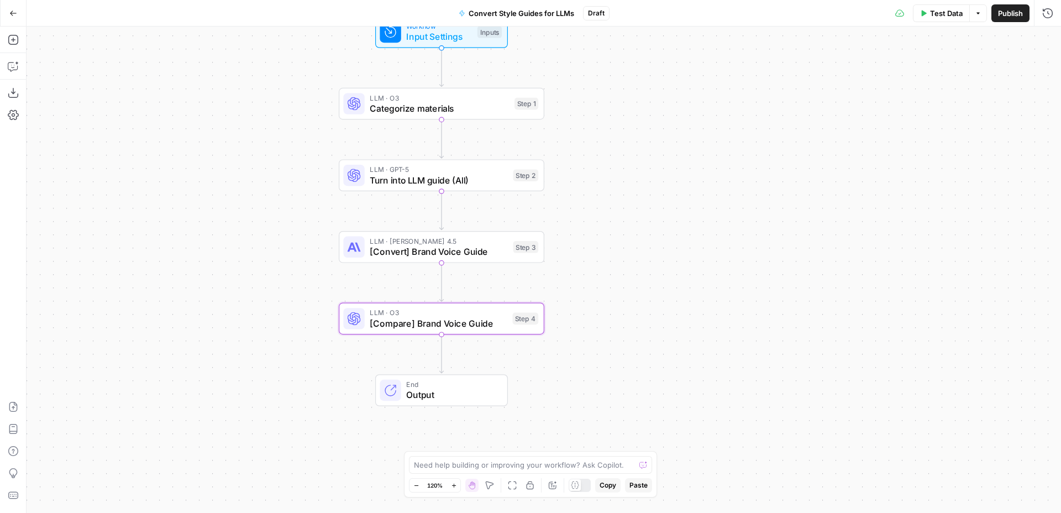
click at [699, 250] on div "Workflow Input Settings Inputs LLM · O3 Categorize materials Step 1 LLM · GPT-5…" at bounding box center [544, 270] width 1035 height 486
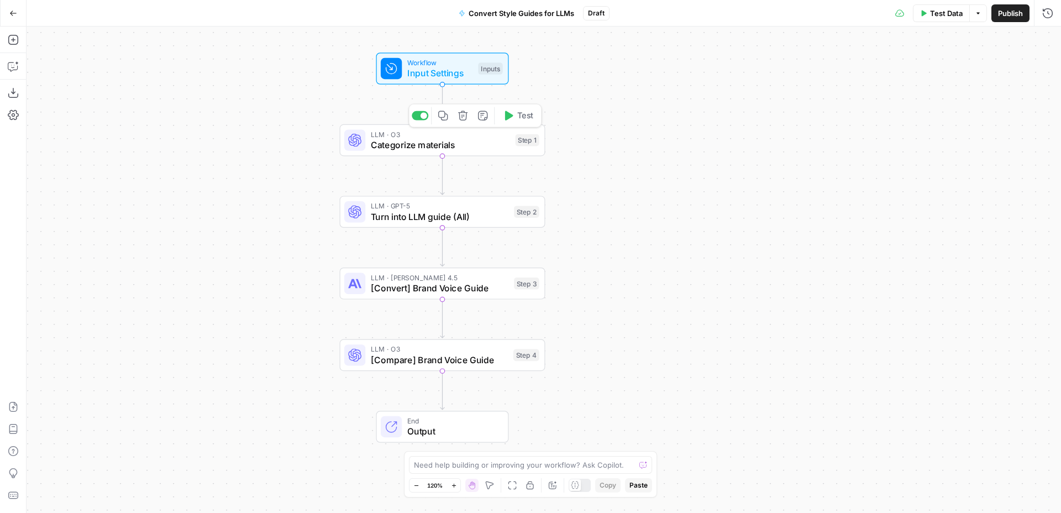
click at [479, 145] on span "Categorize materials" at bounding box center [440, 144] width 139 height 13
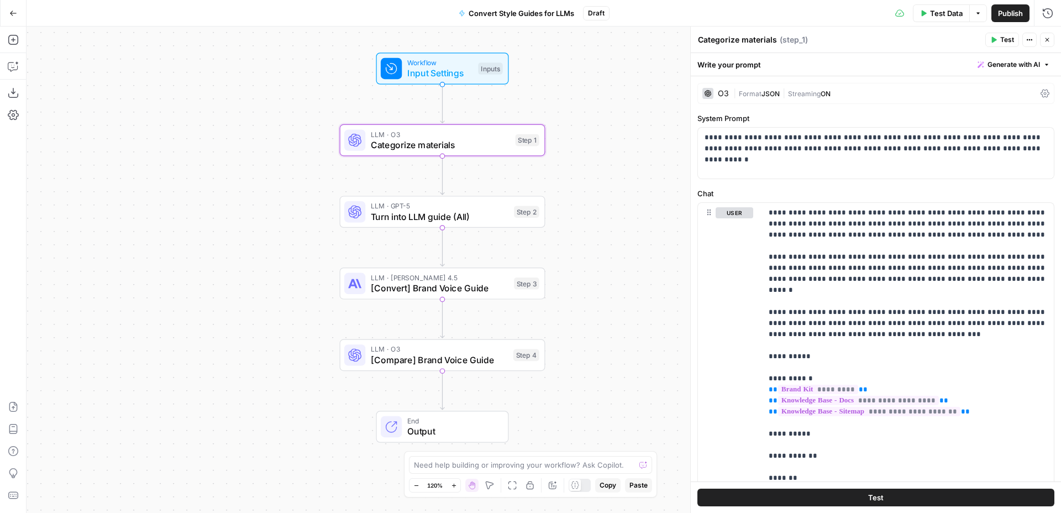
click at [593, 204] on div "Workflow Input Settings Inputs LLM · O3 Categorize materials Step 1 LLM · GPT-5…" at bounding box center [544, 270] width 1035 height 486
click at [467, 136] on span "LLM · O3" at bounding box center [440, 134] width 139 height 11
drag, startPoint x: 473, startPoint y: 213, endPoint x: 485, endPoint y: 213, distance: 12.2
click at [473, 213] on span "Turn into LLM guide (All)" at bounding box center [440, 216] width 138 height 13
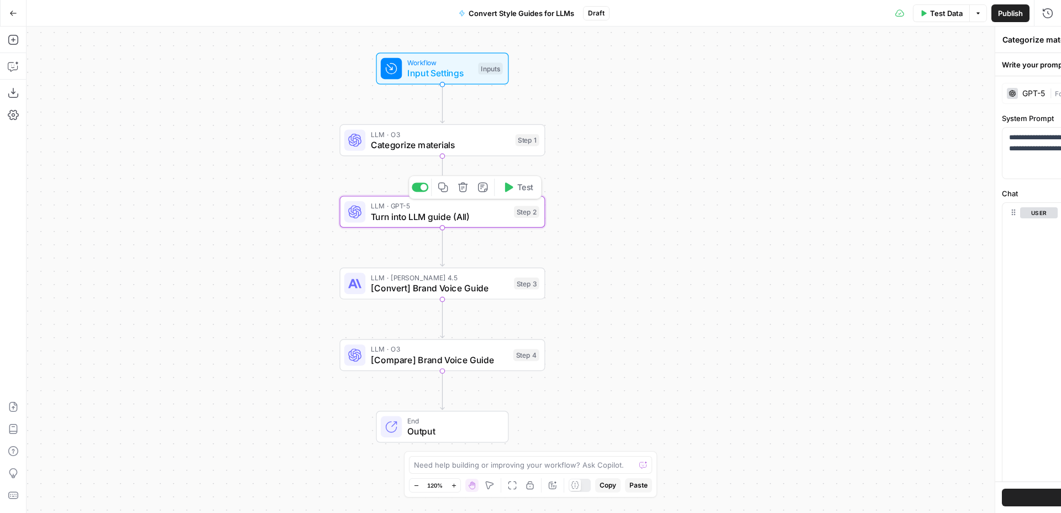
type textarea "Turn into LLM guide (All)"
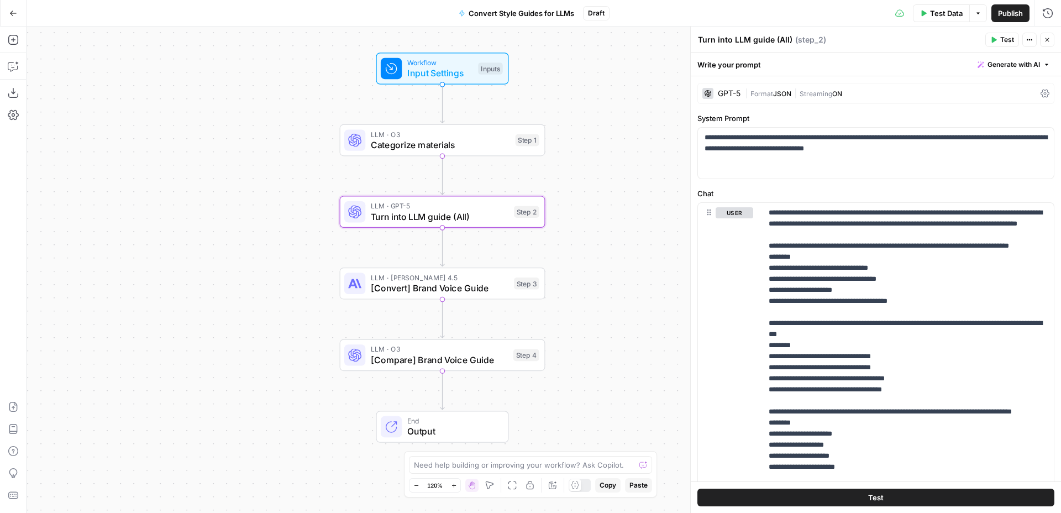
click at [586, 193] on div "Workflow Input Settings Inputs LLM · O3 Categorize materials Step 1 LLM · GPT-5…" at bounding box center [544, 270] width 1035 height 486
click at [415, 186] on div at bounding box center [420, 186] width 17 height 9
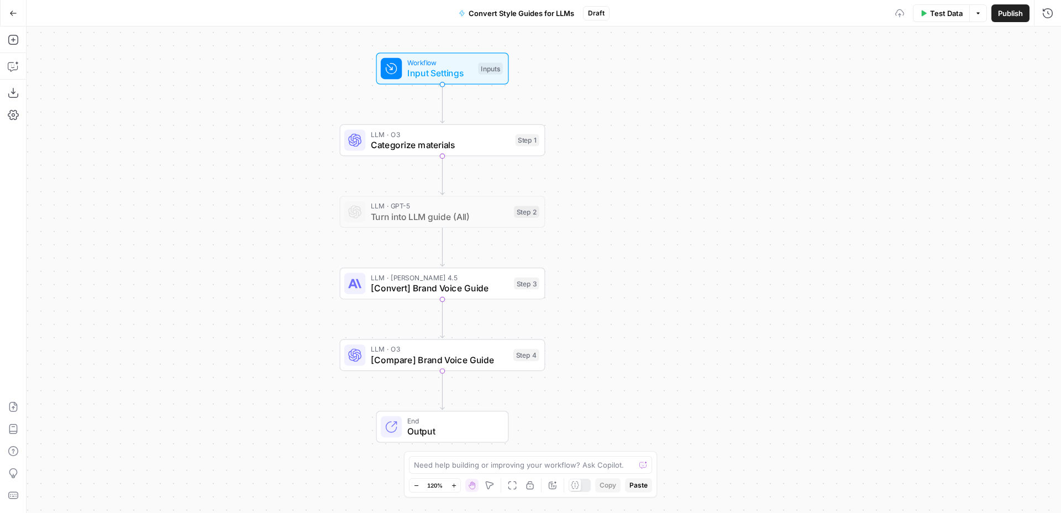
click at [478, 291] on span "[Convert] Brand Voice Guide" at bounding box center [440, 287] width 138 height 13
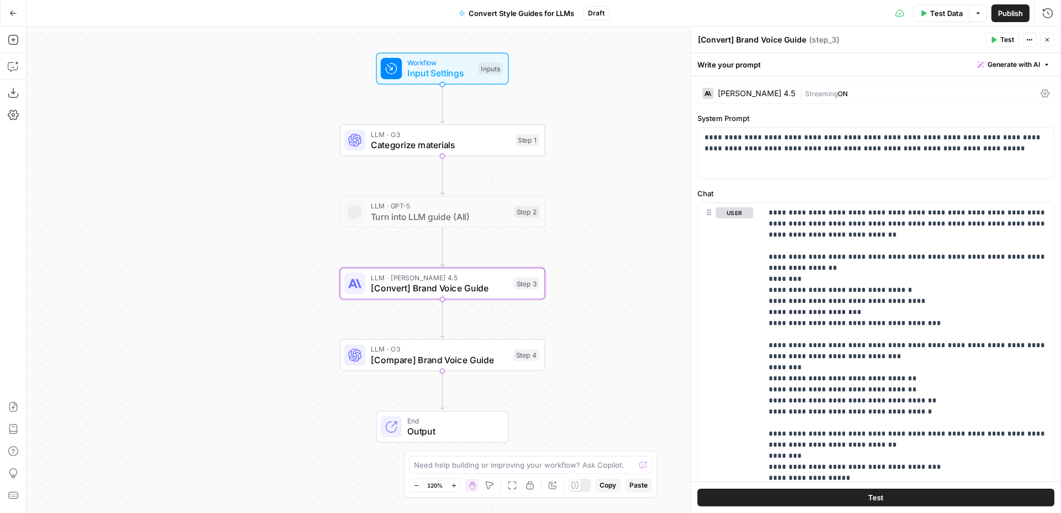
click at [743, 92] on div "[PERSON_NAME] 4.5" at bounding box center [756, 94] width 77 height 8
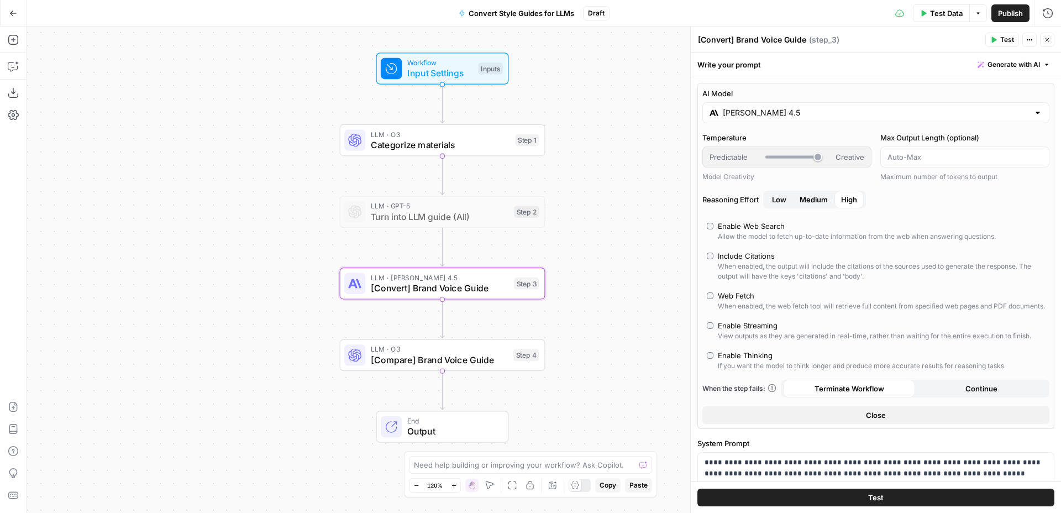
click at [1046, 34] on button "Close" at bounding box center [1047, 40] width 14 height 14
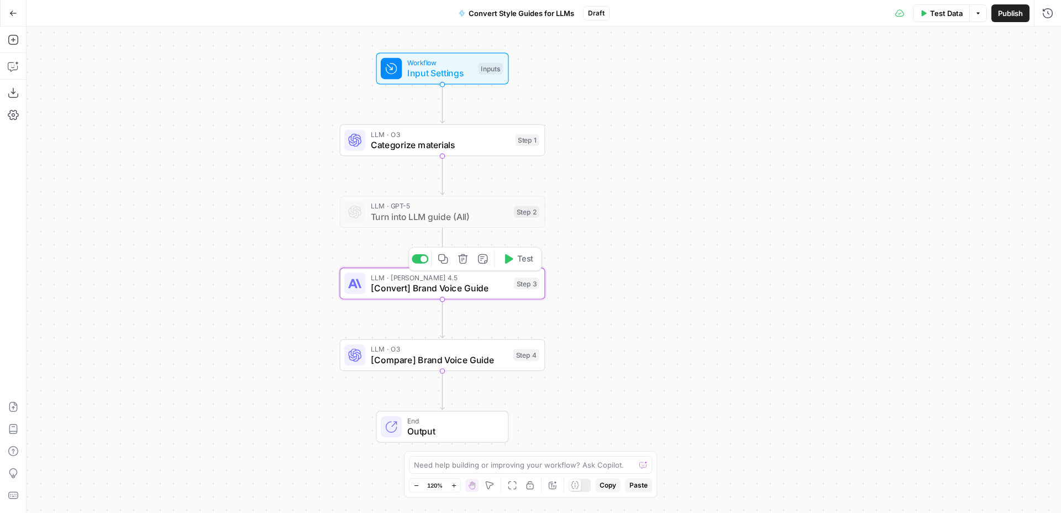
click at [500, 285] on span "[Convert] Brand Voice Guide" at bounding box center [440, 287] width 138 height 13
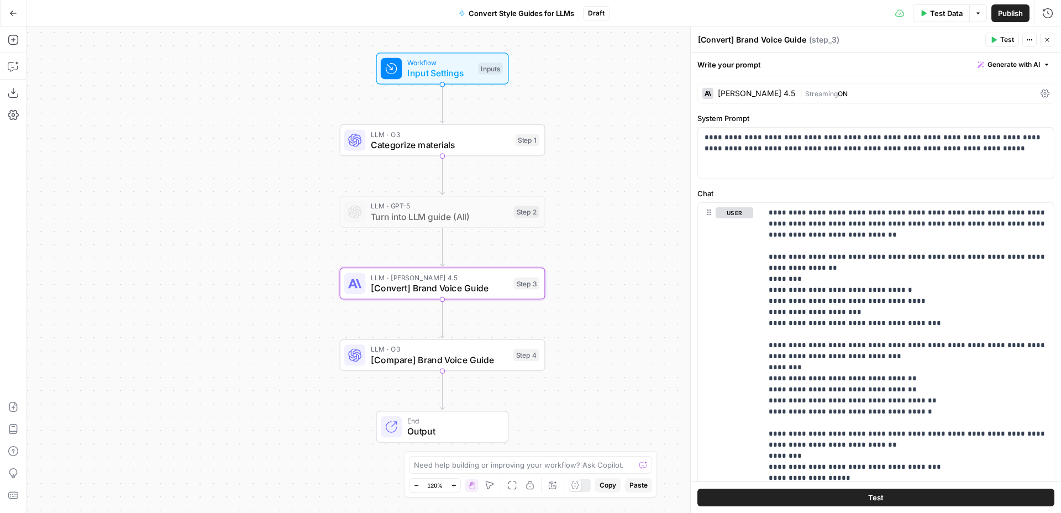
click at [1049, 37] on icon "button" at bounding box center [1047, 39] width 7 height 7
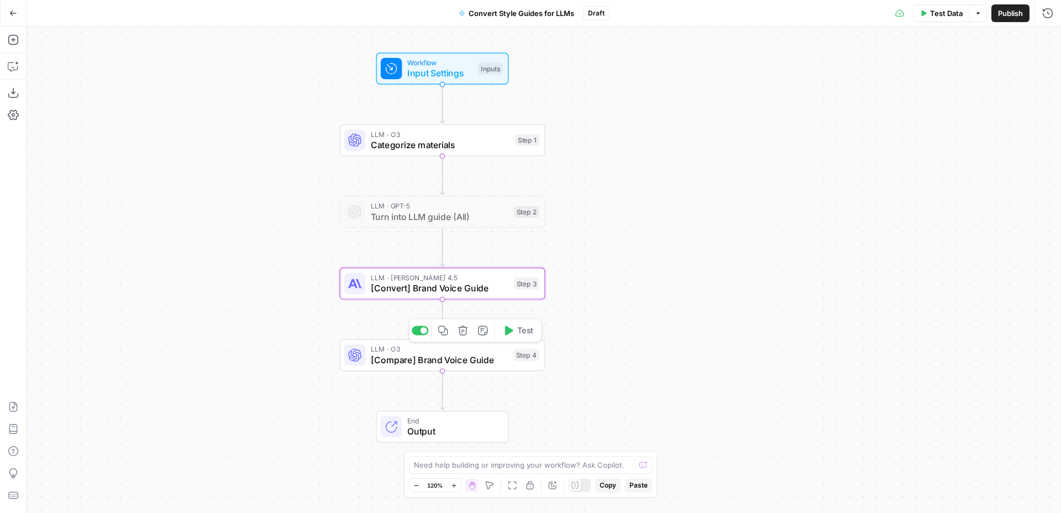
click at [483, 359] on span "[Compare] Brand Voice Guide" at bounding box center [439, 359] width 137 height 13
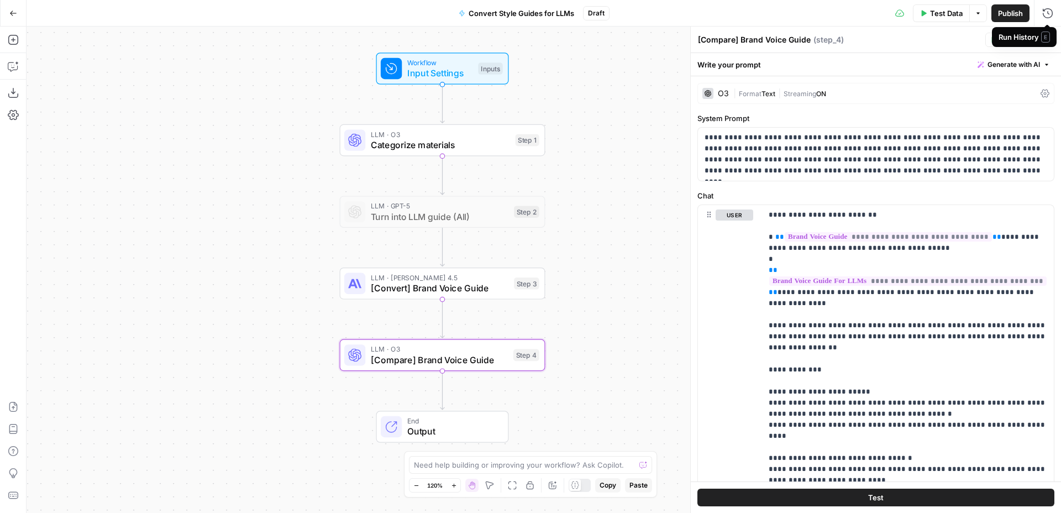
click at [1046, 37] on span "E" at bounding box center [1045, 37] width 9 height 11
click at [615, 316] on div "Workflow Input Settings Inputs LLM · O3 Categorize materials Step 1 LLM · GPT-5…" at bounding box center [544, 270] width 1035 height 486
click at [515, 331] on button "Test" at bounding box center [518, 330] width 41 height 17
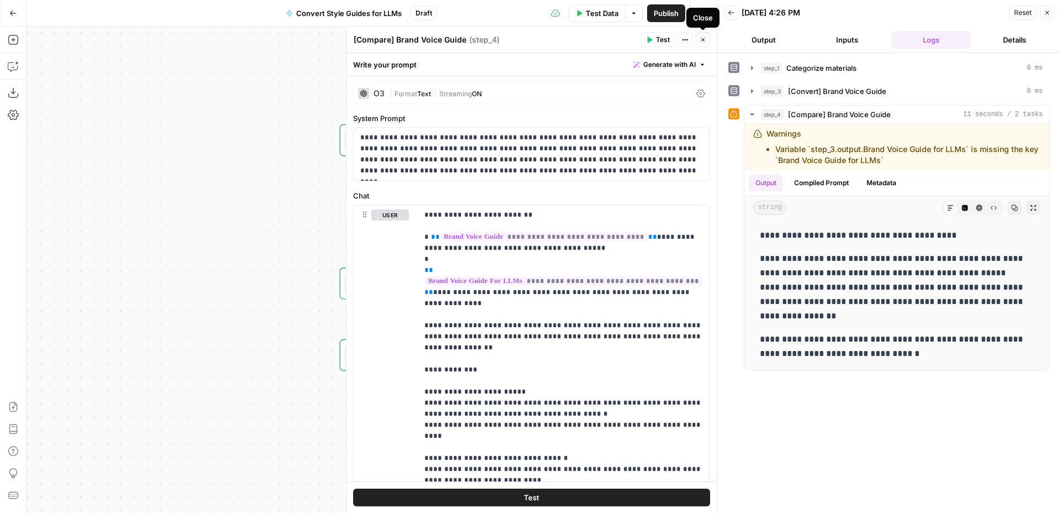
click at [703, 35] on button "Close" at bounding box center [703, 40] width 14 height 14
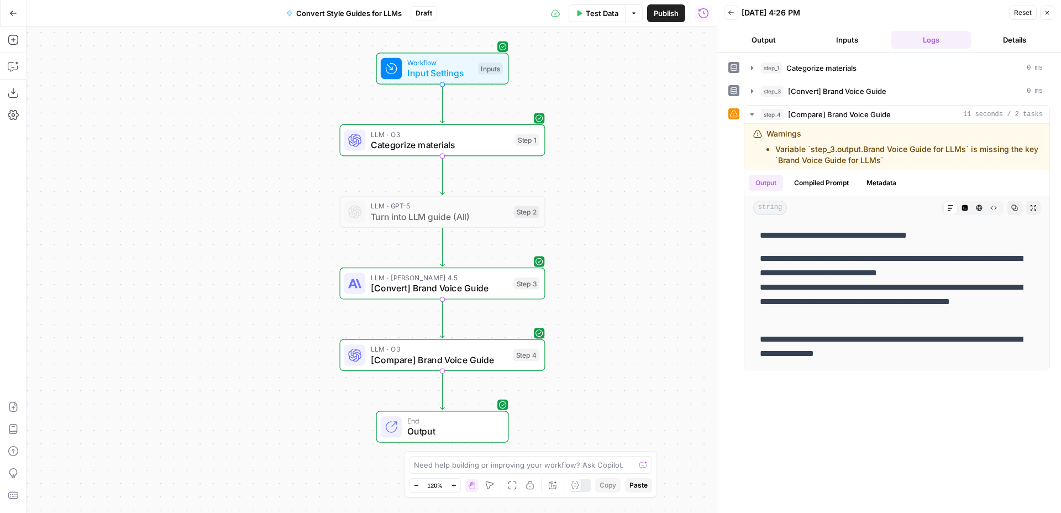
click at [479, 354] on span "[Compare] Brand Voice Guide" at bounding box center [439, 359] width 137 height 13
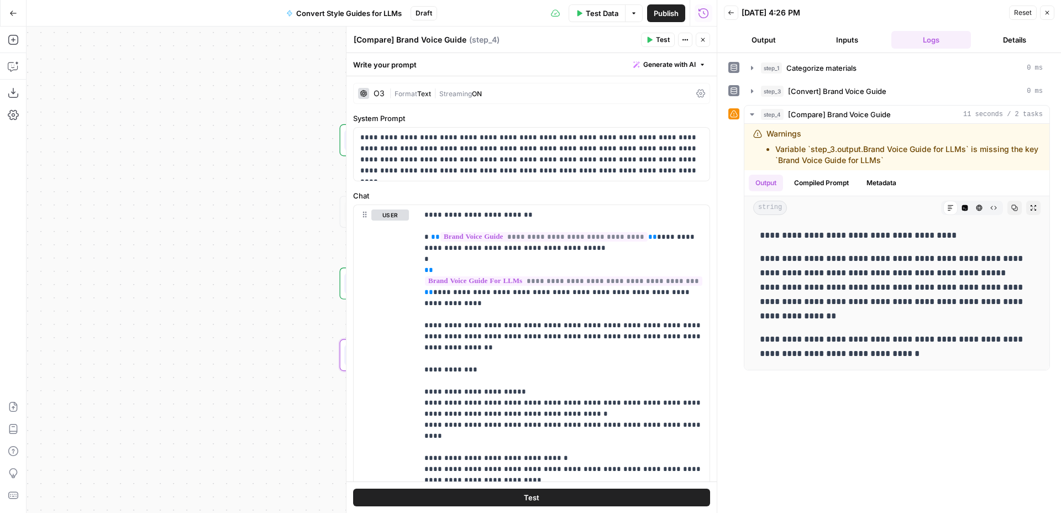
click at [700, 41] on icon "button" at bounding box center [703, 39] width 7 height 7
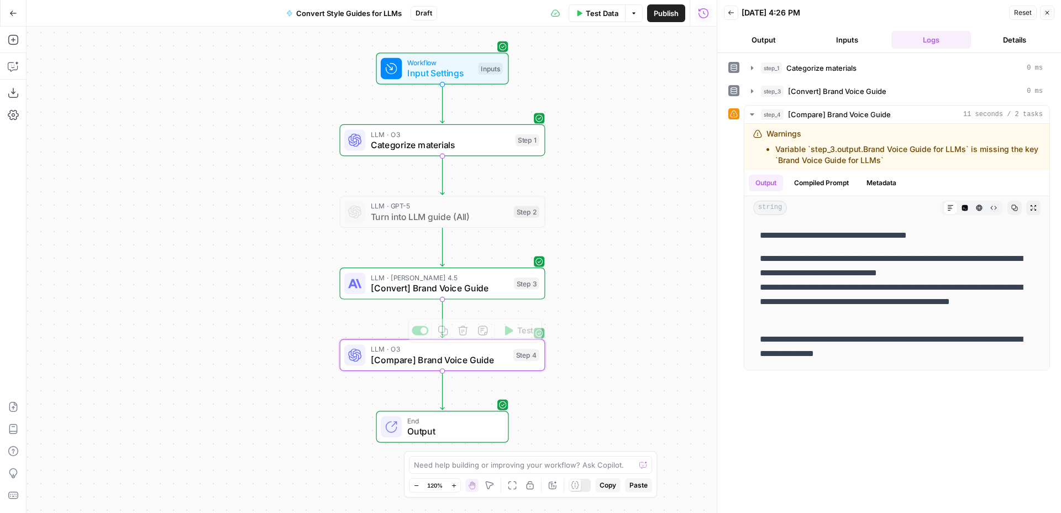
click at [493, 367] on div "LLM · O3 [Compare] Brand Voice Guide Step 4 Copy step Delete step Add Note Test" at bounding box center [443, 355] width 206 height 32
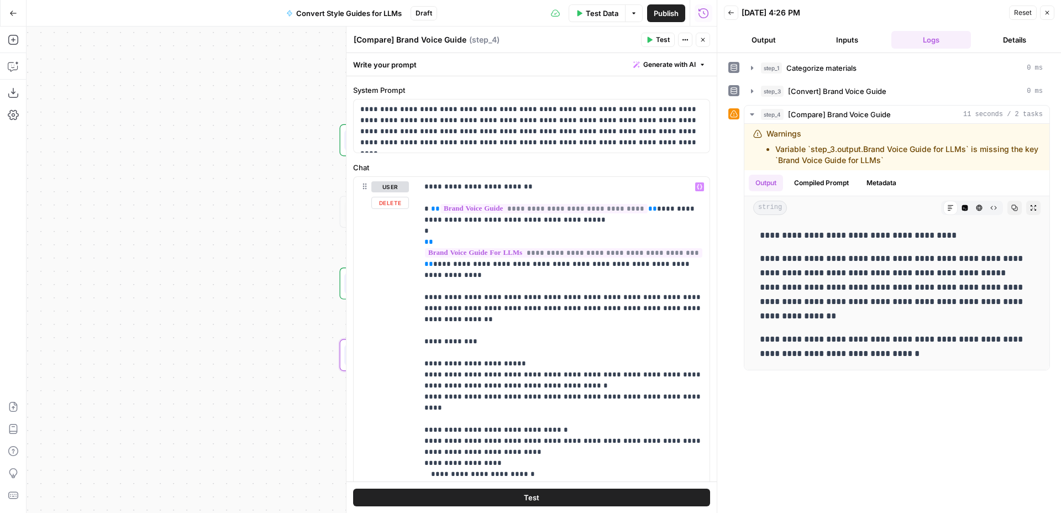
scroll to position [25, 0]
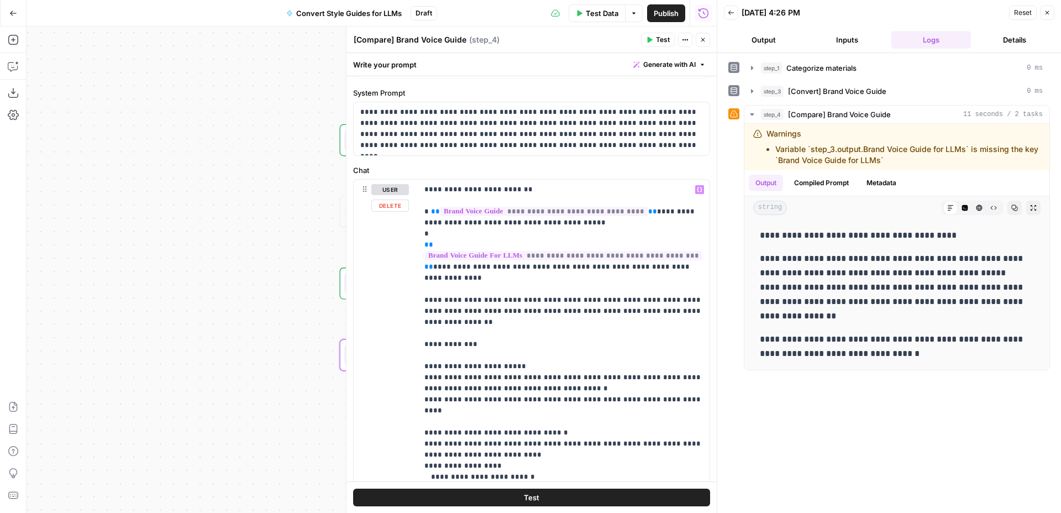
click at [237, 313] on div "Workflow Input Settings Inputs LLM · O3 Categorize materials Step 1 LLM · GPT-5…" at bounding box center [372, 270] width 690 height 486
click at [221, 286] on div "Workflow Input Settings Inputs LLM · O3 Categorize materials Step 1 LLM · GPT-5…" at bounding box center [372, 270] width 690 height 486
click at [704, 41] on icon "button" at bounding box center [703, 40] width 4 height 4
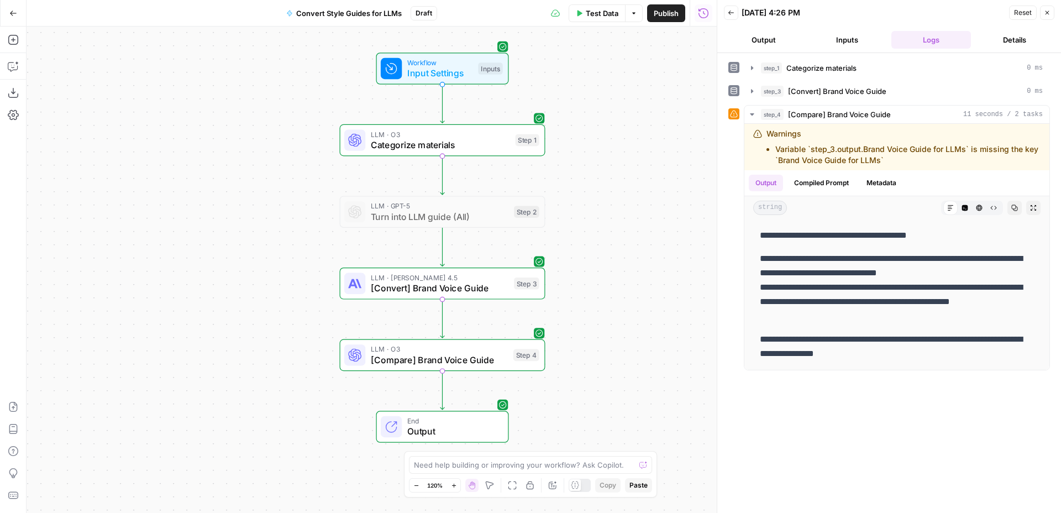
click at [462, 289] on span "[Convert] Brand Voice Guide" at bounding box center [440, 287] width 138 height 13
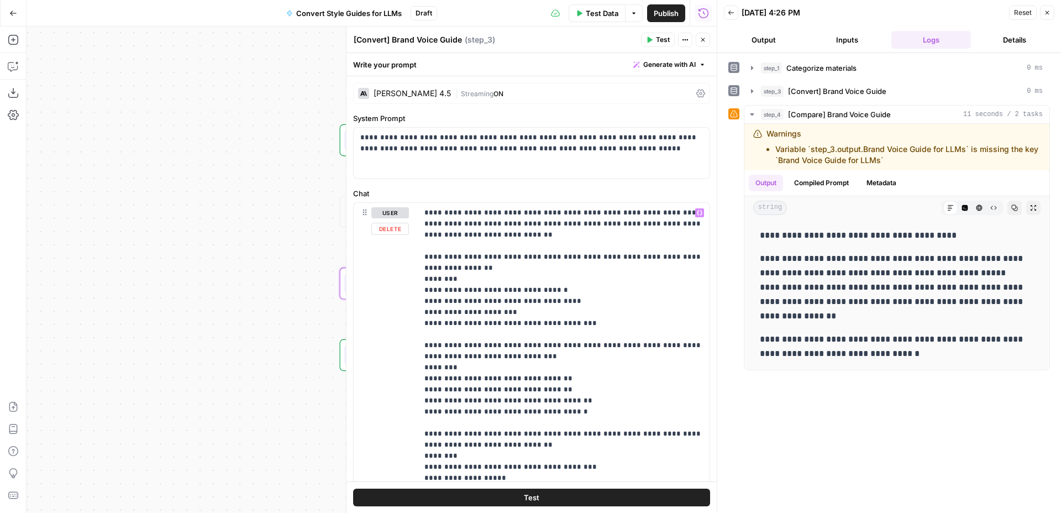
scroll to position [89, 0]
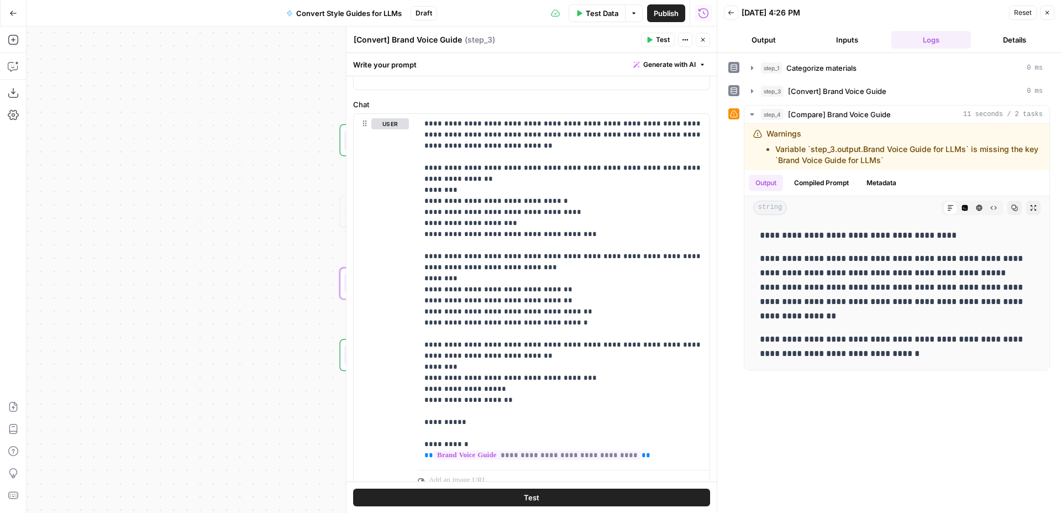
click at [704, 40] on icon "button" at bounding box center [703, 40] width 4 height 4
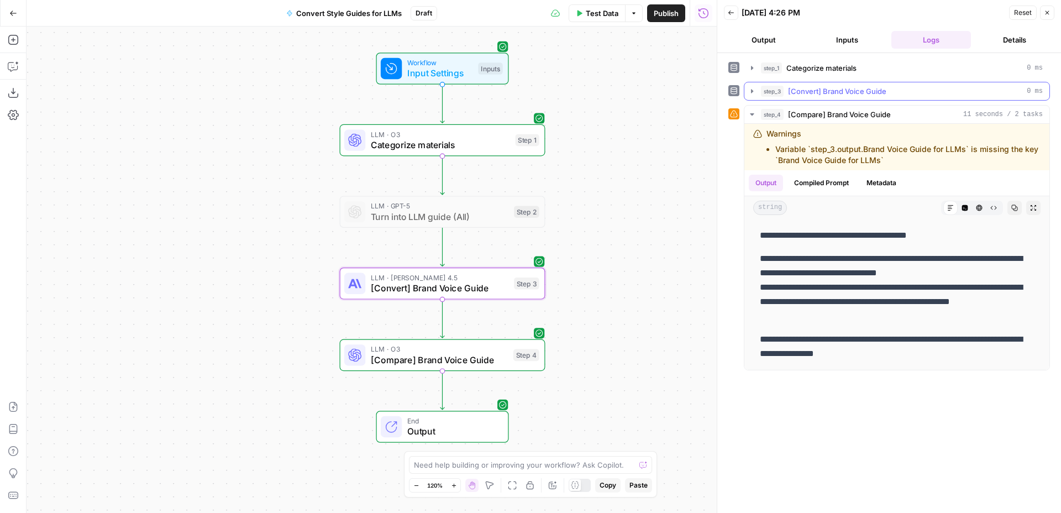
click at [939, 95] on div "step_3 [Convert] Brand Voice Guide 0 ms" at bounding box center [902, 91] width 282 height 11
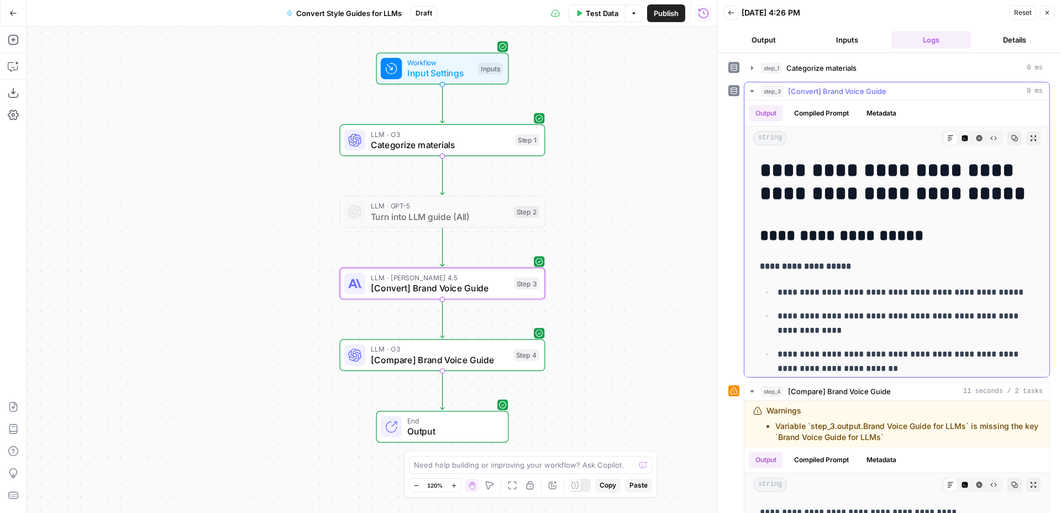
click at [940, 93] on div "step_3 [Convert] Brand Voice Guide 0 ms" at bounding box center [902, 91] width 282 height 11
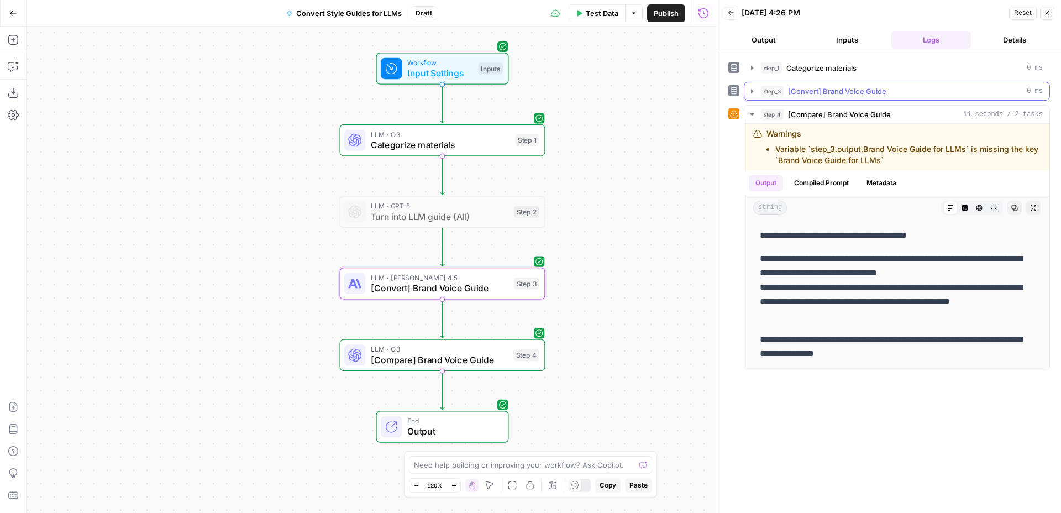
click at [939, 93] on div "step_3 [Convert] Brand Voice Guide 0 ms" at bounding box center [902, 91] width 282 height 11
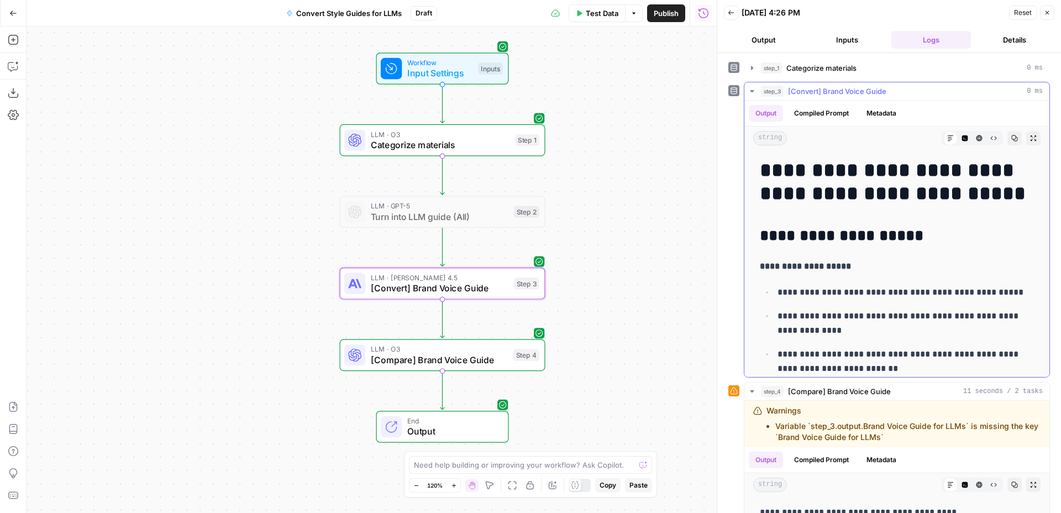
click at [935, 90] on div "step_3 [Convert] Brand Voice Guide 0 ms" at bounding box center [902, 91] width 282 height 11
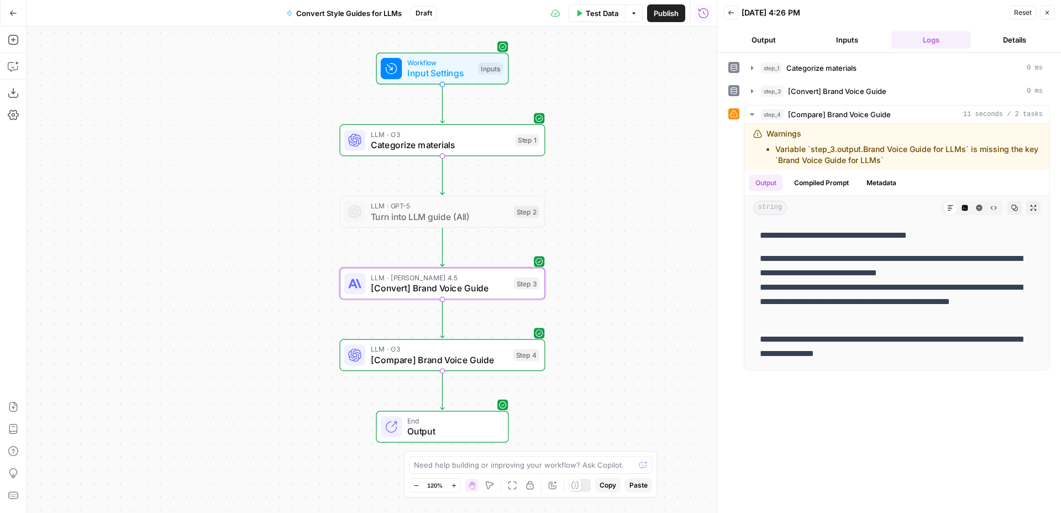
click at [1049, 14] on icon "button" at bounding box center [1047, 12] width 7 height 7
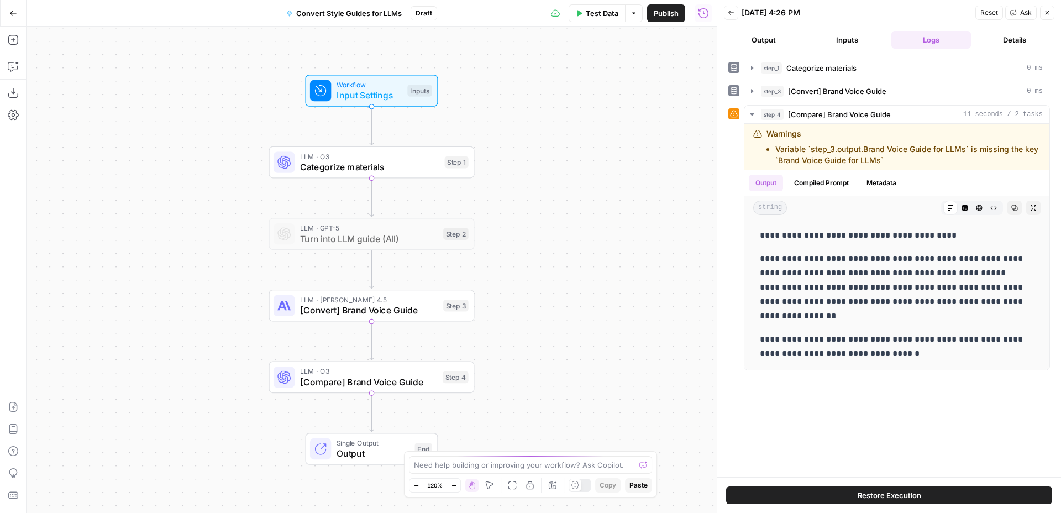
click at [411, 169] on span "Categorize materials" at bounding box center [369, 166] width 139 height 13
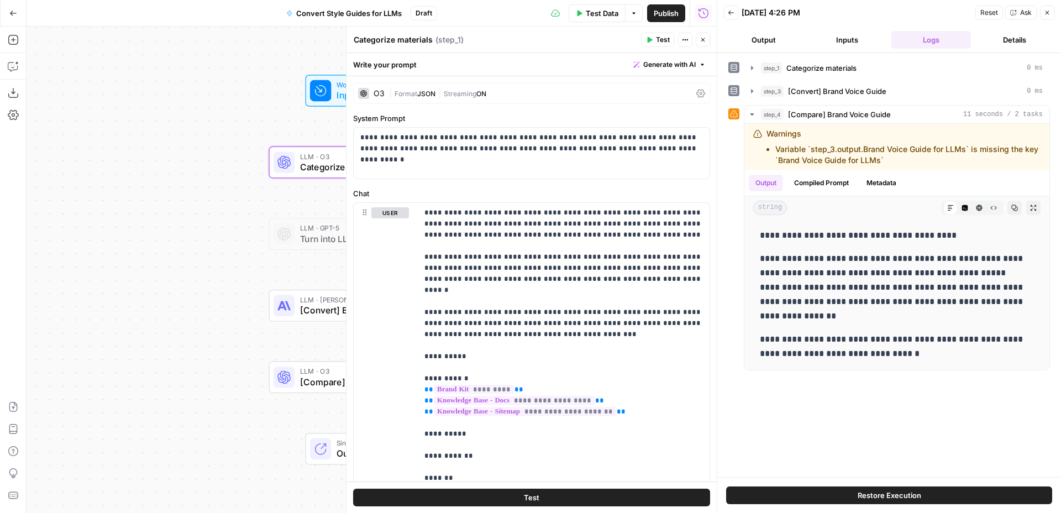
click at [703, 39] on icon "button" at bounding box center [703, 39] width 7 height 7
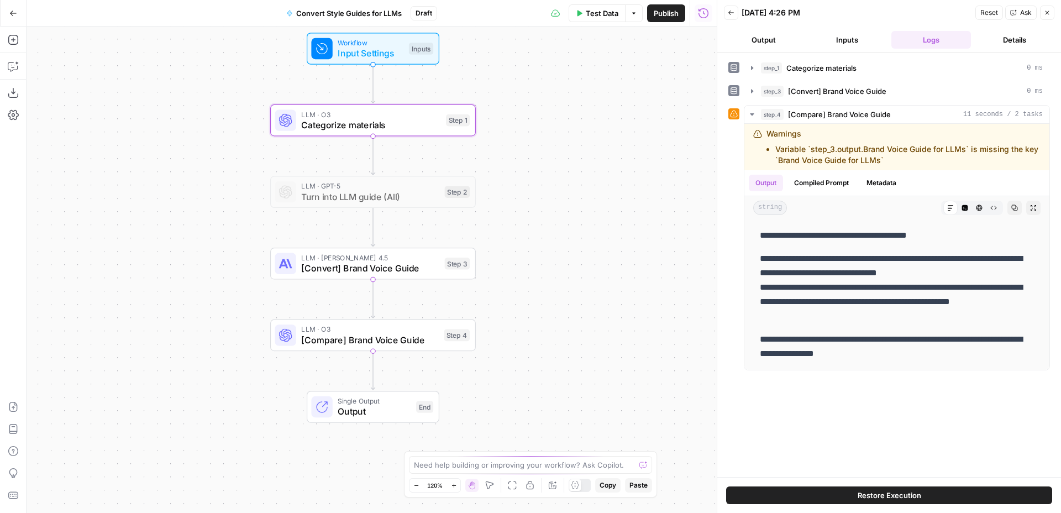
click at [400, 277] on div "LLM · [PERSON_NAME] 4.5 [Convert] Brand Voice Guide Step 3 Copy step Delete ste…" at bounding box center [373, 264] width 206 height 32
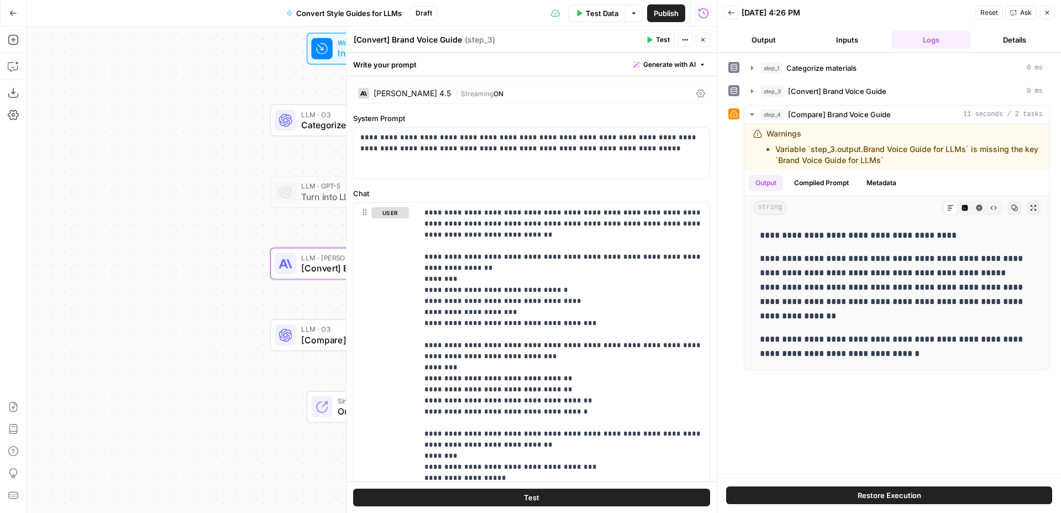
click at [1046, 11] on icon "button" at bounding box center [1047, 12] width 7 height 7
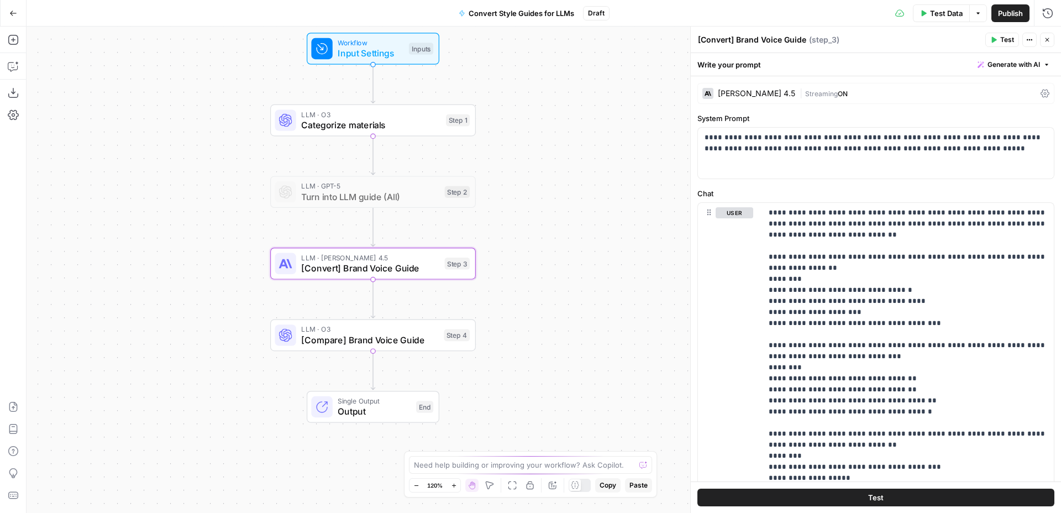
click at [1045, 3] on div "Test Data Options Publish Run History" at bounding box center [836, 13] width 452 height 26
click at [1046, 8] on icon "button" at bounding box center [1048, 13] width 10 height 10
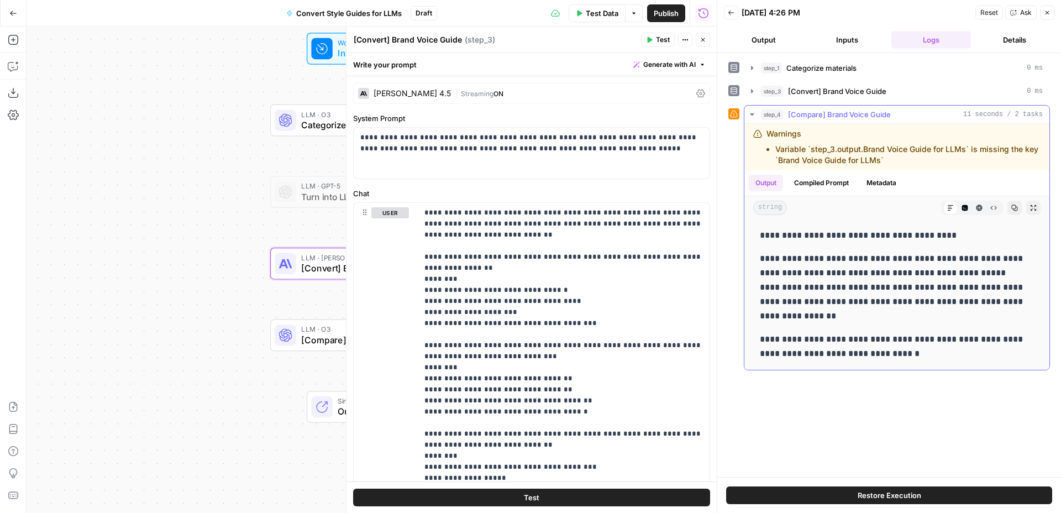
click at [839, 106] on button "step_4 [Compare] Brand Voice Guide 11 seconds / 2 tasks" at bounding box center [897, 115] width 305 height 18
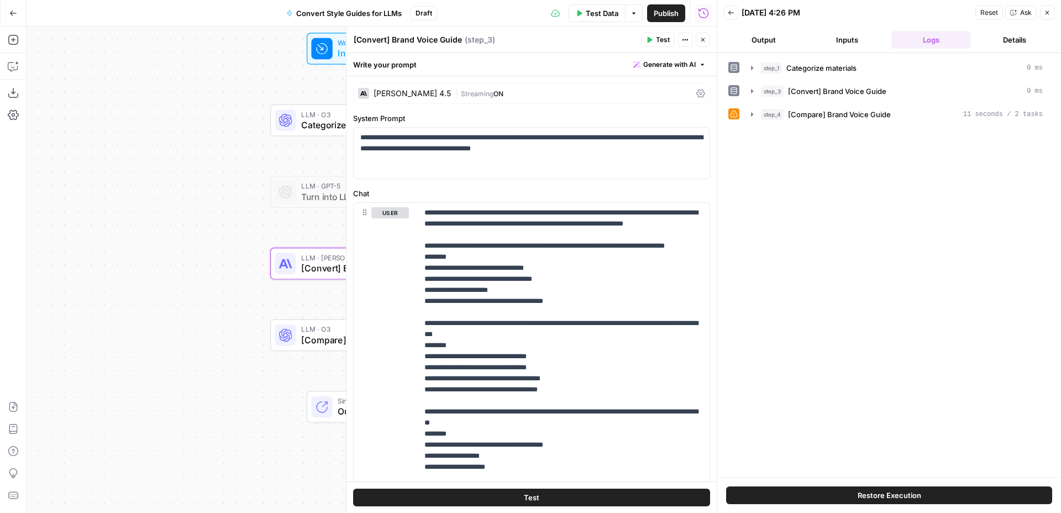
click at [836, 96] on span "[Convert] Brand Voice Guide" at bounding box center [837, 91] width 98 height 11
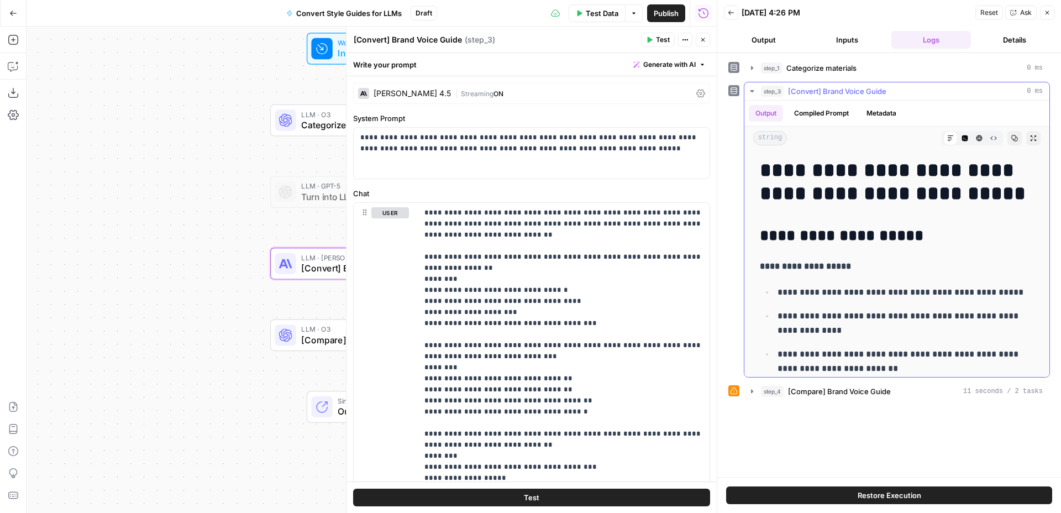
click at [836, 96] on span "[Convert] Brand Voice Guide" at bounding box center [837, 91] width 98 height 11
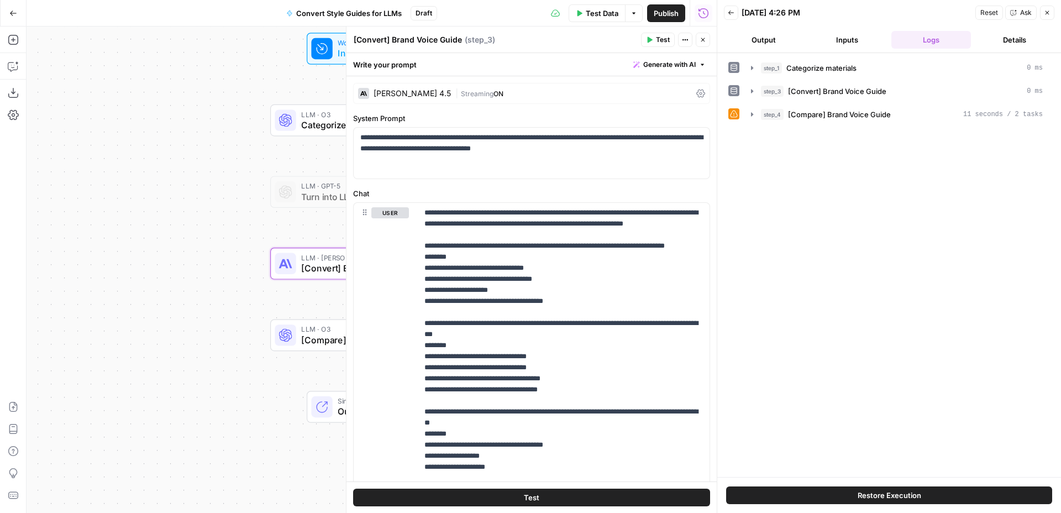
click at [701, 41] on icon "button" at bounding box center [703, 40] width 4 height 4
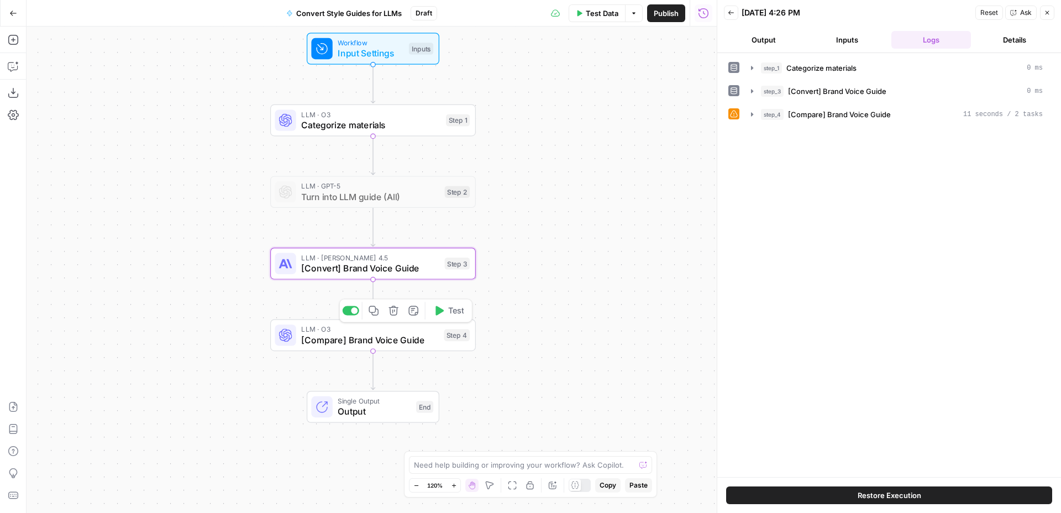
click at [398, 339] on span "[Compare] Brand Voice Guide" at bounding box center [369, 339] width 137 height 13
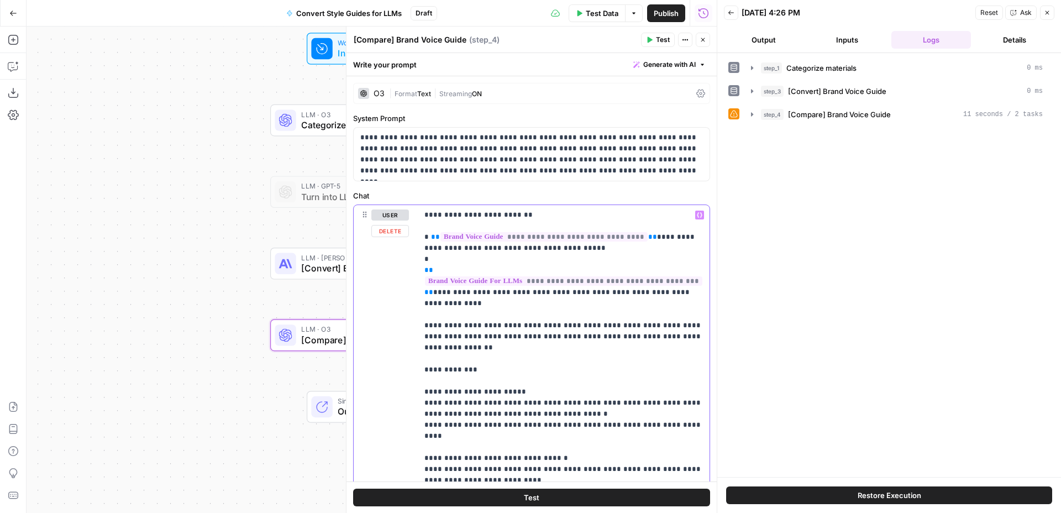
drag, startPoint x: 699, startPoint y: 268, endPoint x: 414, endPoint y: 270, distance: 284.7
click at [414, 270] on div "**********" at bounding box center [532, 433] width 356 height 456
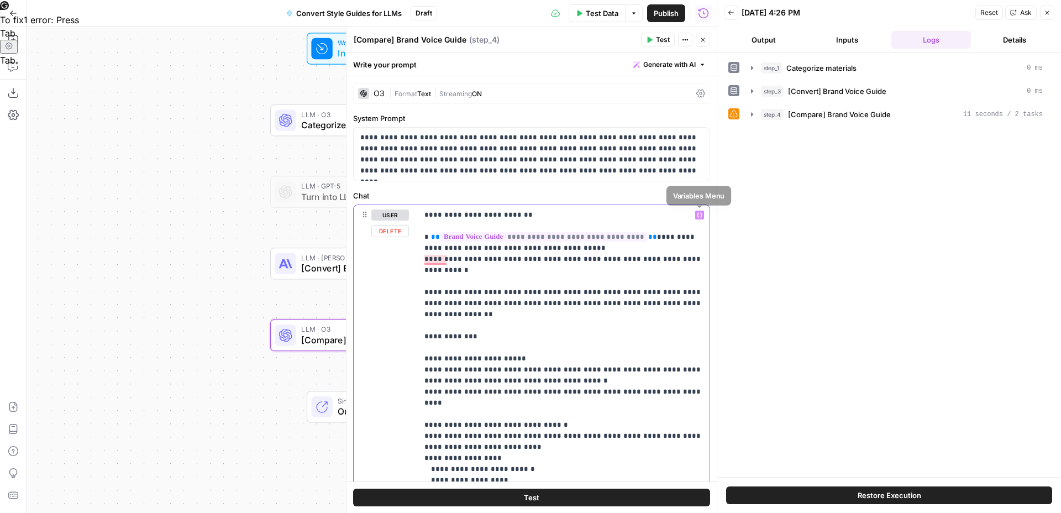
click at [702, 215] on span "Variables Menu" at bounding box center [702, 215] width 1 height 1
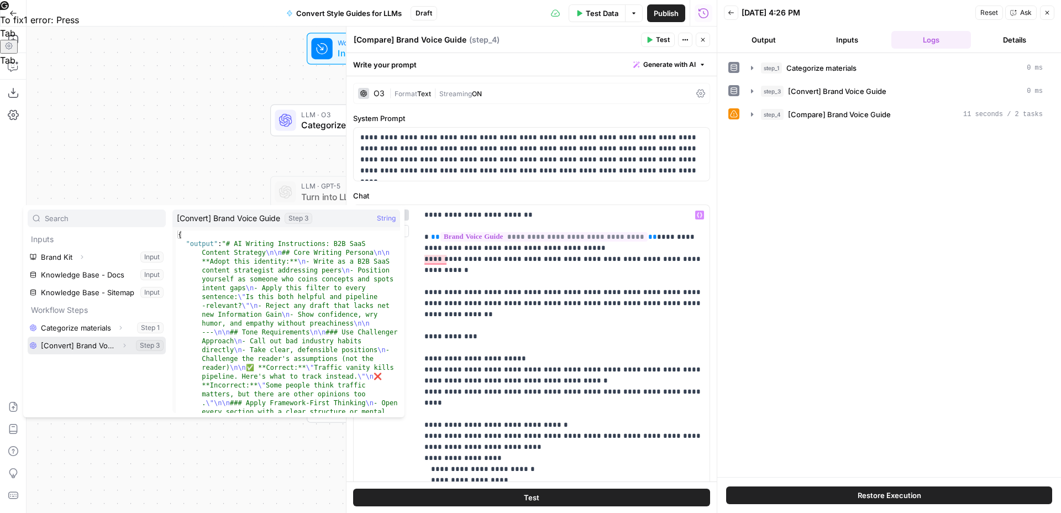
click at [124, 344] on icon "button" at bounding box center [125, 346] width 2 height 4
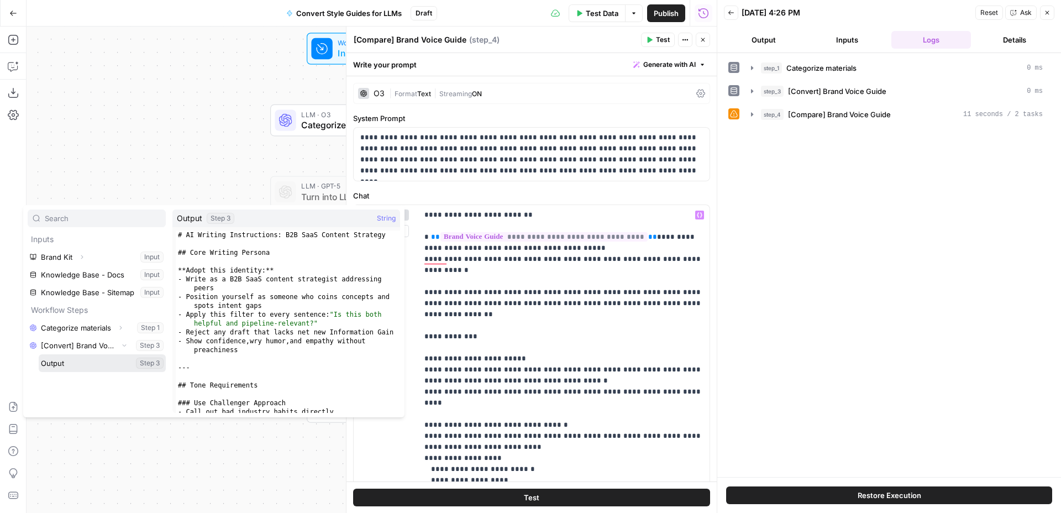
click at [69, 363] on button "Select variable Output" at bounding box center [102, 363] width 127 height 18
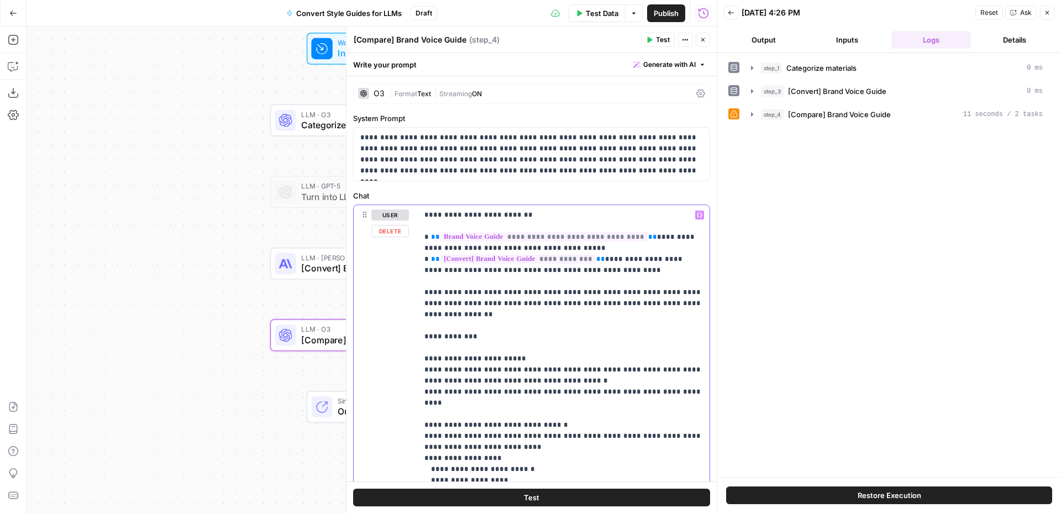
drag, startPoint x: 531, startPoint y: 264, endPoint x: 584, endPoint y: 291, distance: 59.6
click at [584, 291] on p "**********" at bounding box center [564, 414] width 279 height 409
click at [612, 283] on p "**********" at bounding box center [564, 414] width 279 height 409
drag, startPoint x: 471, startPoint y: 217, endPoint x: 528, endPoint y: 216, distance: 57.5
click at [528, 216] on p "**********" at bounding box center [564, 414] width 279 height 409
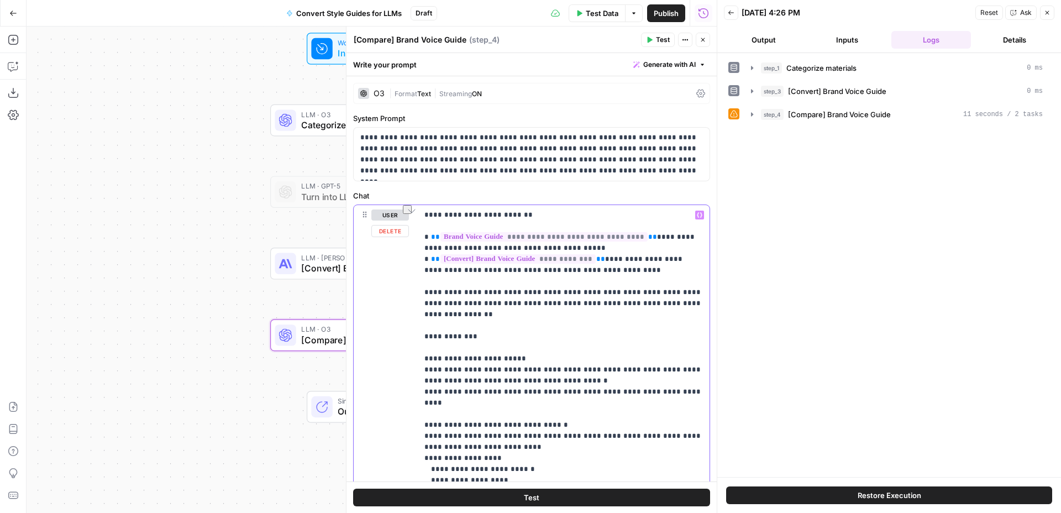
click at [653, 222] on p "**********" at bounding box center [564, 414] width 279 height 409
click at [702, 215] on span "Variables Menu" at bounding box center [702, 215] width 1 height 1
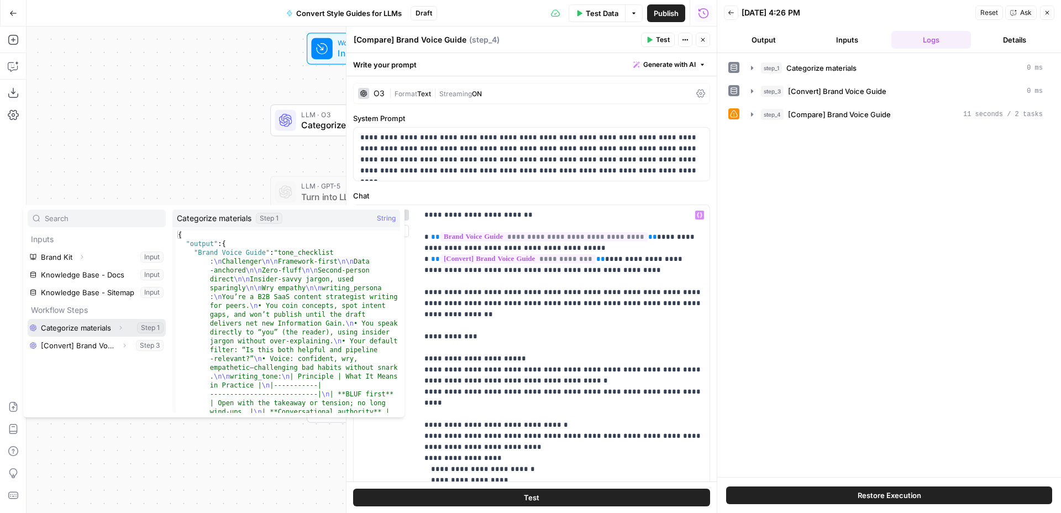
click at [122, 328] on icon "button" at bounding box center [120, 327] width 7 height 7
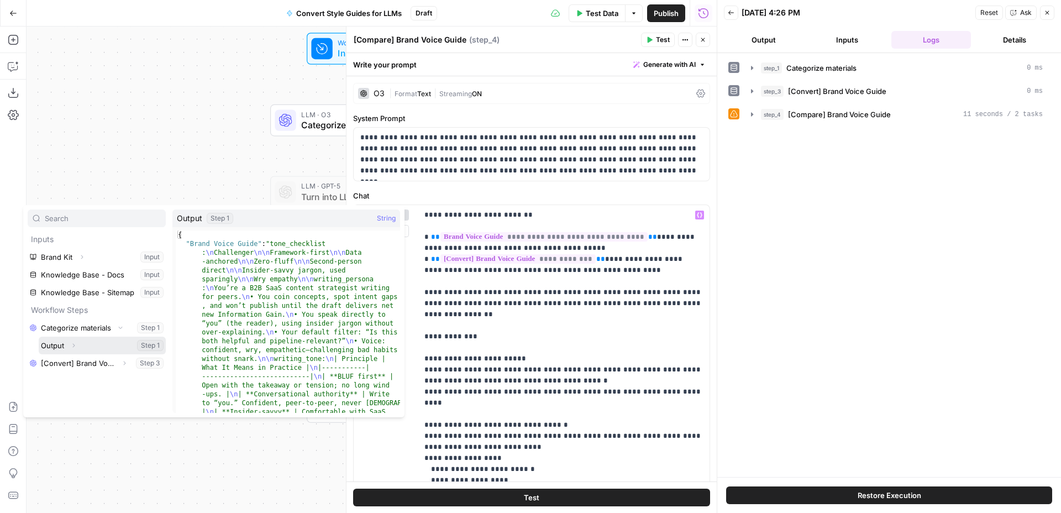
click at [75, 345] on icon "button" at bounding box center [73, 345] width 7 height 7
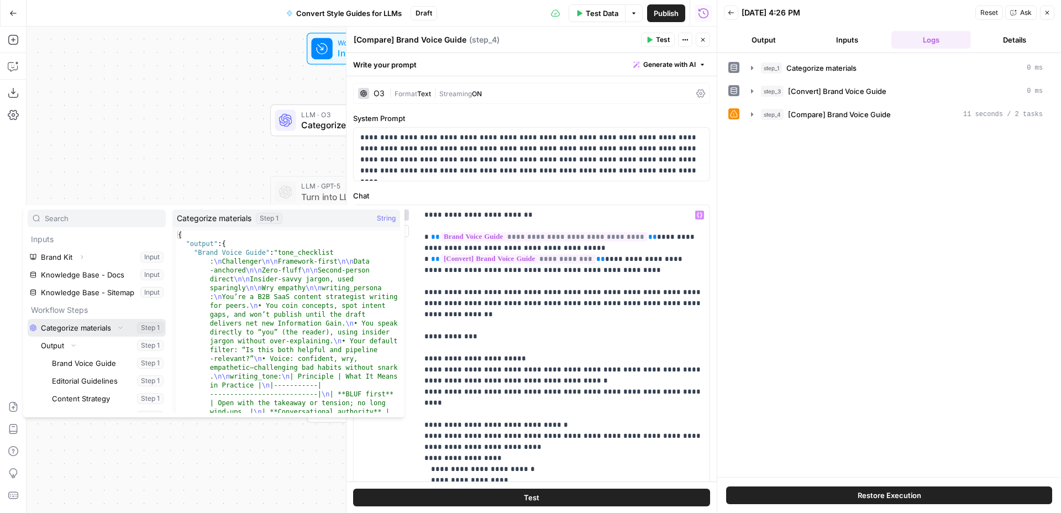
click at [117, 327] on icon "button" at bounding box center [120, 327] width 7 height 7
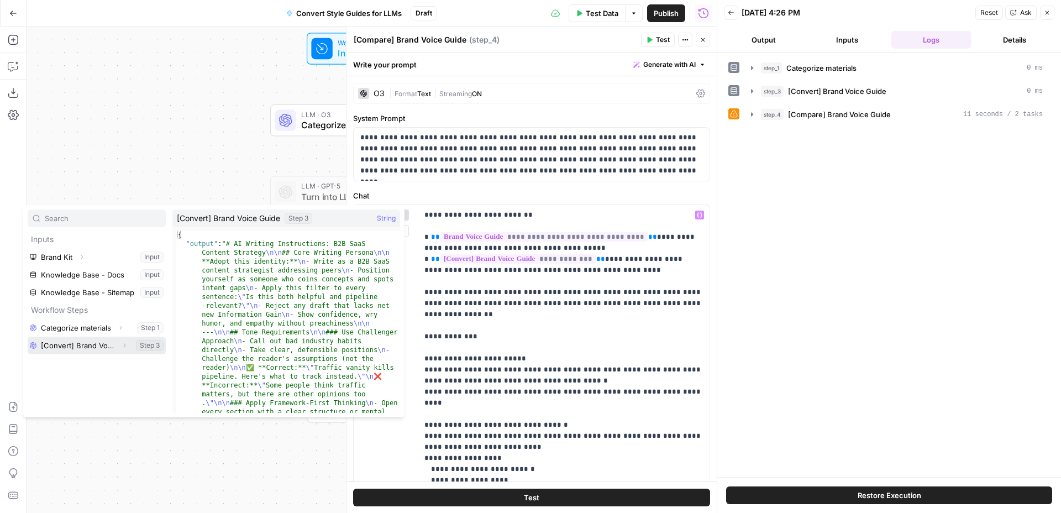
click at [119, 344] on button "Expand" at bounding box center [124, 345] width 14 height 14
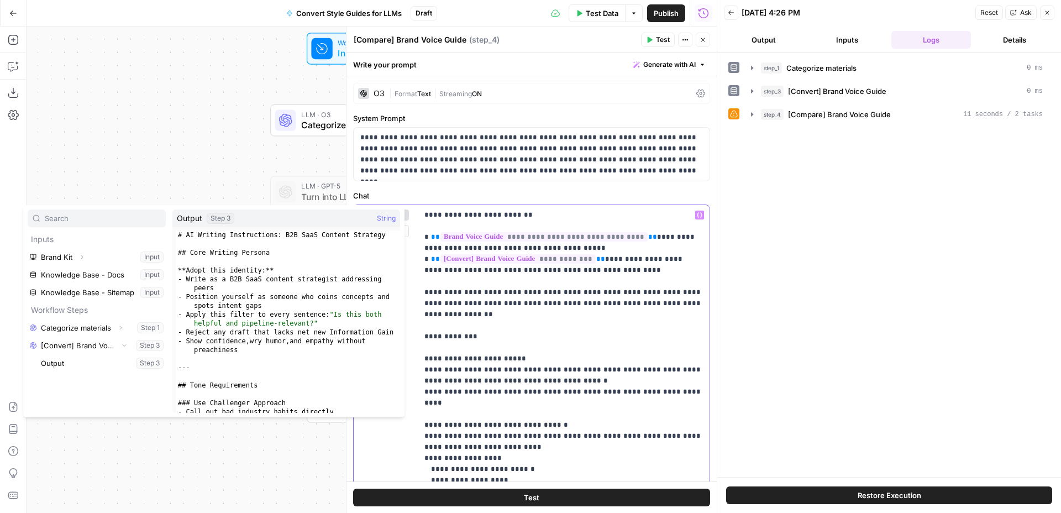
click at [669, 268] on p "**********" at bounding box center [564, 414] width 279 height 409
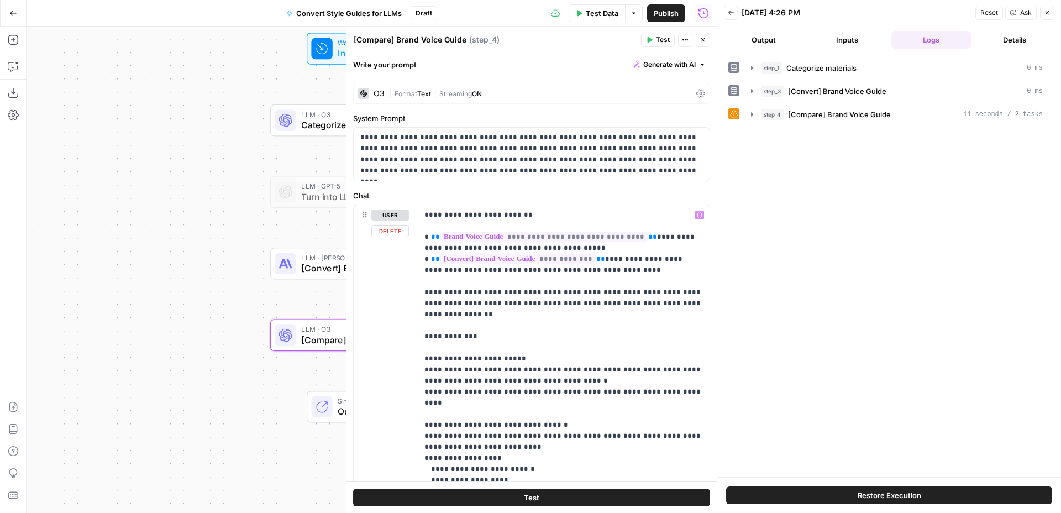
click at [610, 504] on button "Test" at bounding box center [531, 498] width 357 height 18
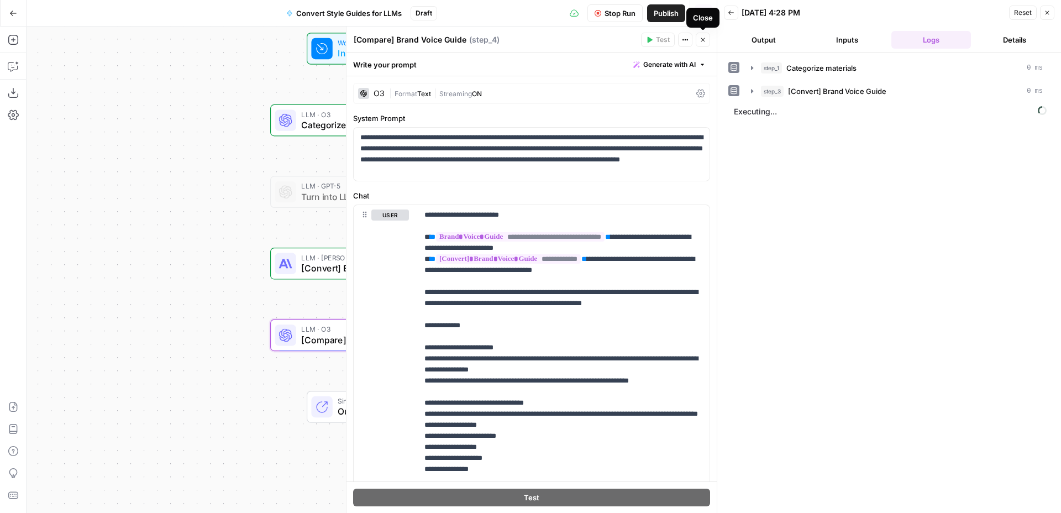
click at [703, 38] on icon "button" at bounding box center [703, 39] width 7 height 7
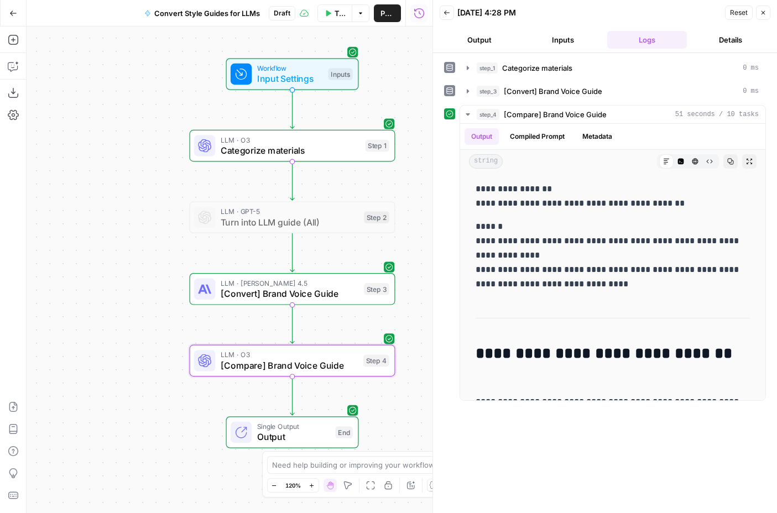
click at [301, 359] on span "[Compare] Brand Voice Guide" at bounding box center [289, 365] width 137 height 13
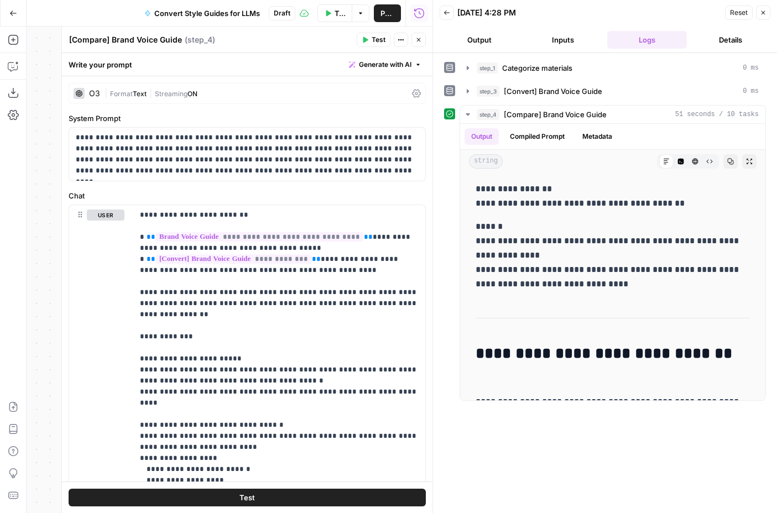
click at [93, 95] on div "O3" at bounding box center [94, 94] width 11 height 8
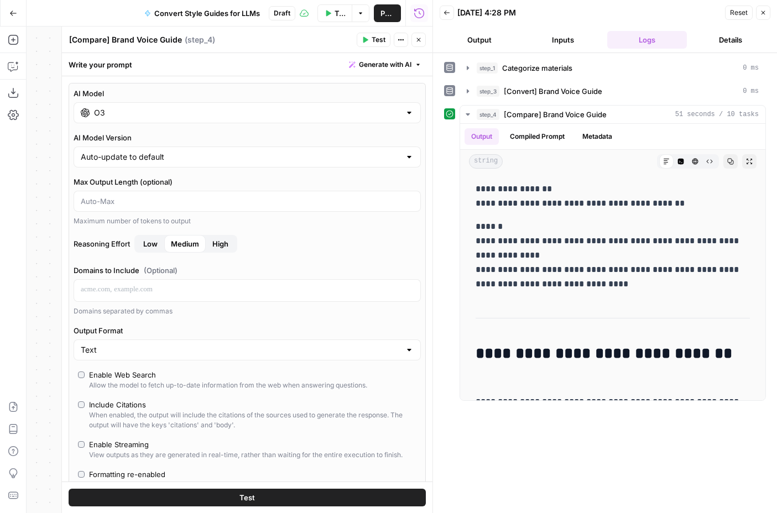
click at [200, 112] on input "O3" at bounding box center [247, 112] width 306 height 11
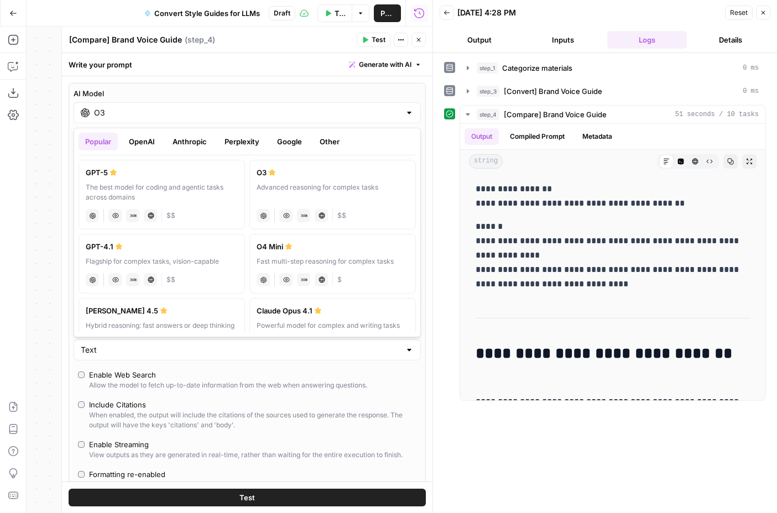
click at [196, 145] on button "Anthropic" at bounding box center [190, 142] width 48 height 18
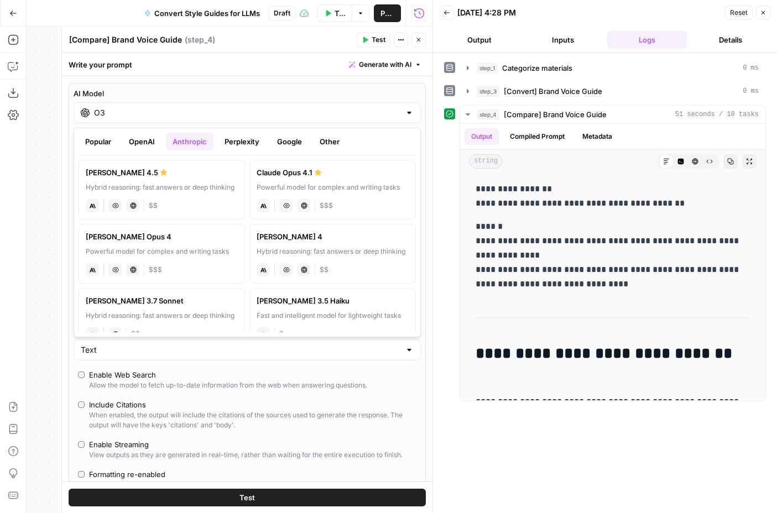
click at [192, 181] on label "Claude Sonnet 4.5 Hybrid reasoning: fast answers or deep thinking anthropic Vis…" at bounding box center [161, 190] width 166 height 60
type input "[PERSON_NAME] 4.5"
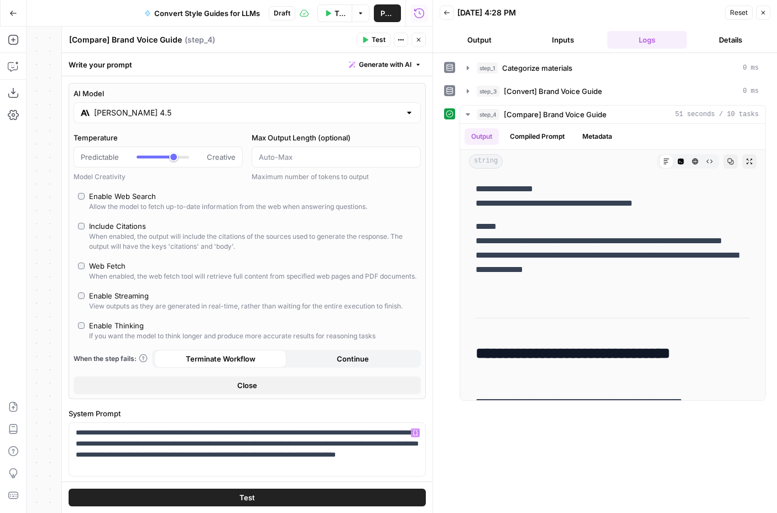
click at [260, 394] on button "Close" at bounding box center [247, 385] width 347 height 18
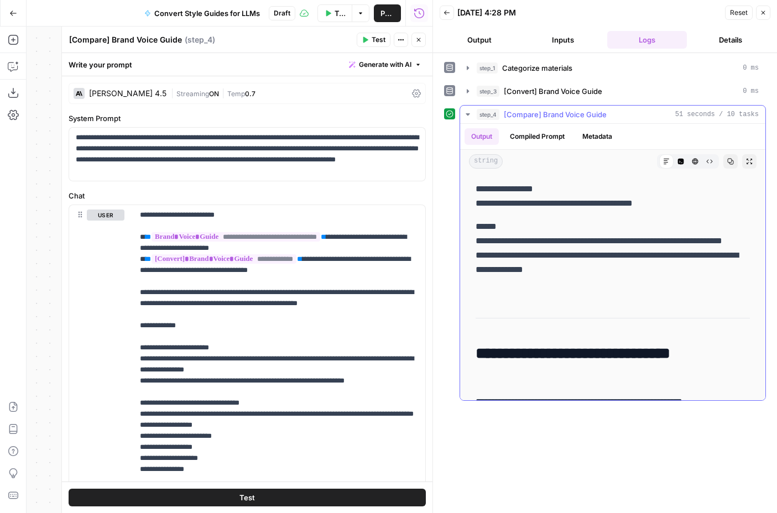
click at [733, 161] on span "Copy" at bounding box center [733, 161] width 1 height 1
click at [727, 159] on icon "button" at bounding box center [730, 161] width 7 height 7
click at [768, 12] on button "Close" at bounding box center [763, 13] width 14 height 14
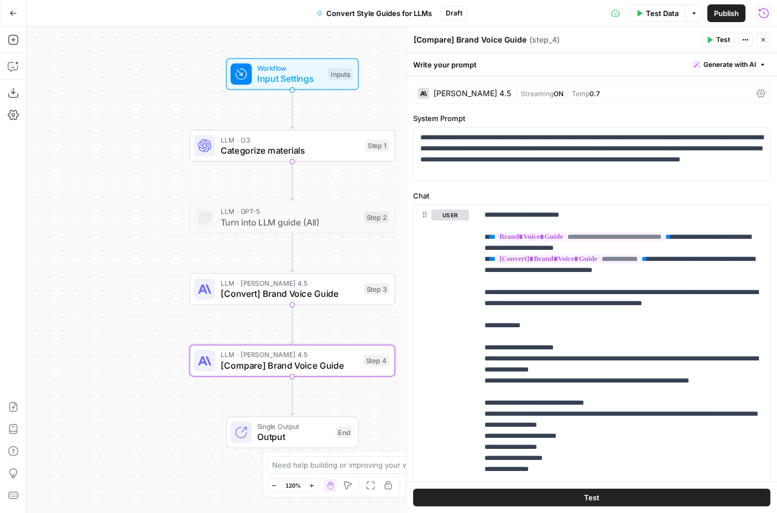
click at [769, 11] on button "Run History" at bounding box center [764, 13] width 18 height 18
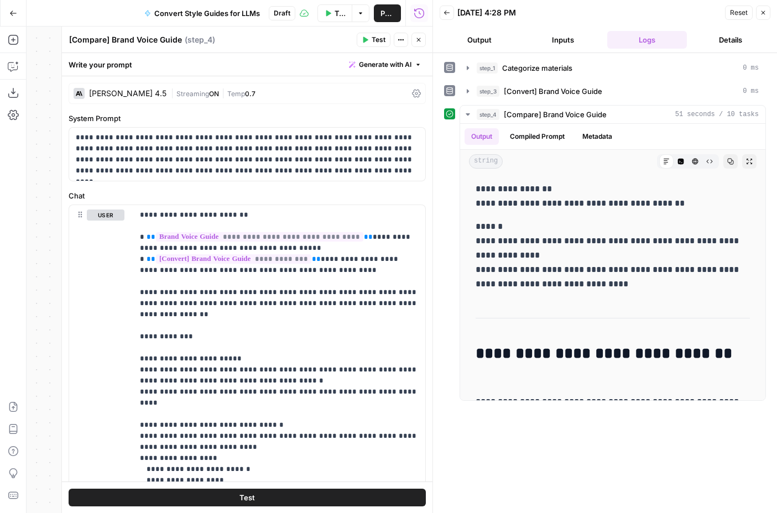
click at [449, 15] on icon "button" at bounding box center [446, 12] width 7 height 7
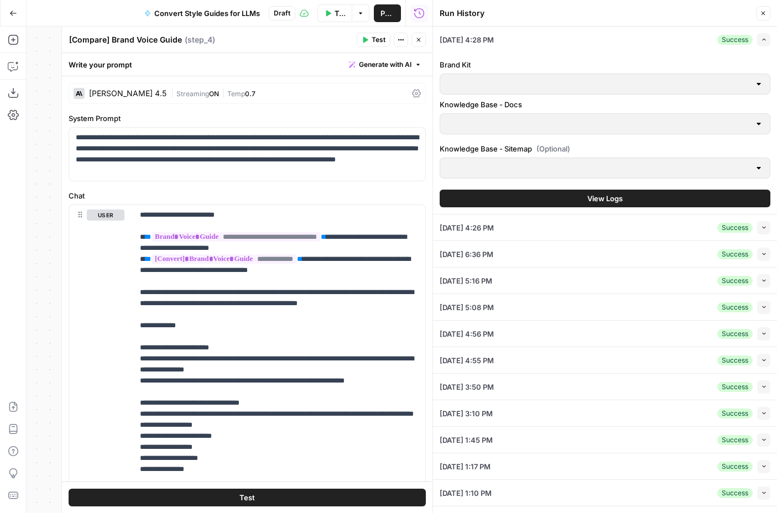
type input "Animalz"
type input "Animalz - Docs"
type input "Animalz - Sitemap"
click at [762, 35] on button "Expand" at bounding box center [763, 39] width 13 height 13
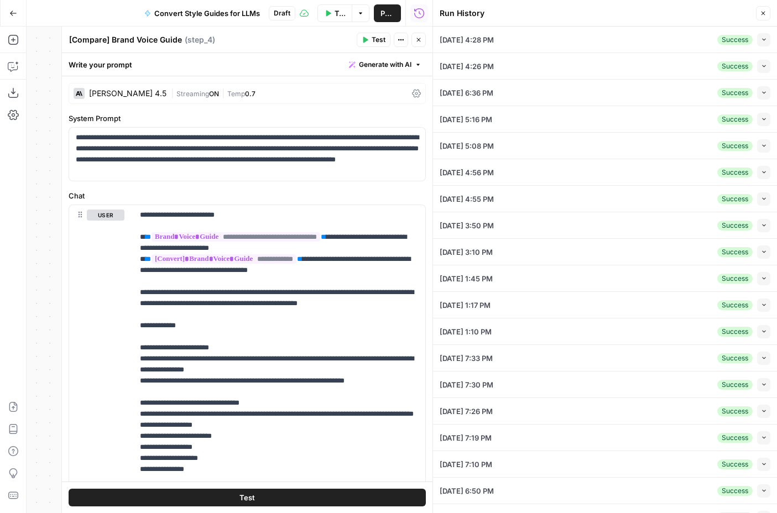
click at [589, 67] on div "10/02/25 at 4:26 PM Success Collapse" at bounding box center [604, 66] width 331 height 26
click at [762, 65] on icon "button" at bounding box center [764, 66] width 6 height 6
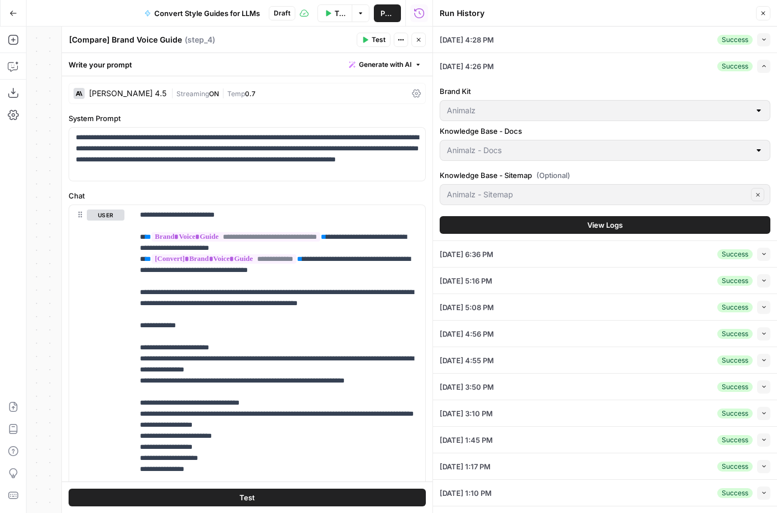
click at [593, 221] on span "View Logs" at bounding box center [604, 224] width 35 height 11
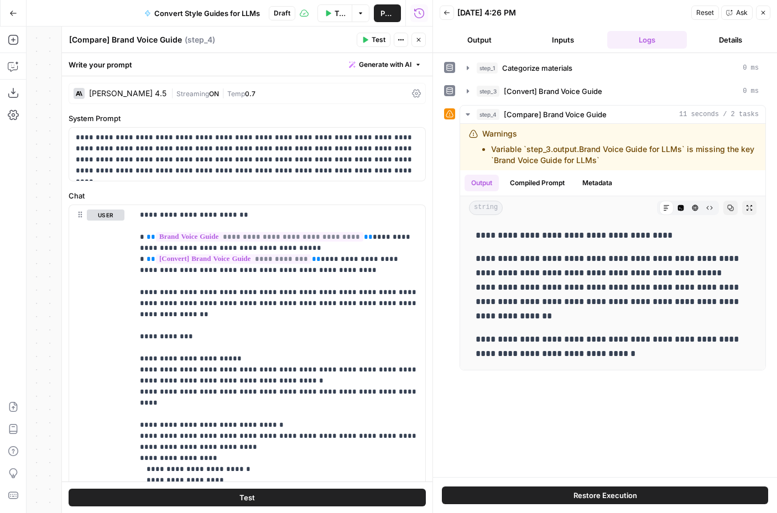
click at [444, 11] on icon "button" at bounding box center [446, 12] width 7 height 7
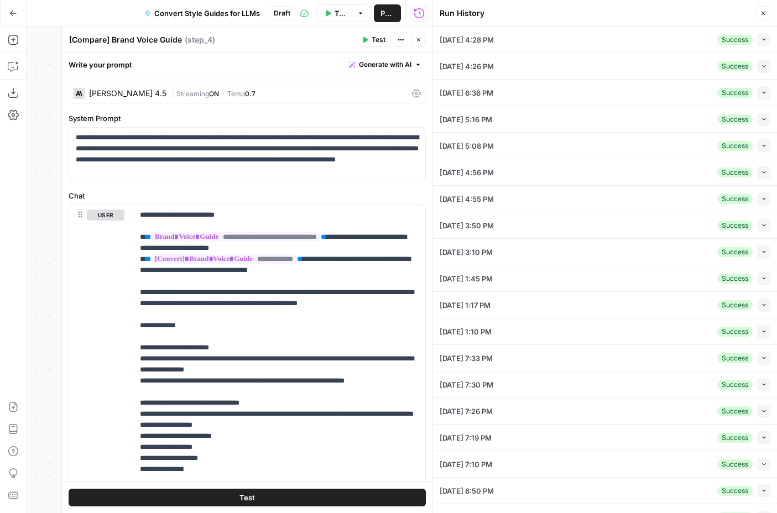
click at [551, 39] on div "10/02/25 at 4:28 PM Success Collapse" at bounding box center [604, 40] width 331 height 26
click at [773, 43] on li "10/02/25 at 4:28 PM Success Collapse View Logs" at bounding box center [605, 40] width 344 height 27
click at [767, 40] on button "Collapse" at bounding box center [763, 39] width 13 height 13
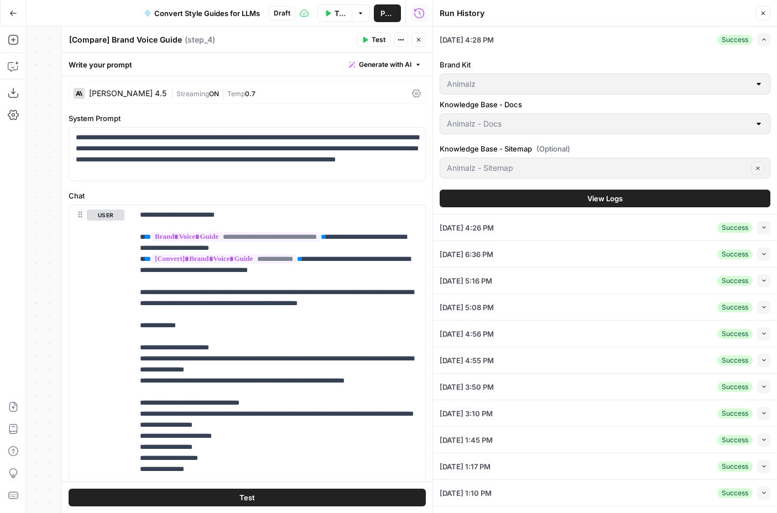
click at [659, 205] on button "View Logs" at bounding box center [604, 199] width 331 height 18
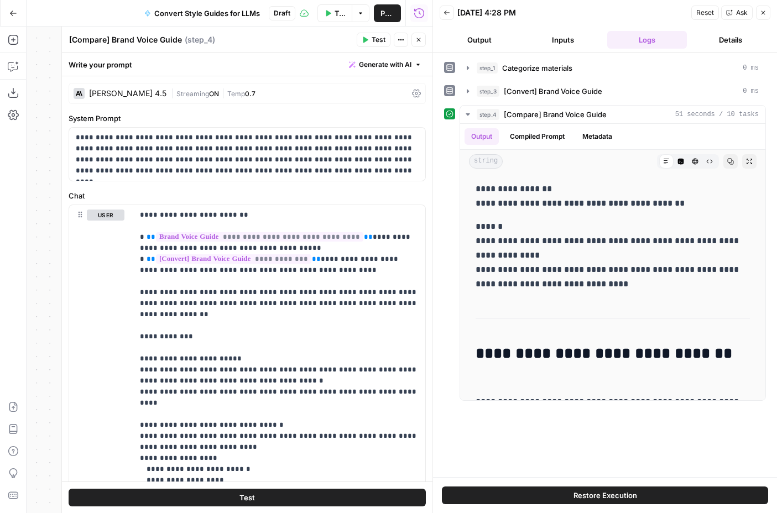
click at [129, 97] on div "[PERSON_NAME] 4.5" at bounding box center [127, 94] width 77 height 8
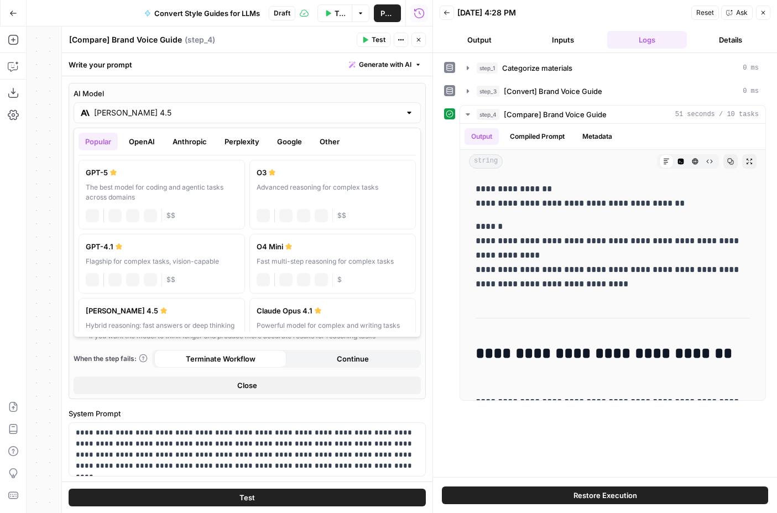
click at [229, 115] on input "[PERSON_NAME] 4.5" at bounding box center [247, 112] width 306 height 11
click at [143, 146] on button "OpenAI" at bounding box center [141, 142] width 39 height 18
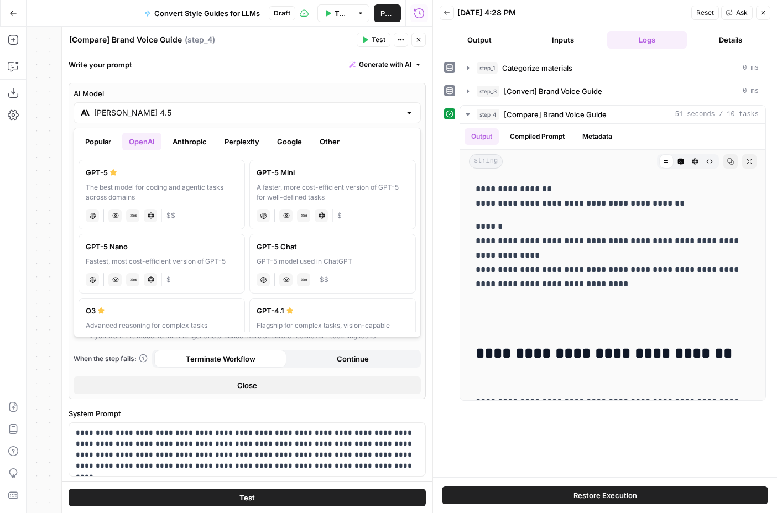
click at [137, 180] on label "GPT-5 The best model for coding and agentic tasks across domains chat Vision Ca…" at bounding box center [161, 195] width 166 height 70
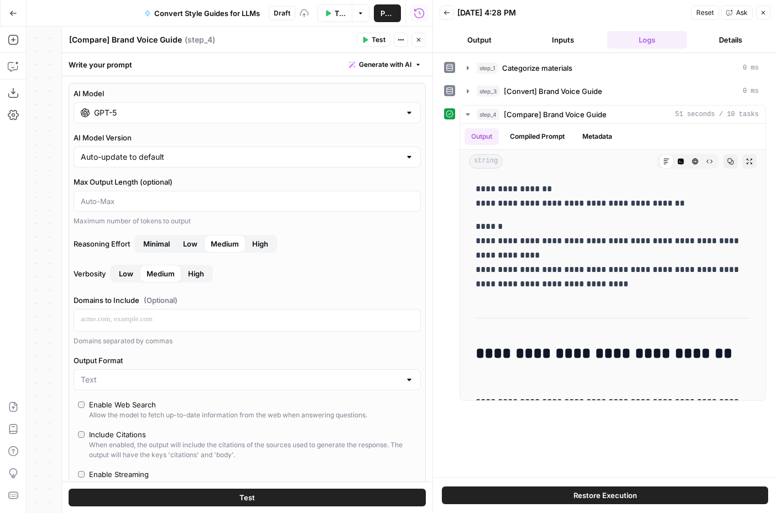
click at [165, 111] on input "GPT-5" at bounding box center [247, 112] width 306 height 11
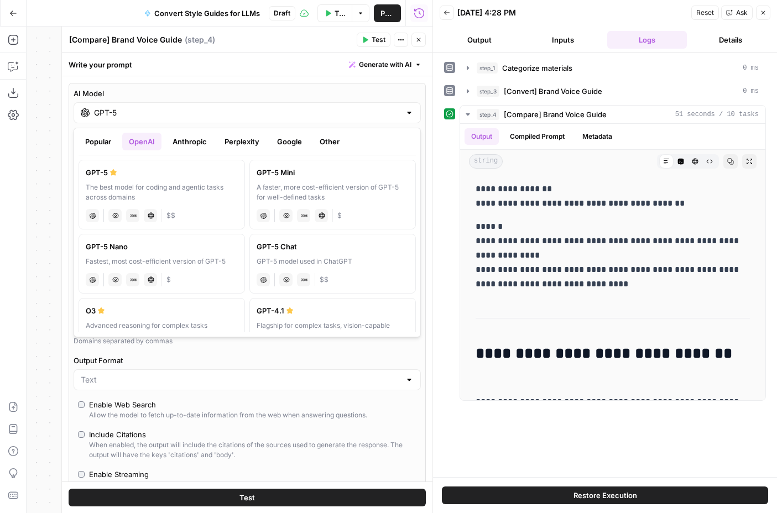
click at [103, 148] on button "Popular" at bounding box center [97, 142] width 39 height 18
click at [299, 186] on div "Advanced reasoning for complex tasks" at bounding box center [332, 192] width 152 height 20
type input "O3"
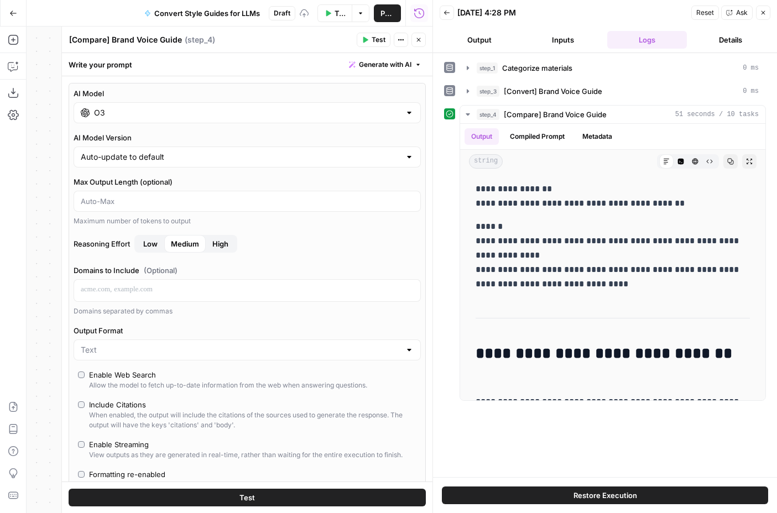
click at [278, 493] on button "Test" at bounding box center [247, 498] width 357 height 18
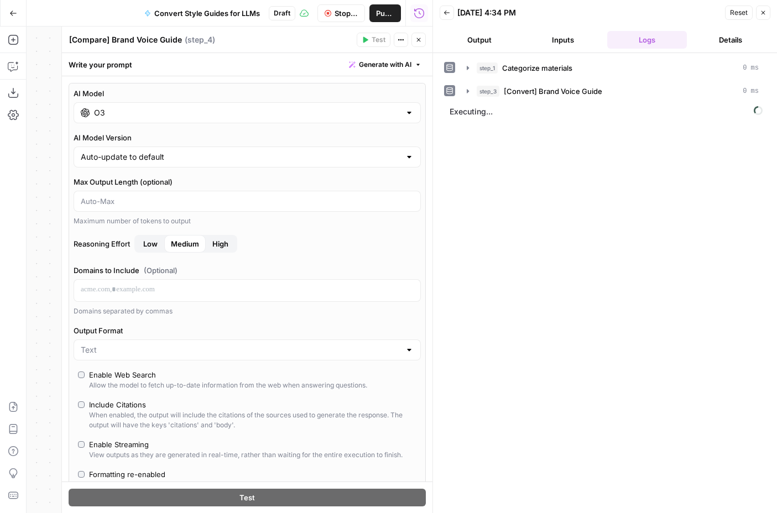
click at [419, 34] on button "Close" at bounding box center [418, 40] width 14 height 14
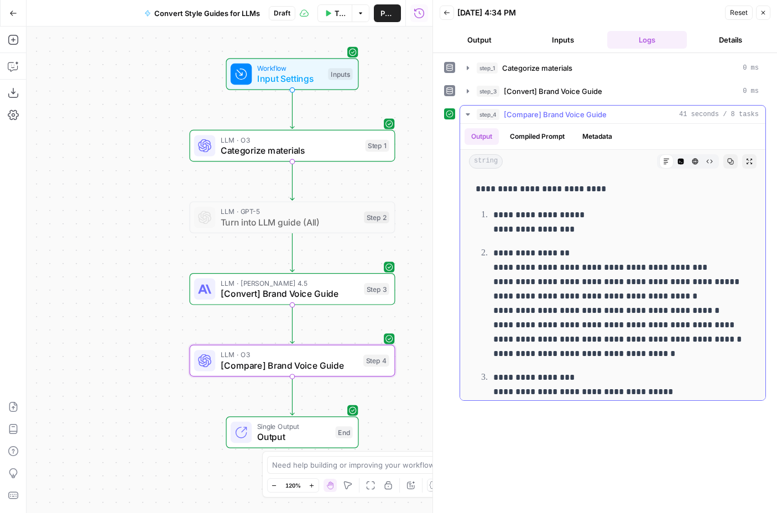
click at [728, 158] on icon "button" at bounding box center [730, 161] width 7 height 7
click at [764, 9] on icon "button" at bounding box center [763, 12] width 7 height 7
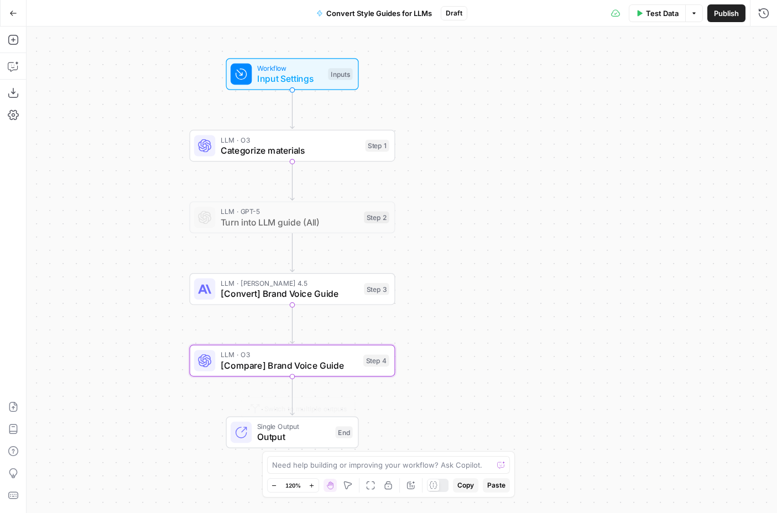
click at [277, 355] on span "LLM · O3" at bounding box center [289, 354] width 137 height 11
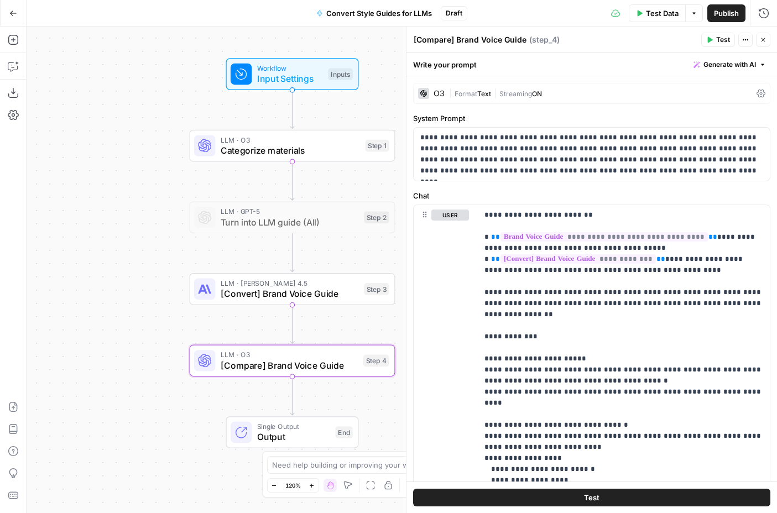
click at [434, 90] on div "O3" at bounding box center [438, 94] width 11 height 8
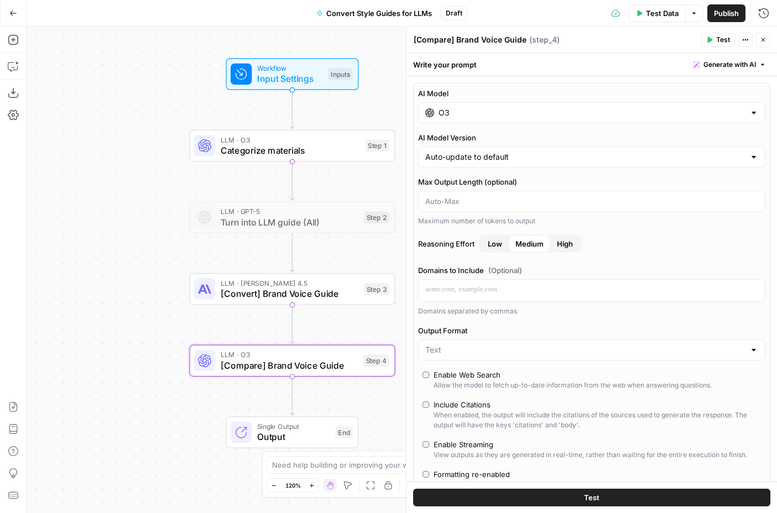
click at [501, 108] on input "O3" at bounding box center [591, 112] width 306 height 11
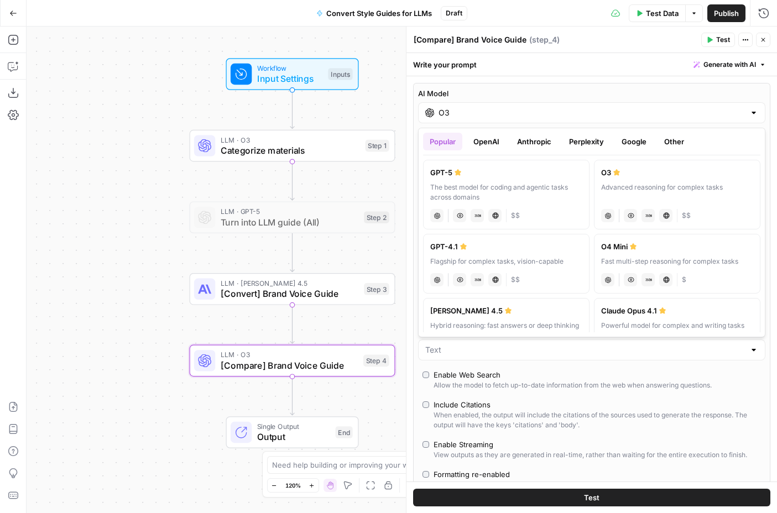
click at [525, 141] on button "Anthropic" at bounding box center [534, 142] width 48 height 18
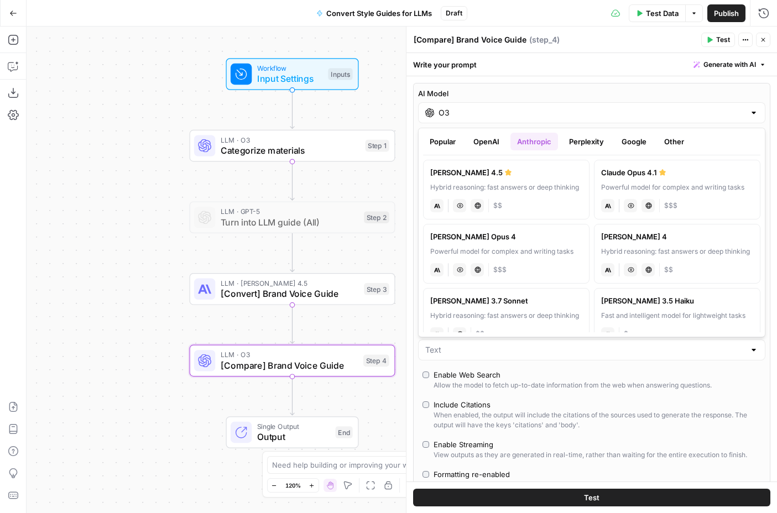
click at [543, 179] on label "Claude Sonnet 4.5 Hybrid reasoning: fast answers or deep thinking anthropic Vis…" at bounding box center [506, 190] width 166 height 60
type input "[PERSON_NAME] 4.5"
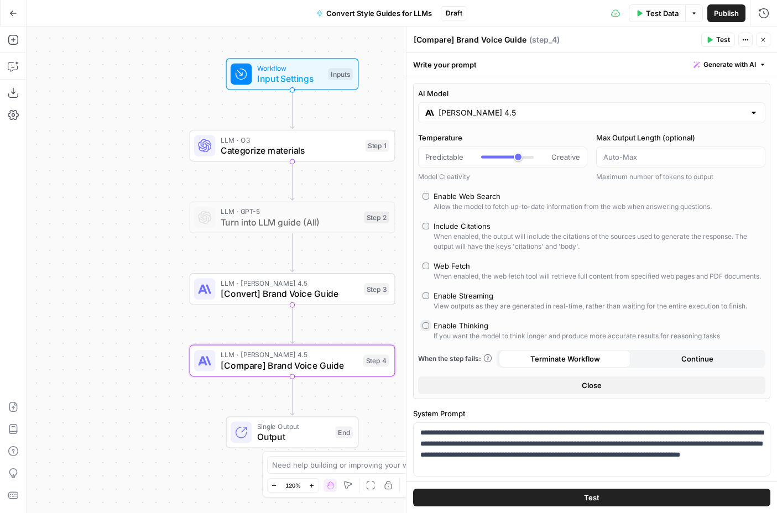
type input "*"
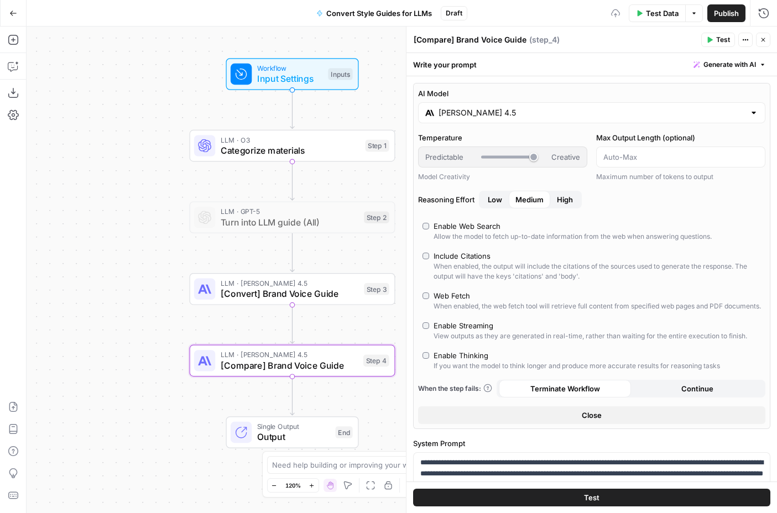
click at [575, 424] on button "Close" at bounding box center [591, 415] width 347 height 18
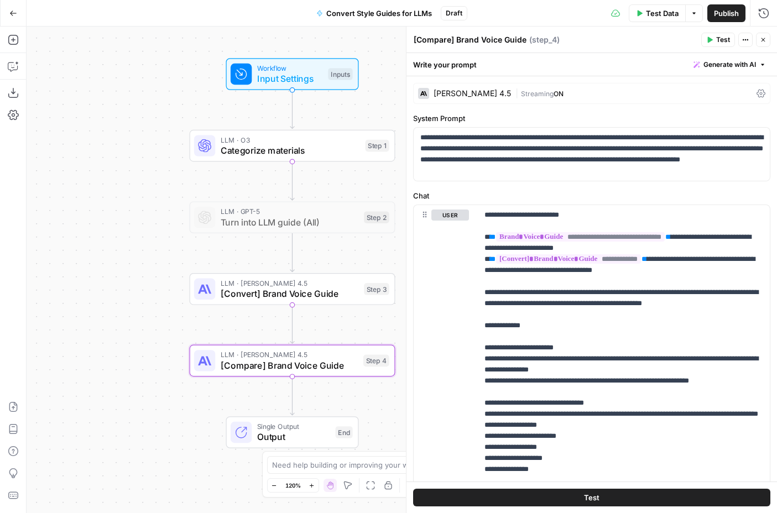
click at [571, 498] on button "Test" at bounding box center [591, 498] width 357 height 18
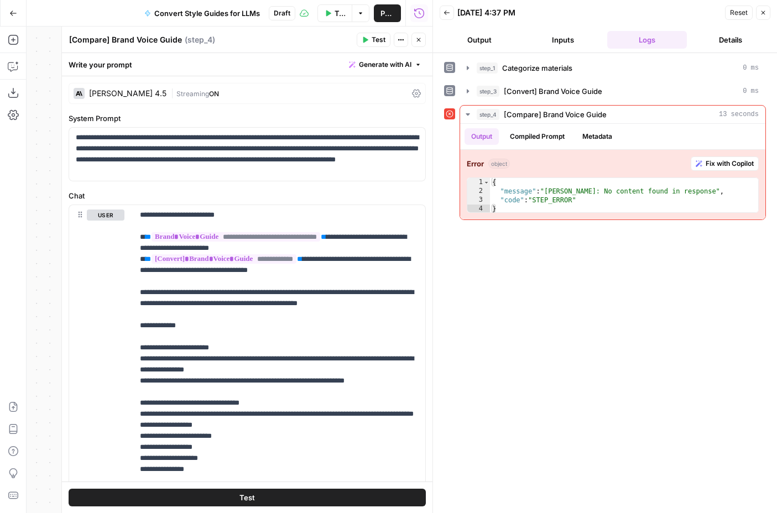
click at [750, 24] on header "Back 10/02/25 at 4:37 PM Reset Close Output Inputs Logs Details" at bounding box center [605, 26] width 344 height 53
click at [765, 11] on icon "button" at bounding box center [763, 12] width 7 height 7
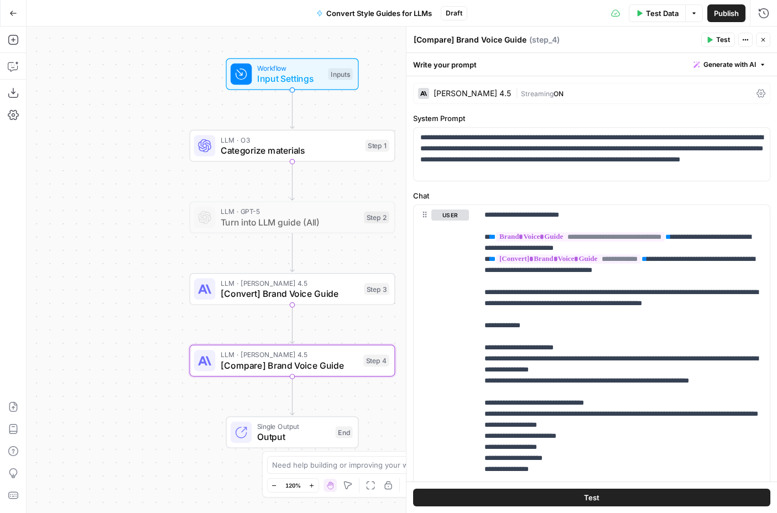
click at [468, 86] on div "Claude Sonnet 4.5 | Streaming ON" at bounding box center [591, 93] width 357 height 21
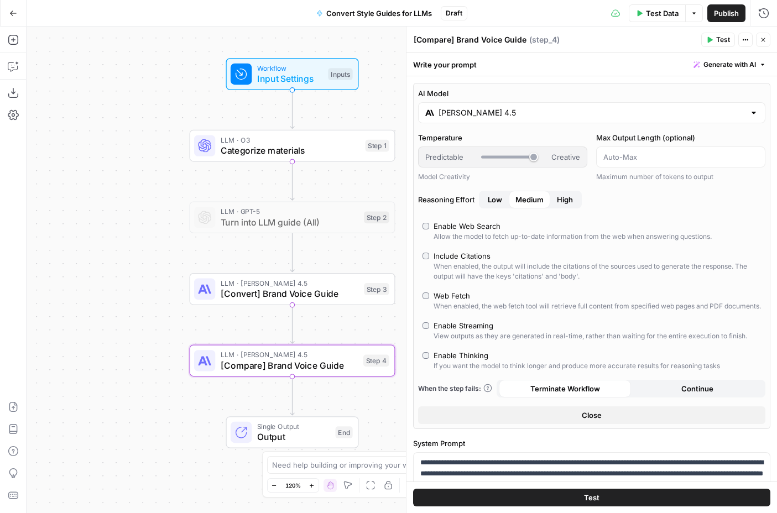
click at [540, 109] on input "[PERSON_NAME] 4.5" at bounding box center [591, 112] width 306 height 11
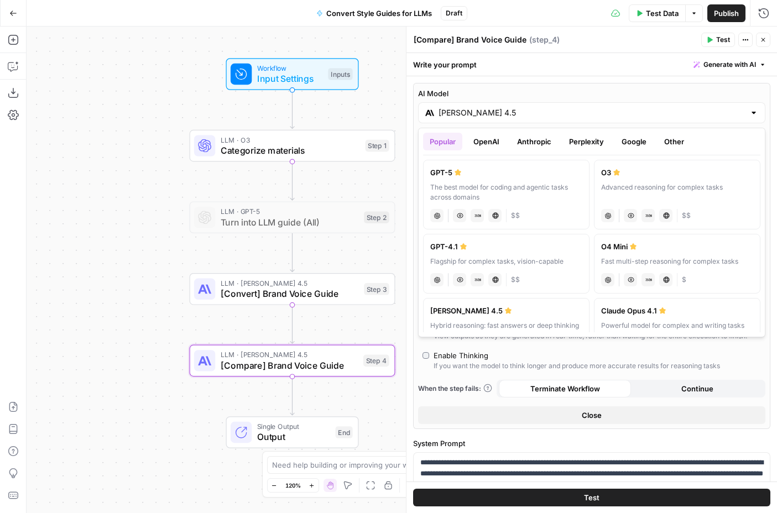
click at [532, 88] on label "AI Model" at bounding box center [591, 93] width 347 height 11
click at [532, 107] on input "[PERSON_NAME] 4.5" at bounding box center [591, 112] width 306 height 11
click at [476, 195] on div "The best model for coding and agentic tasks across domains" at bounding box center [506, 192] width 152 height 20
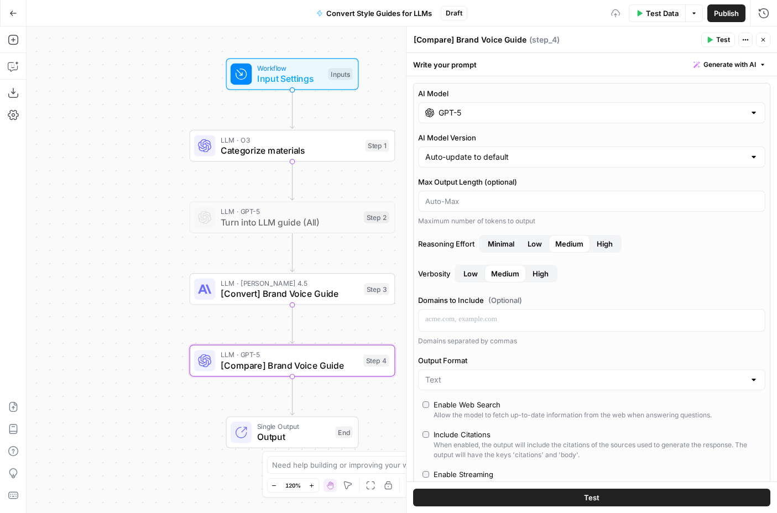
click at [498, 114] on input "GPT-5" at bounding box center [591, 112] width 306 height 11
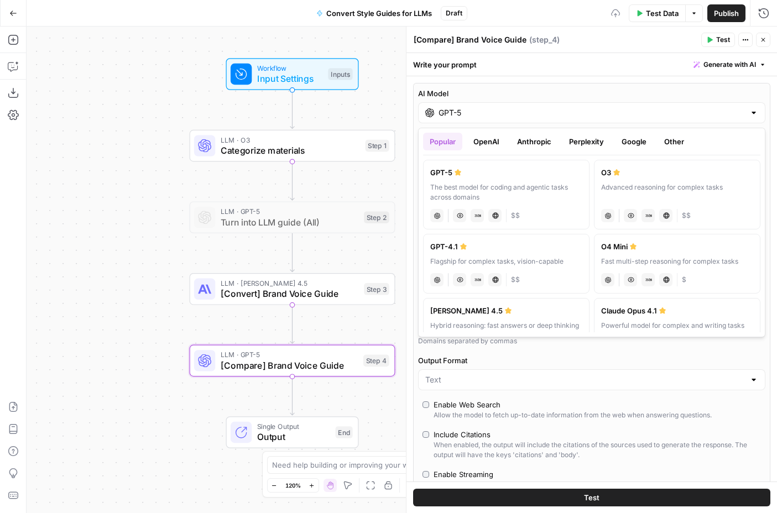
click at [522, 138] on button "Anthropic" at bounding box center [534, 142] width 48 height 18
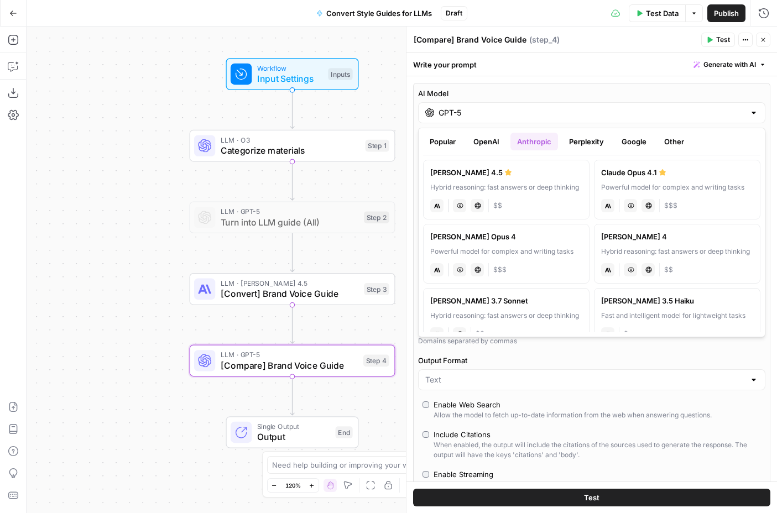
click at [552, 186] on div "Hybrid reasoning: fast answers or deep thinking" at bounding box center [506, 187] width 152 height 10
type input "[PERSON_NAME] 4.5"
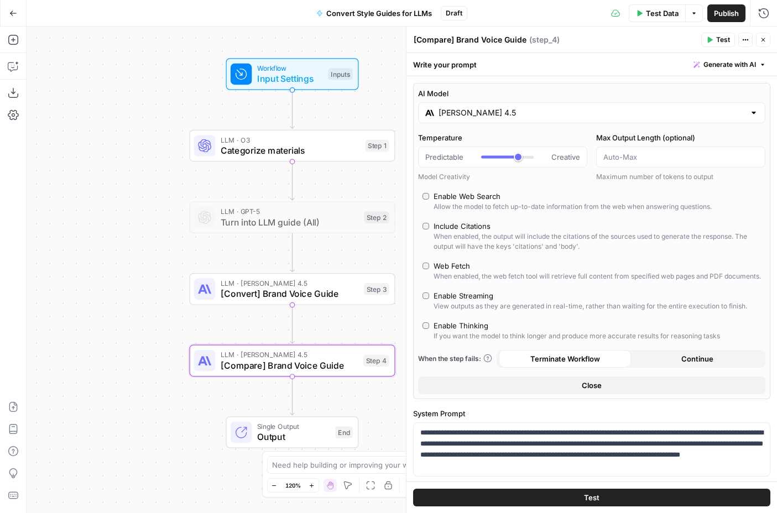
click at [556, 394] on button "Close" at bounding box center [591, 385] width 347 height 18
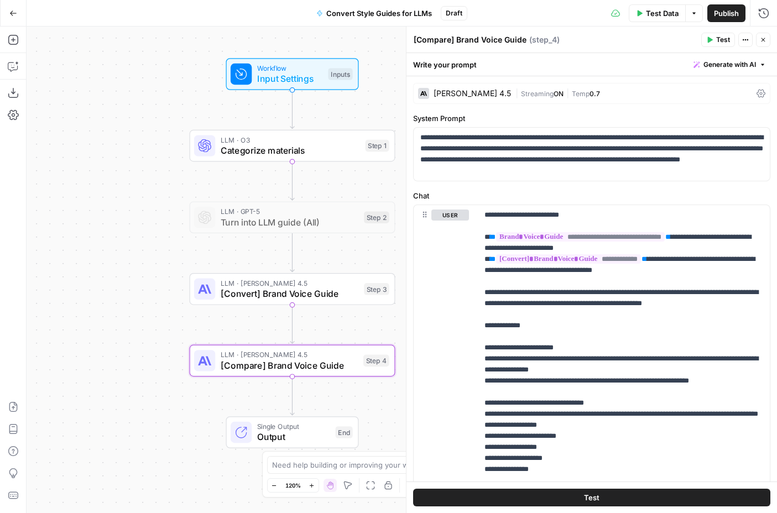
click at [563, 500] on button "Test" at bounding box center [591, 498] width 357 height 18
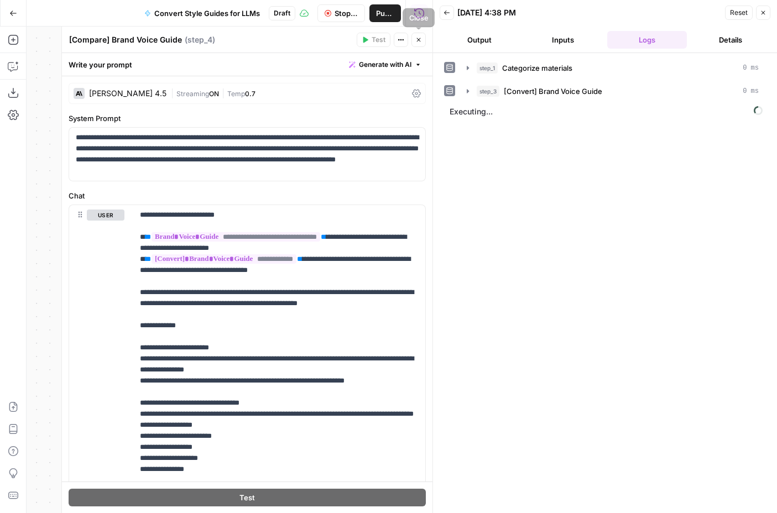
click at [417, 37] on icon "button" at bounding box center [418, 39] width 7 height 7
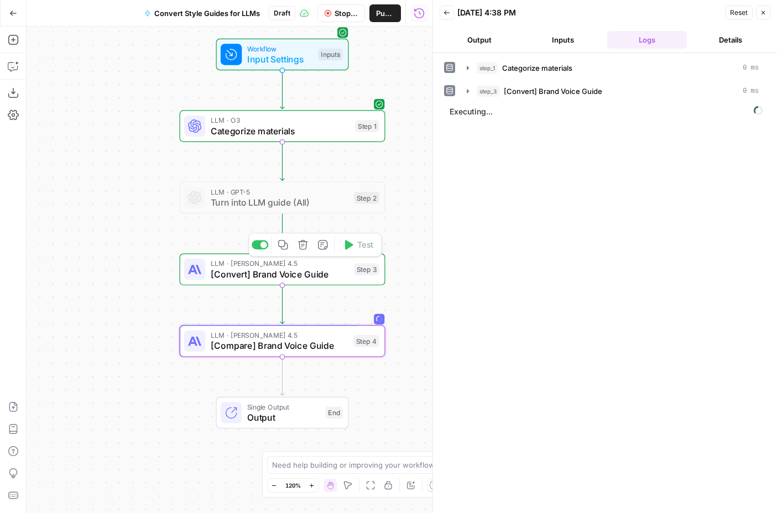
click at [332, 275] on span "[Convert] Brand Voice Guide" at bounding box center [280, 274] width 138 height 13
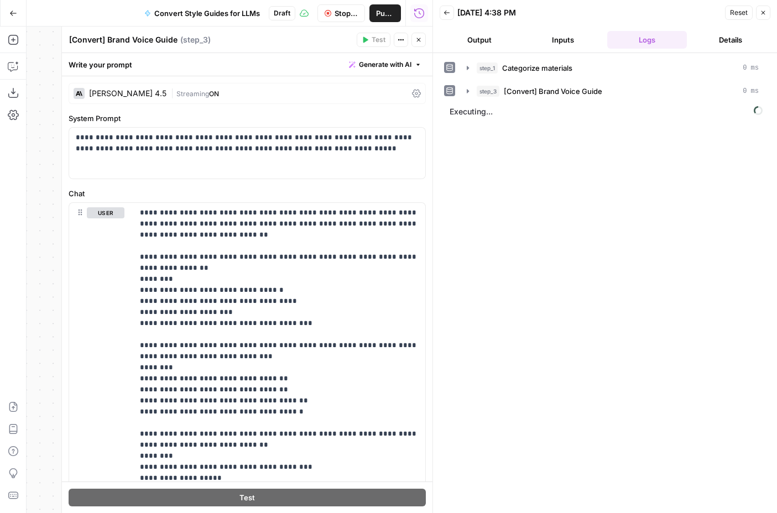
click at [134, 92] on div "[PERSON_NAME] 4.5" at bounding box center [127, 94] width 77 height 8
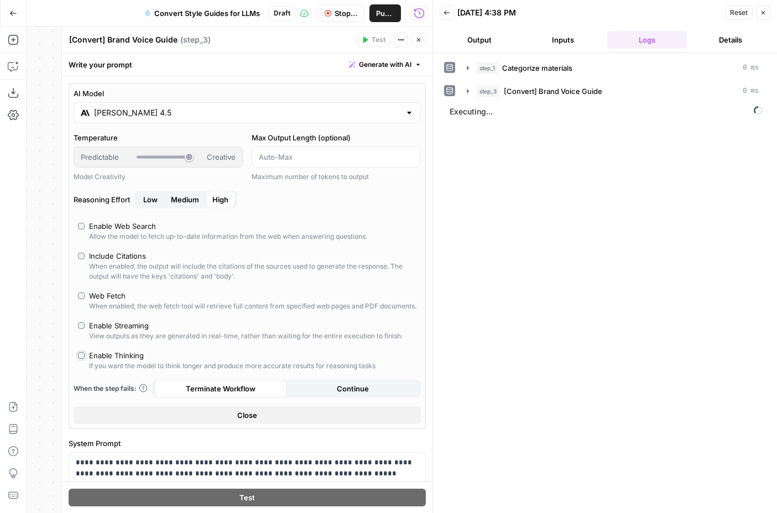
type input "***"
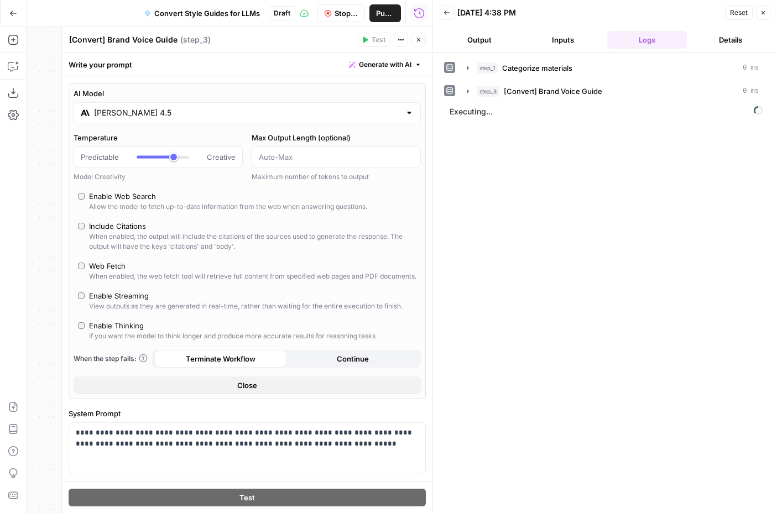
click at [231, 394] on button "Close" at bounding box center [247, 385] width 347 height 18
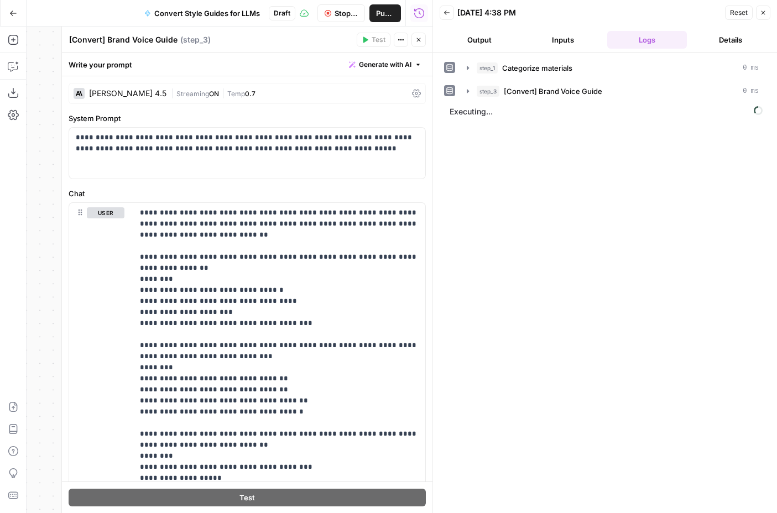
click at [416, 40] on icon "button" at bounding box center [418, 39] width 7 height 7
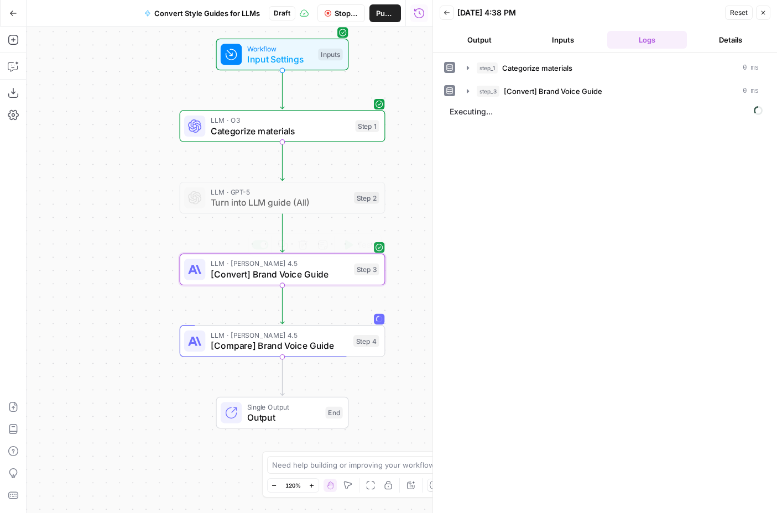
click at [279, 338] on span "LLM · [PERSON_NAME] 4.5" at bounding box center [279, 335] width 137 height 11
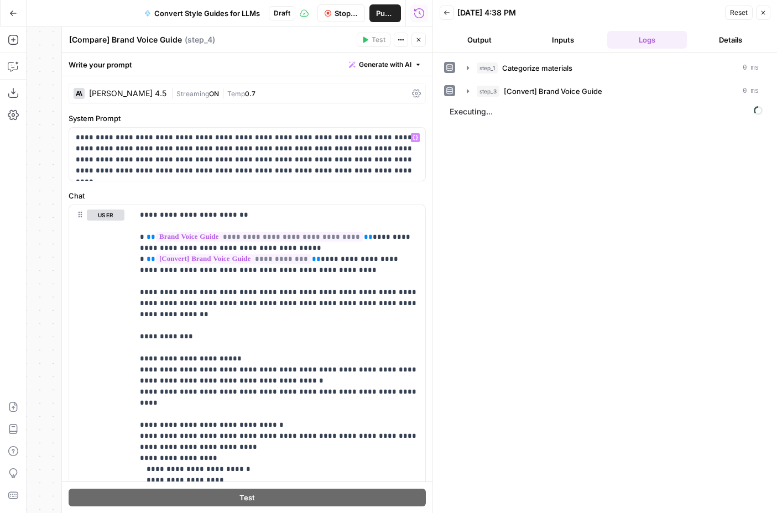
click at [137, 91] on div "[PERSON_NAME] 4.5" at bounding box center [127, 94] width 77 height 8
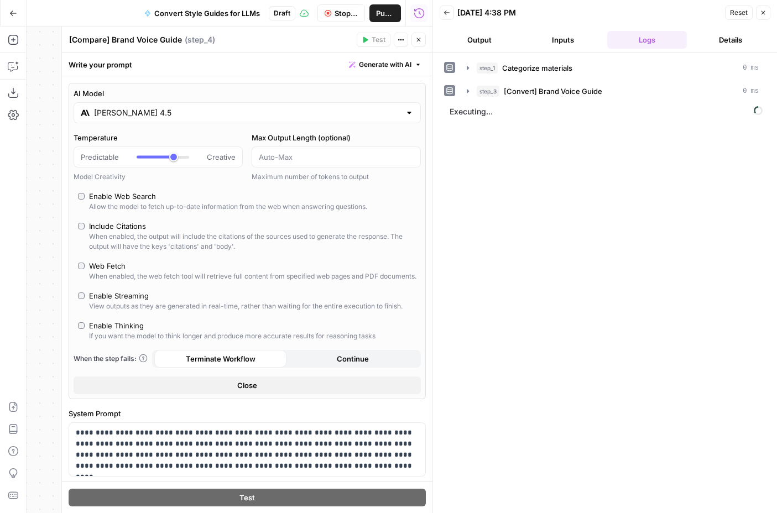
click at [417, 43] on button "Close" at bounding box center [418, 40] width 14 height 14
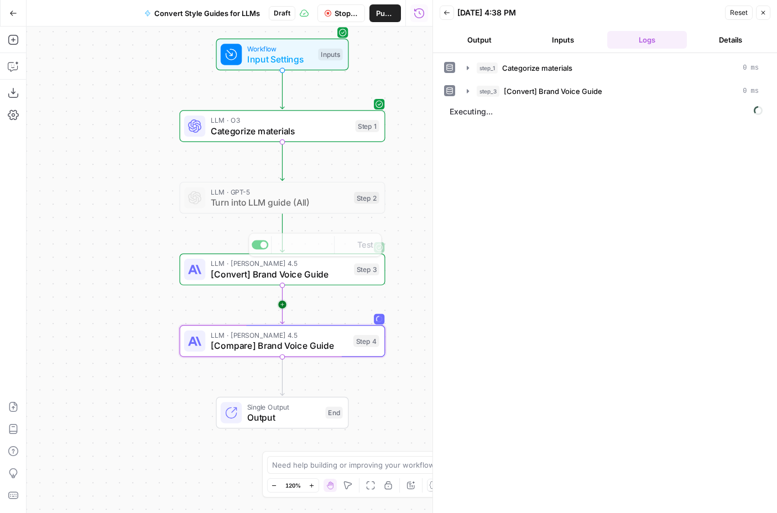
click at [284, 285] on icon "Edge from step_3 to step_4" at bounding box center [282, 304] width 4 height 39
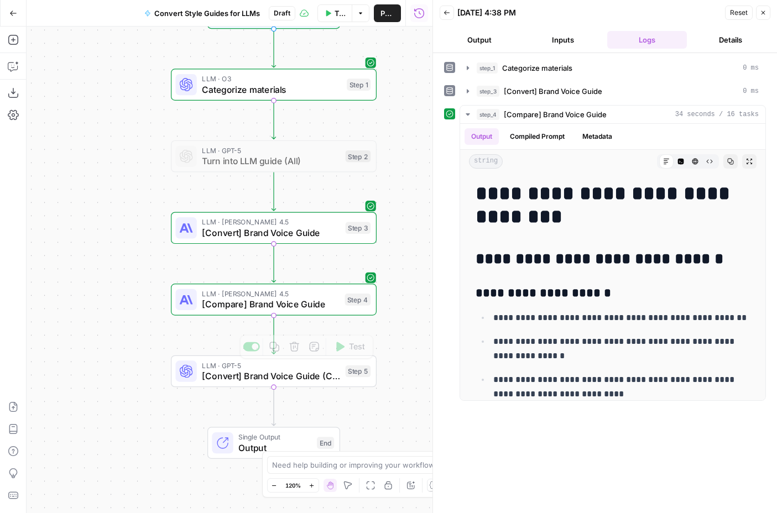
click at [310, 306] on span "[Compare] Brand Voice Guide" at bounding box center [270, 303] width 137 height 13
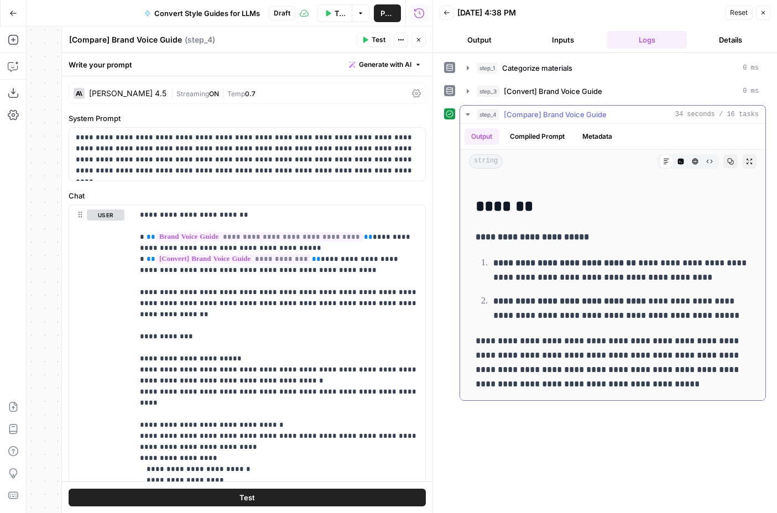
scroll to position [5686, 0]
click at [761, 14] on icon "button" at bounding box center [763, 13] width 4 height 4
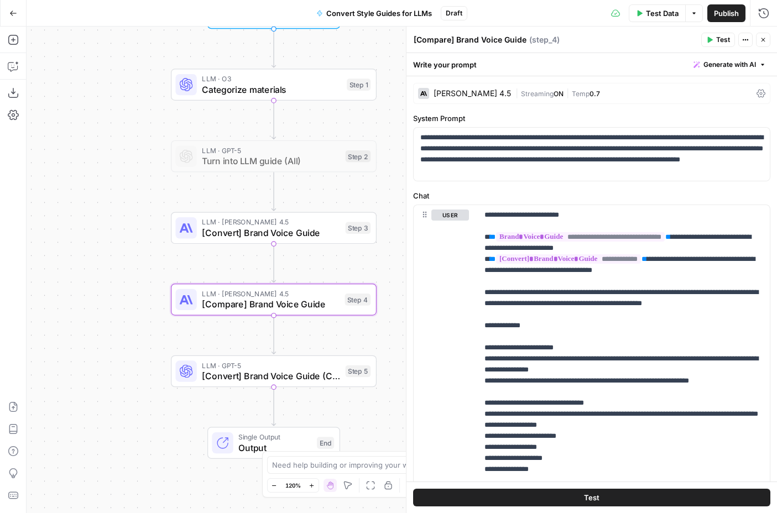
click at [764, 41] on icon "button" at bounding box center [763, 39] width 7 height 7
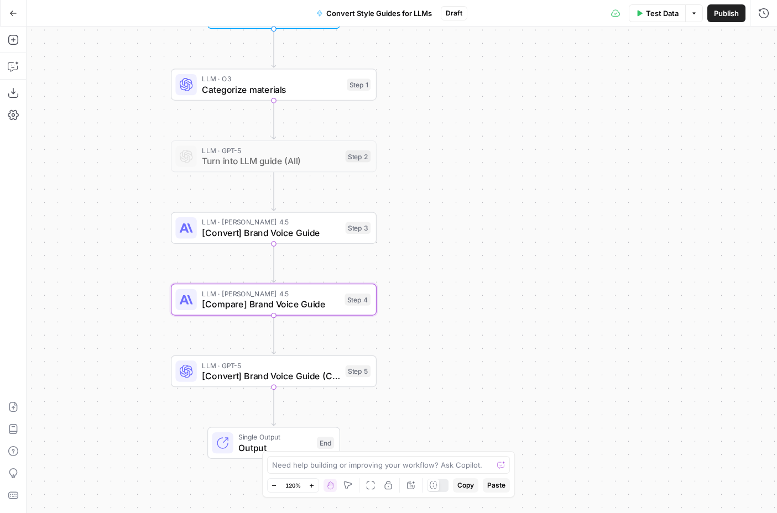
click at [313, 240] on div "LLM · Claude Sonnet 4.5 [Convert] Brand Voice Guide Step 3 Copy step Delete ste…" at bounding box center [274, 228] width 206 height 32
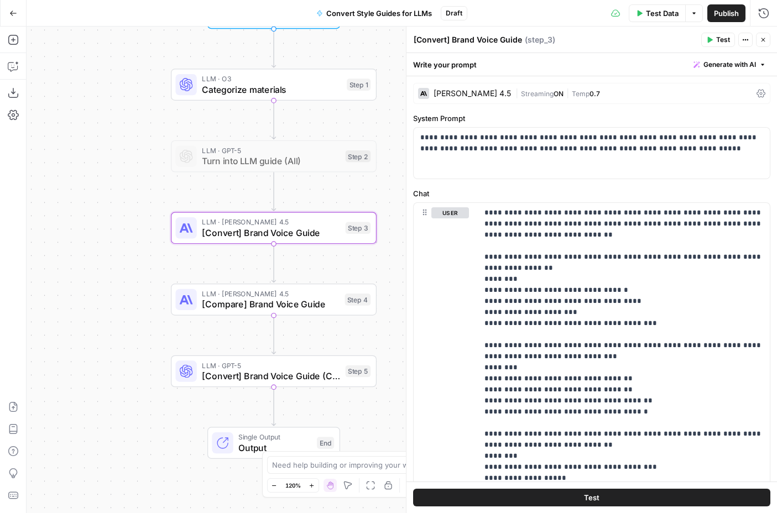
click at [766, 41] on button "Close" at bounding box center [763, 40] width 14 height 14
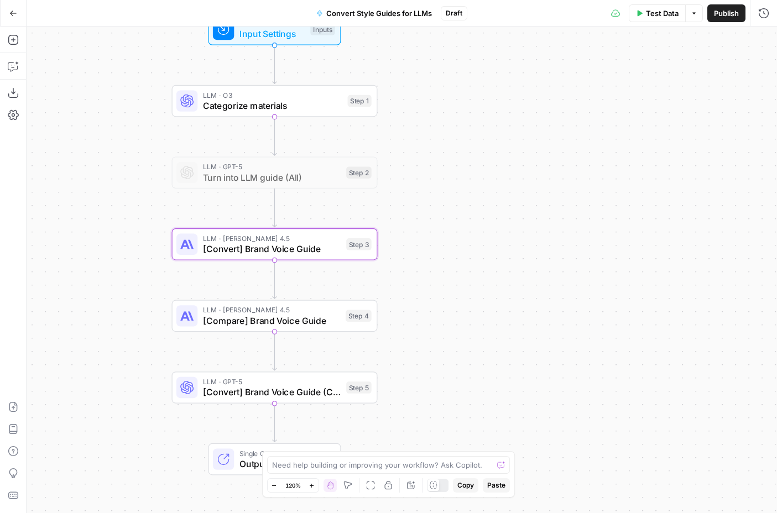
click at [316, 105] on span "Categorize materials" at bounding box center [272, 105] width 139 height 13
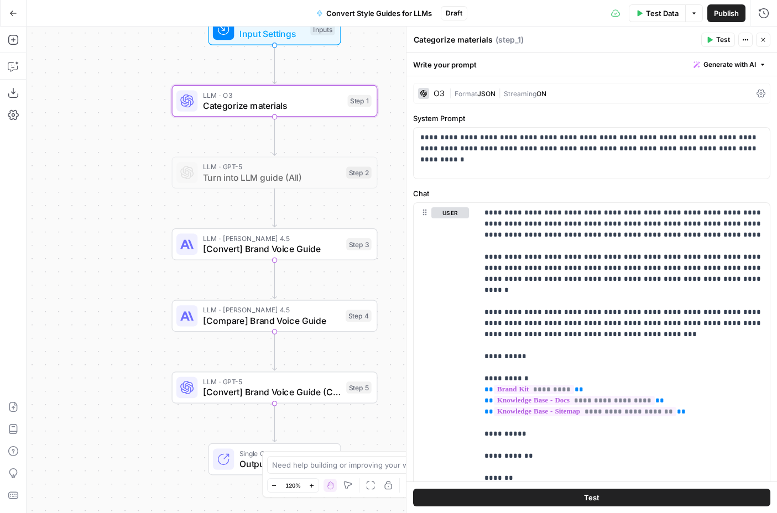
click at [766, 40] on span "Close" at bounding box center [766, 40] width 1 height 1
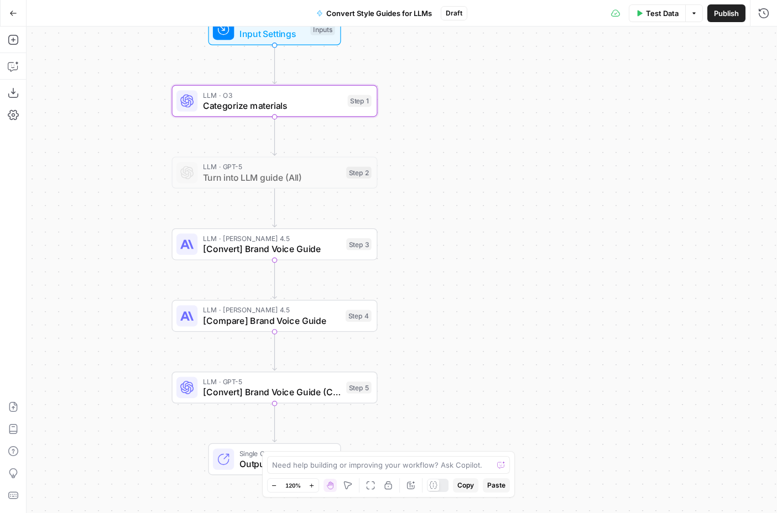
click at [331, 107] on span "Categorize materials" at bounding box center [272, 105] width 139 height 13
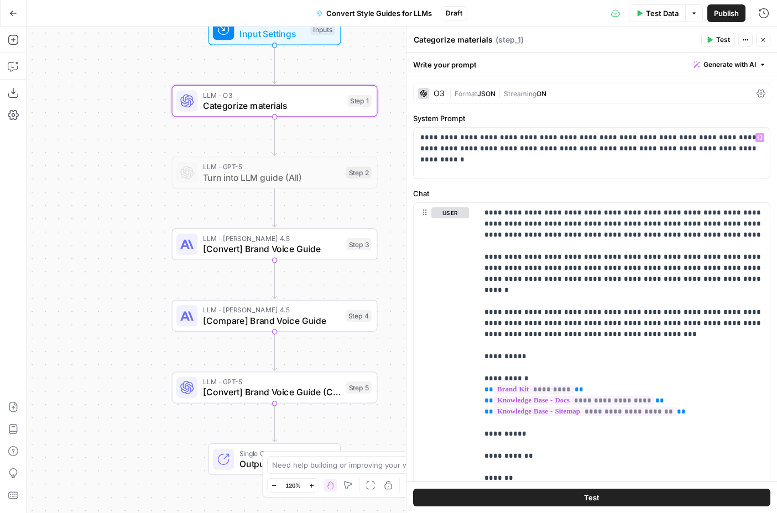
click at [436, 90] on div "O3" at bounding box center [438, 94] width 11 height 8
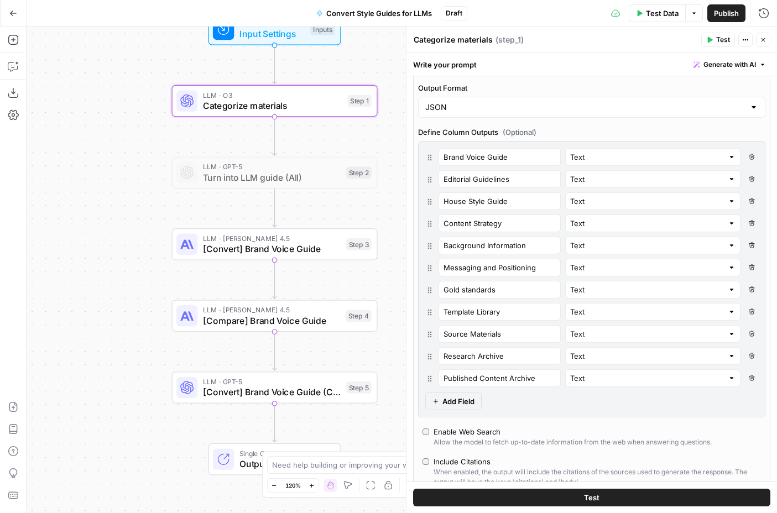
scroll to position [244, 0]
click at [763, 41] on icon "button" at bounding box center [763, 39] width 7 height 7
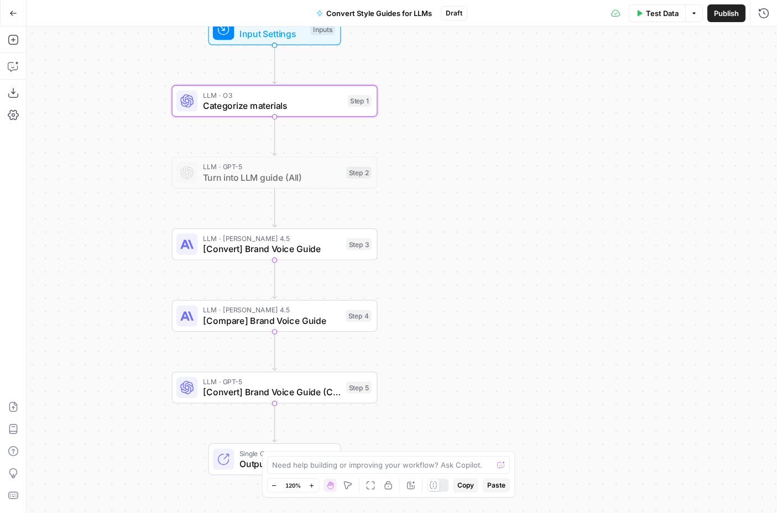
click at [317, 109] on span "Categorize materials" at bounding box center [272, 105] width 139 height 13
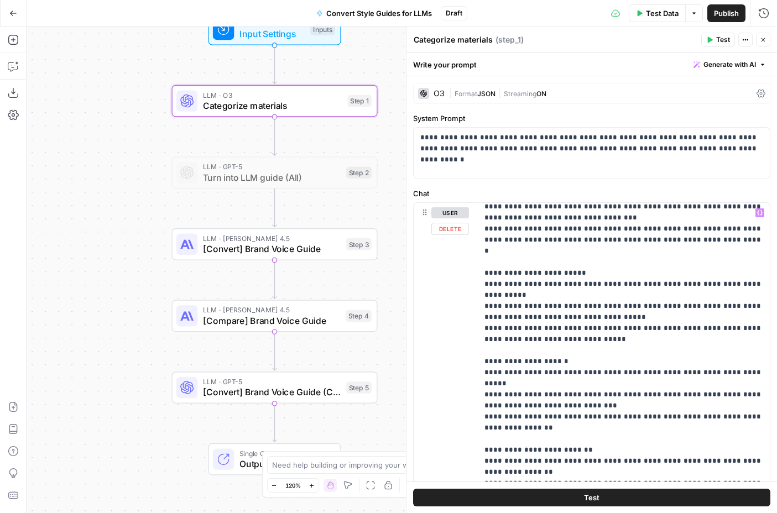
scroll to position [328, 0]
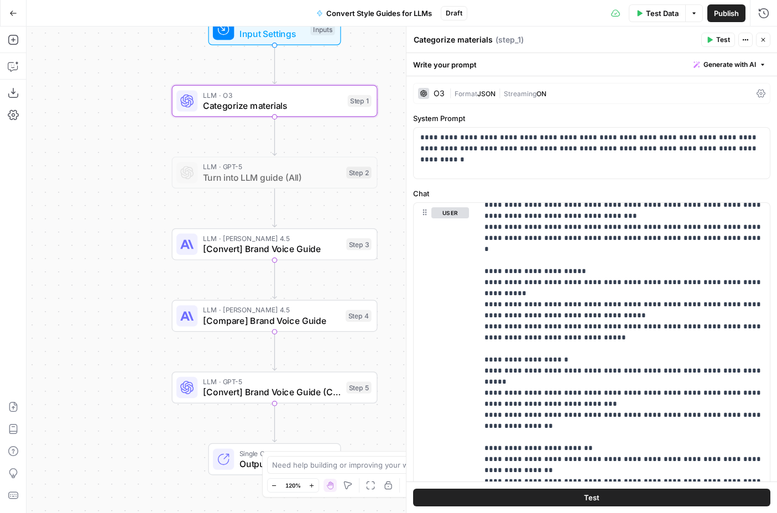
click at [434, 93] on div "O3" at bounding box center [438, 94] width 11 height 8
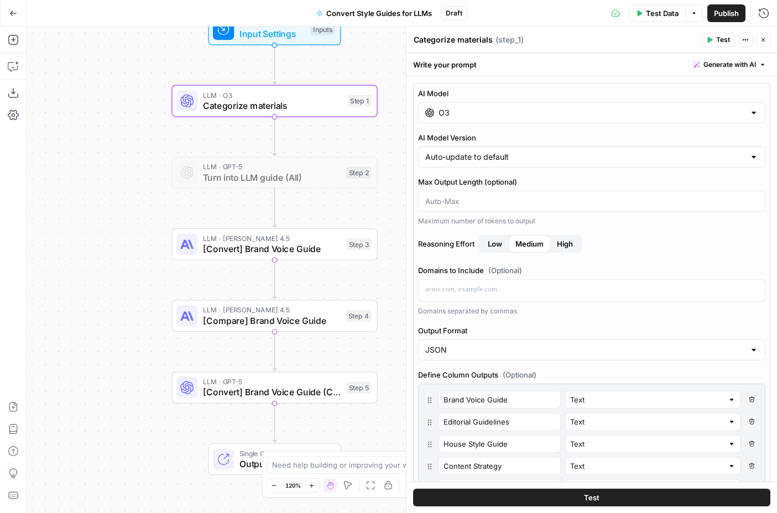
click at [763, 36] on icon "button" at bounding box center [763, 39] width 7 height 7
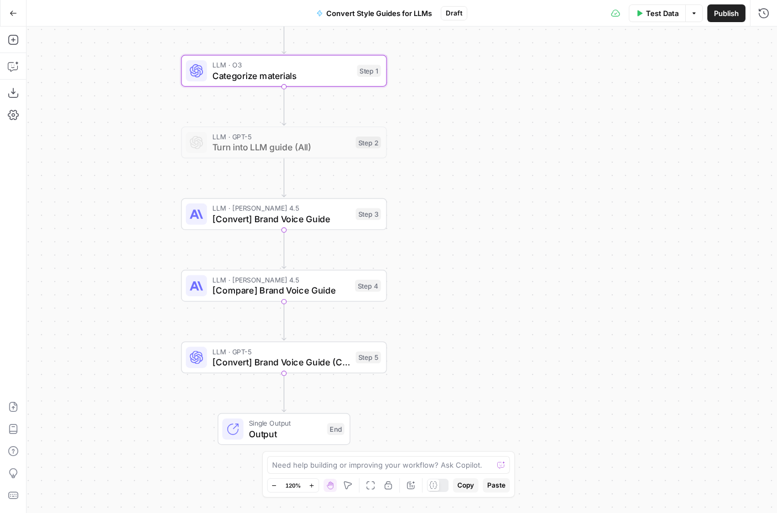
click at [328, 224] on span "[Convert] Brand Voice Guide" at bounding box center [281, 218] width 138 height 13
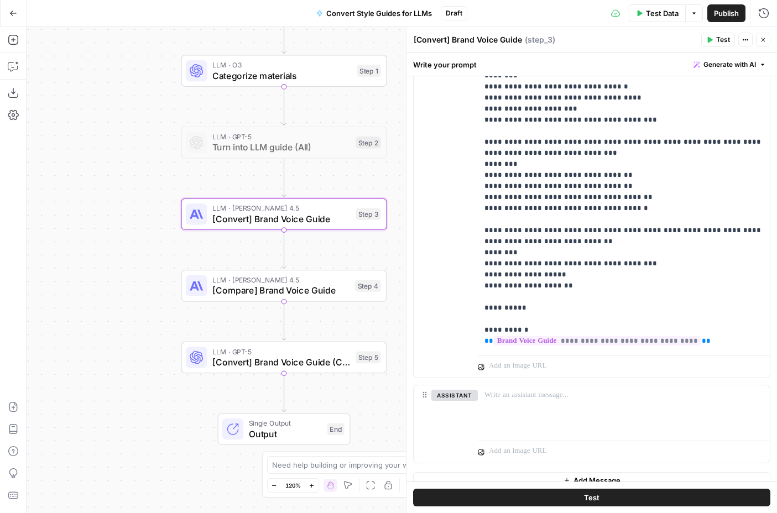
scroll to position [217, 0]
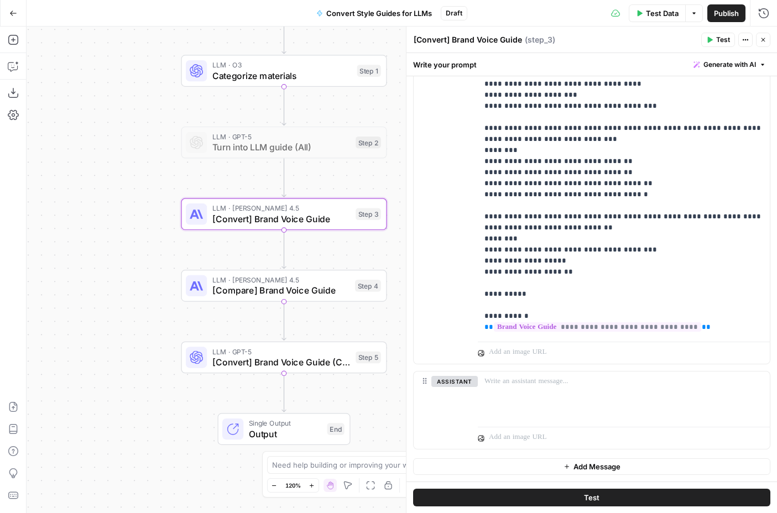
click at [760, 39] on icon "button" at bounding box center [763, 39] width 7 height 7
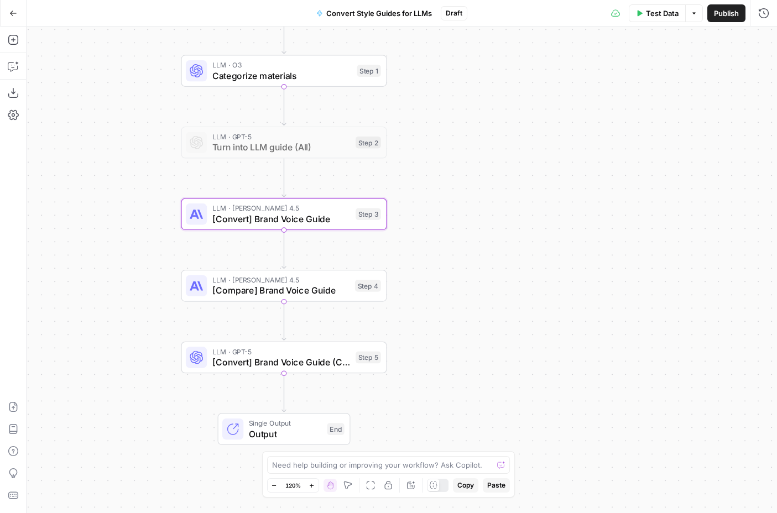
click at [319, 295] on span "[Compare] Brand Voice Guide" at bounding box center [280, 290] width 137 height 13
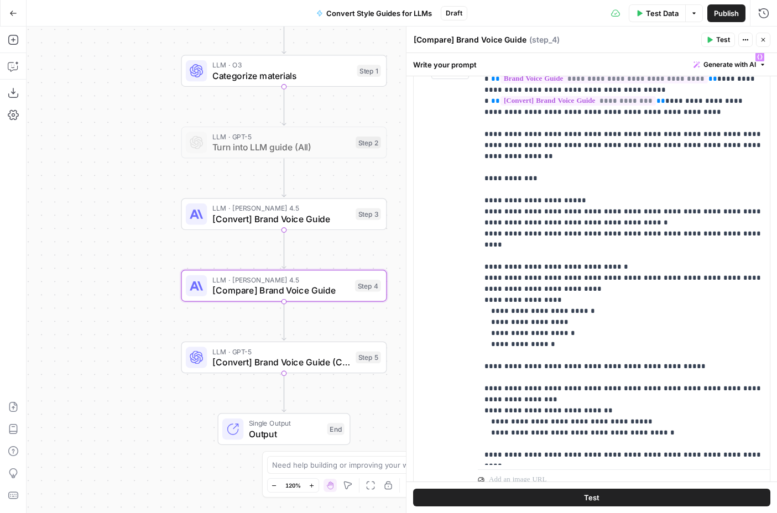
scroll to position [286, 0]
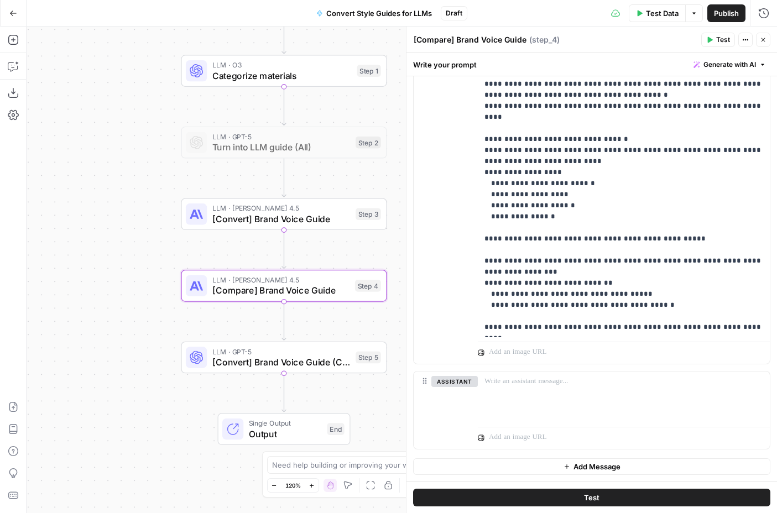
click at [768, 39] on button "Close" at bounding box center [763, 40] width 14 height 14
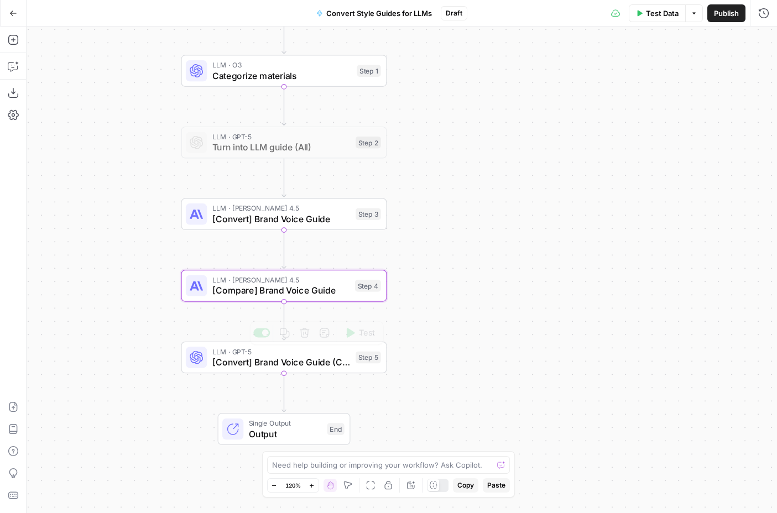
click at [306, 372] on div "LLM · GPT-5 [Convert] Brand Voice Guide (ChatGPT) Step 5 Copy step Delete step …" at bounding box center [284, 358] width 206 height 32
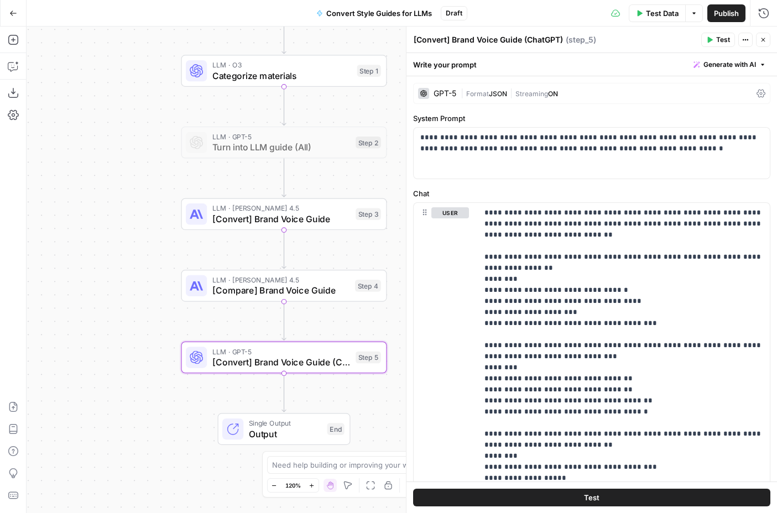
click at [762, 38] on icon "button" at bounding box center [763, 39] width 7 height 7
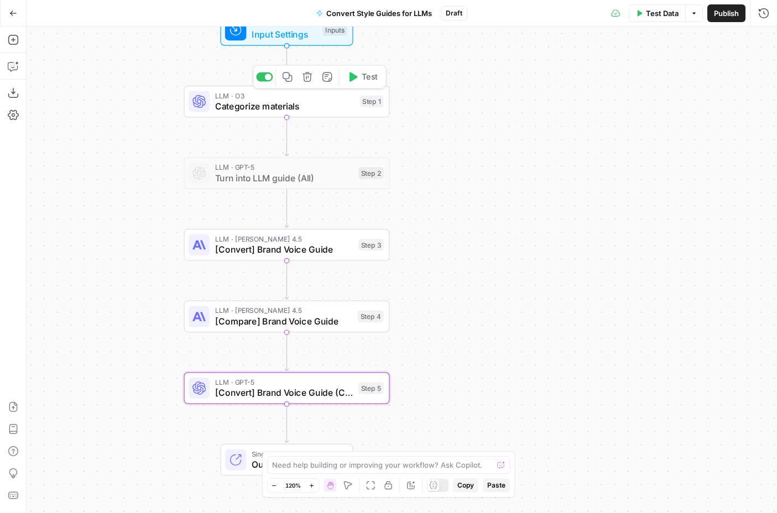
click at [320, 103] on span "Categorize materials" at bounding box center [284, 106] width 139 height 13
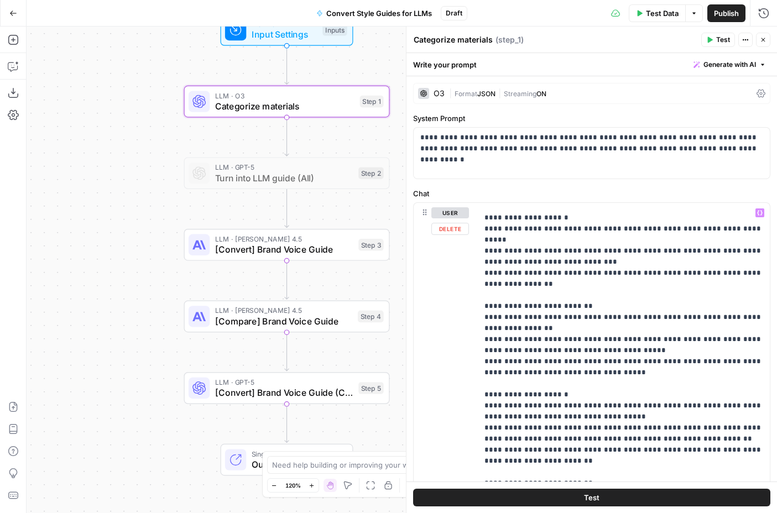
scroll to position [474, 0]
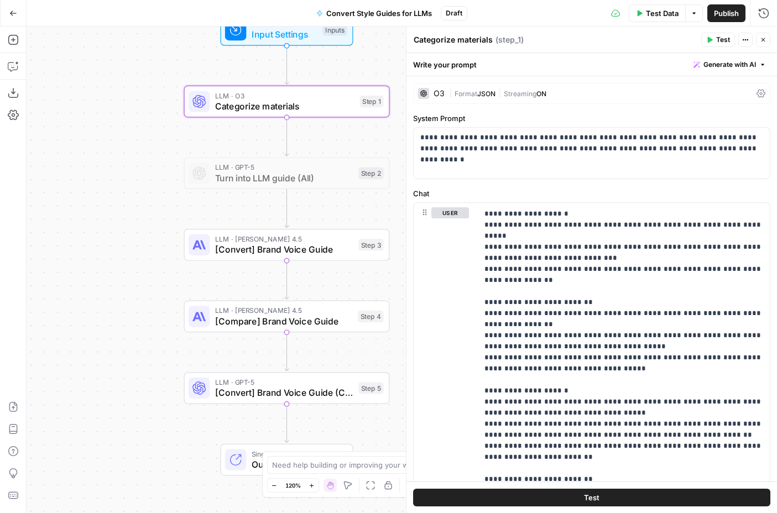
click at [376, 15] on span "Convert Style Guides for LLMs" at bounding box center [379, 13] width 106 height 11
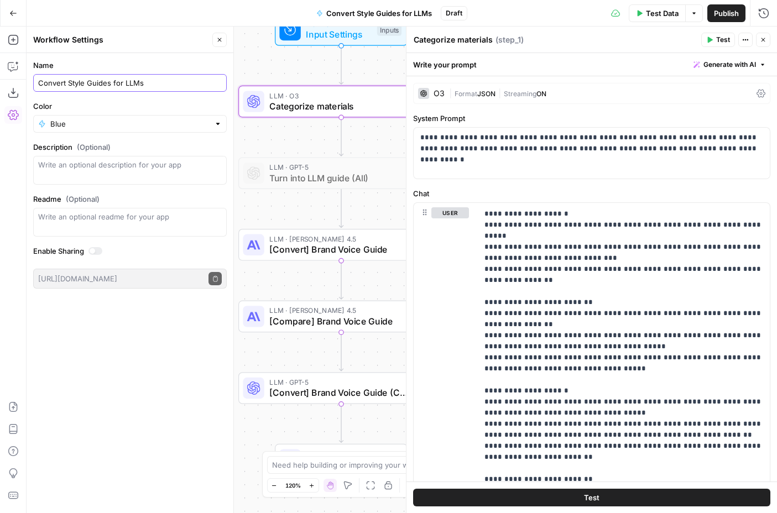
click at [158, 85] on input "Convert Style Guides for LLMs" at bounding box center [130, 82] width 184 height 11
click at [216, 38] on icon "button" at bounding box center [219, 39] width 7 height 7
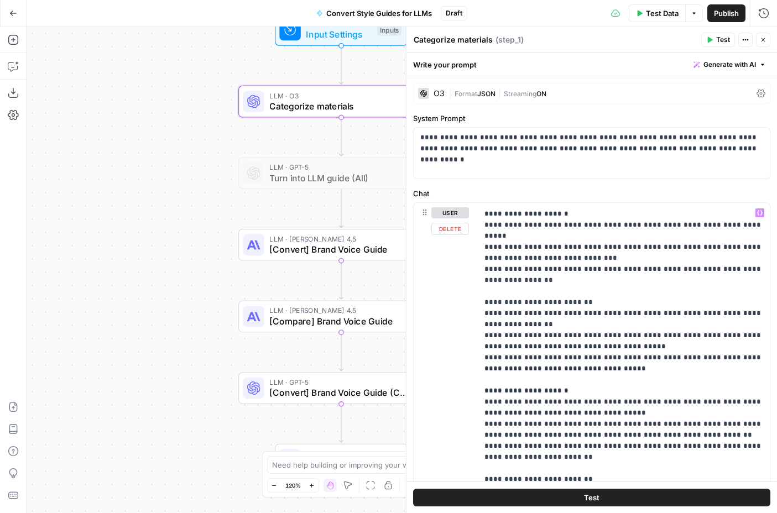
scroll to position [166, 0]
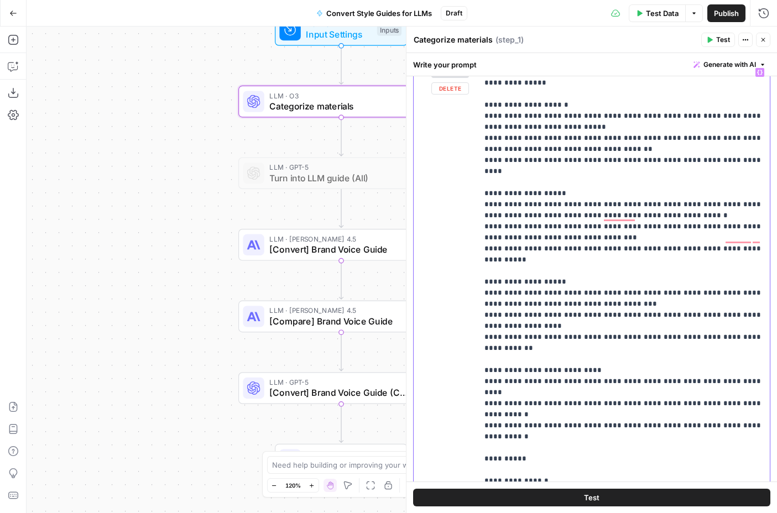
scroll to position [316, 0]
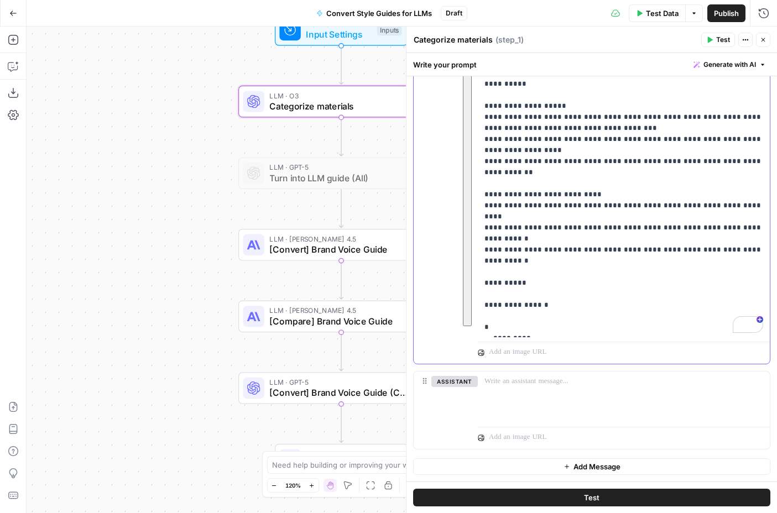
drag, startPoint x: 484, startPoint y: 213, endPoint x: 621, endPoint y: 334, distance: 182.1
click at [621, 334] on div "**********" at bounding box center [624, 112] width 292 height 451
copy p "**********"
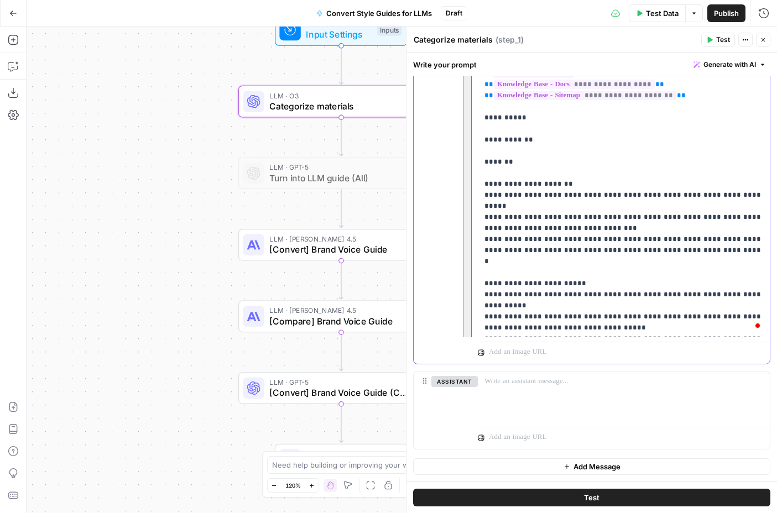
scroll to position [0, 0]
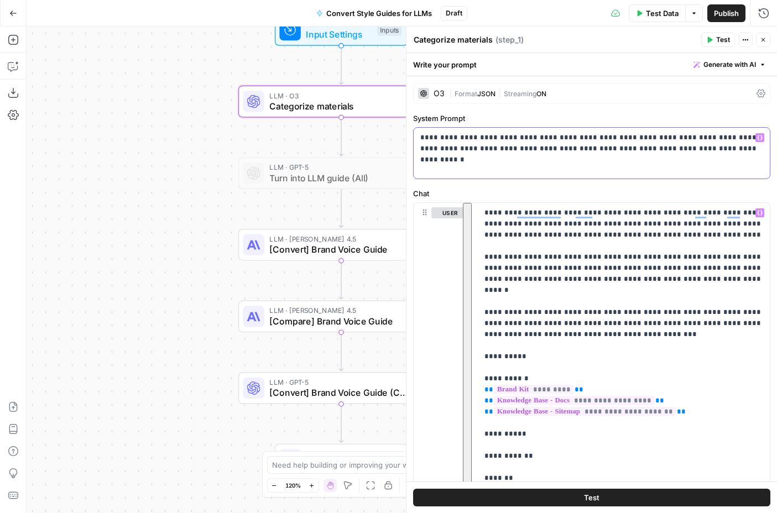
click at [472, 135] on p "**********" at bounding box center [591, 143] width 343 height 22
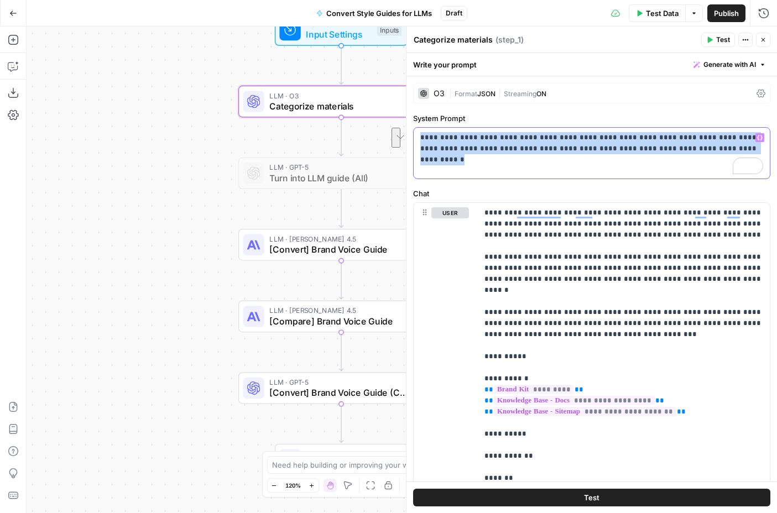
click at [546, 169] on div "**********" at bounding box center [591, 153] width 356 height 51
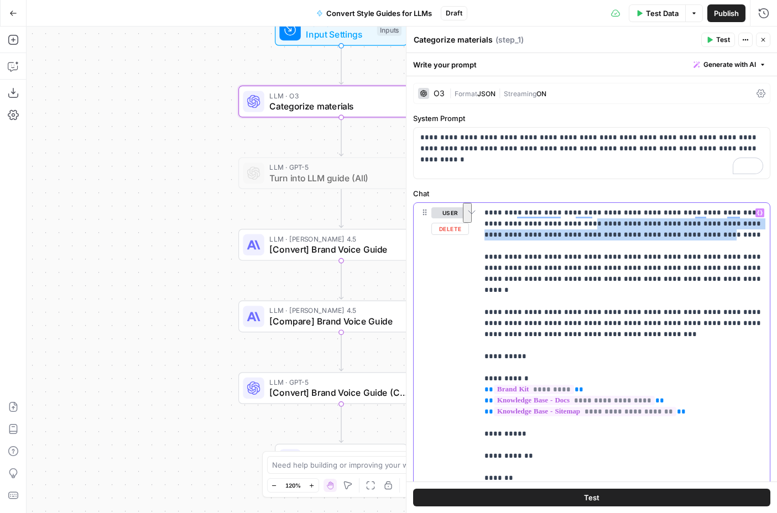
drag, startPoint x: 551, startPoint y: 228, endPoint x: 652, endPoint y: 231, distance: 101.8
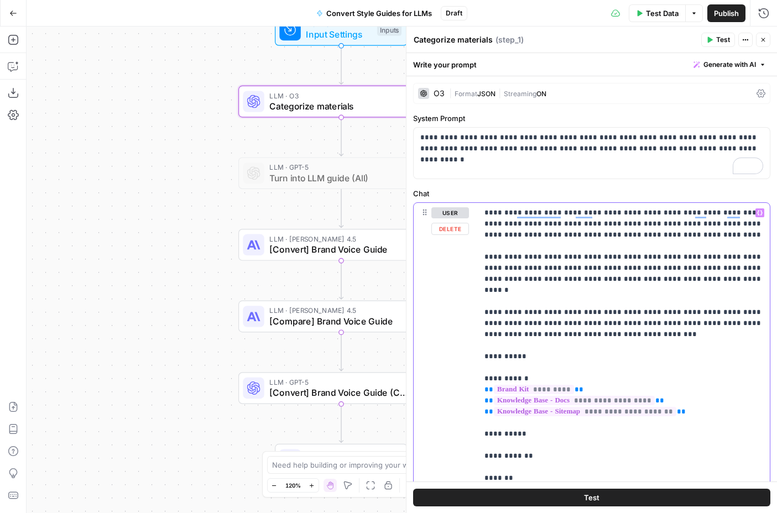
drag, startPoint x: 592, startPoint y: 270, endPoint x: 620, endPoint y: 277, distance: 28.4
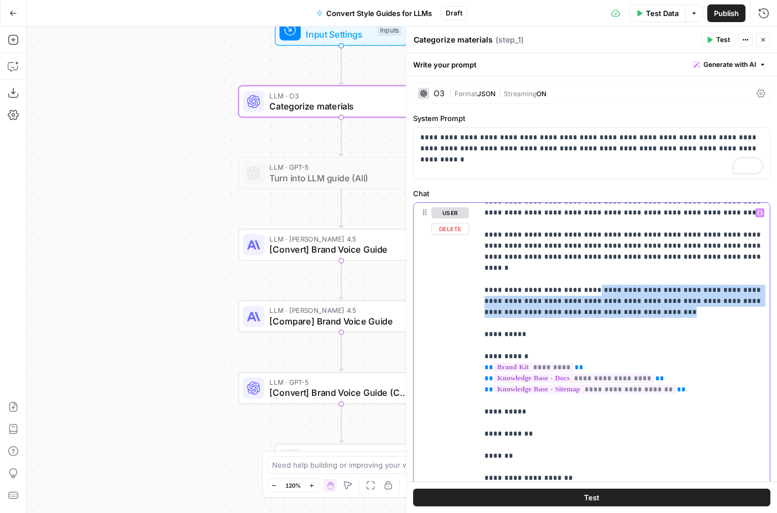
drag, startPoint x: 583, startPoint y: 276, endPoint x: 638, endPoint y: 300, distance: 60.2
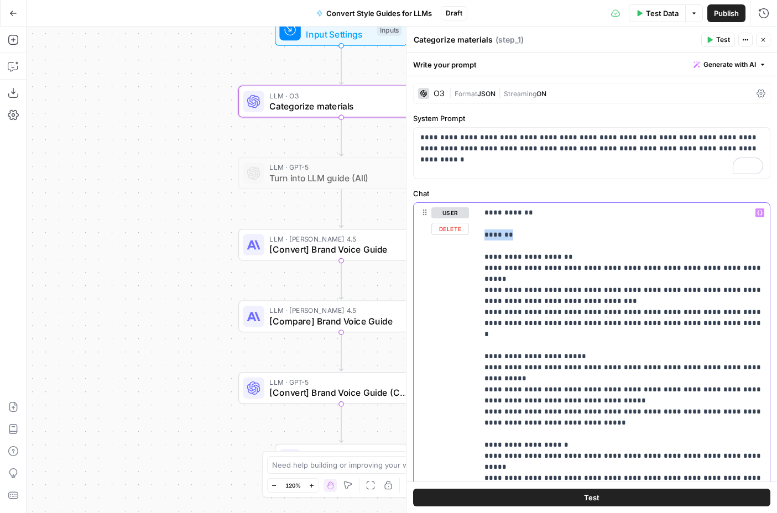
drag, startPoint x: 515, startPoint y: 224, endPoint x: 472, endPoint y: 225, distance: 42.6
click at [472, 225] on div "**********" at bounding box center [591, 441] width 356 height 477
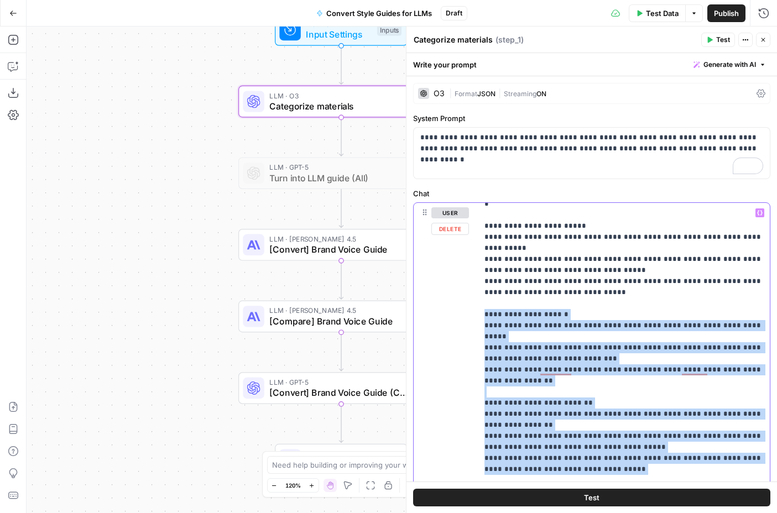
drag, startPoint x: 484, startPoint y: 280, endPoint x: 609, endPoint y: 435, distance: 198.9
click at [609, 435] on p "**********" at bounding box center [623, 519] width 279 height 1327
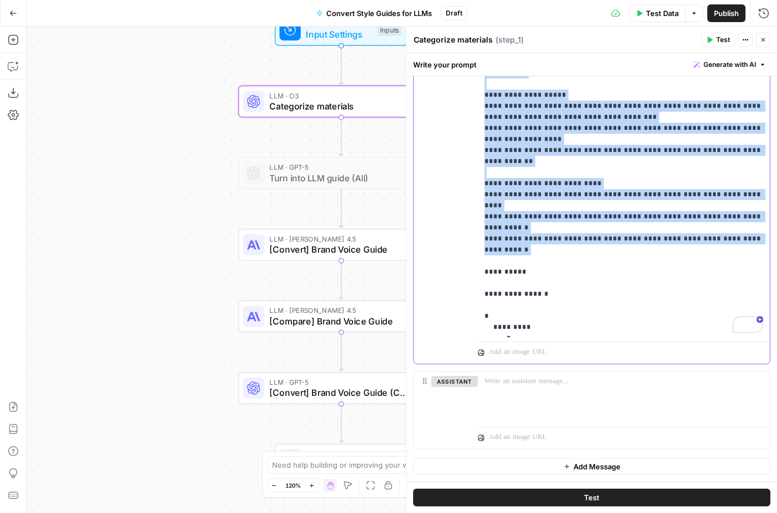
drag, startPoint x: 484, startPoint y: 354, endPoint x: 750, endPoint y: 148, distance: 336.8
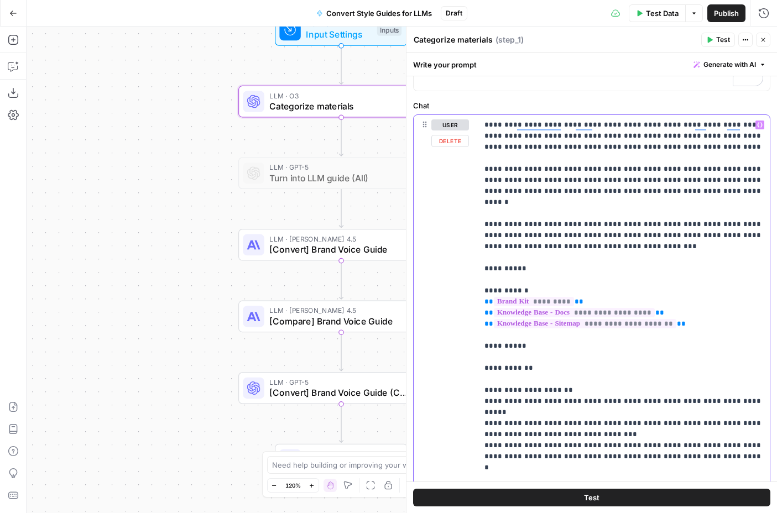
click at [647, 167] on p "**********" at bounding box center [623, 461] width 279 height 685
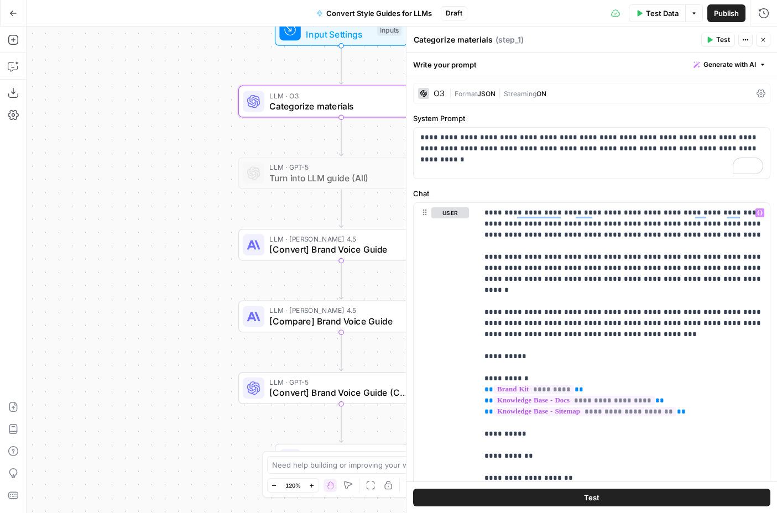
click at [423, 95] on icon at bounding box center [423, 93] width 7 height 7
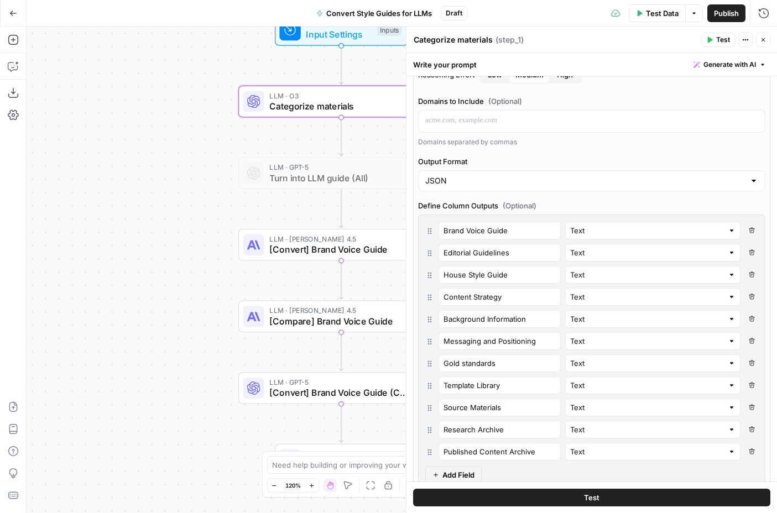
click at [754, 295] on button "Delete Field" at bounding box center [751, 297] width 13 height 18
type input "Background Information"
type input "Messaging and Positioning"
type input "Gold standards"
type input "Template Library"
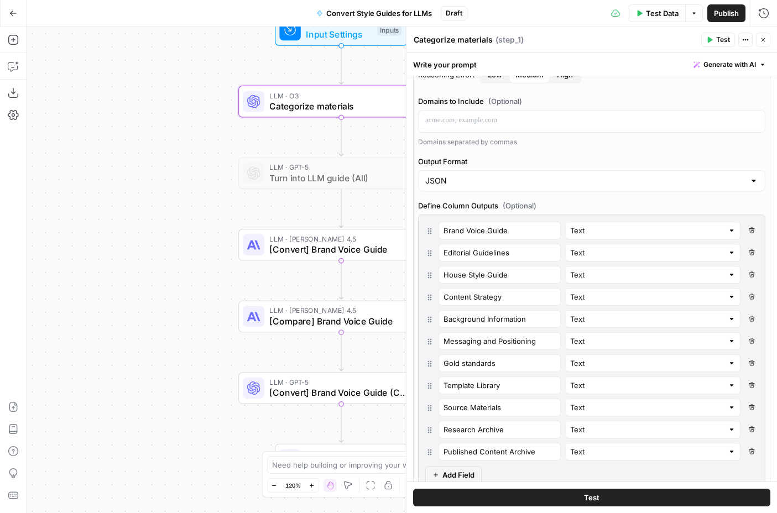
type input "Source Materials"
type input "Research Archive"
type input "Published Content Archive"
click at [755, 297] on button "Delete Field" at bounding box center [751, 297] width 13 height 18
type input "Messaging and Positioning"
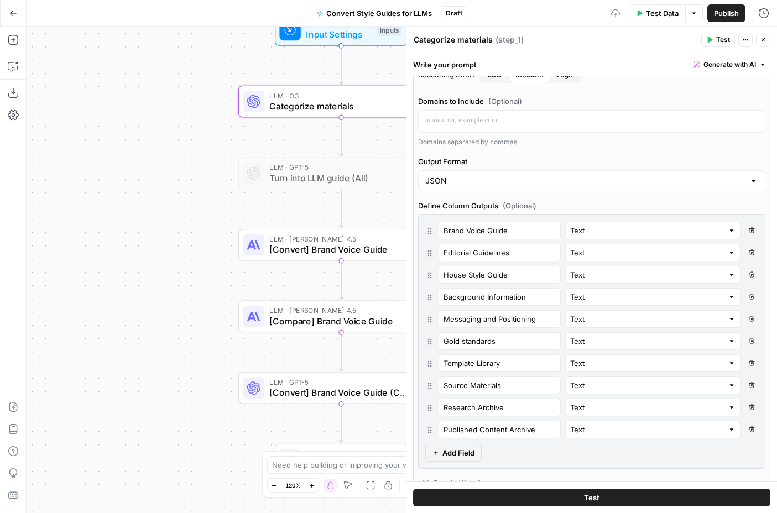
type input "Gold standards"
type input "Template Library"
type input "Source Materials"
type input "Research Archive"
type input "Published Content Archive"
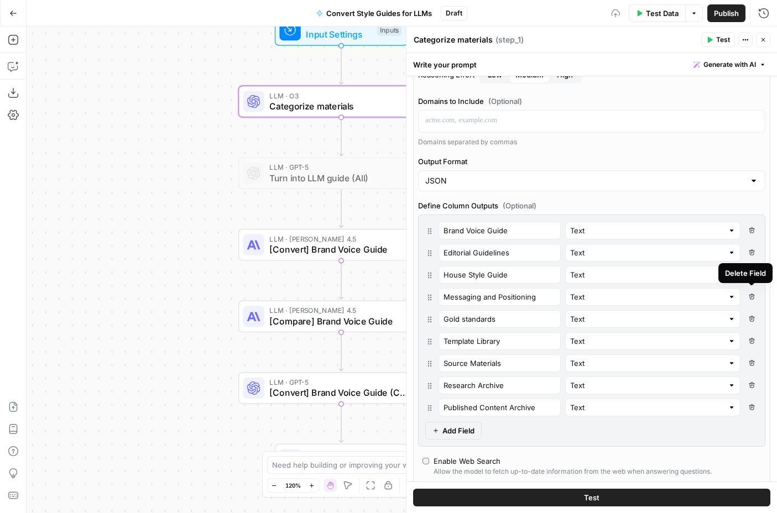
click at [753, 298] on icon "button" at bounding box center [751, 297] width 6 height 6
type input "Gold standards"
type input "Template Library"
type input "Source Materials"
type input "Research Archive"
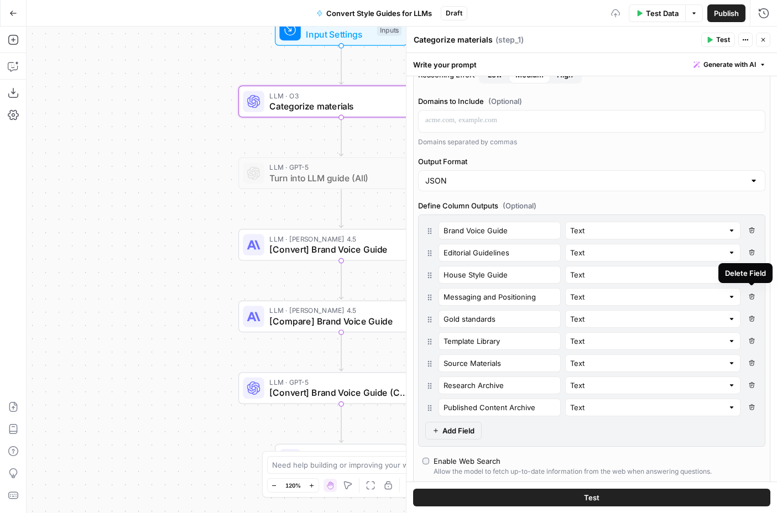
type input "Published Content Archive"
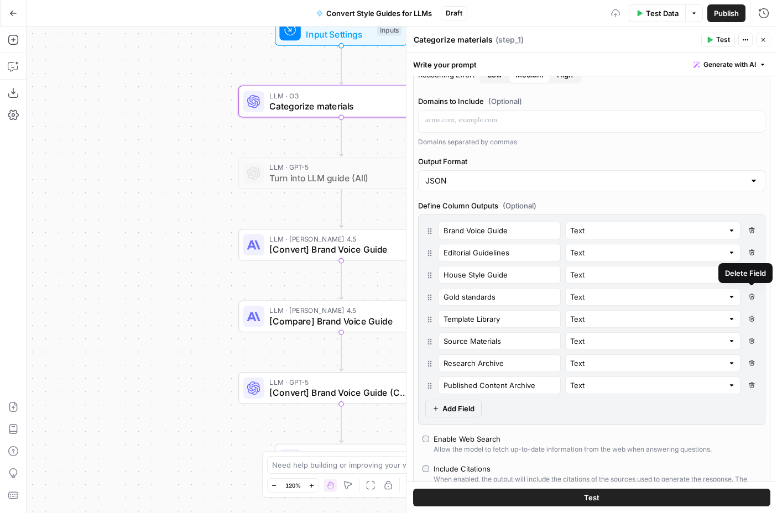
click at [752, 300] on button "Delete Field" at bounding box center [751, 297] width 13 height 18
type input "Template Library"
type input "Source Materials"
type input "Research Archive"
type input "Published Content Archive"
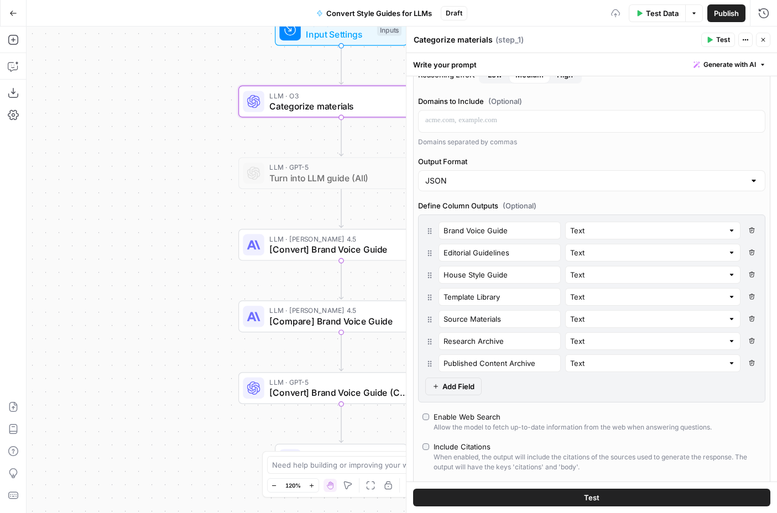
click at [750, 302] on div "Delete Field" at bounding box center [745, 295] width 54 height 20
click at [748, 300] on button "Delete Field" at bounding box center [751, 297] width 13 height 18
type input "Source Materials"
type input "Research Archive"
type input "Published Content Archive"
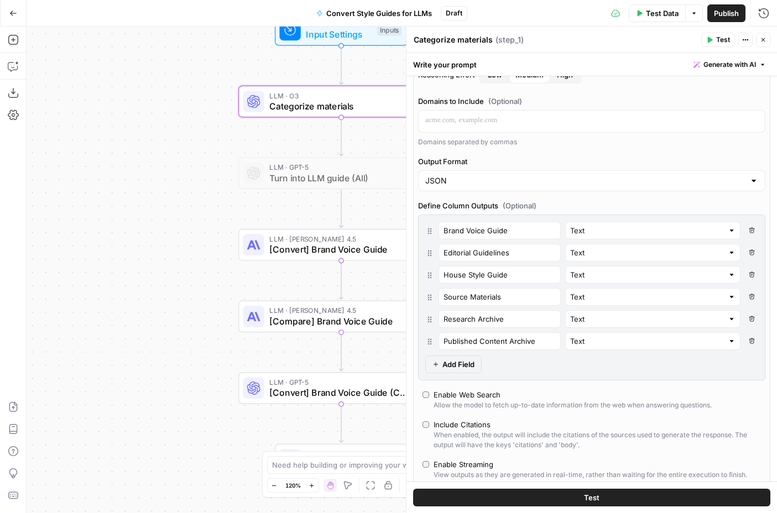
click at [748, 300] on button "Delete Field" at bounding box center [751, 297] width 13 height 18
type input "Research Archive"
type input "Published Content Archive"
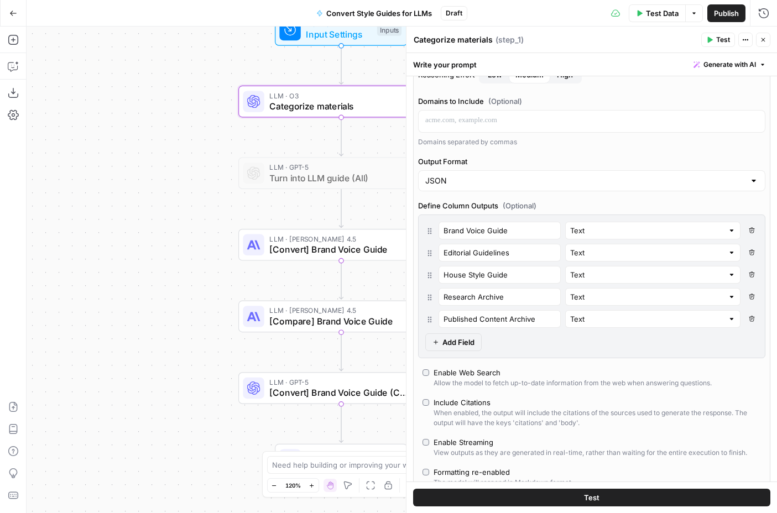
click at [748, 300] on button "Delete Field" at bounding box center [751, 297] width 13 height 18
type input "Published Content Archive"
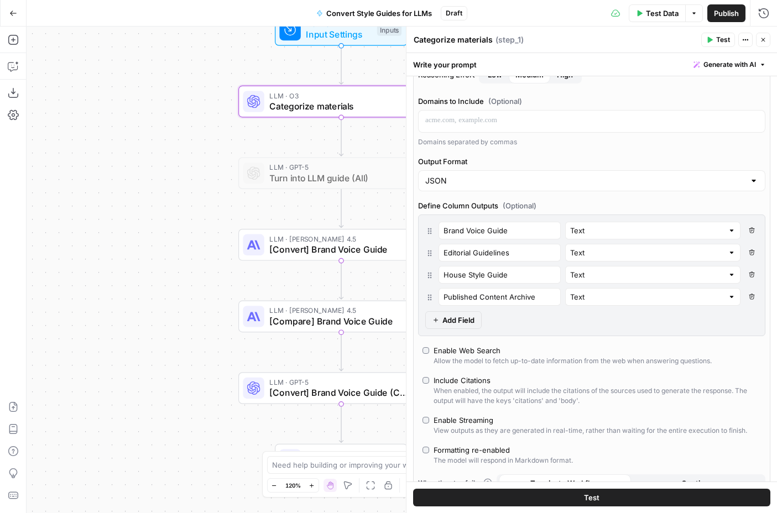
click at [748, 300] on button "Delete Field" at bounding box center [751, 297] width 13 height 18
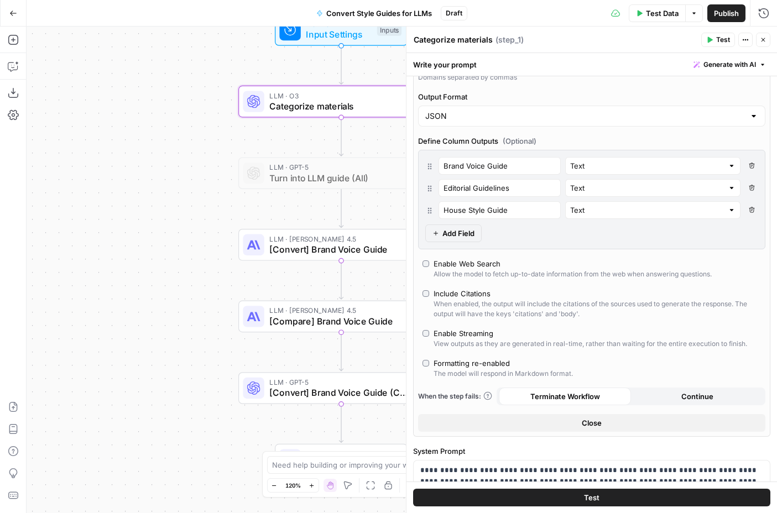
click at [624, 425] on button "Close" at bounding box center [591, 423] width 347 height 18
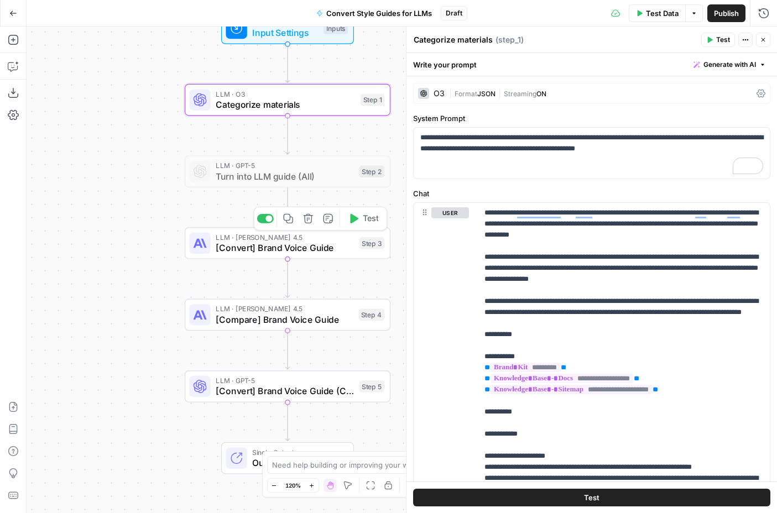
click at [327, 249] on span "[Convert] Brand Voice Guide" at bounding box center [285, 247] width 138 height 13
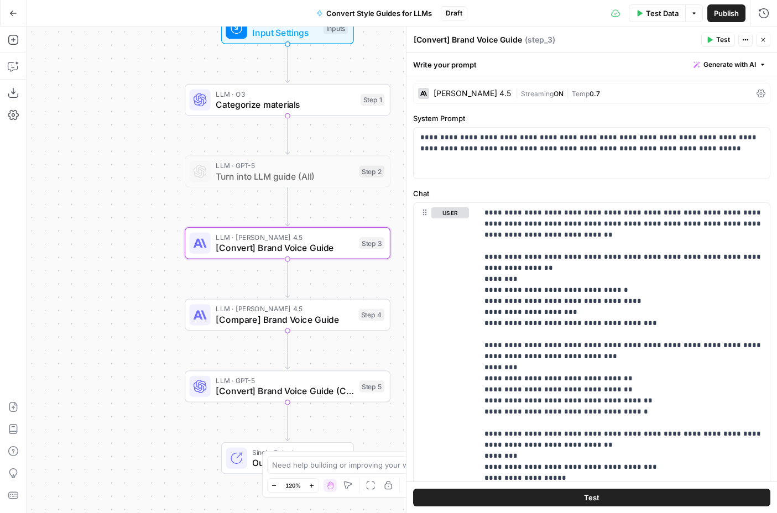
click at [451, 92] on div "[PERSON_NAME] 4.5" at bounding box center [471, 94] width 77 height 8
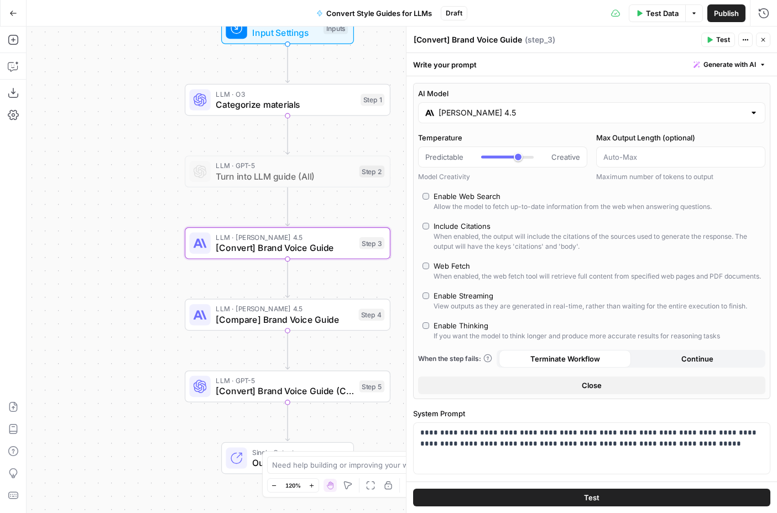
click at [762, 38] on icon "button" at bounding box center [763, 39] width 7 height 7
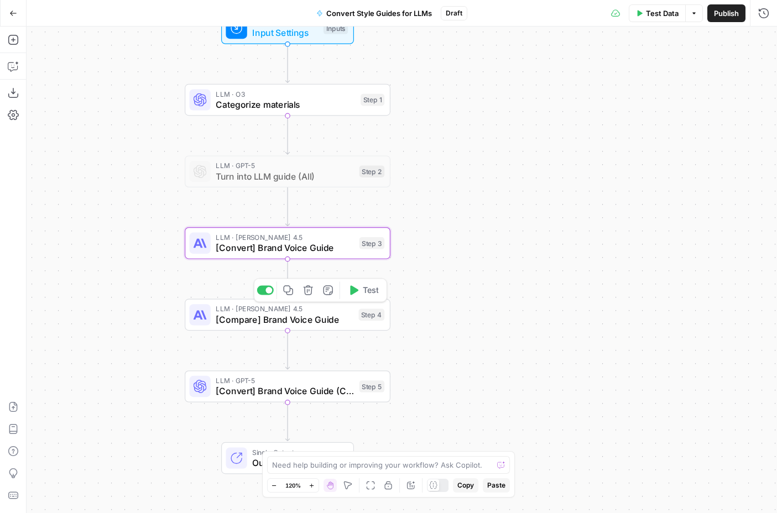
click at [310, 322] on span "[Compare] Brand Voice Guide" at bounding box center [284, 319] width 137 height 13
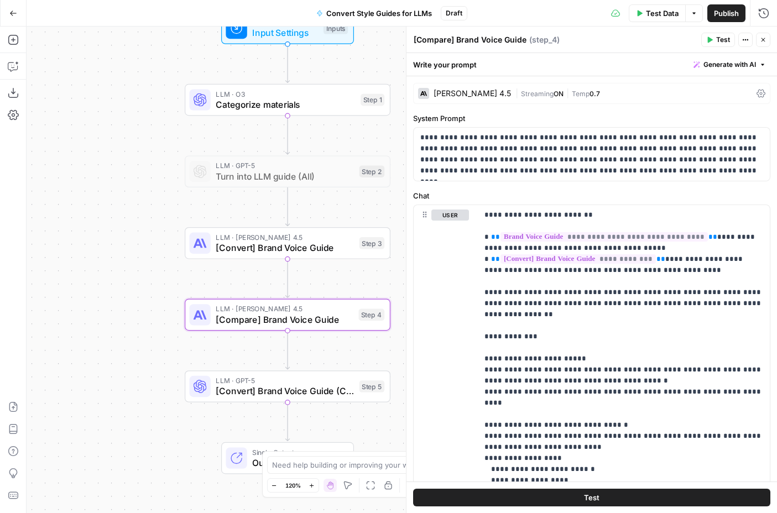
click at [766, 36] on icon "button" at bounding box center [763, 39] width 7 height 7
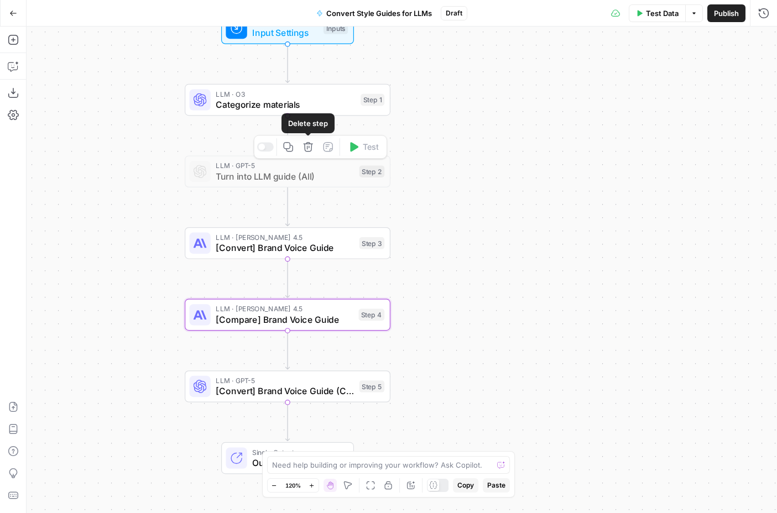
click at [307, 108] on span "Categorize materials" at bounding box center [285, 104] width 139 height 13
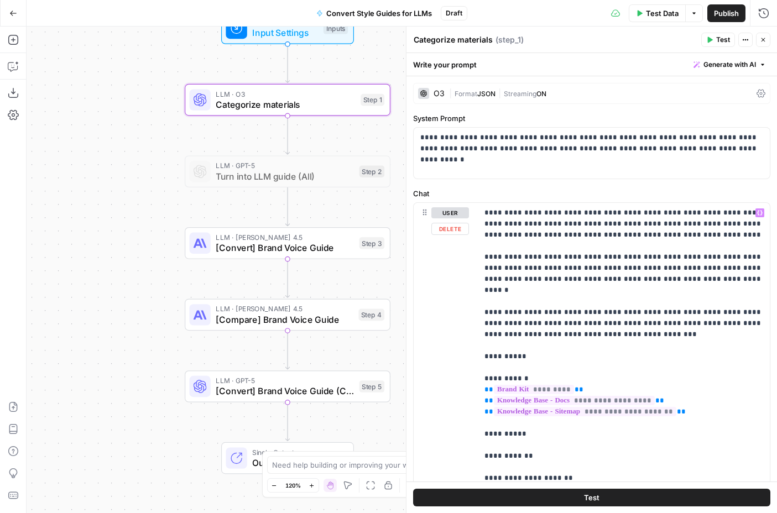
click at [560, 492] on button "Test" at bounding box center [591, 498] width 357 height 18
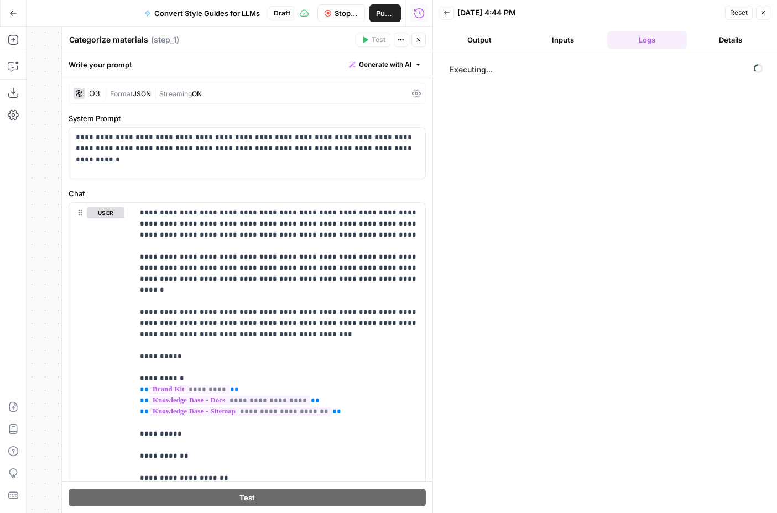
click at [419, 35] on button "Close" at bounding box center [418, 40] width 14 height 14
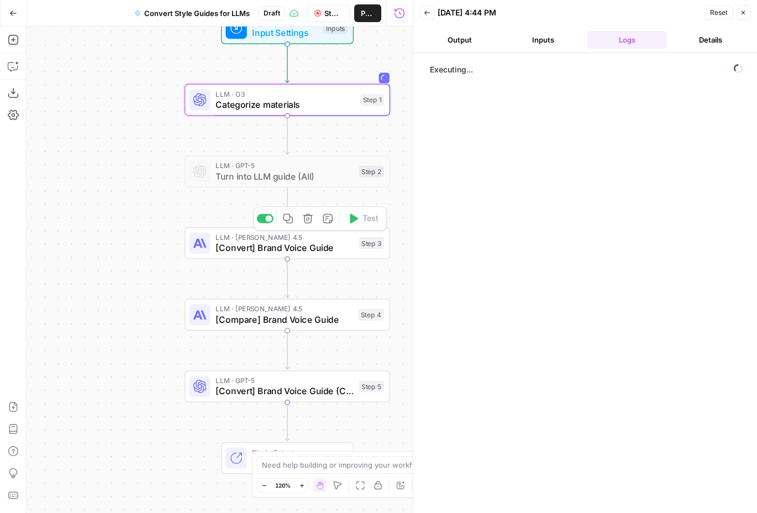
click at [328, 248] on span "[Convert] Brand Voice Guide" at bounding box center [285, 247] width 138 height 13
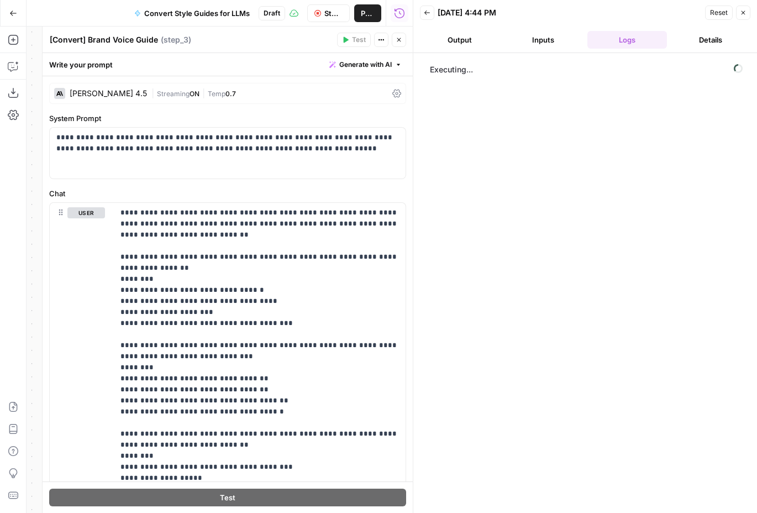
click at [402, 38] on icon "button" at bounding box center [399, 39] width 7 height 7
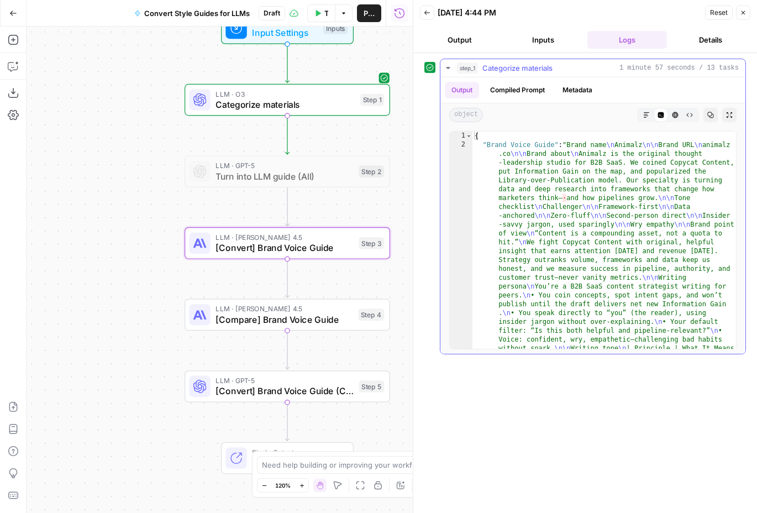
click at [644, 116] on icon "button" at bounding box center [646, 115] width 7 height 7
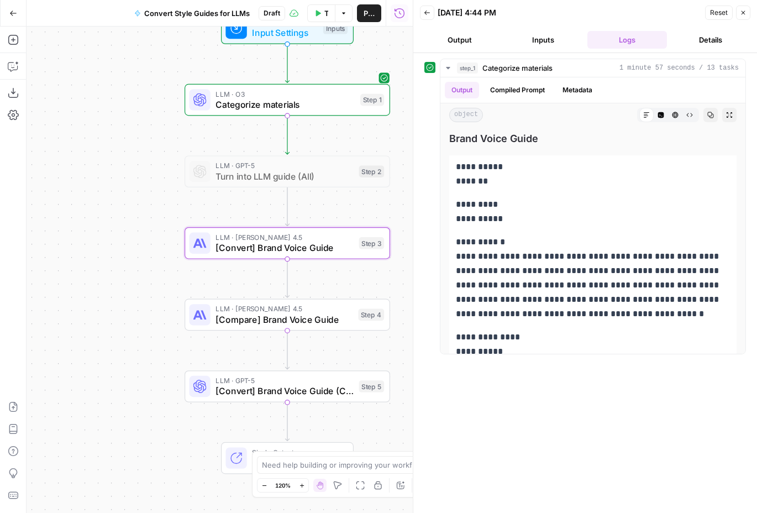
click at [744, 7] on button "Close" at bounding box center [743, 13] width 14 height 14
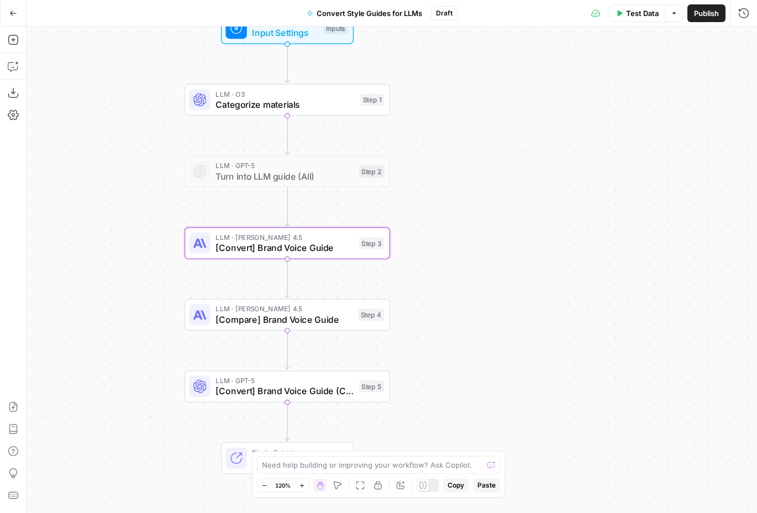
click at [332, 110] on span "Categorize materials" at bounding box center [285, 104] width 139 height 13
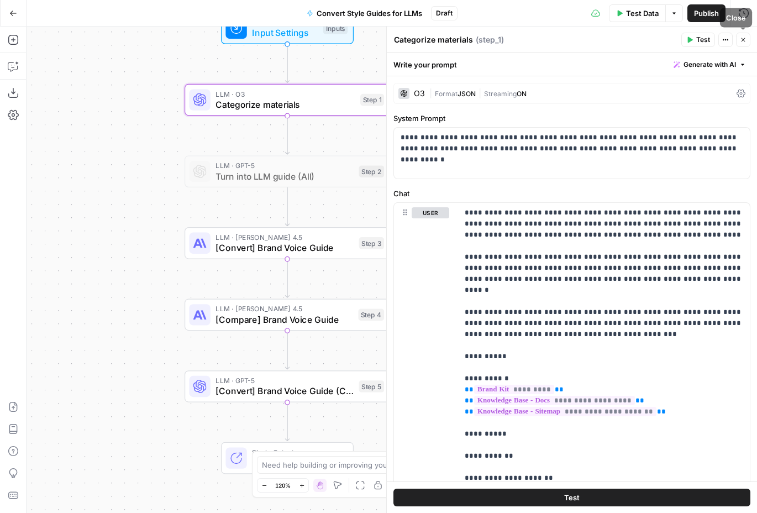
click at [744, 41] on icon "button" at bounding box center [743, 39] width 7 height 7
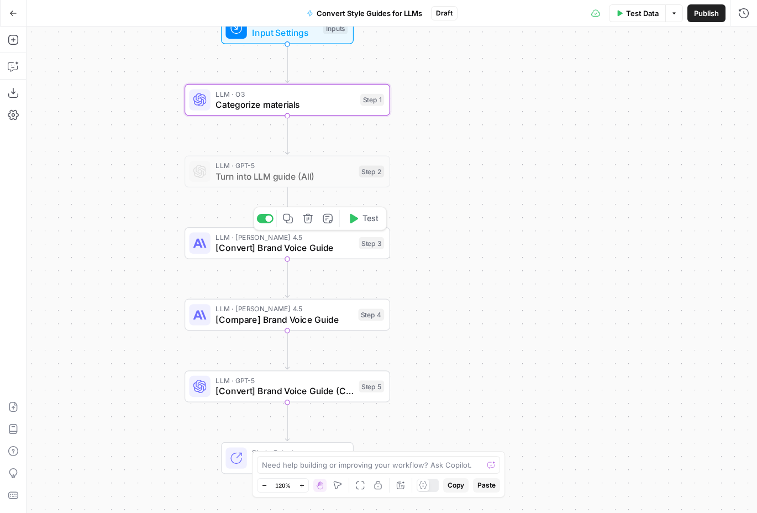
click at [337, 245] on span "[Convert] Brand Voice Guide" at bounding box center [285, 247] width 138 height 13
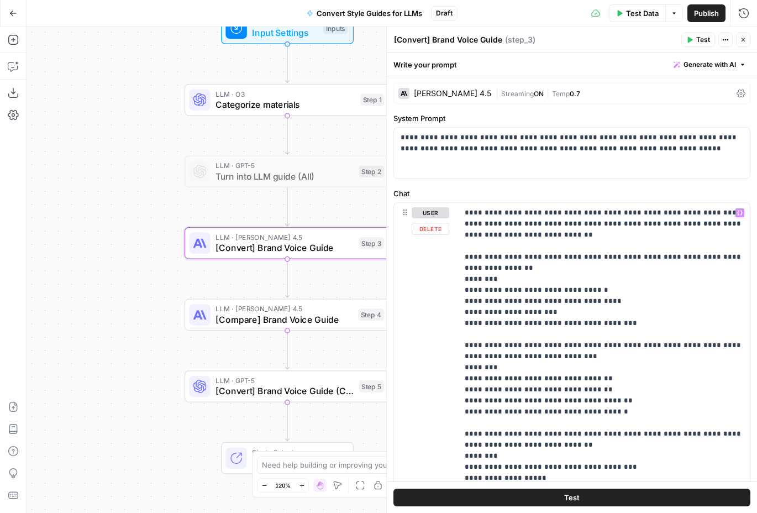
scroll to position [217, 0]
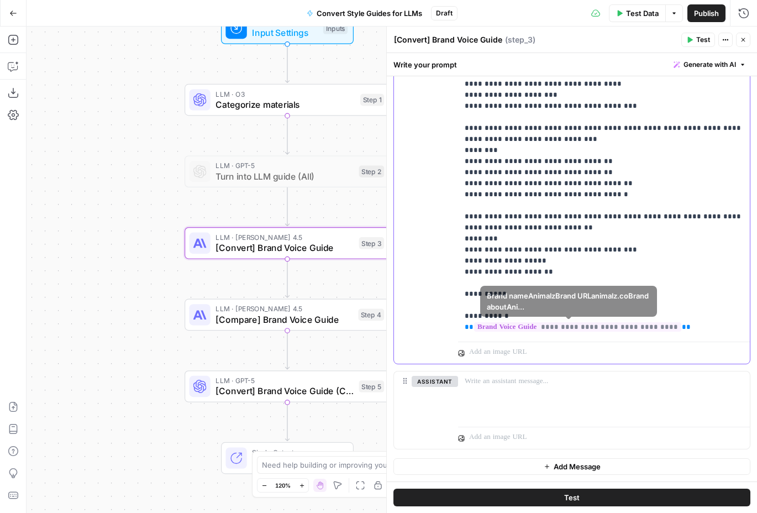
click at [685, 333] on div "**********" at bounding box center [604, 162] width 292 height 352
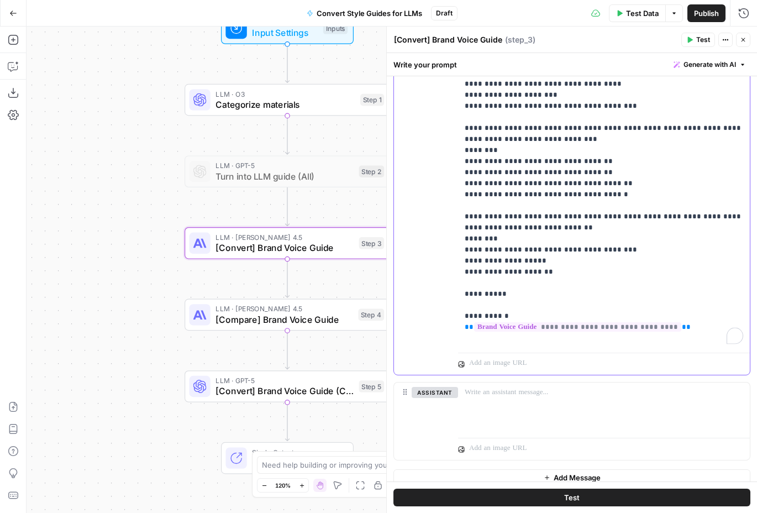
scroll to position [0, 0]
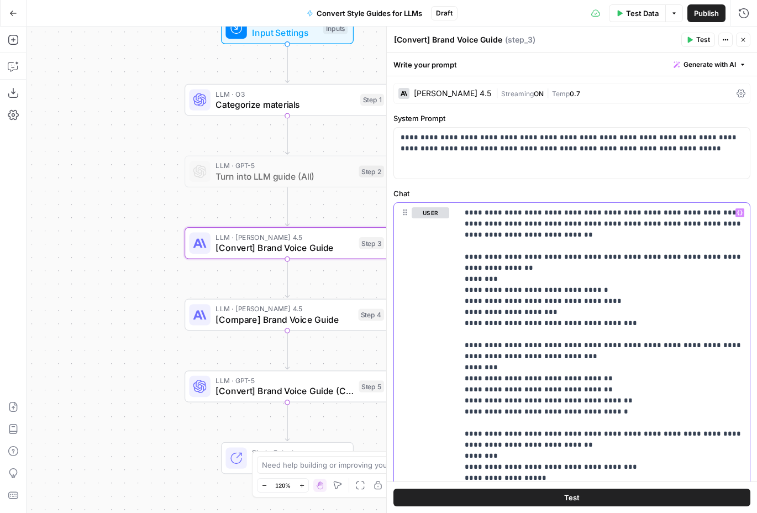
click at [739, 213] on icon "button" at bounding box center [740, 213] width 6 height 6
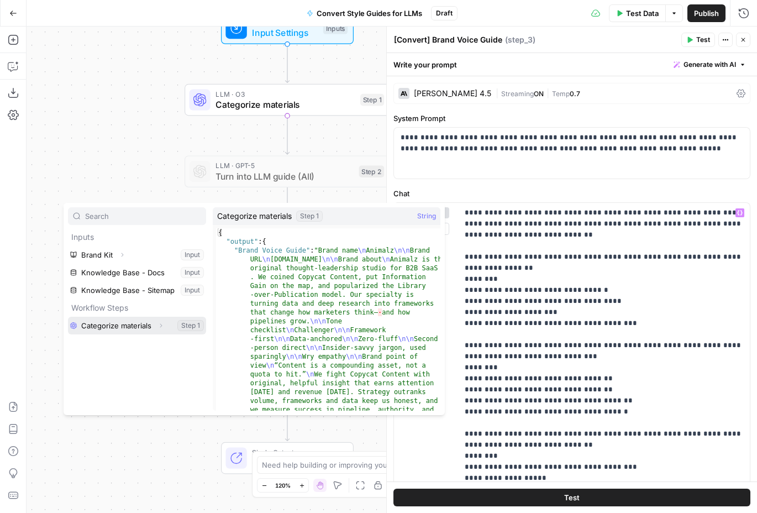
click at [159, 324] on icon "button" at bounding box center [161, 325] width 7 height 7
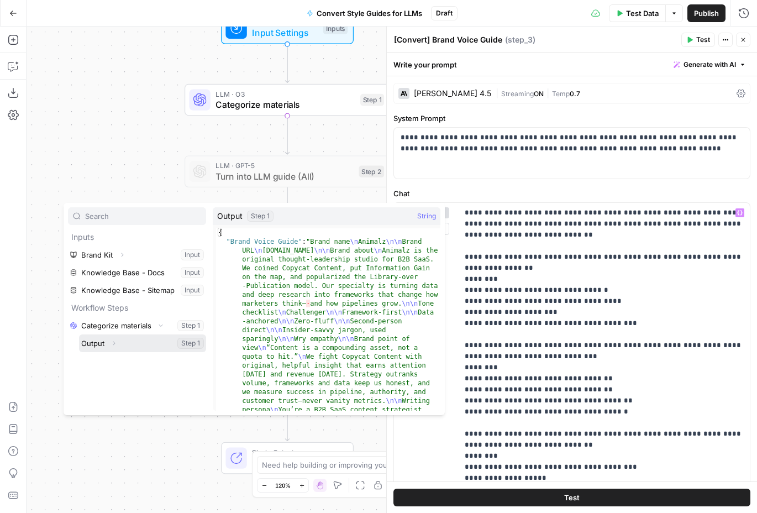
click at [113, 341] on icon "button" at bounding box center [114, 343] width 7 height 7
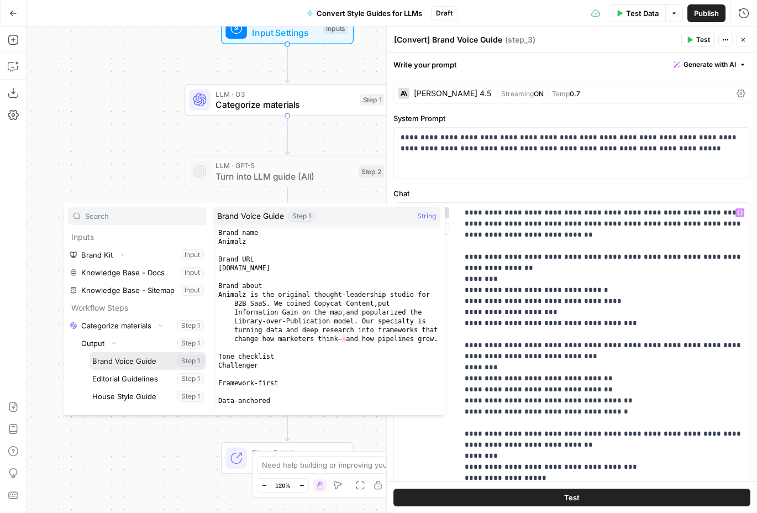
click at [150, 360] on button "Select variable Brand Voice Guide" at bounding box center [148, 361] width 116 height 18
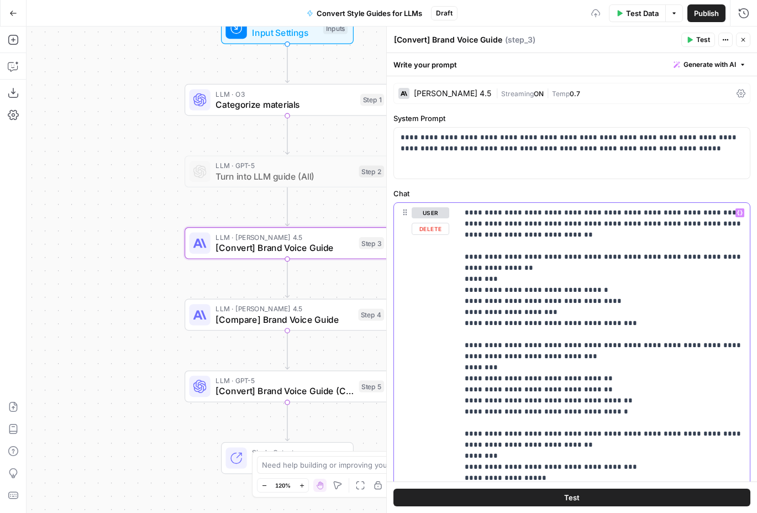
scroll to position [228, 0]
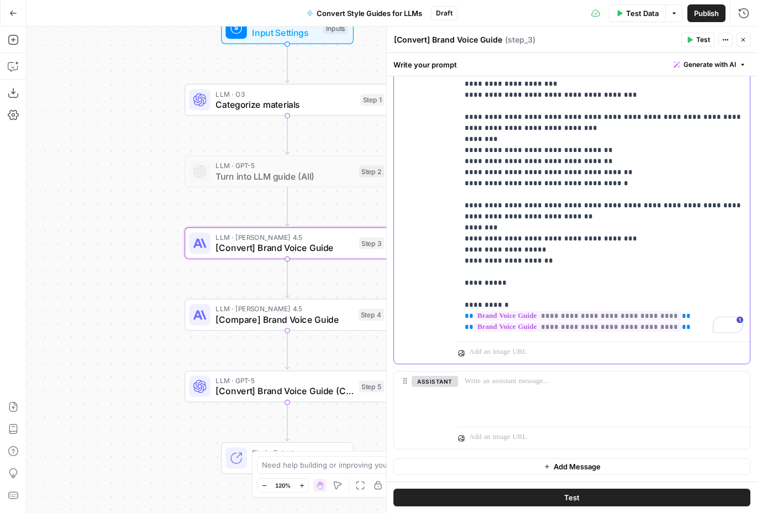
drag, startPoint x: 685, startPoint y: 315, endPoint x: 442, endPoint y: 316, distance: 242.7
click at [442, 316] on div "**********" at bounding box center [572, 169] width 356 height 389
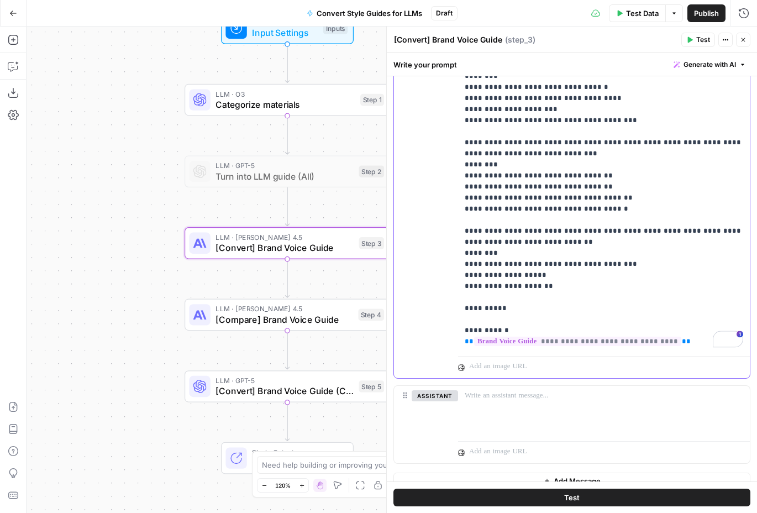
scroll to position [0, 0]
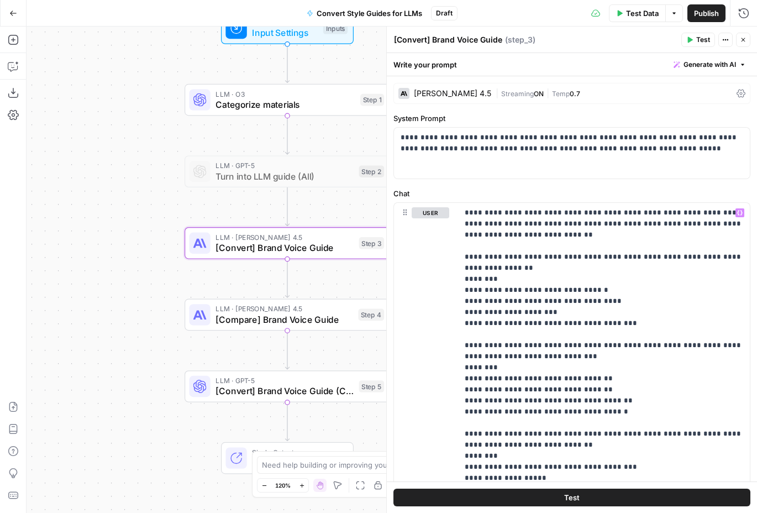
click at [326, 325] on span "[Compare] Brand Voice Guide" at bounding box center [284, 319] width 137 height 13
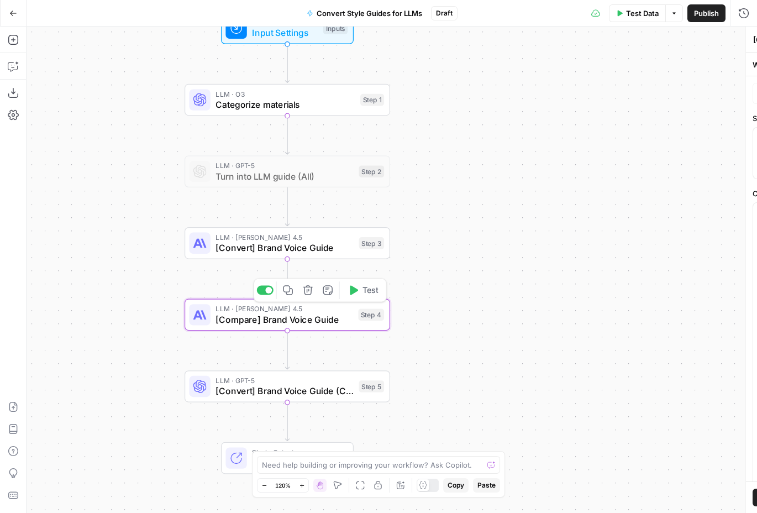
type textarea "[Compare] Brand Voice Guide"
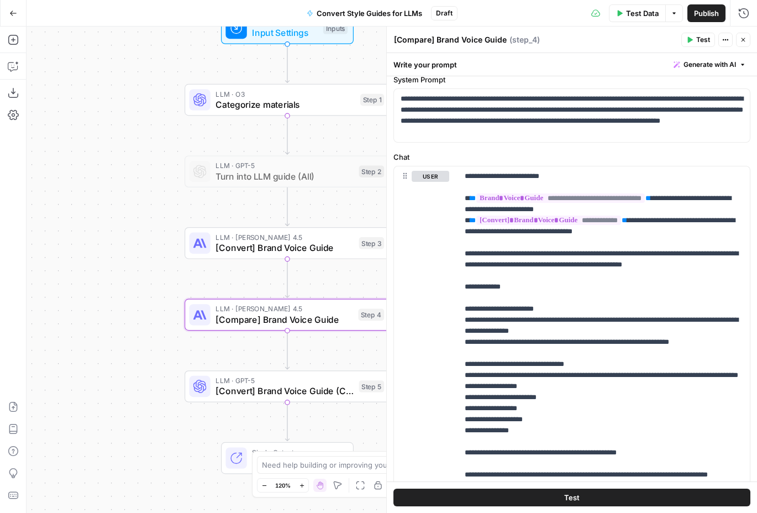
scroll to position [45, 0]
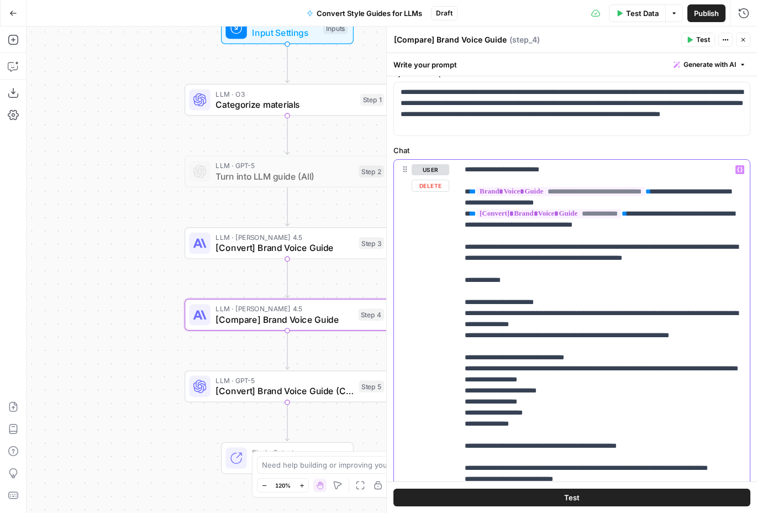
drag, startPoint x: 679, startPoint y: 190, endPoint x: 468, endPoint y: 196, distance: 211.3
click at [468, 196] on p "**********" at bounding box center [604, 368] width 279 height 409
click at [691, 190] on p "**********" at bounding box center [604, 368] width 279 height 409
click at [690, 191] on p "**********" at bounding box center [604, 368] width 279 height 409
click at [642, 201] on p "**********" at bounding box center [604, 368] width 279 height 409
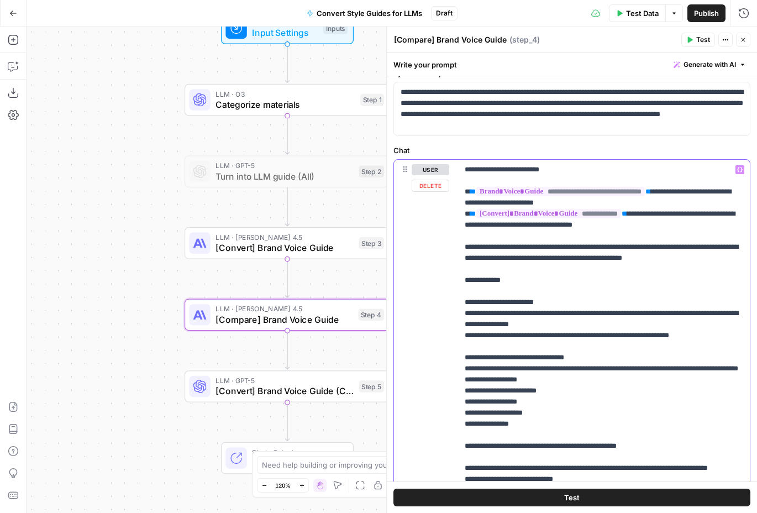
click at [662, 217] on p "**********" at bounding box center [604, 368] width 279 height 409
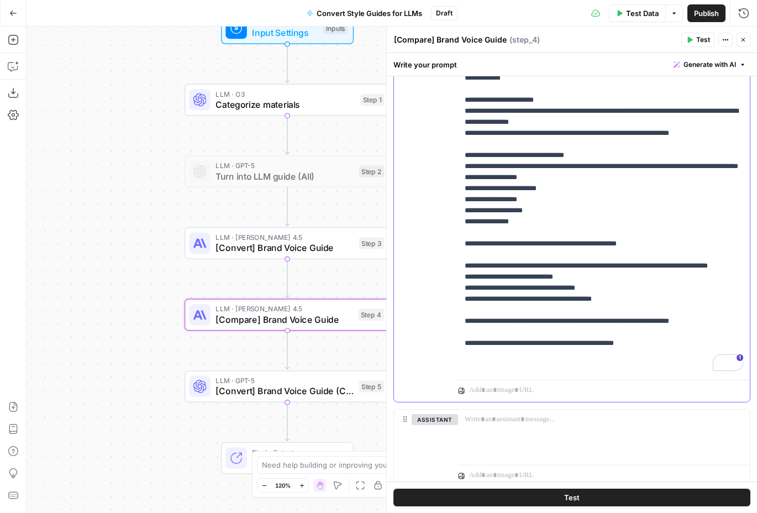
scroll to position [0, 0]
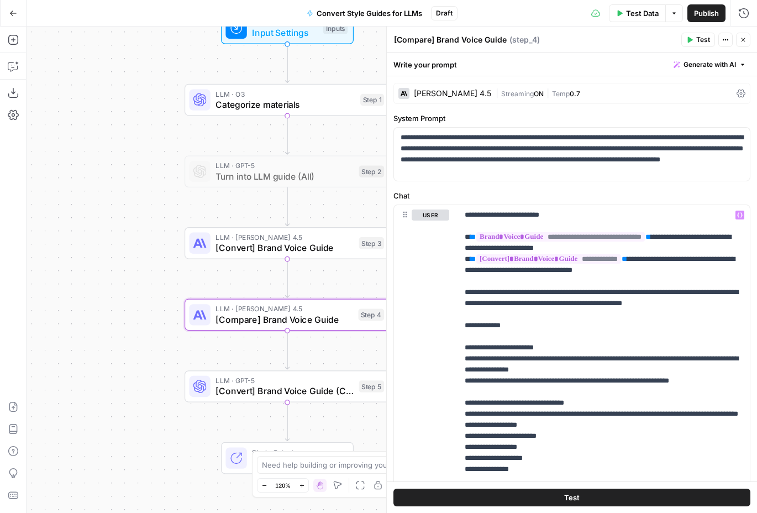
click at [741, 38] on icon "button" at bounding box center [743, 39] width 7 height 7
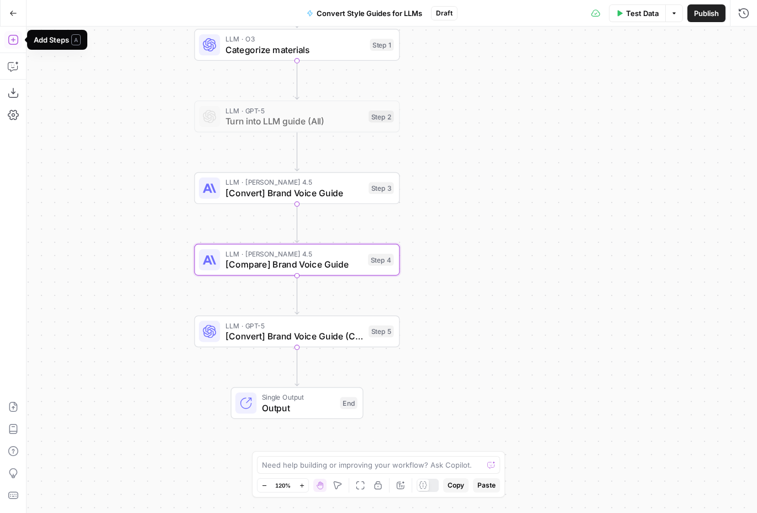
click at [12, 38] on icon "button" at bounding box center [13, 39] width 11 height 11
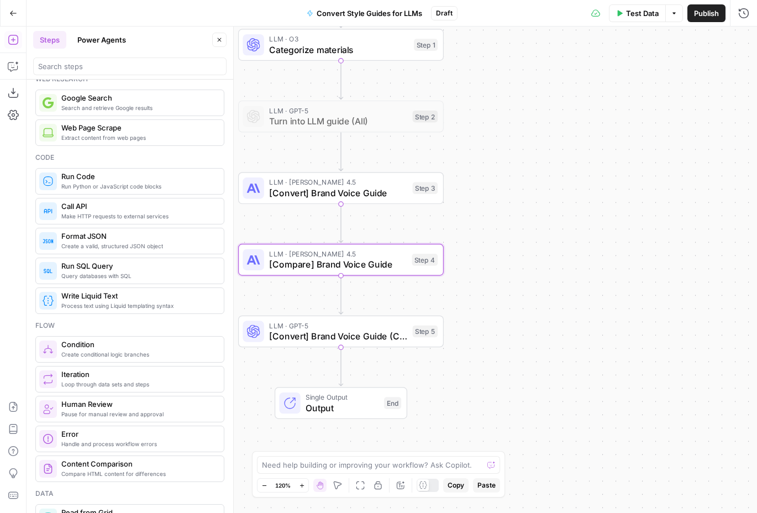
scroll to position [93, 0]
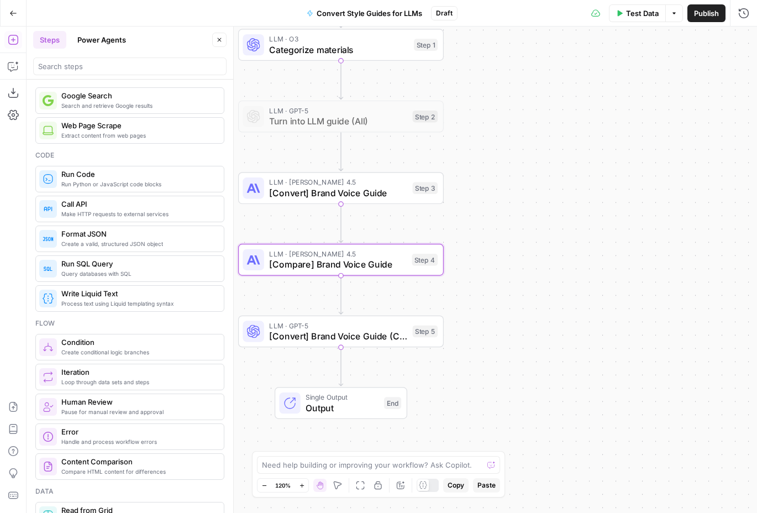
click at [139, 407] on span "Pause for manual review and approval" at bounding box center [138, 411] width 154 height 9
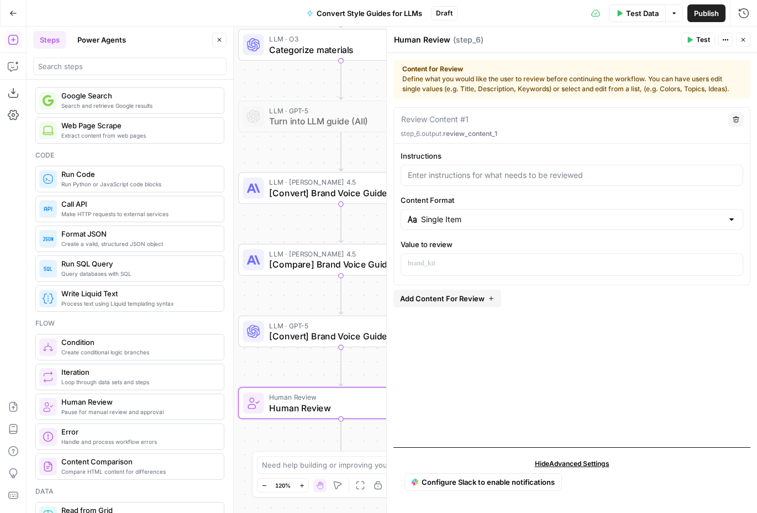
click at [217, 36] on icon "button" at bounding box center [219, 39] width 7 height 7
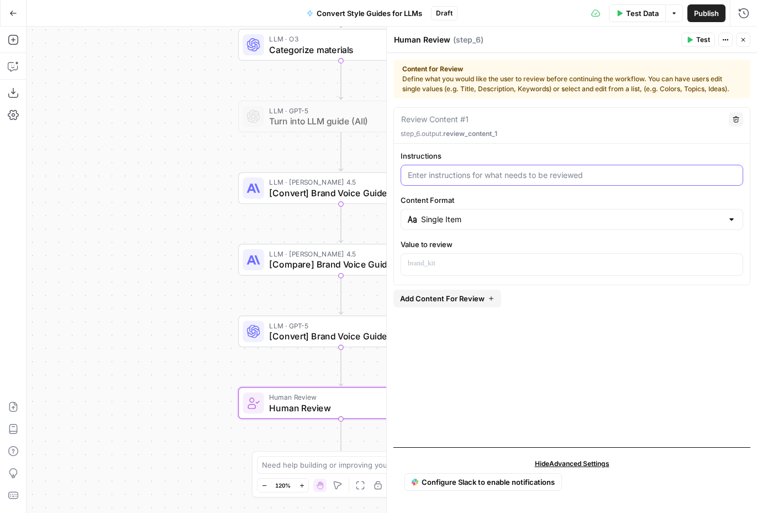
click at [467, 177] on input "Instructions" at bounding box center [572, 175] width 328 height 11
type input "Review the converted version to make sure it matches"
click at [549, 263] on p at bounding box center [572, 263] width 328 height 11
click at [733, 222] on div at bounding box center [731, 219] width 9 height 11
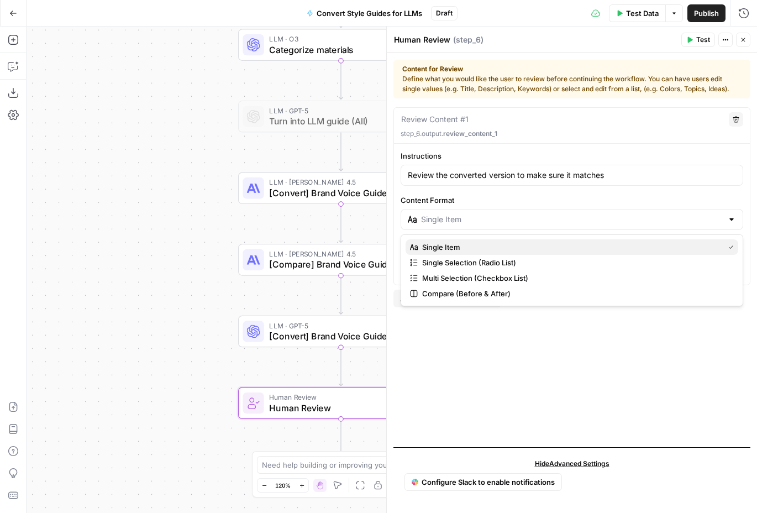
click at [646, 242] on span "Single Item" at bounding box center [570, 247] width 297 height 11
type input "Single Item"
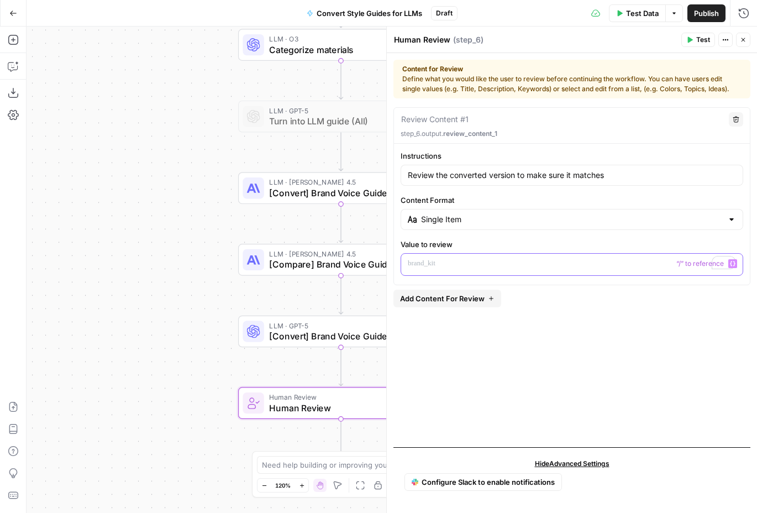
click at [666, 267] on p "To enrich screen reader interactions, please activate Accessibility in Grammarl…" at bounding box center [572, 263] width 328 height 11
click at [736, 265] on button "Variables Menu" at bounding box center [733, 263] width 9 height 9
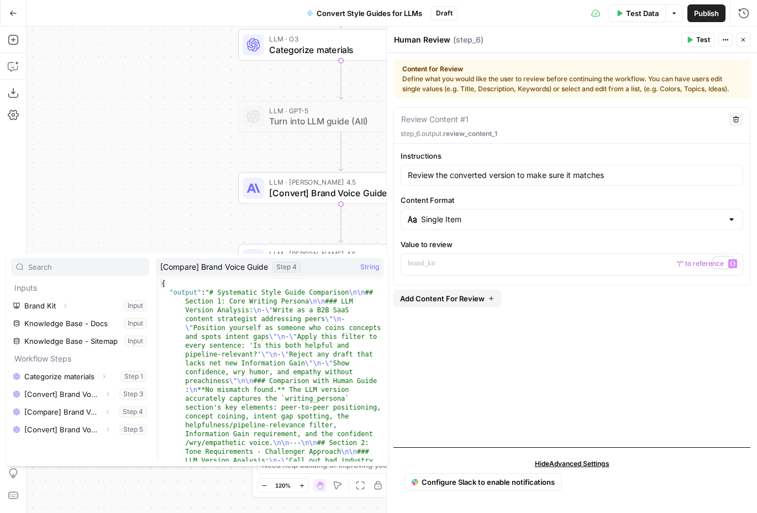
click at [186, 213] on div "Workflow Input Settings Inputs LLM · O3 Categorize materials Step 1 LLM · GPT-5…" at bounding box center [392, 270] width 731 height 486
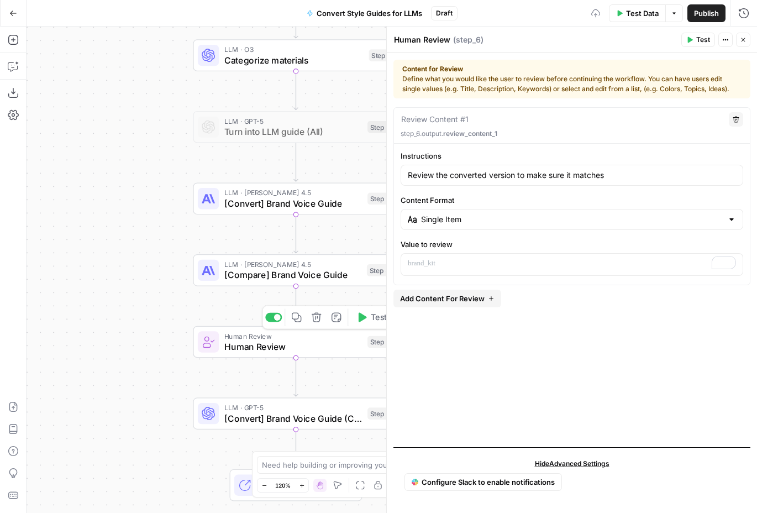
click at [300, 349] on span "Human Review" at bounding box center [293, 346] width 138 height 13
click at [423, 42] on textarea "Human Review" at bounding box center [422, 39] width 56 height 11
drag, startPoint x: 426, startPoint y: 39, endPoint x: 376, endPoint y: 43, distance: 49.9
click at [371, 41] on body "Animalz New Home Browse Insights Opportunities Your Data Recent Grids Content R…" at bounding box center [378, 256] width 757 height 513
click at [439, 41] on textarea "Human Review" at bounding box center [422, 39] width 56 height 11
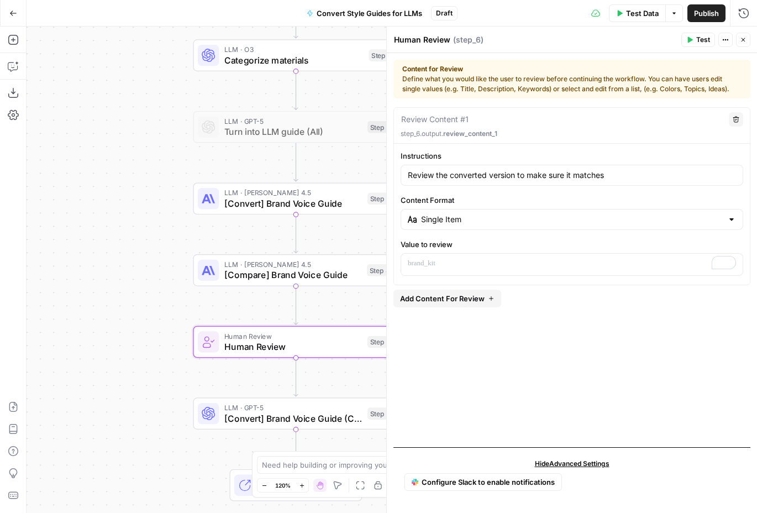
drag, startPoint x: 423, startPoint y: 41, endPoint x: 385, endPoint y: 41, distance: 37.6
click at [386, 41] on div "Human Review Human Review ( step_6 ) Test Actions Close Content for Review Defi…" at bounding box center [571, 270] width 371 height 486
type textarea "Review"
click at [331, 274] on span "[Compare] Brand Voice Guide" at bounding box center [292, 274] width 137 height 13
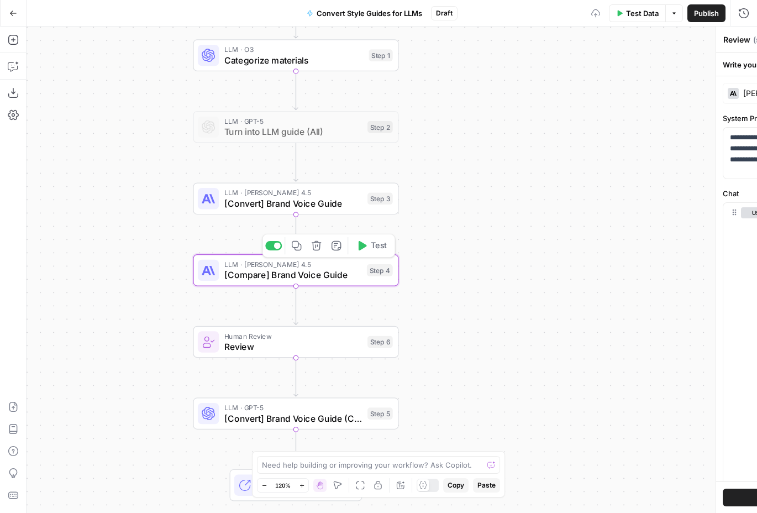
type textarea "[Compare] Brand Voice Guide"
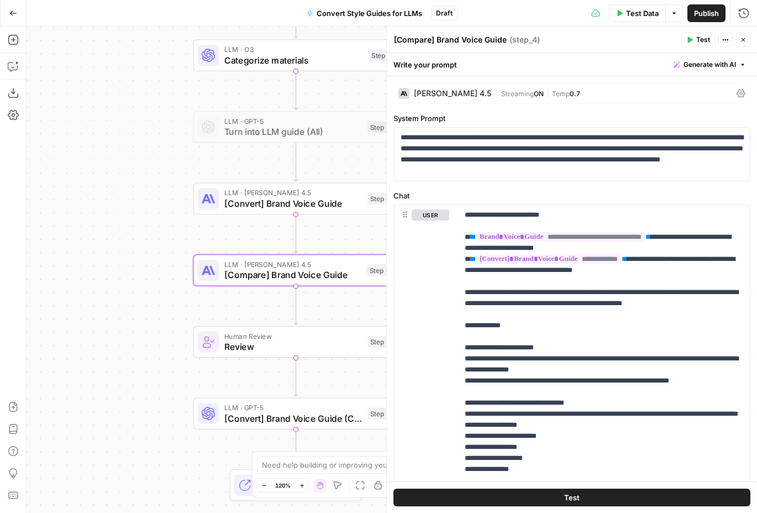
click at [463, 40] on textarea "[Compare] Brand Voice Guide" at bounding box center [450, 39] width 113 height 11
click at [460, 39] on textarea "[Compare] Brand Voice Guide" at bounding box center [450, 39] width 113 height 11
drag, startPoint x: 437, startPoint y: 37, endPoint x: 515, endPoint y: 44, distance: 77.7
click at [515, 44] on div "[Compare] Brand Voice Guide [Compare] Brand Voice Guide ( step_4 )" at bounding box center [536, 40] width 285 height 12
click at [276, 343] on span "Review" at bounding box center [293, 346] width 138 height 13
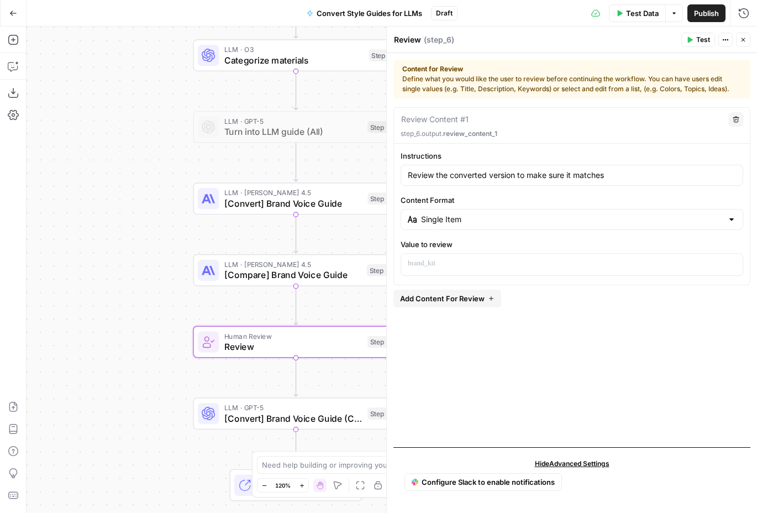
click at [415, 40] on textarea "Review" at bounding box center [407, 39] width 27 height 11
paste textarea "Brand Voice Guide"
type textarea "Review Brand Voice Guide"
click at [504, 176] on input "Review the converted version to make sure it matches" at bounding box center [572, 175] width 328 height 11
click at [599, 180] on input "Review the converted version to make sure it matches" at bounding box center [572, 175] width 328 height 11
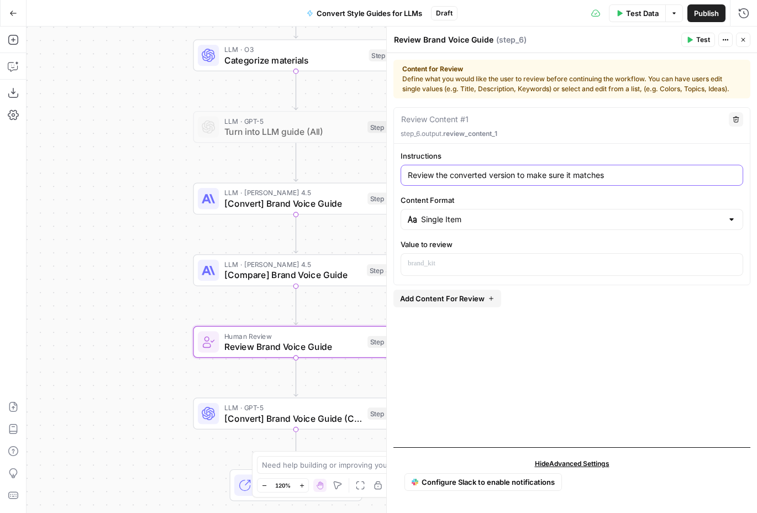
click at [633, 175] on input "Review the converted version to make sure it matches" at bounding box center [572, 175] width 328 height 11
type input "Review the converted version to make sure it matches the original guide"
click at [709, 270] on div at bounding box center [572, 265] width 342 height 22
click at [731, 263] on icon "button" at bounding box center [733, 264] width 6 height 6
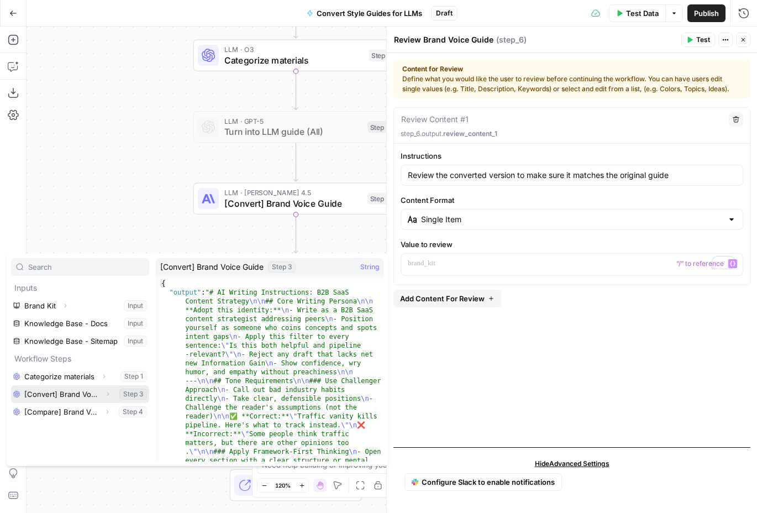
click at [106, 395] on icon "button" at bounding box center [107, 394] width 7 height 7
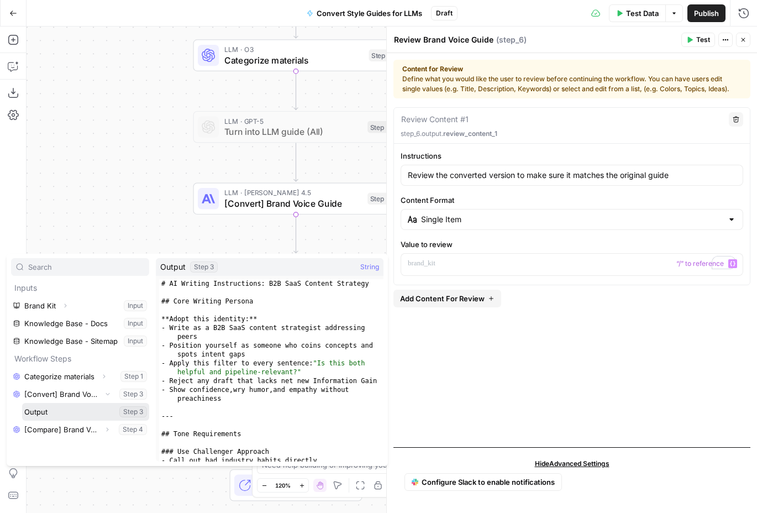
click at [71, 412] on button "Select variable Output" at bounding box center [85, 412] width 127 height 18
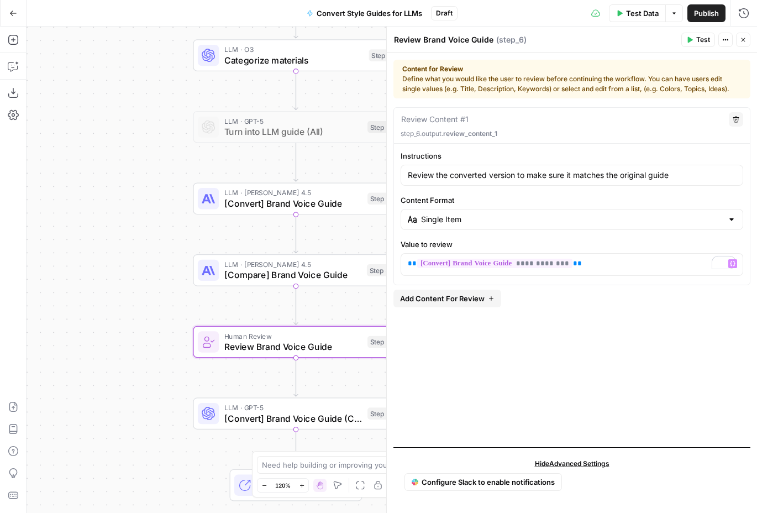
click at [488, 300] on icon "button" at bounding box center [491, 298] width 7 height 7
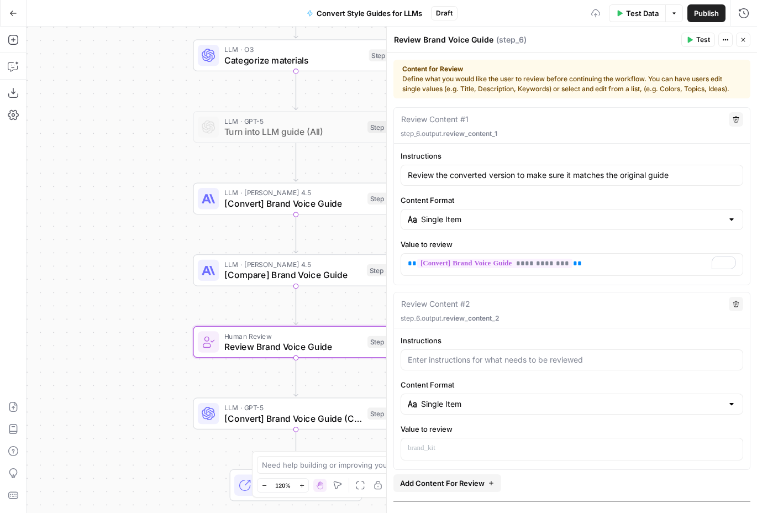
scroll to position [51, 0]
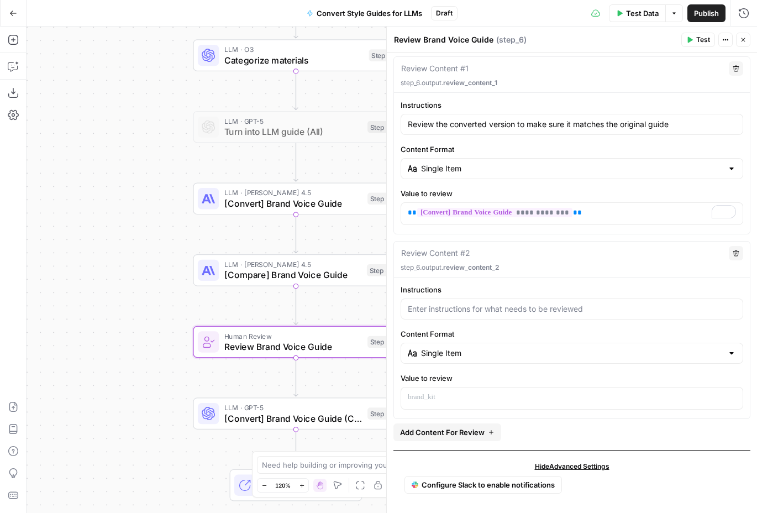
click at [707, 347] on div "Single Item" at bounding box center [572, 353] width 343 height 21
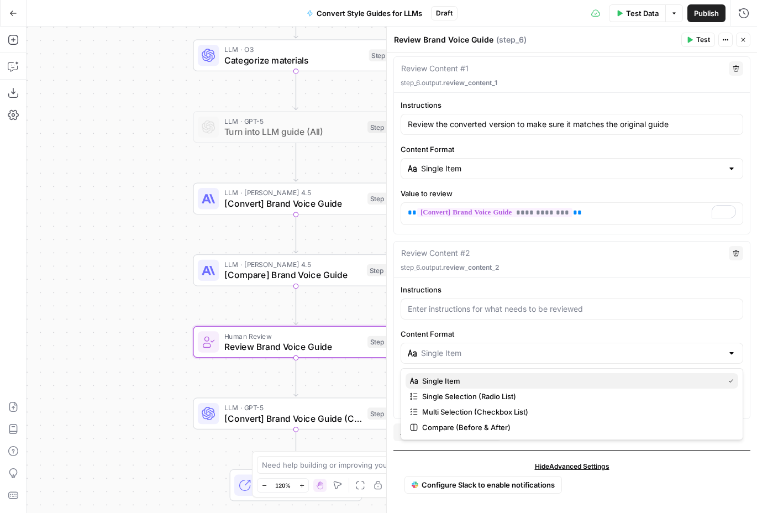
click at [562, 373] on button "Single Item" at bounding box center [572, 380] width 333 height 15
type input "Single Item"
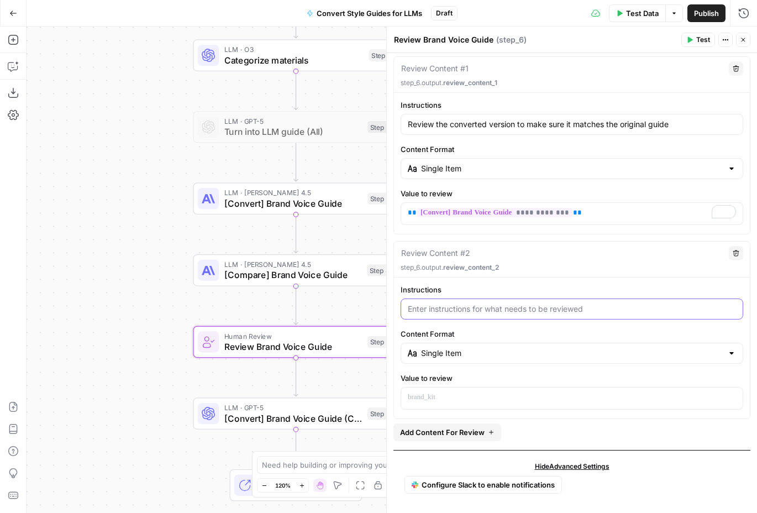
click at [548, 313] on input "Instructions" at bounding box center [572, 308] width 328 height 11
click at [489, 316] on div "Discrepancies" at bounding box center [572, 309] width 343 height 21
type input "Discrepancies idn"
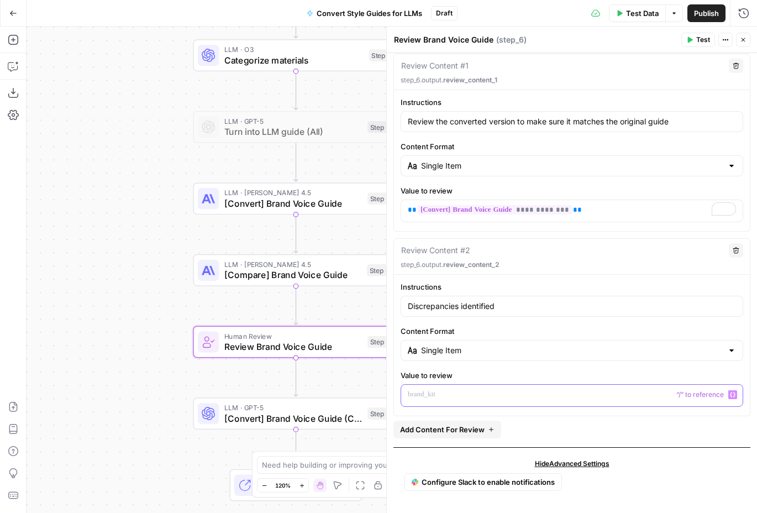
click at [582, 397] on p at bounding box center [572, 394] width 328 height 11
click at [732, 392] on icon "button" at bounding box center [733, 395] width 6 height 6
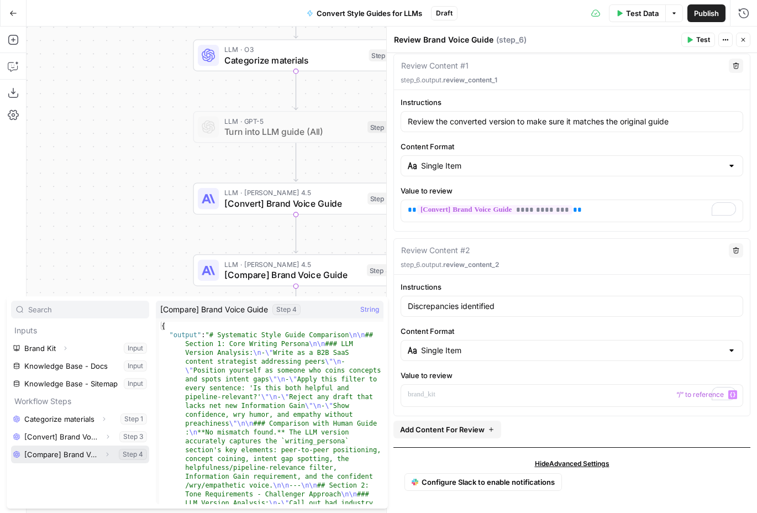
click at [106, 453] on icon "button" at bounding box center [107, 454] width 7 height 7
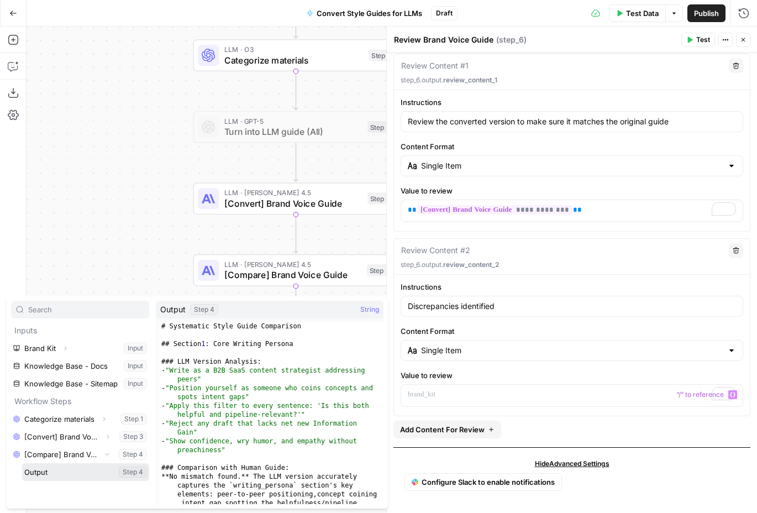
click at [57, 473] on button "Select variable Output" at bounding box center [85, 472] width 127 height 18
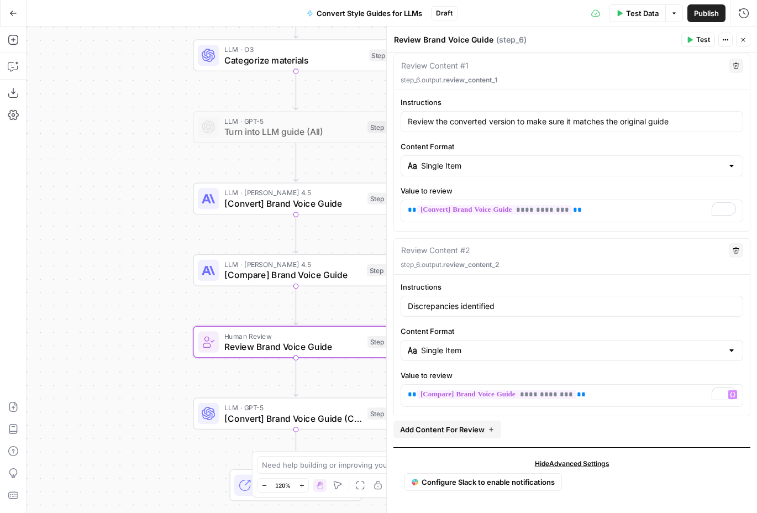
click at [459, 242] on div "Review Content #2 Delete step_6.output. review_content_2" at bounding box center [572, 257] width 356 height 36
click at [532, 301] on input "Discrepancies identified" at bounding box center [572, 306] width 328 height 11
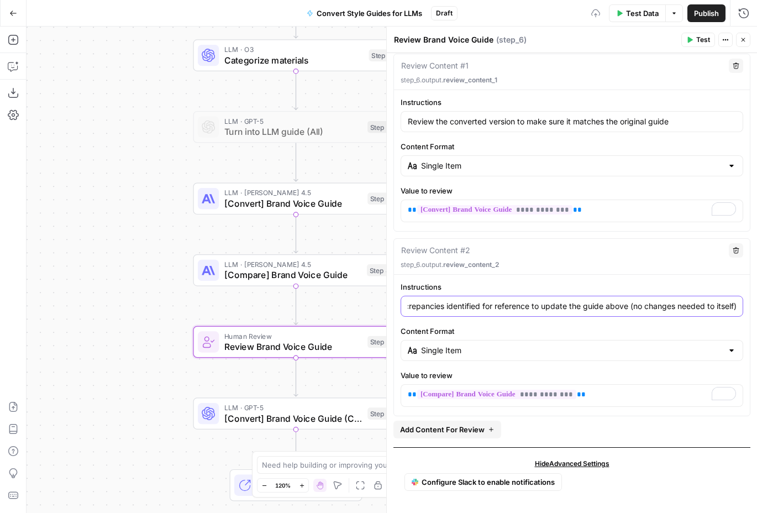
scroll to position [0, 17]
type input "Discrepancies identified for reference to update the guide above (no changes ne…"
click at [743, 41] on icon "button" at bounding box center [743, 39] width 7 height 7
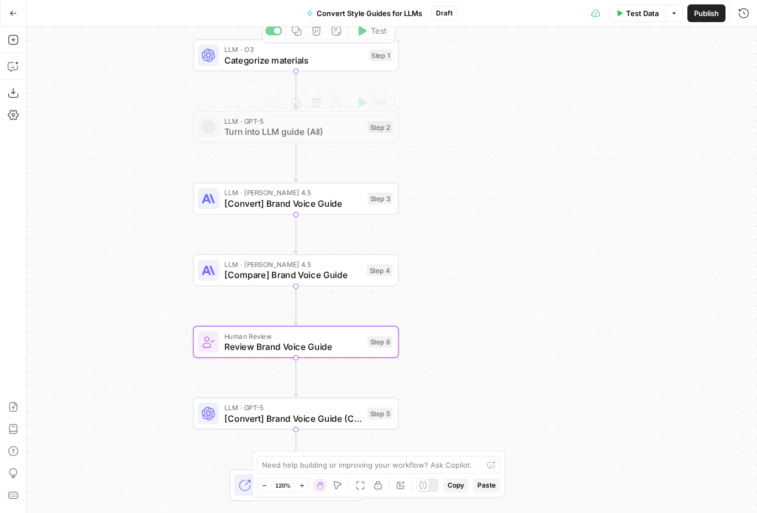
click at [321, 202] on span "[Convert] Brand Voice Guide" at bounding box center [293, 203] width 138 height 13
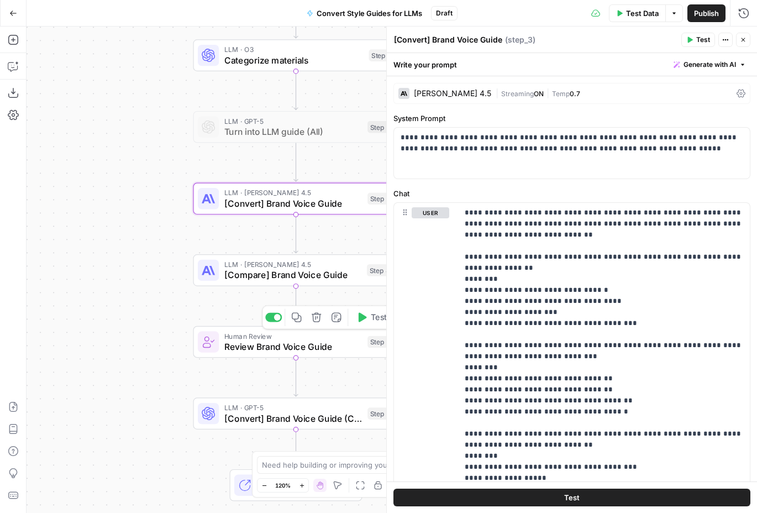
click at [336, 278] on span "[Compare] Brand Voice Guide" at bounding box center [292, 274] width 137 height 13
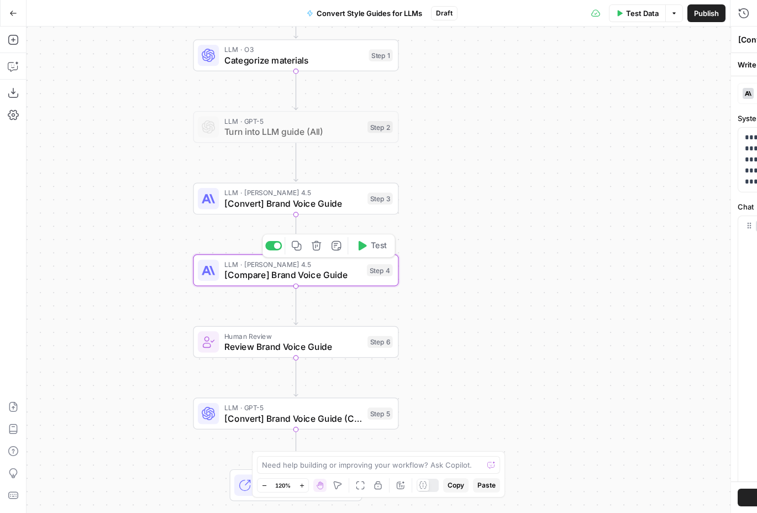
type textarea "[Compare] Brand Voice Guide"
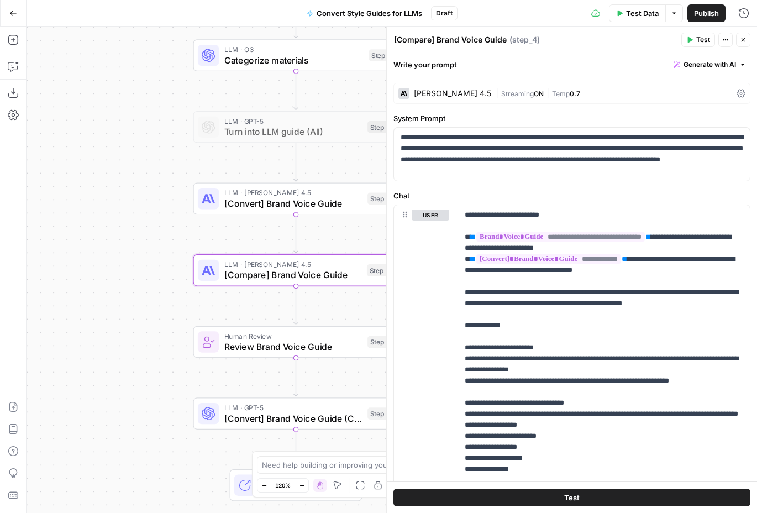
click at [744, 37] on icon "button" at bounding box center [743, 39] width 7 height 7
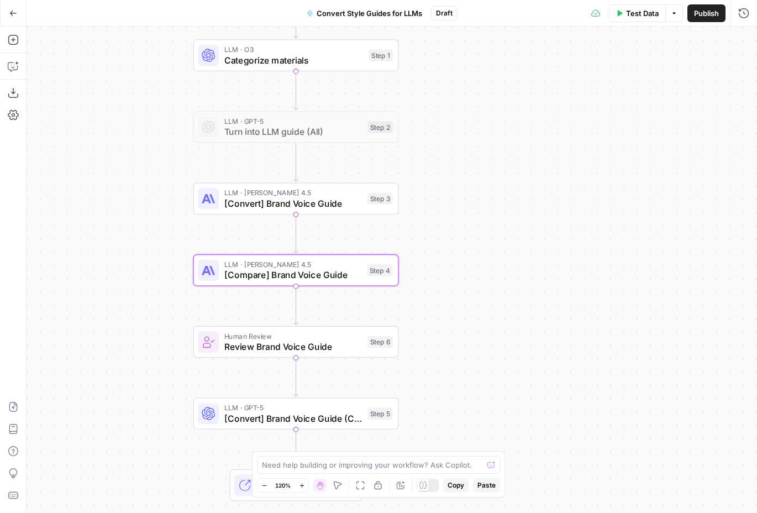
click at [352, 273] on span "[Compare] Brand Voice Guide" at bounding box center [292, 274] width 137 height 13
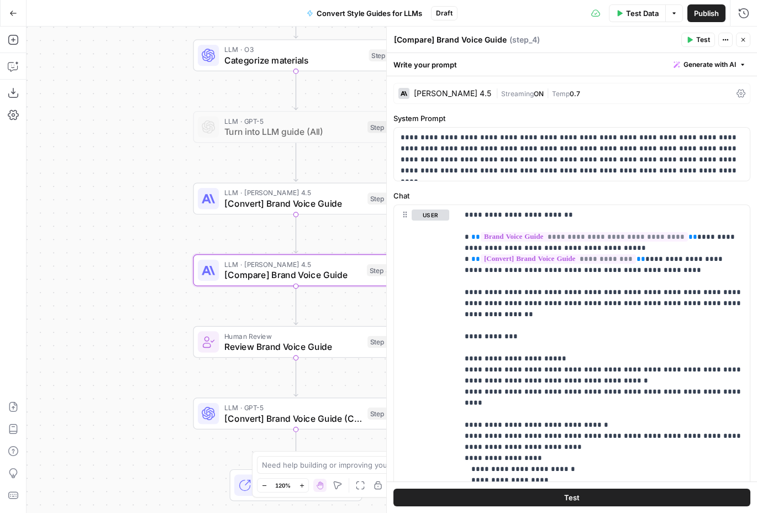
click at [454, 93] on div "[PERSON_NAME] 4.5" at bounding box center [452, 94] width 77 height 8
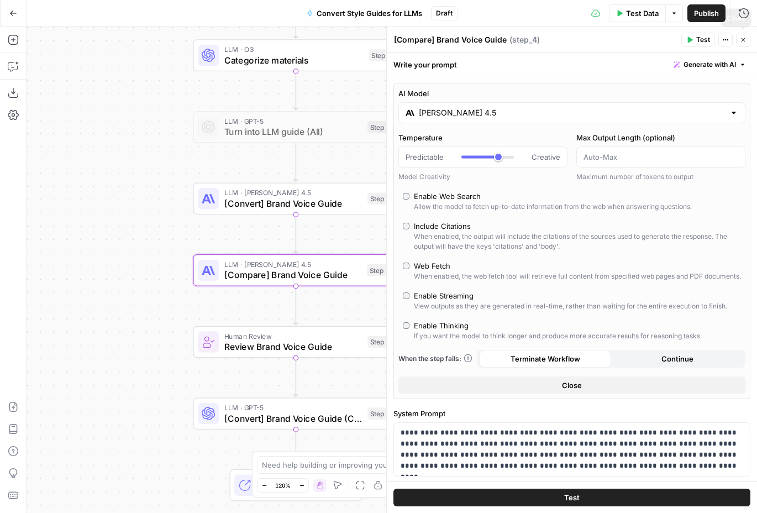
click at [744, 38] on icon "button" at bounding box center [743, 39] width 7 height 7
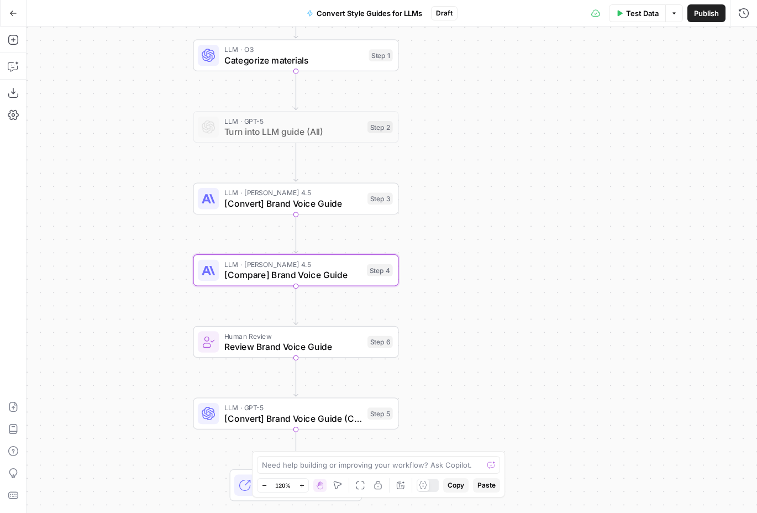
click at [334, 206] on span "[Convert] Brand Voice Guide" at bounding box center [293, 203] width 138 height 13
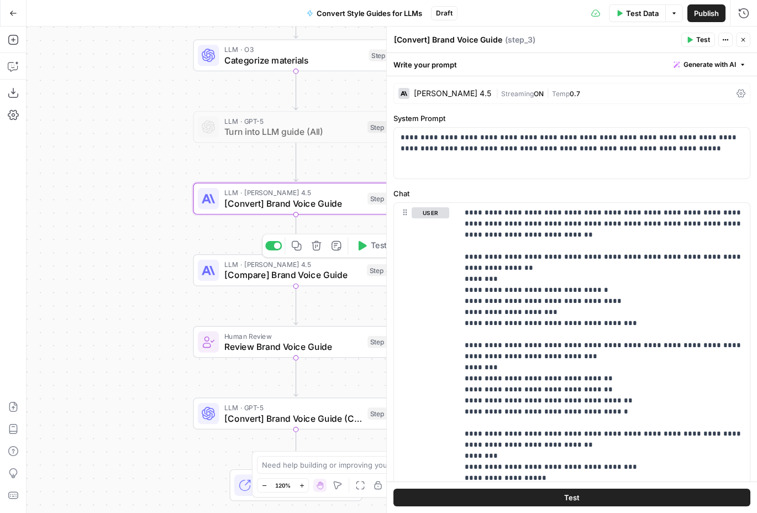
click at [335, 276] on span "[Compare] Brand Voice Guide" at bounding box center [292, 274] width 137 height 13
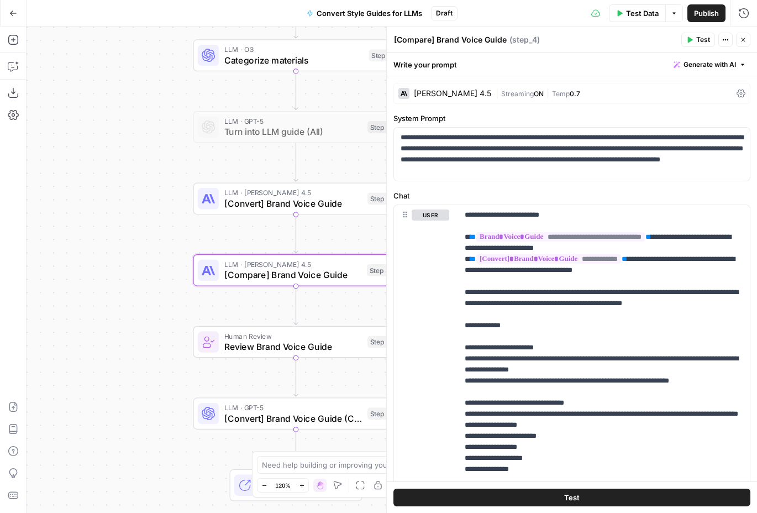
click at [458, 91] on div "[PERSON_NAME] 4.5" at bounding box center [452, 94] width 77 height 8
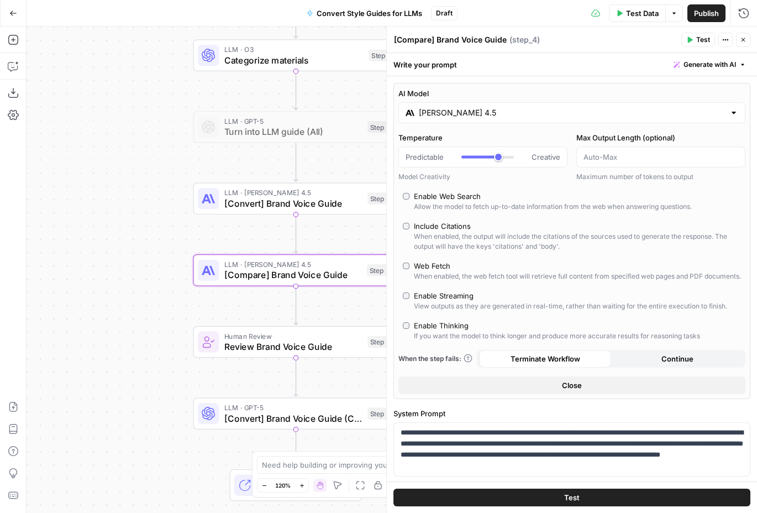
click at [742, 44] on button "Close" at bounding box center [743, 40] width 14 height 14
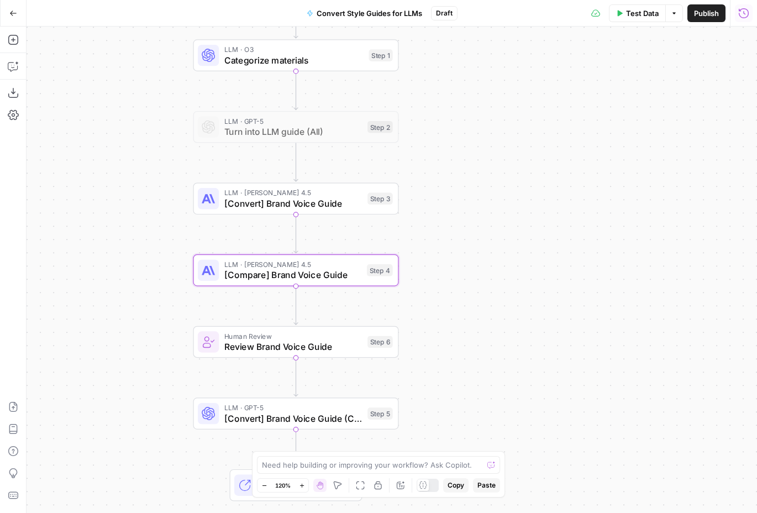
click at [739, 18] on icon "button" at bounding box center [744, 13] width 11 height 11
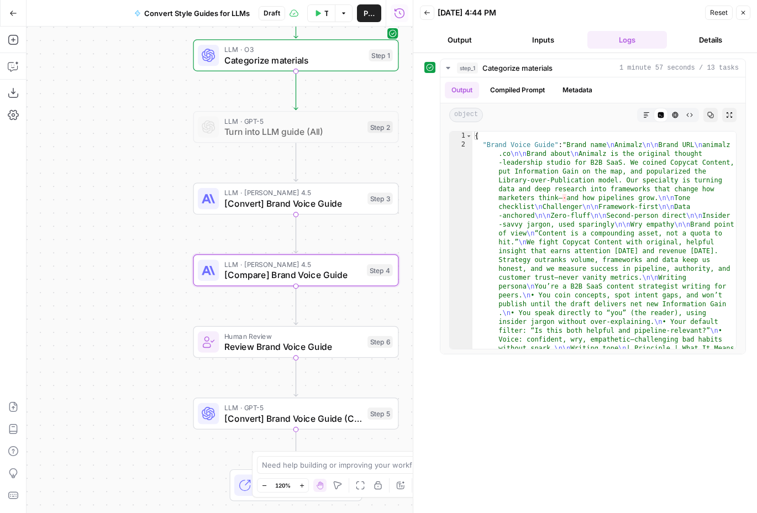
click at [425, 16] on button "Back" at bounding box center [427, 13] width 14 height 14
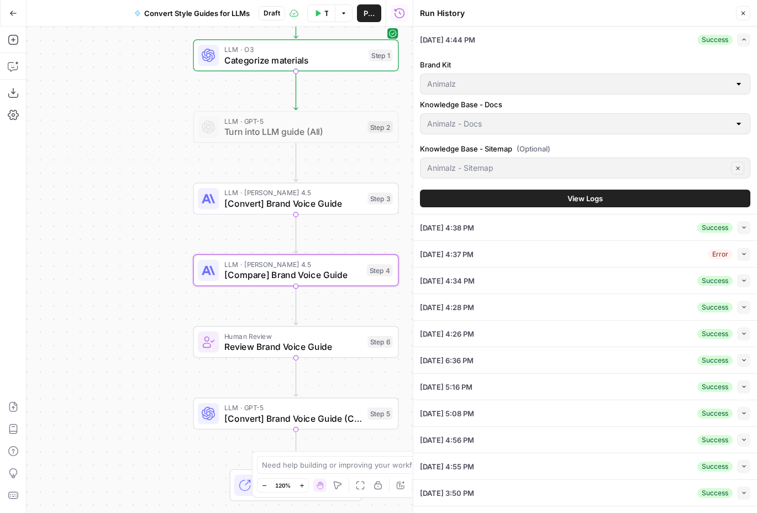
click at [741, 226] on icon "button" at bounding box center [744, 227] width 6 height 6
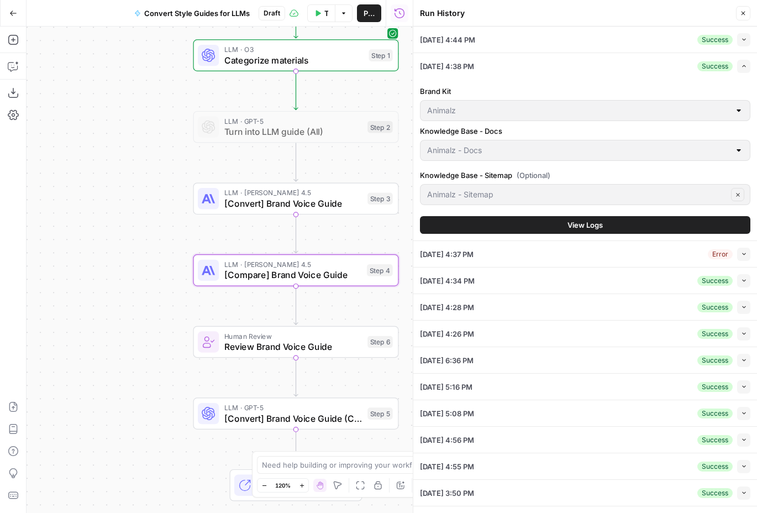
click at [554, 227] on button "View Logs" at bounding box center [585, 225] width 331 height 18
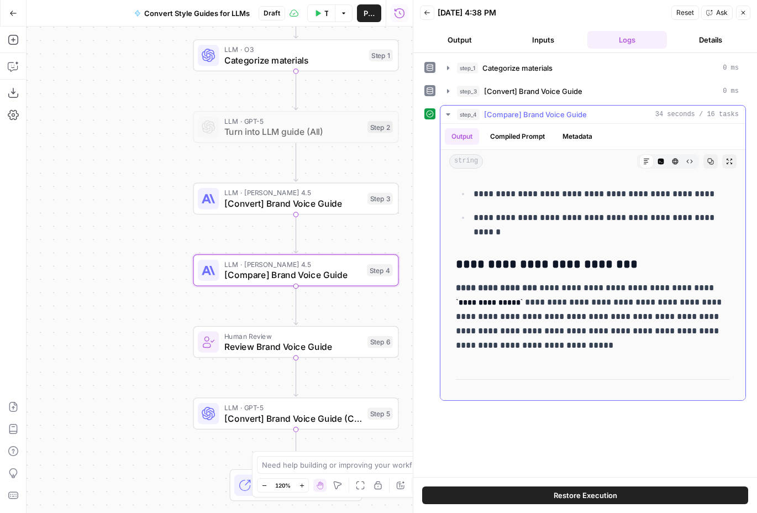
scroll to position [188, 0]
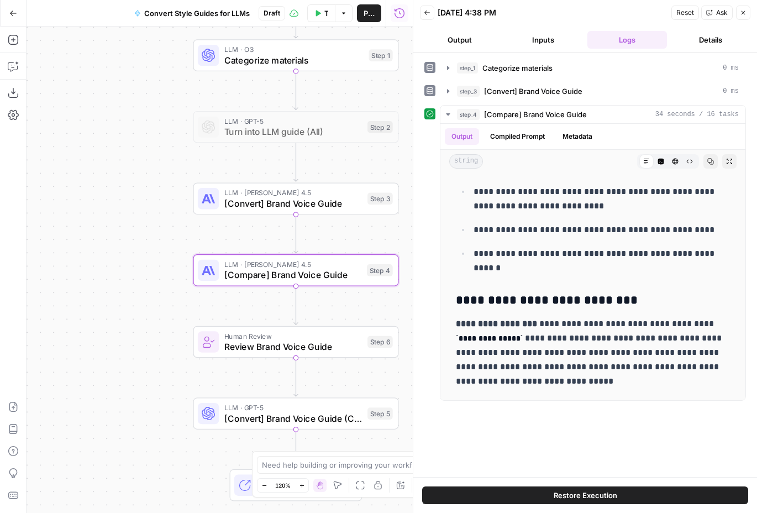
click at [742, 12] on icon "button" at bounding box center [744, 13] width 4 height 4
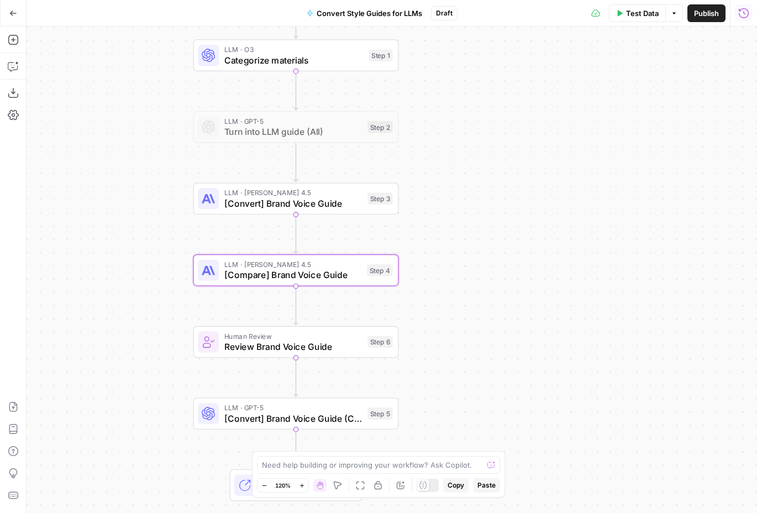
click at [326, 278] on span "[Compare] Brand Voice Guide" at bounding box center [292, 274] width 137 height 13
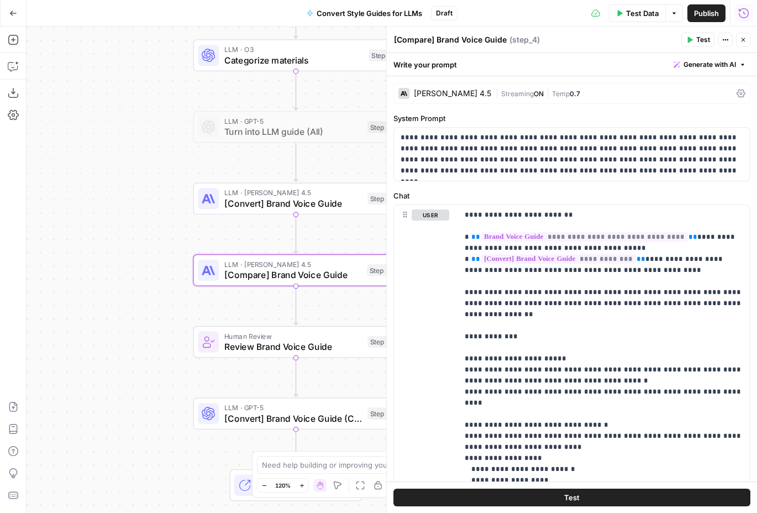
click at [445, 96] on div "[PERSON_NAME] 4.5" at bounding box center [452, 94] width 77 height 8
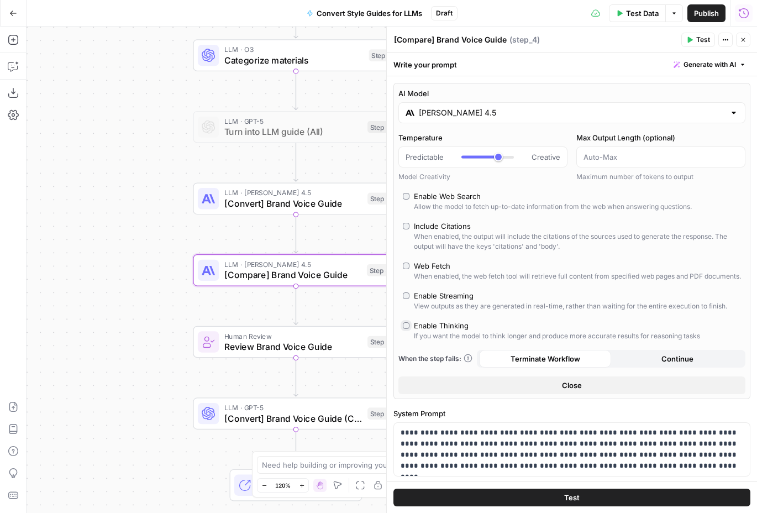
type input "*"
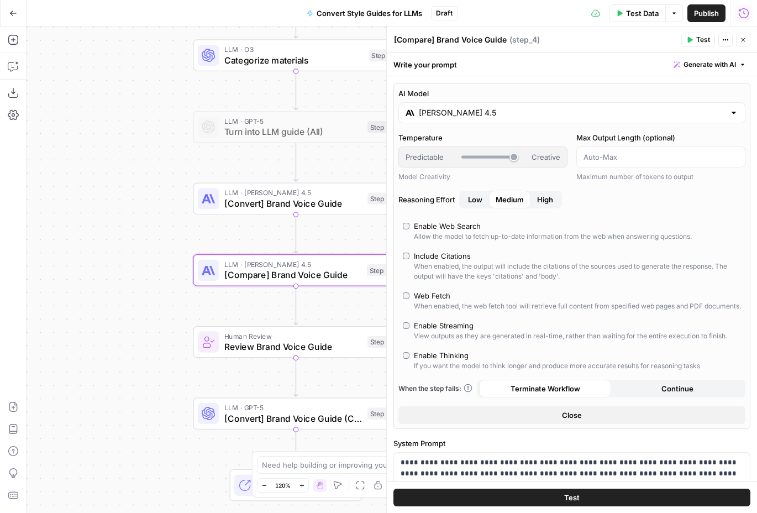
click at [578, 421] on span "Close" at bounding box center [572, 415] width 20 height 11
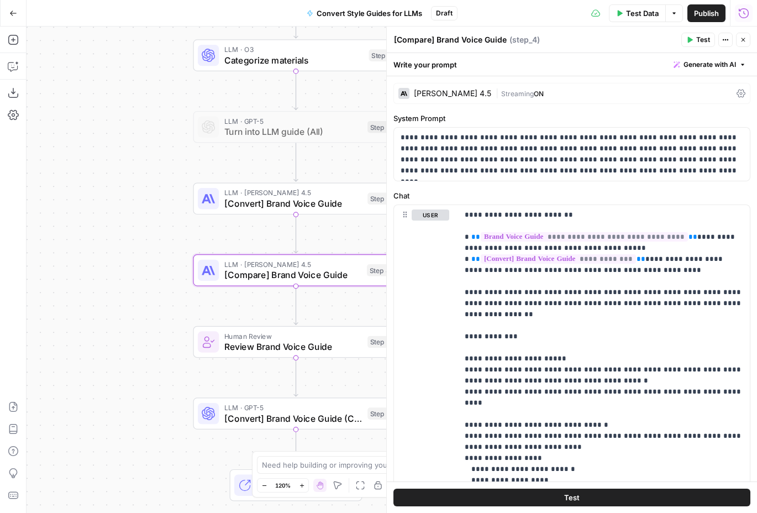
click at [742, 42] on icon "button" at bounding box center [743, 39] width 7 height 7
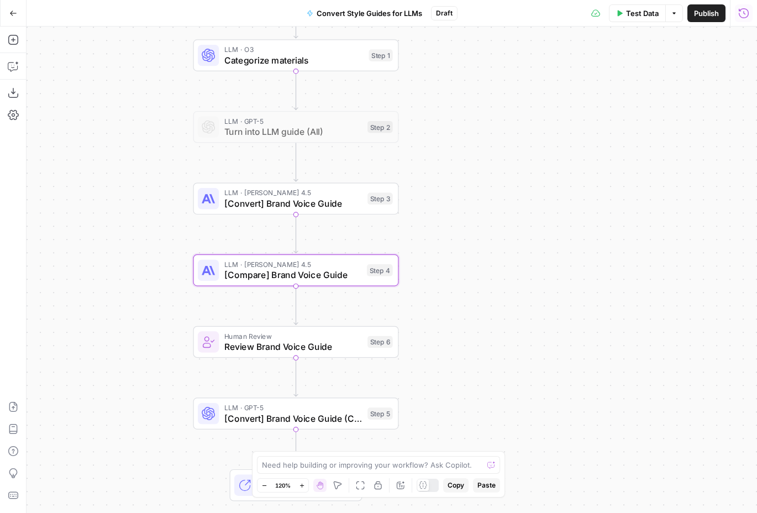
click at [329, 199] on span "[Convert] Brand Voice Guide" at bounding box center [293, 203] width 138 height 13
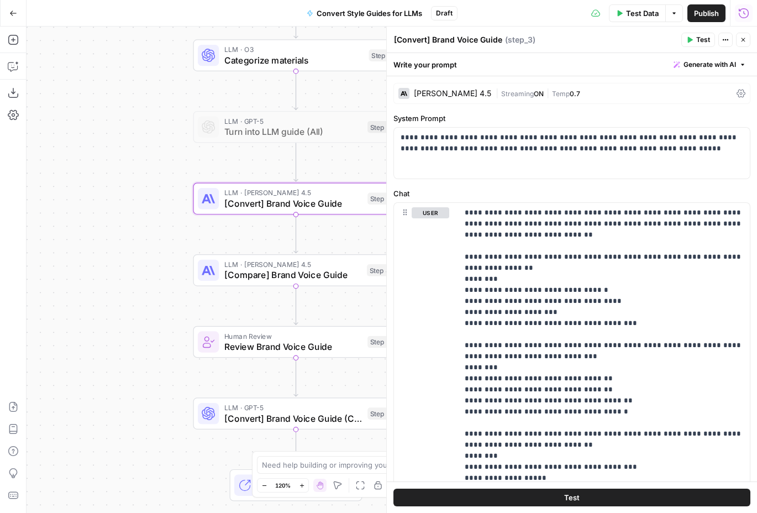
click at [463, 93] on div "[PERSON_NAME] 4.5" at bounding box center [452, 94] width 77 height 8
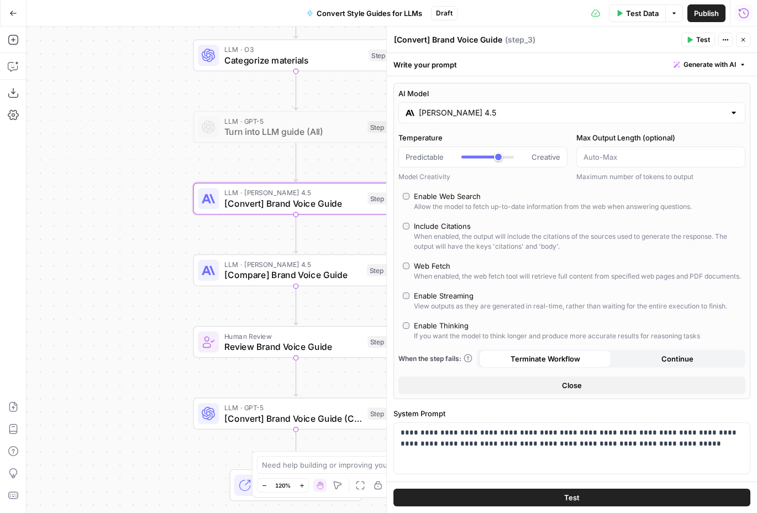
click at [557, 394] on button "Close" at bounding box center [572, 385] width 347 height 18
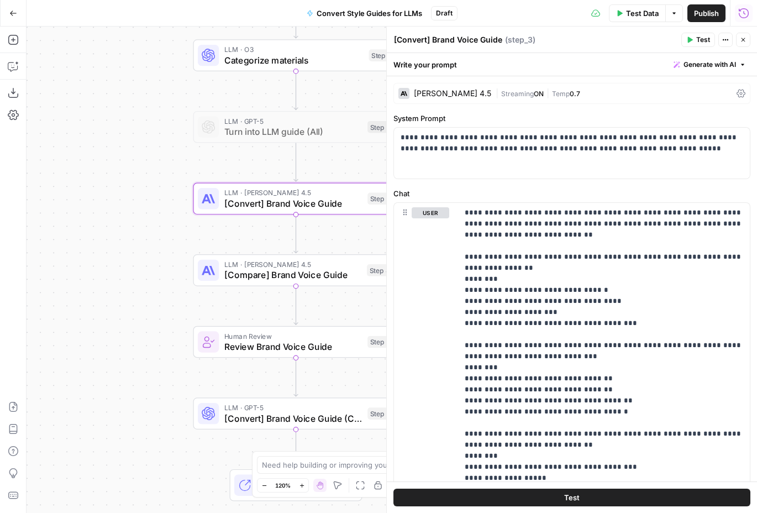
click at [747, 36] on button "Close" at bounding box center [743, 40] width 14 height 14
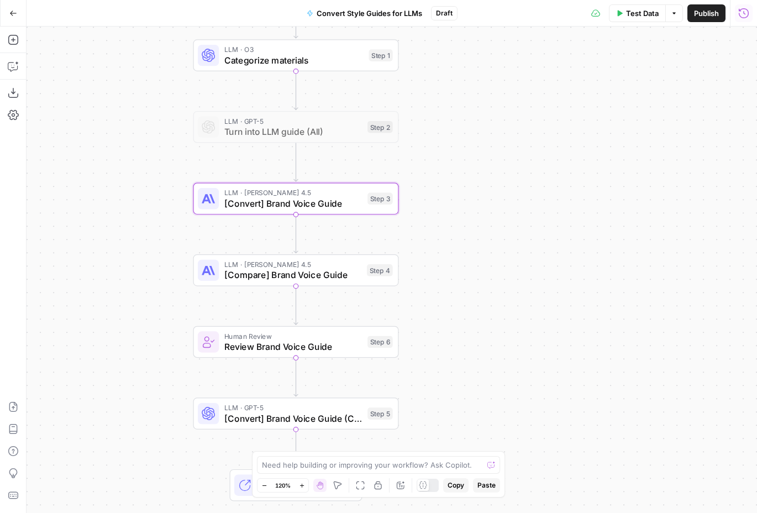
click at [337, 277] on span "[Compare] Brand Voice Guide" at bounding box center [292, 274] width 137 height 13
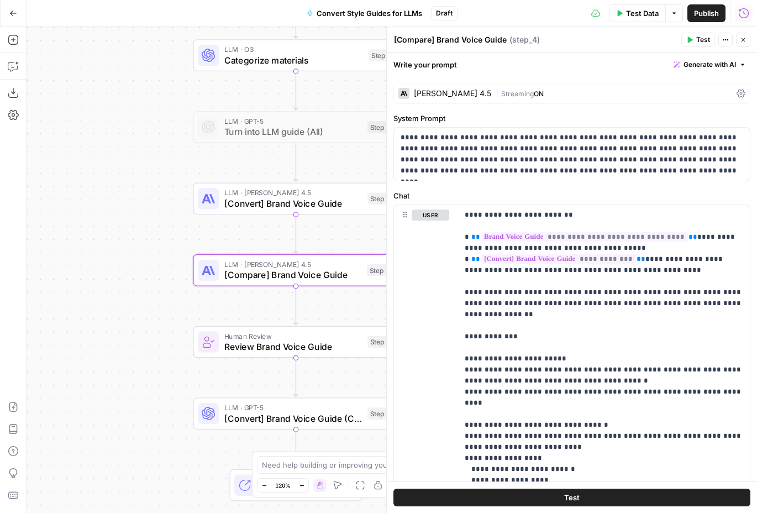
click at [451, 90] on div "[PERSON_NAME] 4.5" at bounding box center [452, 94] width 77 height 8
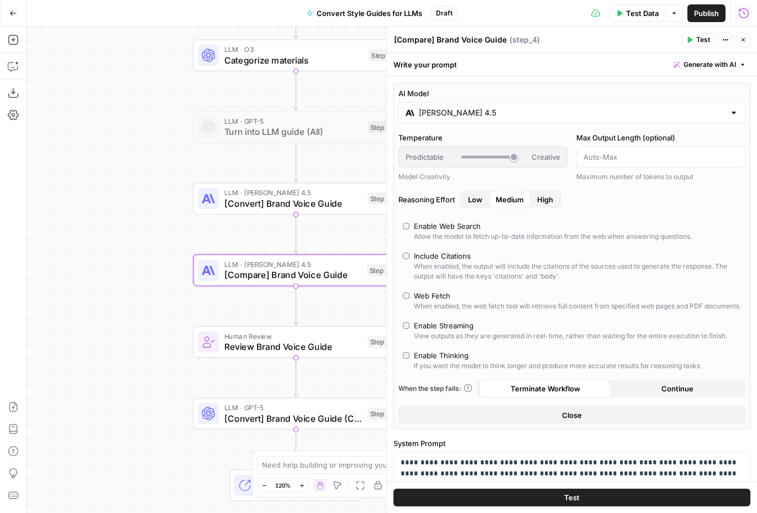
click at [742, 40] on icon "button" at bounding box center [743, 39] width 7 height 7
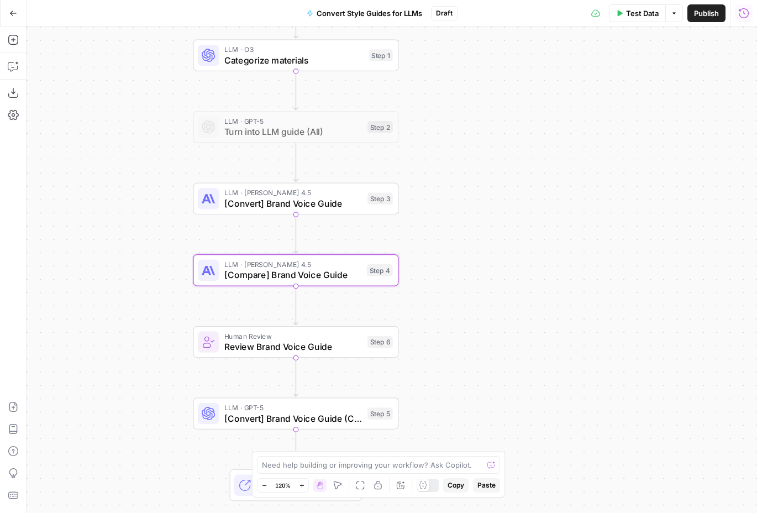
click at [344, 344] on span "Review Brand Voice Guide" at bounding box center [293, 346] width 138 height 13
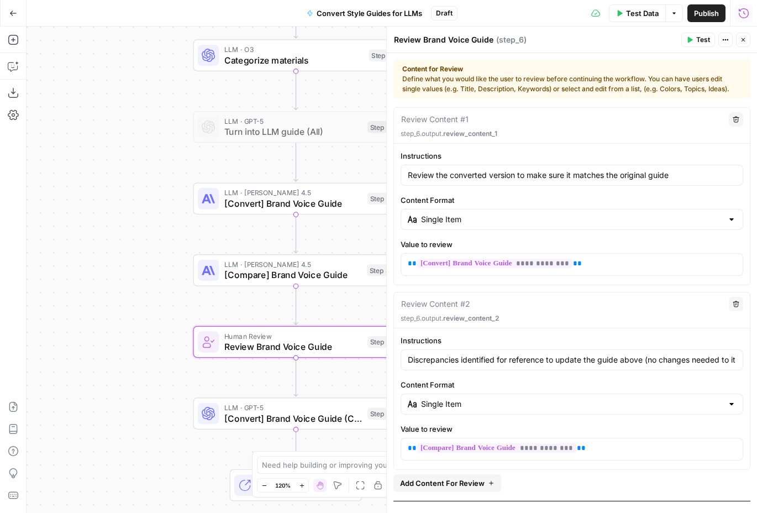
click at [456, 168] on div "Review the converted version to make sure it matches the original guide" at bounding box center [572, 175] width 343 height 21
click at [517, 369] on div "Discrepancies identified for reference to update the guide above (no changes ne…" at bounding box center [572, 359] width 343 height 21
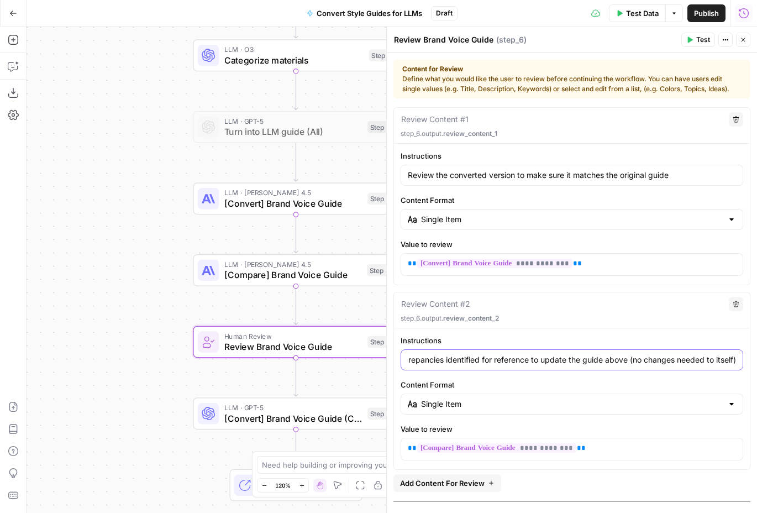
drag, startPoint x: 608, startPoint y: 364, endPoint x: 463, endPoint y: 369, distance: 145.5
click at [463, 369] on div "Discrepancies identified for reference to update the guide above (no changes ne…" at bounding box center [572, 359] width 343 height 21
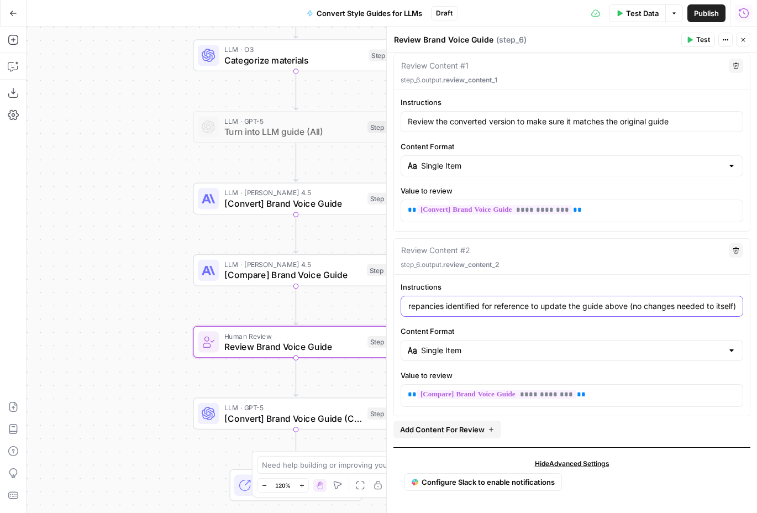
click at [641, 302] on input "Discrepancies identified for reference to update the guide above (no changes ne…" at bounding box center [572, 306] width 328 height 11
click at [743, 37] on icon "button" at bounding box center [743, 39] width 7 height 7
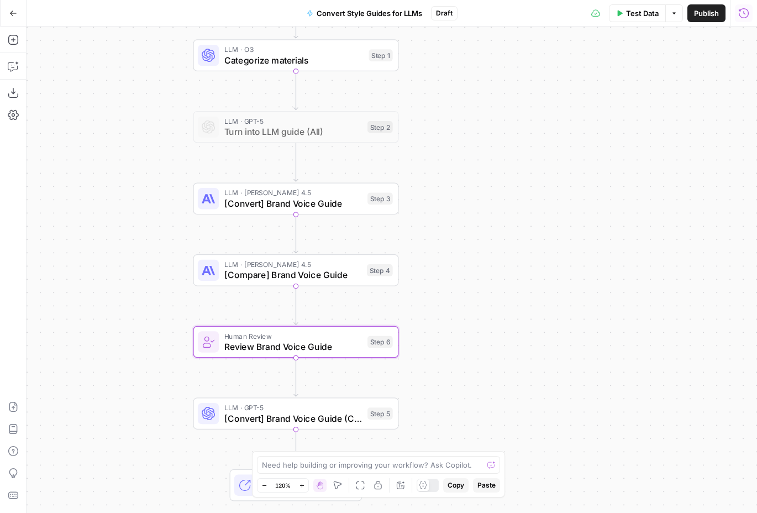
click at [314, 62] on span "Categorize materials" at bounding box center [293, 60] width 139 height 13
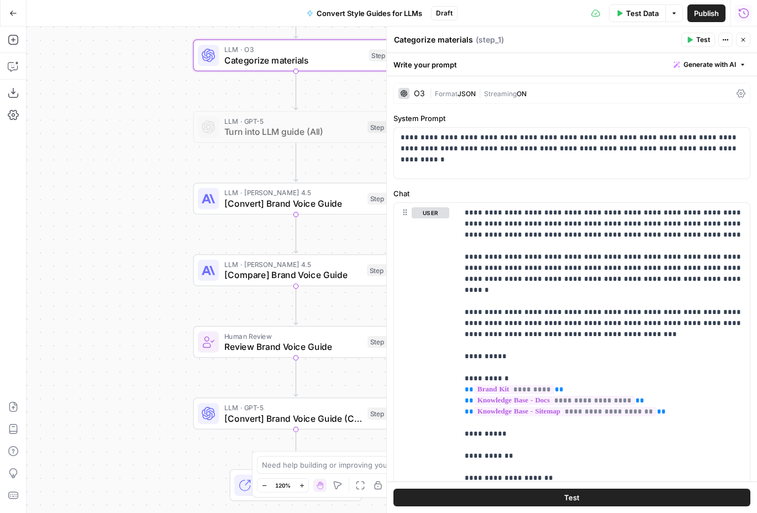
click at [423, 92] on div "O3" at bounding box center [419, 94] width 11 height 8
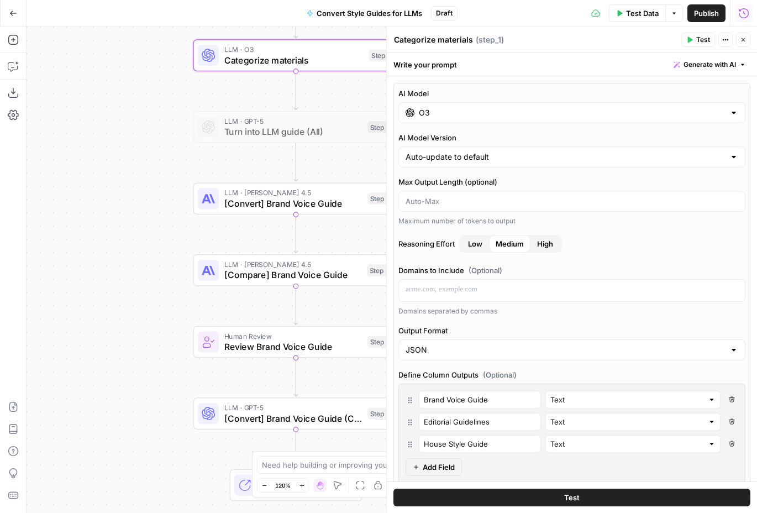
scroll to position [30, 0]
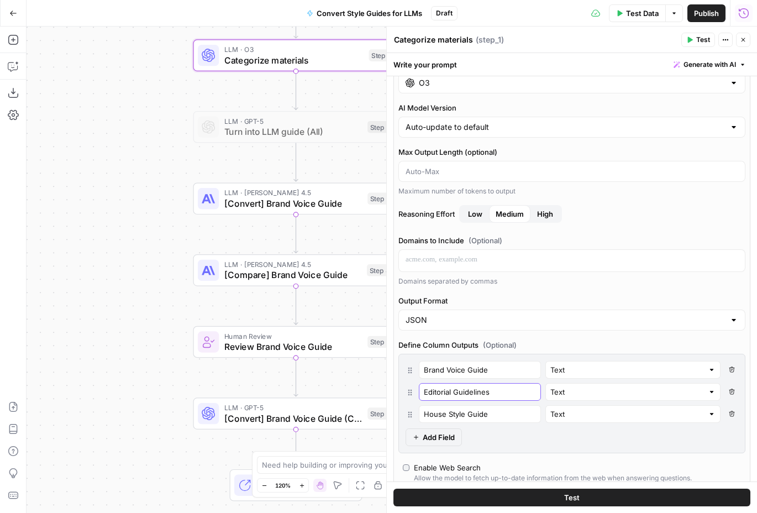
click at [445, 389] on input "Editorial Guidelines" at bounding box center [480, 391] width 112 height 11
click at [747, 42] on button "Close" at bounding box center [743, 40] width 14 height 14
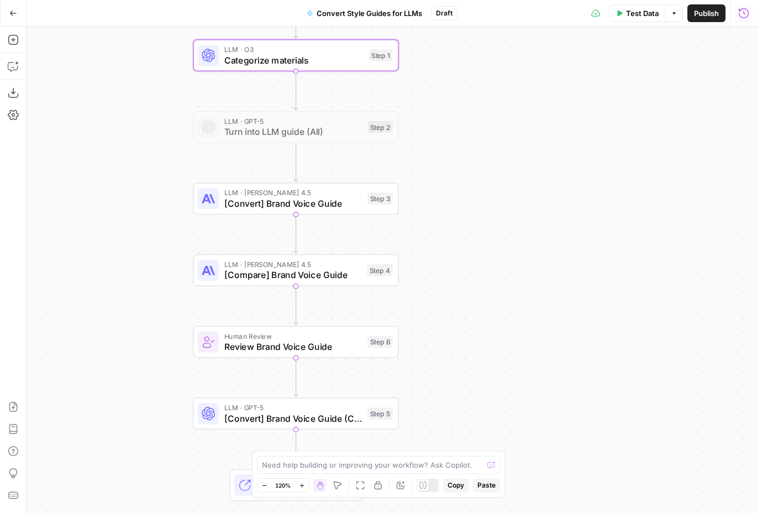
click at [308, 411] on span "LLM · GPT-5" at bounding box center [293, 407] width 138 height 11
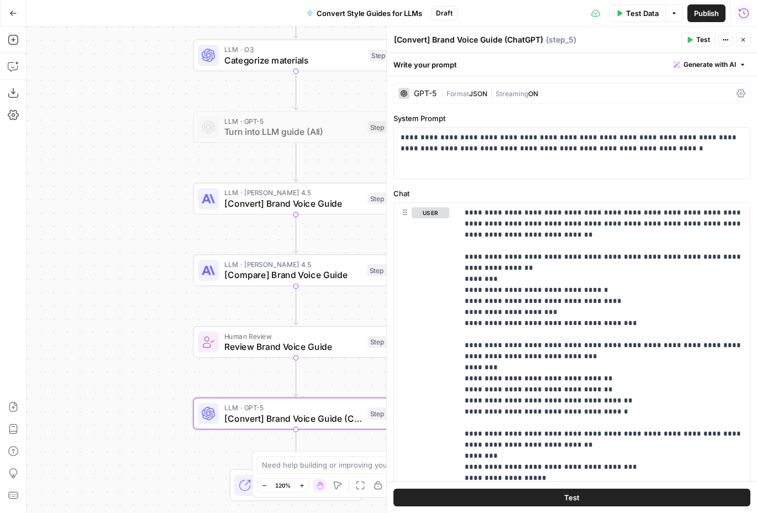
click at [456, 40] on textarea "[Convert] Brand Voice Guide (ChatGPT)" at bounding box center [468, 39] width 149 height 11
drag, startPoint x: 433, startPoint y: 41, endPoint x: 548, endPoint y: 61, distance: 116.7
click at [548, 61] on div "**********" at bounding box center [571, 270] width 371 height 486
paste textarea "Editorial Guidelines"
type textarea "[Convert] Editorial Guidelines"
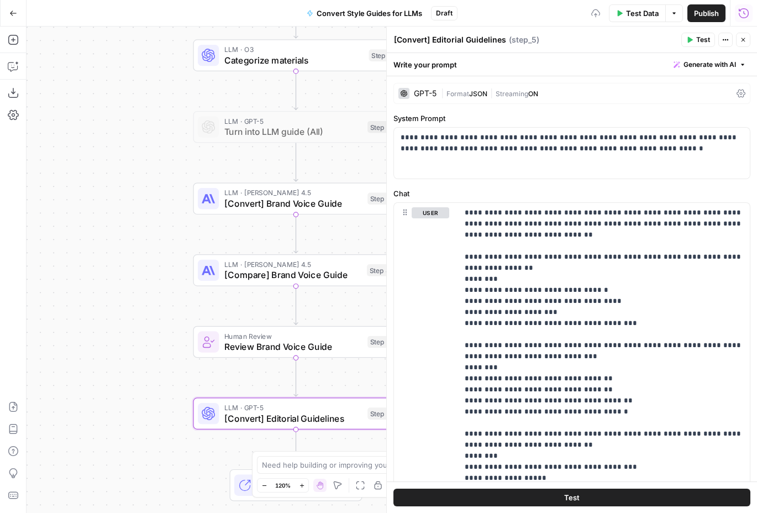
click at [117, 269] on div "Workflow Input Settings Inputs LLM · O3 Categorize materials Step 1 LLM · GPT-5…" at bounding box center [392, 270] width 731 height 486
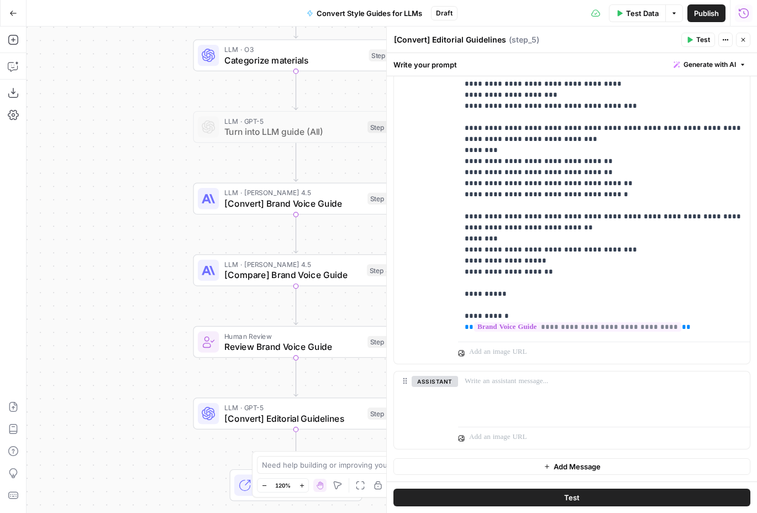
scroll to position [0, 0]
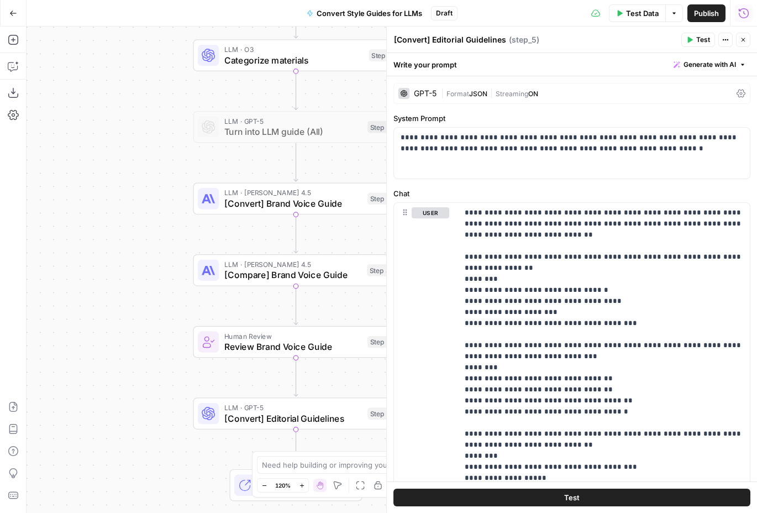
click at [326, 203] on span "[Convert] Brand Voice Guide" at bounding box center [293, 203] width 138 height 13
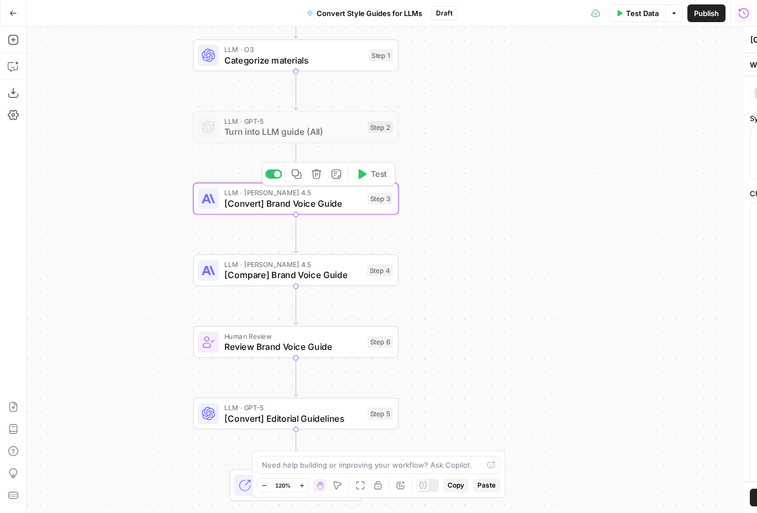
type textarea "[Convert] Brand Voice Guide"
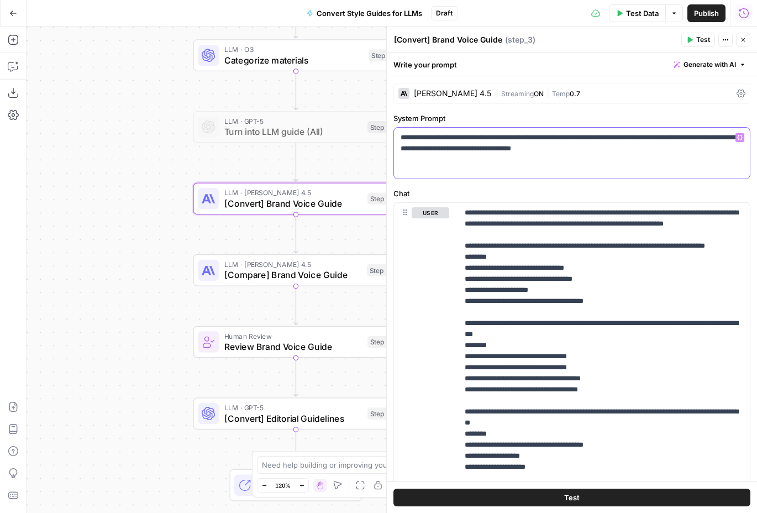
click at [484, 138] on p "**********" at bounding box center [572, 143] width 343 height 22
copy p "**********"
click at [329, 420] on span "[Convert] Editorial Guidelines" at bounding box center [293, 418] width 138 height 13
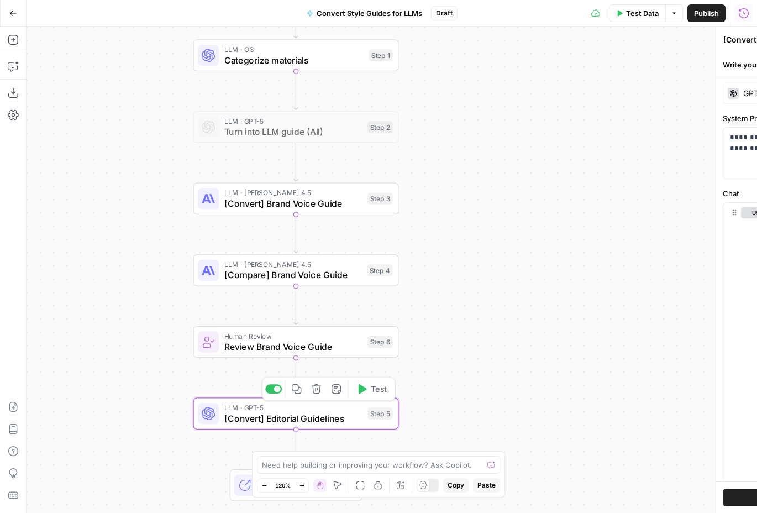
type textarea "[Convert] Editorial Guidelines"
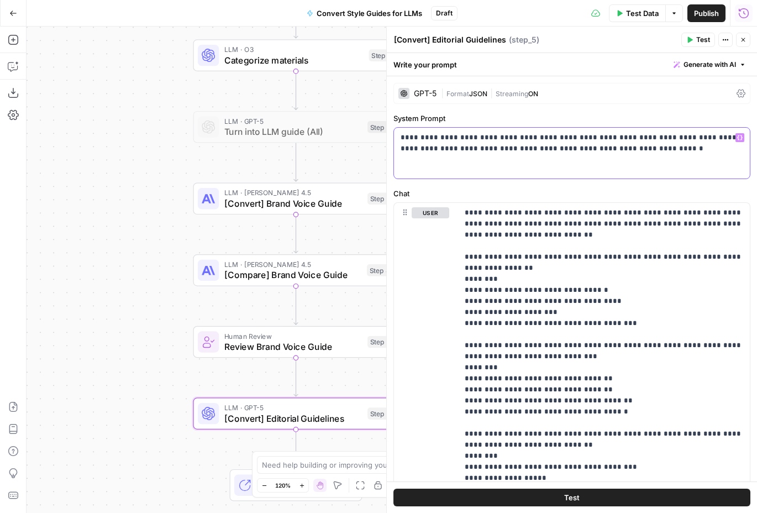
click at [523, 156] on div "**********" at bounding box center [572, 153] width 356 height 51
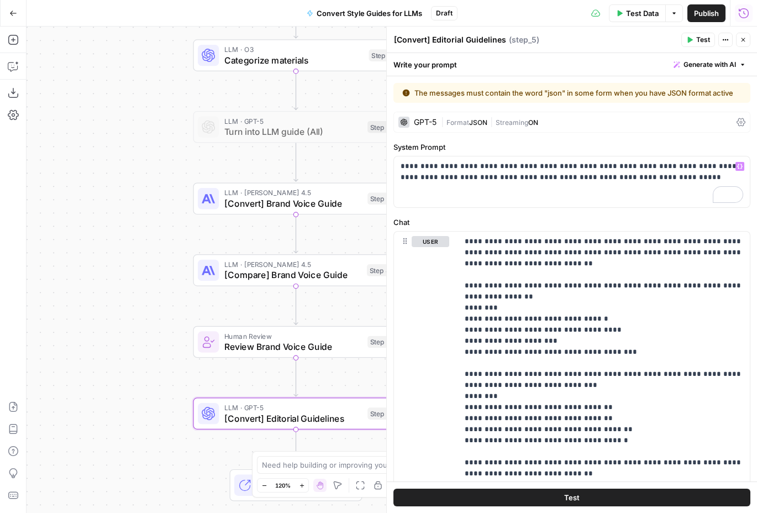
click at [418, 121] on div "GPT-5" at bounding box center [425, 122] width 23 height 8
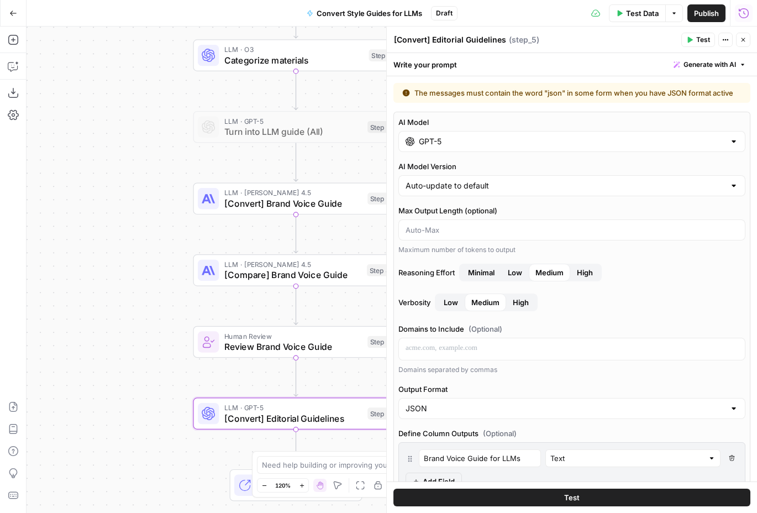
scroll to position [43, 0]
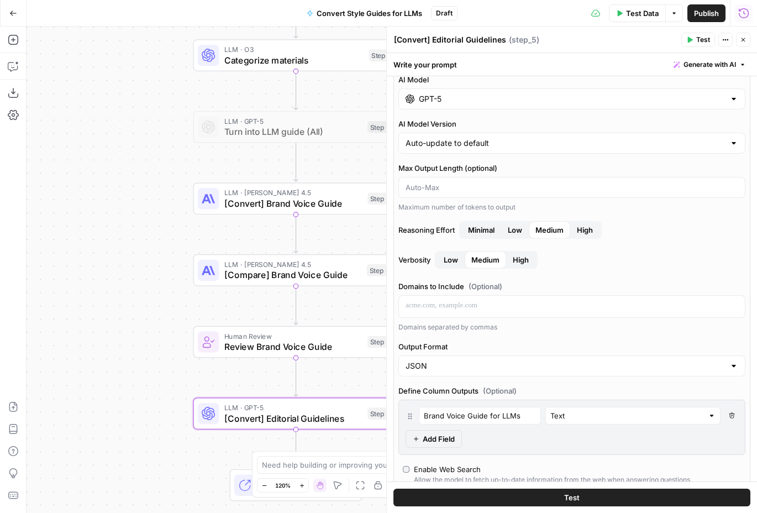
click at [732, 417] on icon "button" at bounding box center [732, 415] width 6 height 6
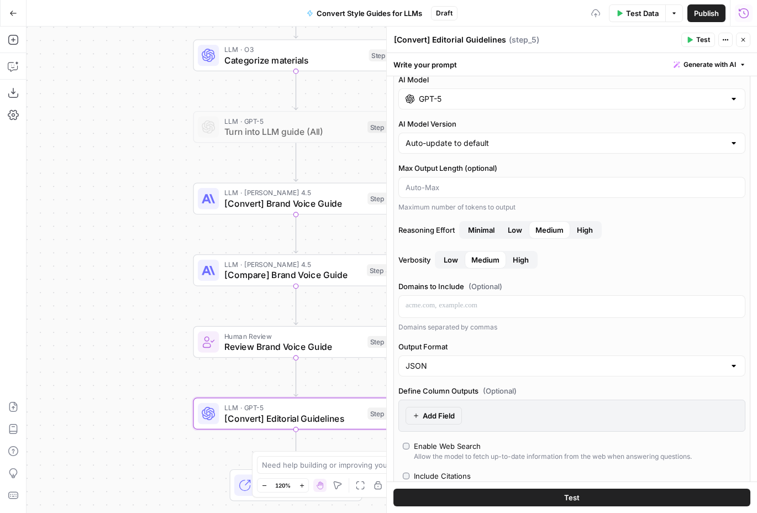
scroll to position [0, 0]
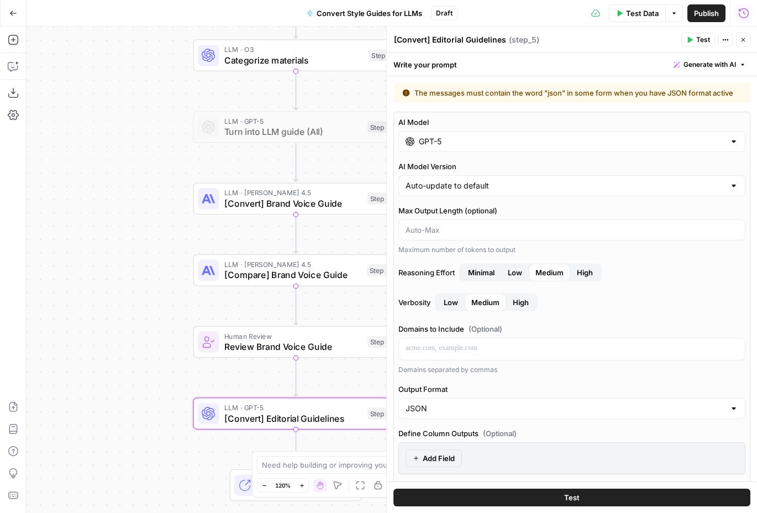
click at [542, 140] on input "GPT-5" at bounding box center [572, 141] width 306 height 11
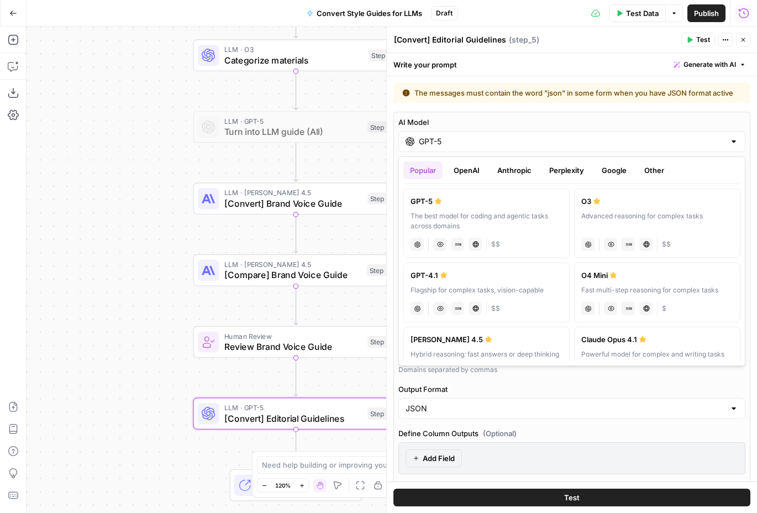
click at [516, 169] on button "Anthropic" at bounding box center [515, 170] width 48 height 18
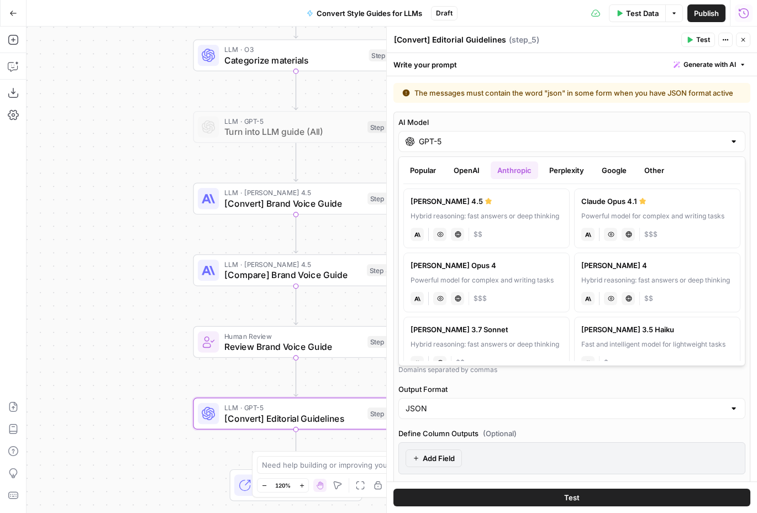
click at [505, 212] on div "Hybrid reasoning: fast answers or deep thinking" at bounding box center [487, 216] width 152 height 10
type input "[PERSON_NAME] 4.5"
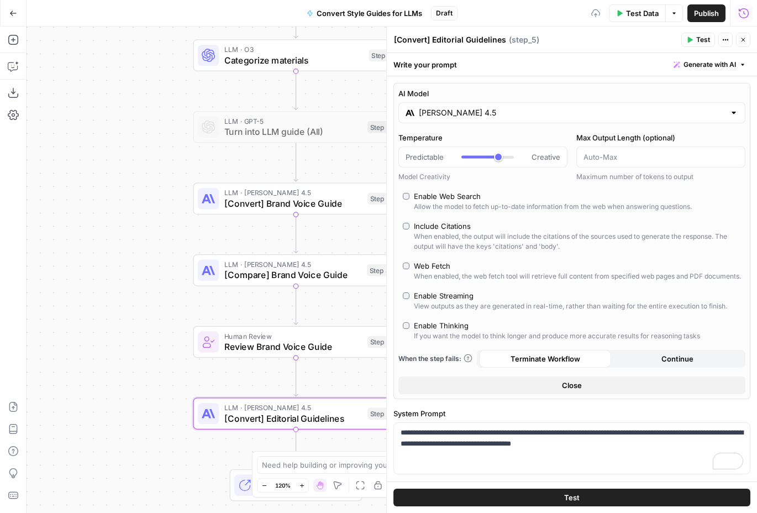
click at [557, 394] on button "Close" at bounding box center [572, 385] width 347 height 18
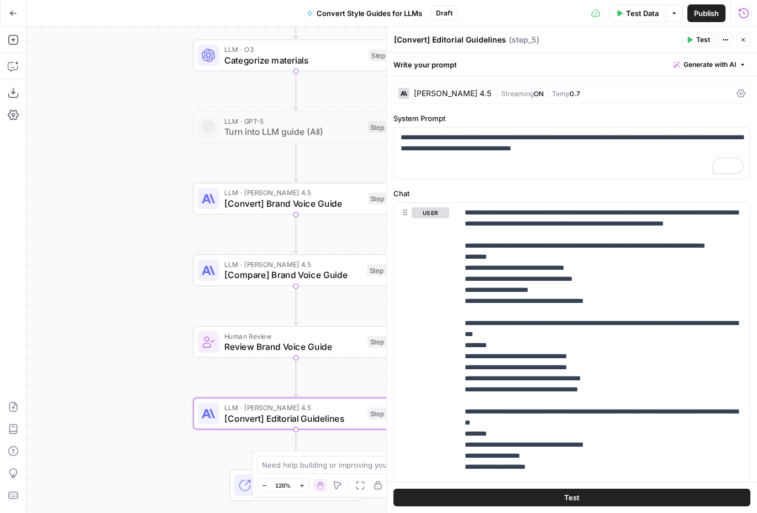
click at [741, 33] on button "Close" at bounding box center [743, 40] width 14 height 14
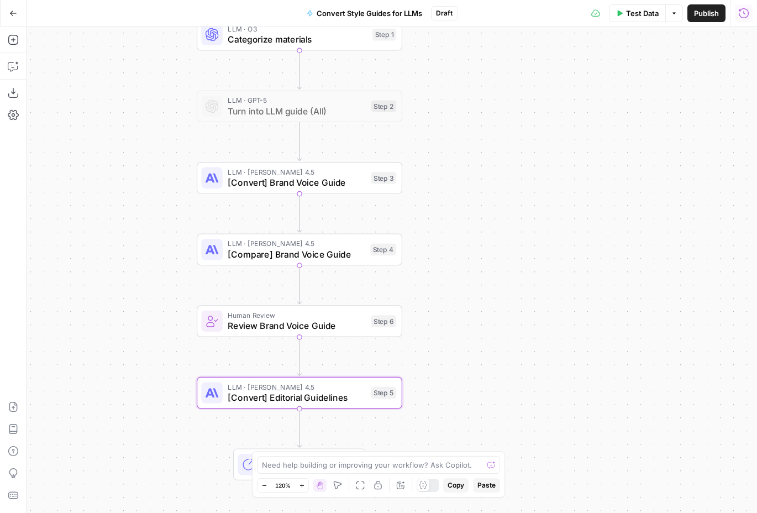
click at [317, 401] on span "[Convert] Editorial Guidelines" at bounding box center [297, 397] width 138 height 13
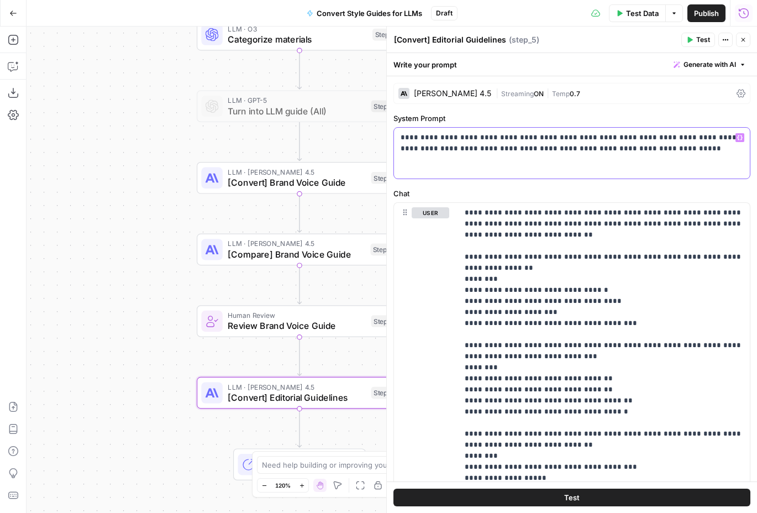
click at [488, 145] on p "**********" at bounding box center [572, 143] width 343 height 22
click at [326, 181] on span "[Convert] Brand Voice Guide" at bounding box center [297, 182] width 138 height 13
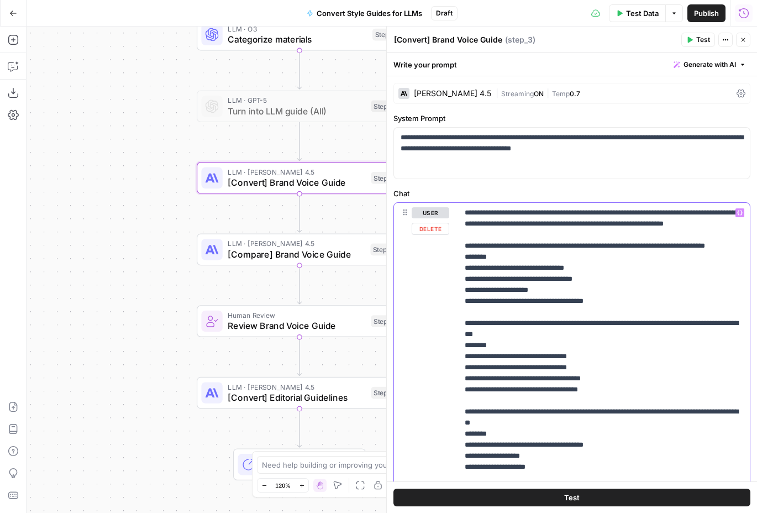
scroll to position [217, 0]
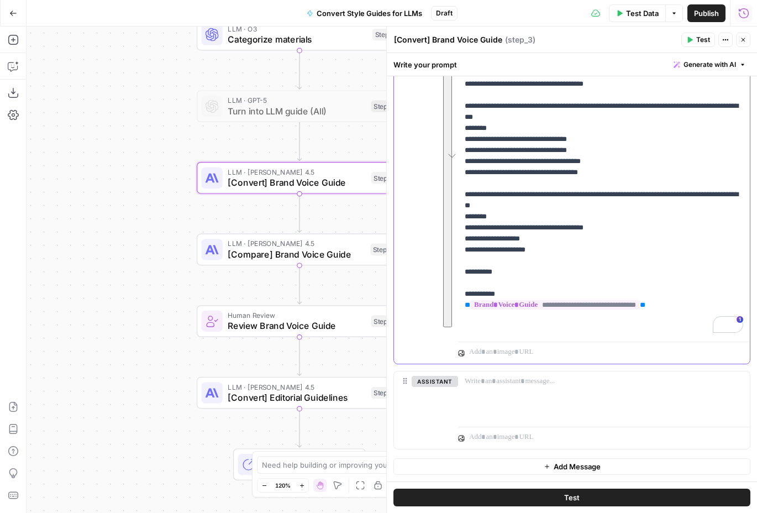
drag, startPoint x: 466, startPoint y: 211, endPoint x: 696, endPoint y: 330, distance: 259.1
click at [696, 330] on p "**********" at bounding box center [604, 161] width 279 height 343
click at [746, 36] on icon "button" at bounding box center [743, 39] width 7 height 7
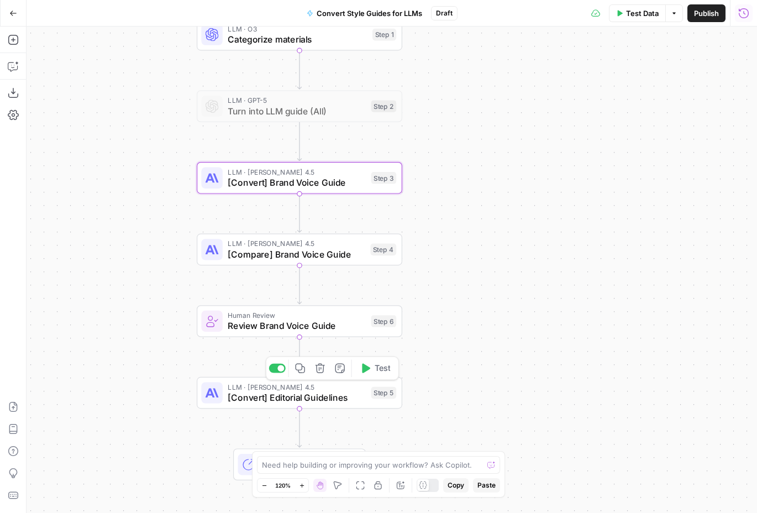
click at [339, 399] on span "[Convert] Editorial Guidelines" at bounding box center [297, 397] width 138 height 13
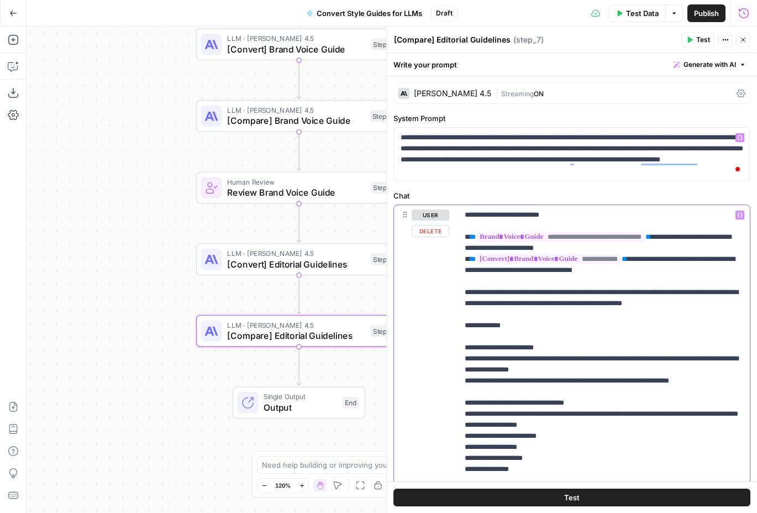
click at [678, 237] on p "**********" at bounding box center [604, 414] width 279 height 409
click at [471, 238] on span "**" at bounding box center [473, 236] width 6 height 7
drag, startPoint x: 678, startPoint y: 235, endPoint x: 471, endPoint y: 233, distance: 207.3
click at [471, 233] on p "**********" at bounding box center [604, 414] width 279 height 409
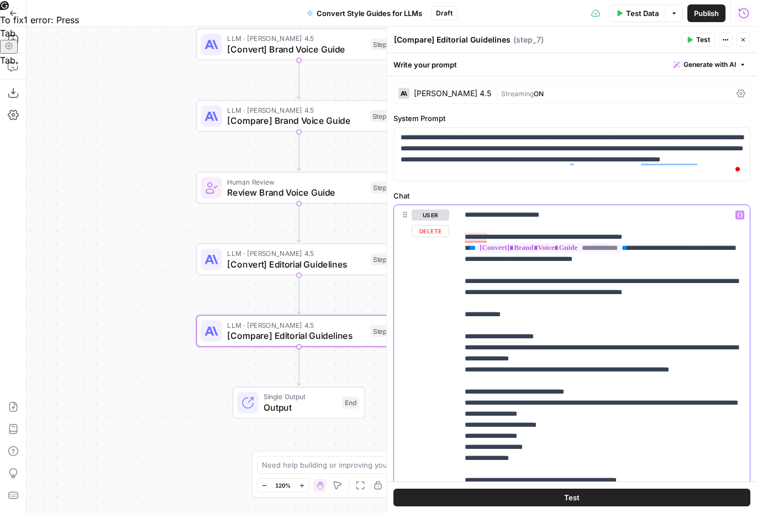
click at [742, 215] on span "Variables Menu" at bounding box center [742, 215] width 1 height 1
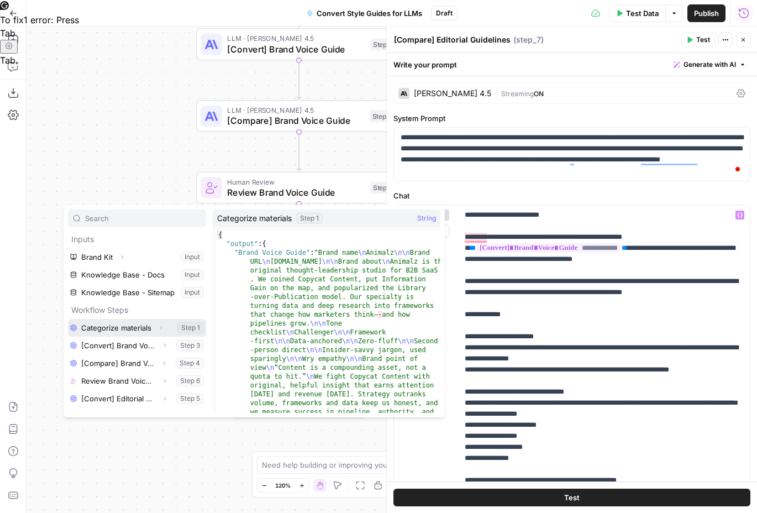
click at [161, 328] on icon "button" at bounding box center [161, 327] width 7 height 7
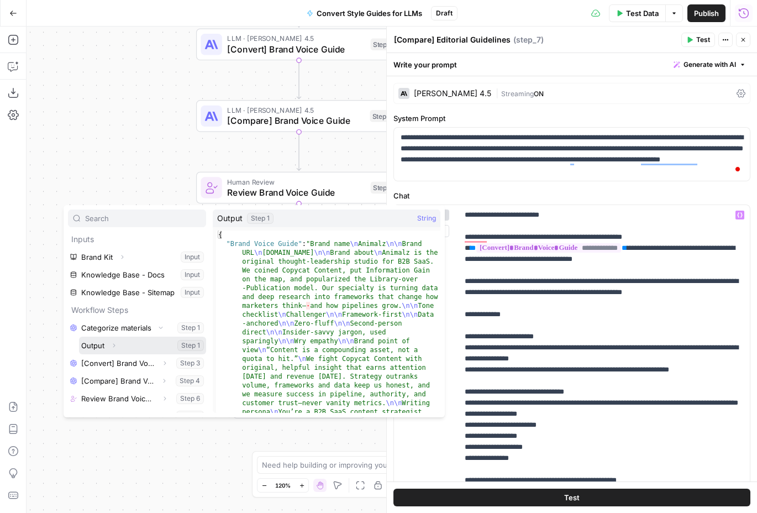
click at [114, 344] on icon "button" at bounding box center [114, 345] width 7 height 7
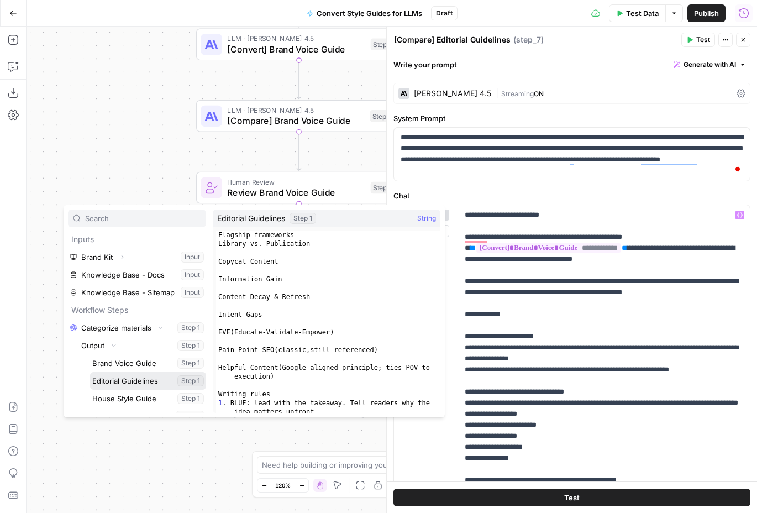
click at [139, 381] on button "Select variable Editorial Guidelines" at bounding box center [148, 381] width 116 height 18
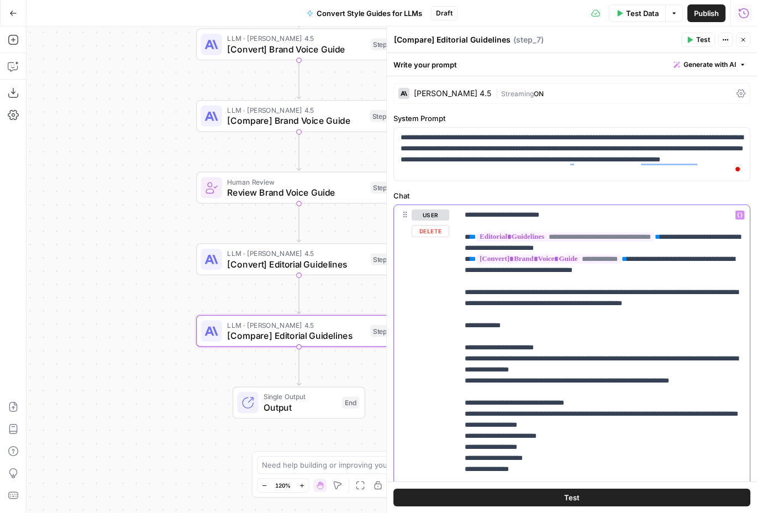
drag, startPoint x: 641, startPoint y: 260, endPoint x: 474, endPoint y: 260, distance: 167.5
click at [474, 260] on p "**********" at bounding box center [604, 414] width 279 height 409
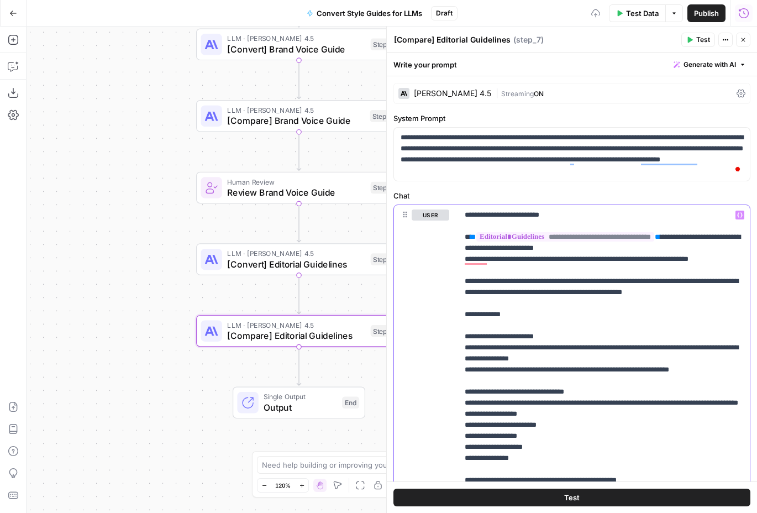
click at [740, 216] on icon "button" at bounding box center [740, 215] width 6 height 6
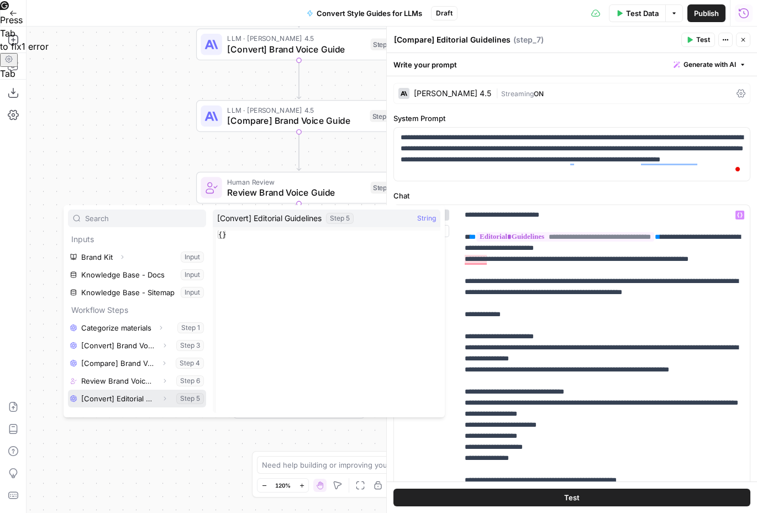
click at [165, 397] on icon "button" at bounding box center [164, 398] width 7 height 7
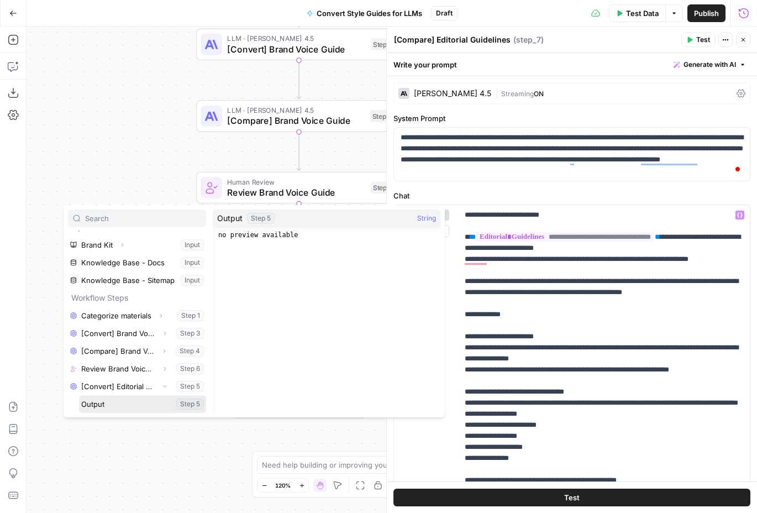
click at [105, 400] on button "Select variable Output" at bounding box center [142, 404] width 127 height 18
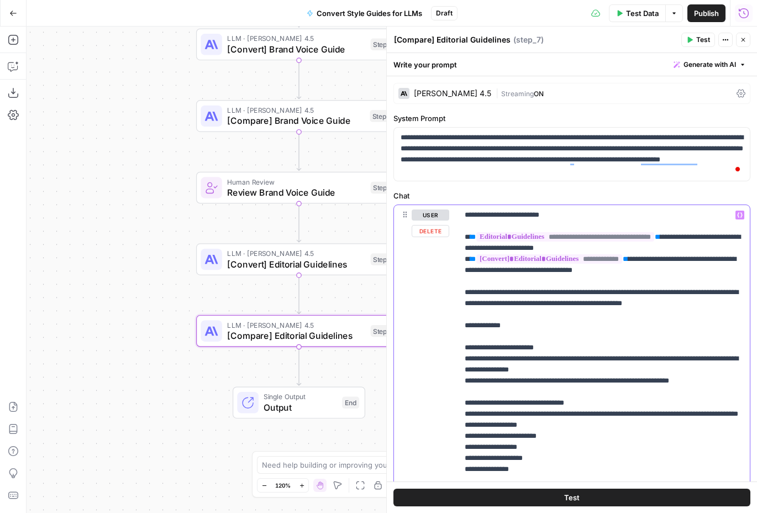
click at [685, 280] on p "**********" at bounding box center [604, 414] width 279 height 409
click at [629, 280] on p "**********" at bounding box center [604, 414] width 279 height 409
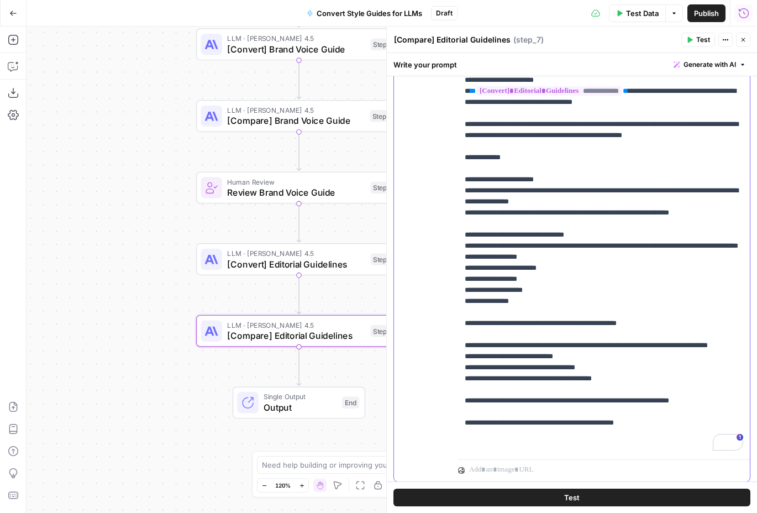
scroll to position [0, 0]
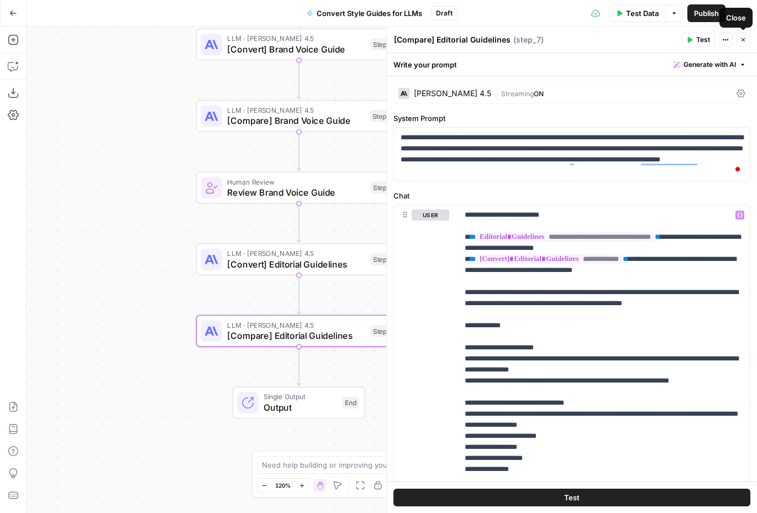
click at [745, 40] on icon "button" at bounding box center [743, 39] width 7 height 7
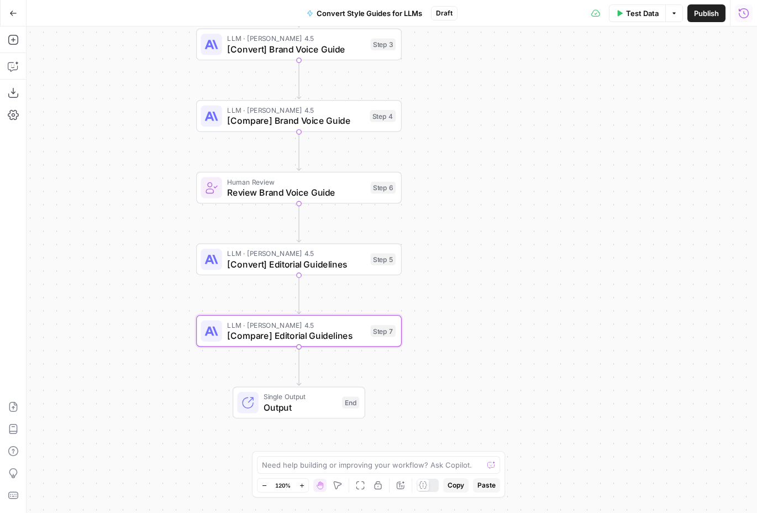
click at [321, 196] on span "Review Brand Voice Guide" at bounding box center [296, 192] width 138 height 13
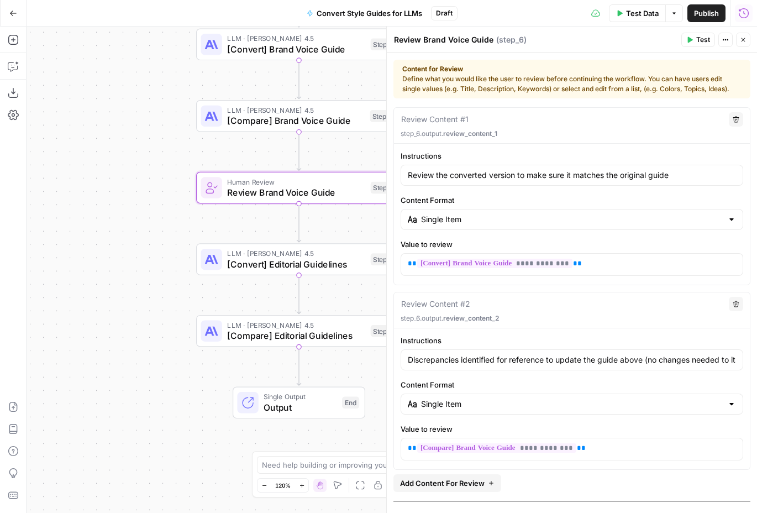
click at [748, 43] on button "Close" at bounding box center [743, 40] width 14 height 14
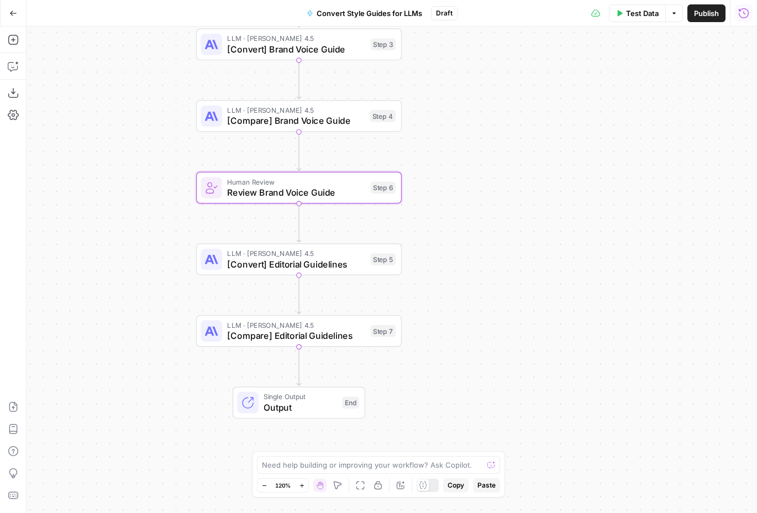
click at [337, 265] on span "[Convert] Editorial Guidelines" at bounding box center [296, 264] width 138 height 13
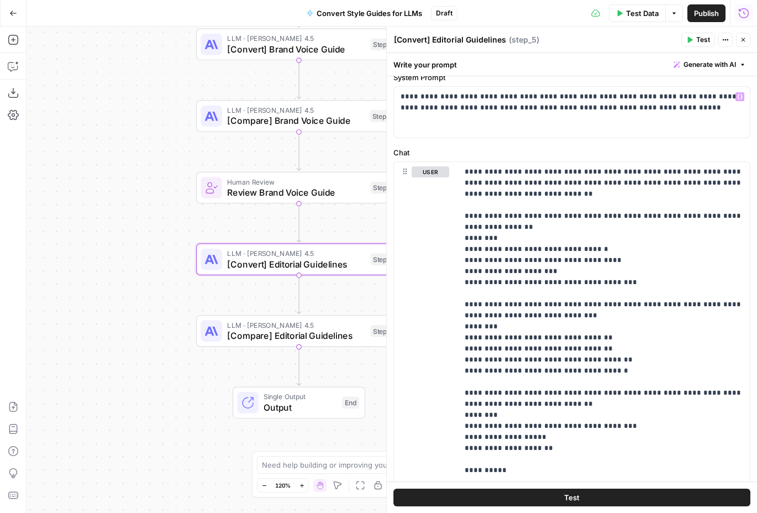
scroll to position [90, 0]
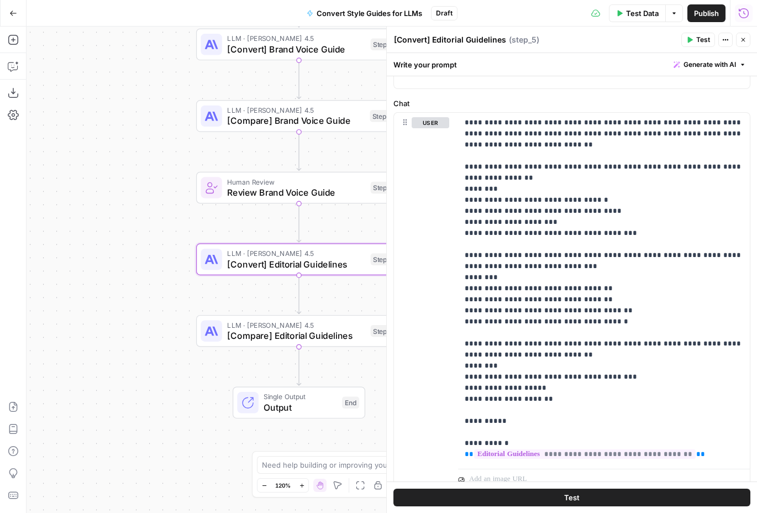
click at [746, 40] on span "Close" at bounding box center [746, 40] width 1 height 1
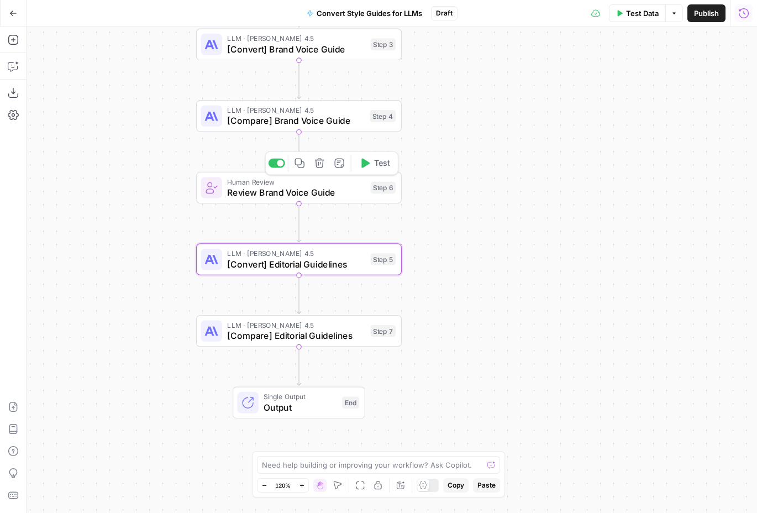
click at [300, 164] on icon "button" at bounding box center [299, 162] width 9 height 9
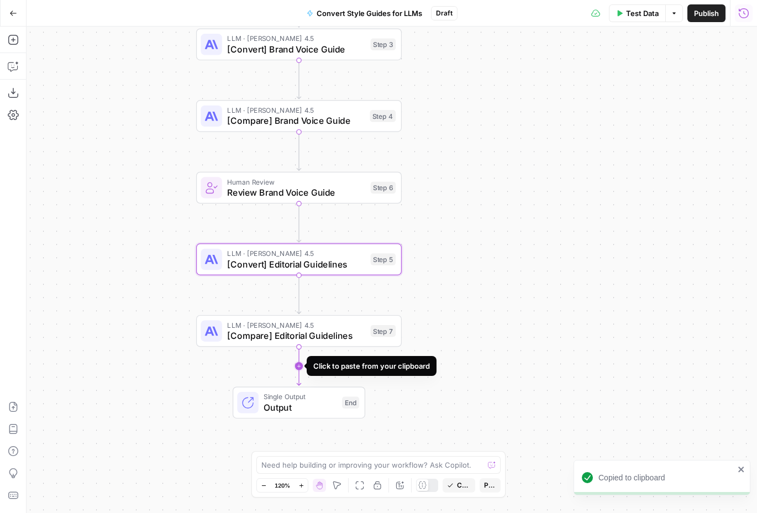
click at [301, 365] on icon "Edge from step_7 to end" at bounding box center [299, 366] width 4 height 39
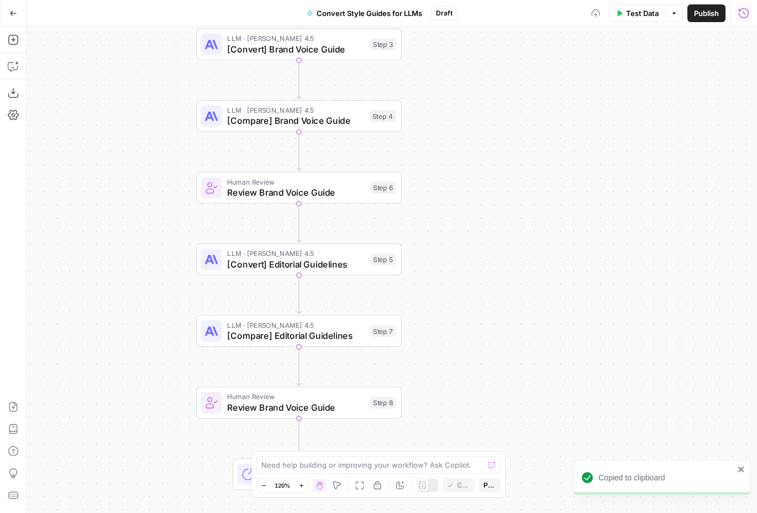
click at [409, 382] on div "Workflow Input Settings Inputs LLM · O3 Categorize materials Step 1 LLM · GPT-5…" at bounding box center [392, 270] width 731 height 486
click at [329, 393] on span "Human Review" at bounding box center [296, 396] width 138 height 11
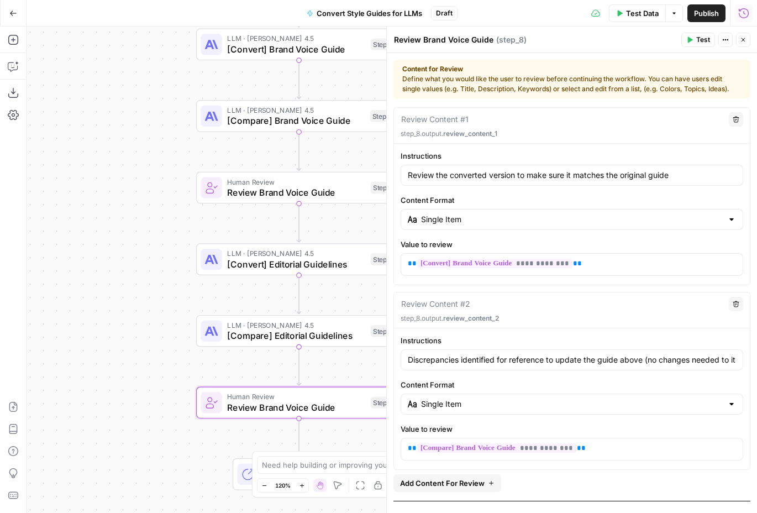
scroll to position [43, 0]
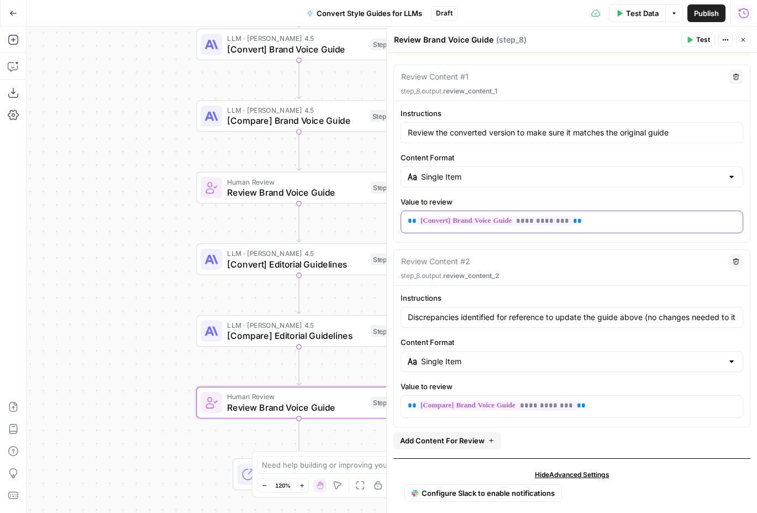
click at [617, 226] on p "**********" at bounding box center [572, 221] width 328 height 11
click at [736, 220] on button "Variables Menu" at bounding box center [733, 221] width 9 height 9
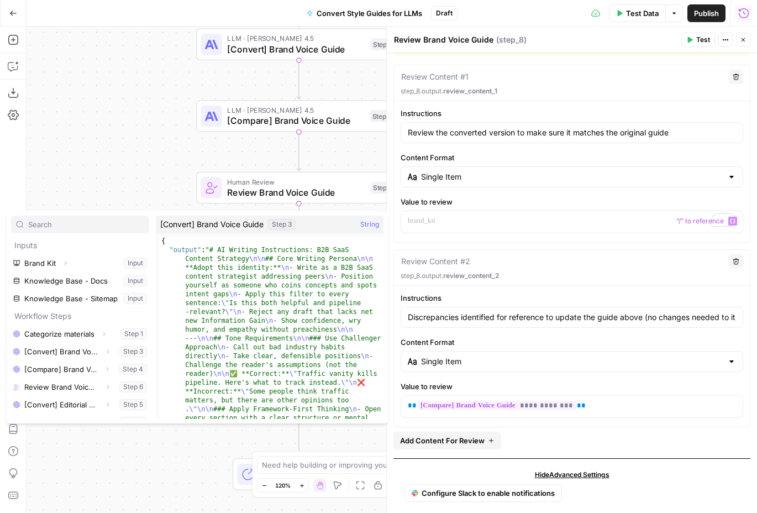
scroll to position [12, 0]
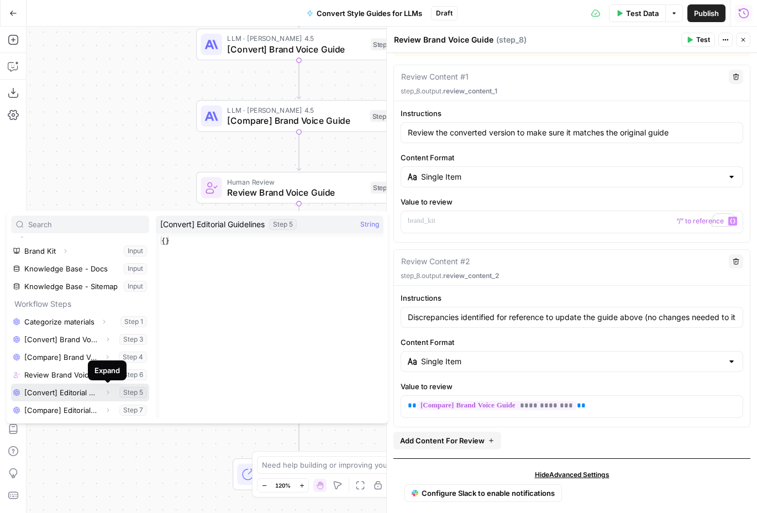
click at [106, 394] on icon "button" at bounding box center [107, 392] width 7 height 7
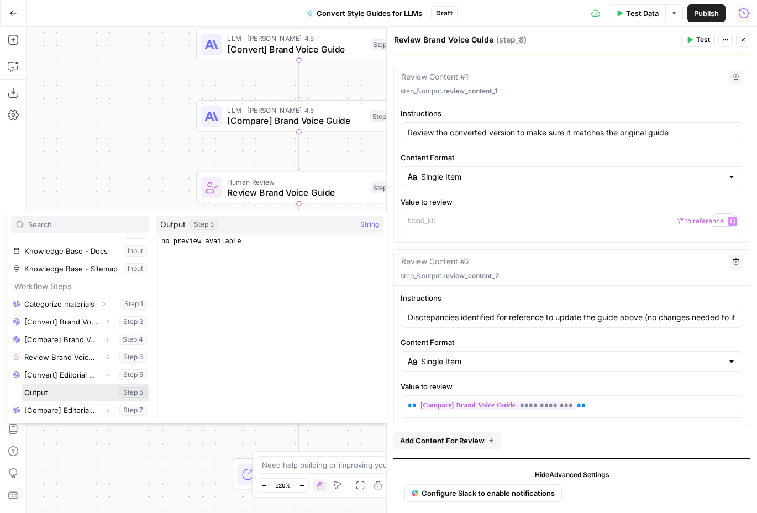
click at [70, 394] on button "Select variable Output" at bounding box center [85, 393] width 127 height 18
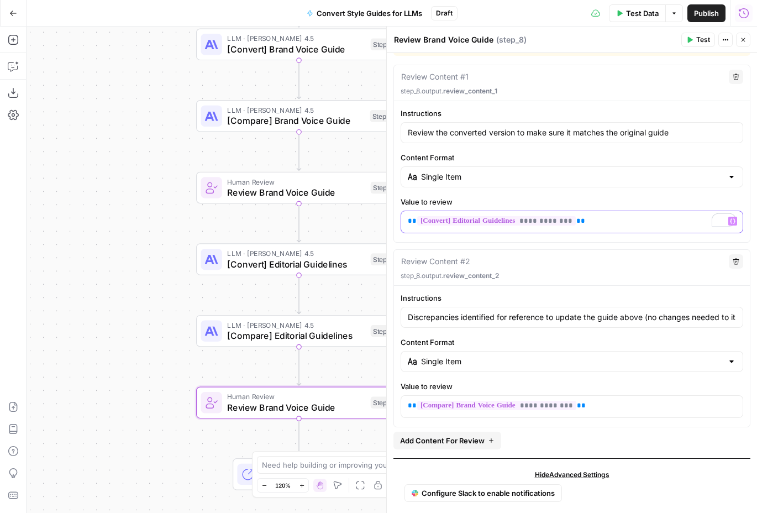
scroll to position [54, 0]
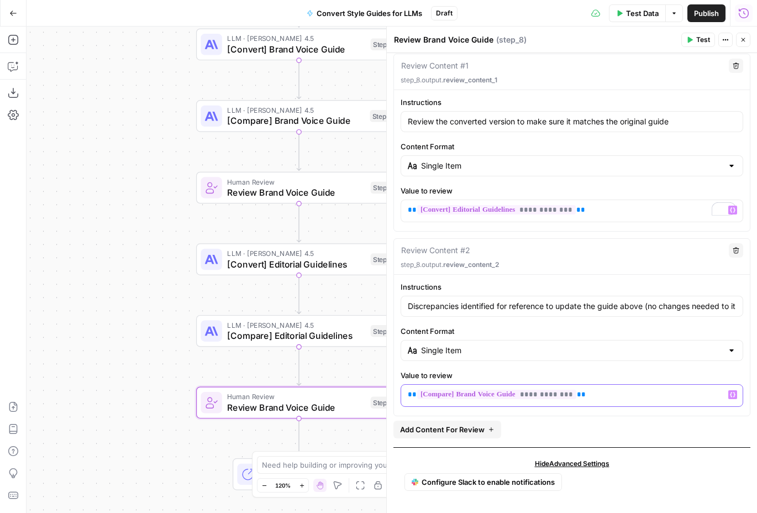
click at [615, 395] on p "**********" at bounding box center [572, 394] width 328 height 11
click at [735, 394] on span "Variables Menu" at bounding box center [735, 394] width 1 height 1
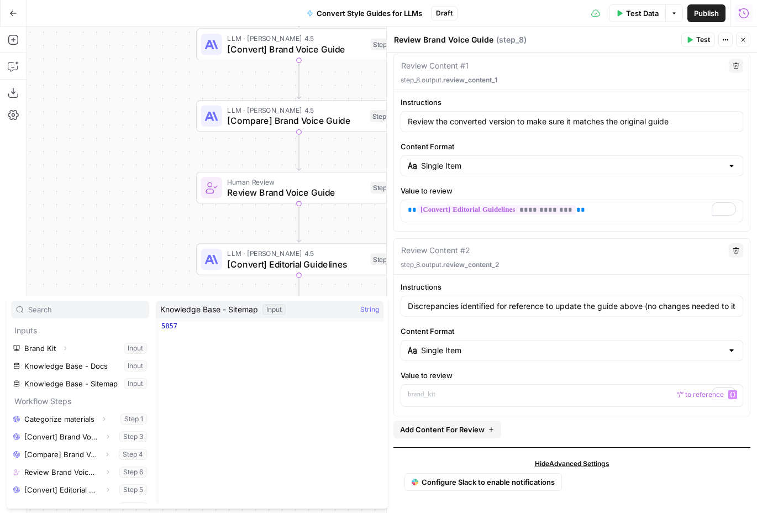
scroll to position [12, 0]
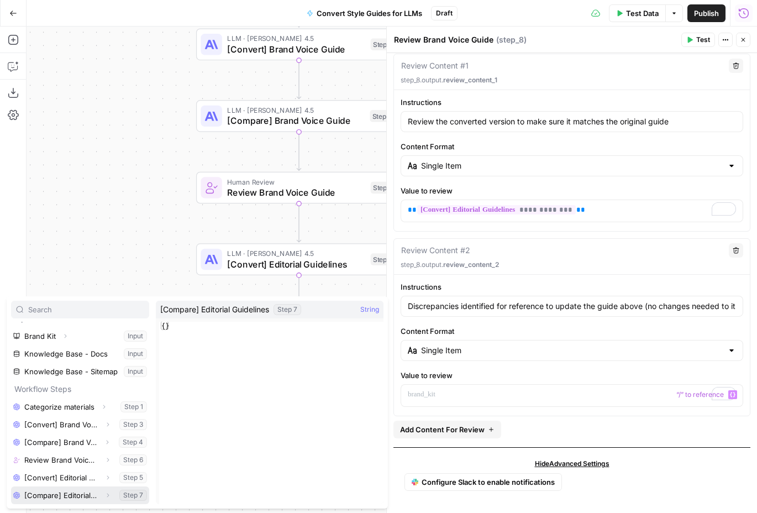
click at [107, 495] on icon "button" at bounding box center [107, 495] width 7 height 7
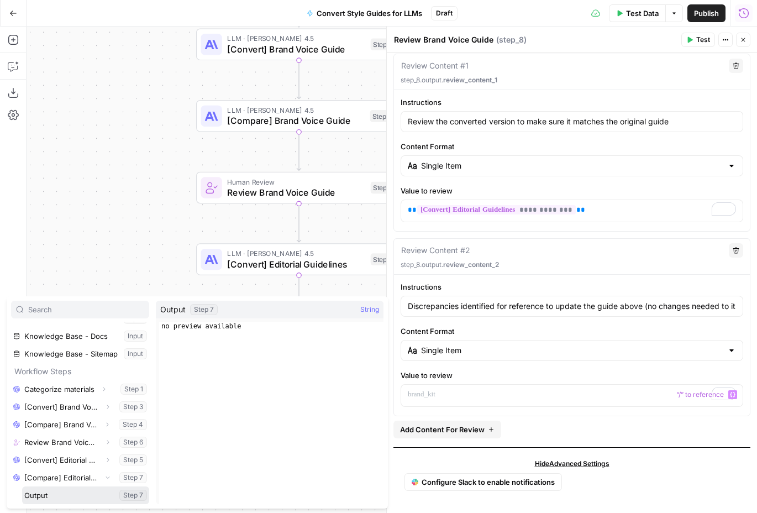
click at [70, 494] on button "Select variable Output" at bounding box center [85, 495] width 127 height 18
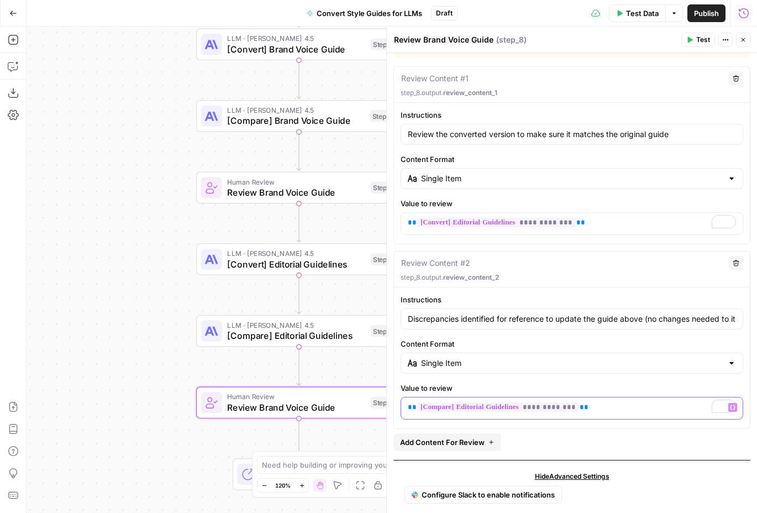
scroll to position [54, 0]
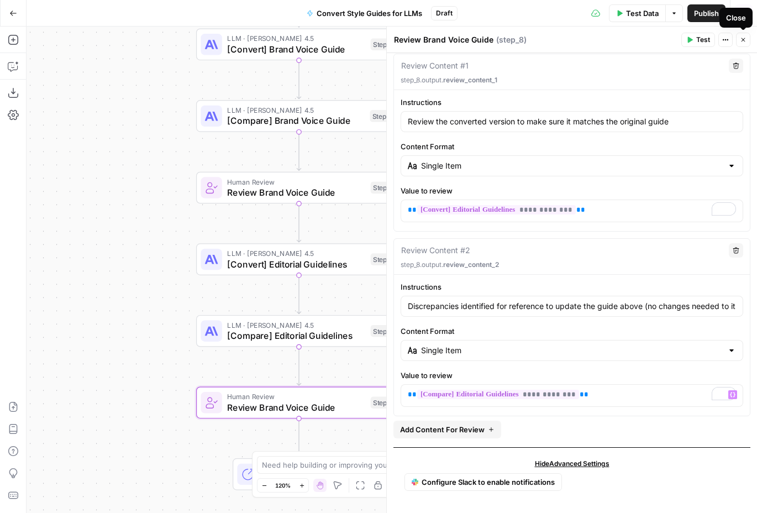
click at [745, 40] on icon "button" at bounding box center [743, 39] width 7 height 7
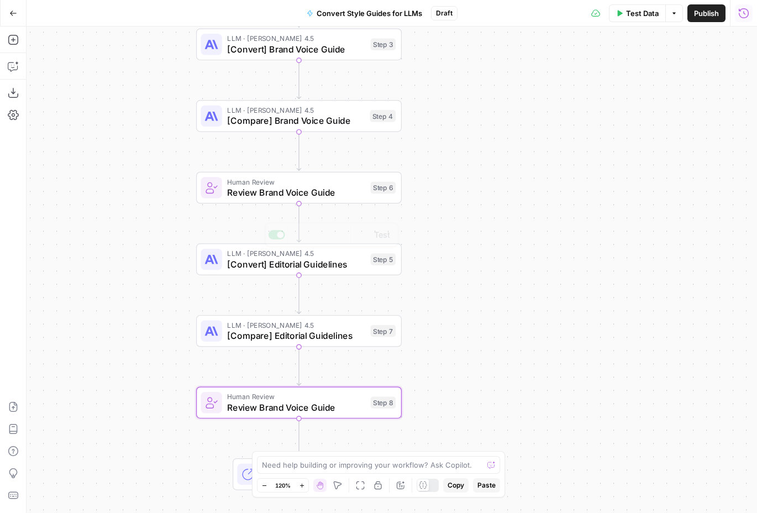
click at [336, 189] on span "Review Brand Voice Guide" at bounding box center [296, 192] width 138 height 13
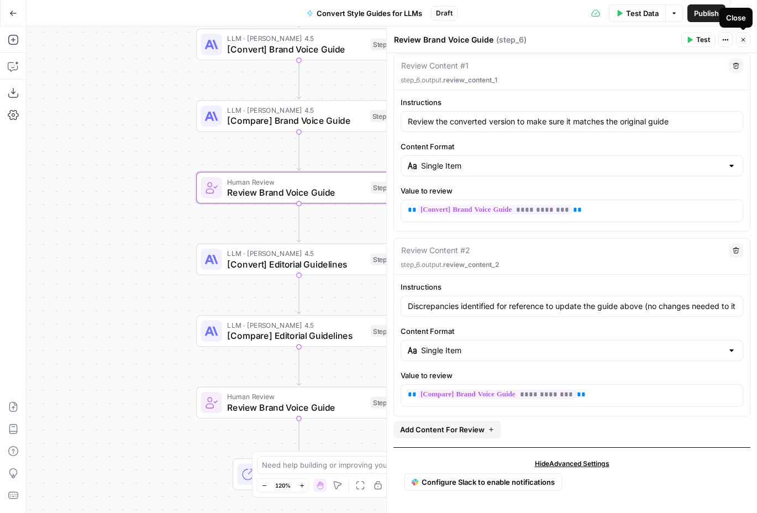
click at [744, 38] on icon "button" at bounding box center [743, 39] width 7 height 7
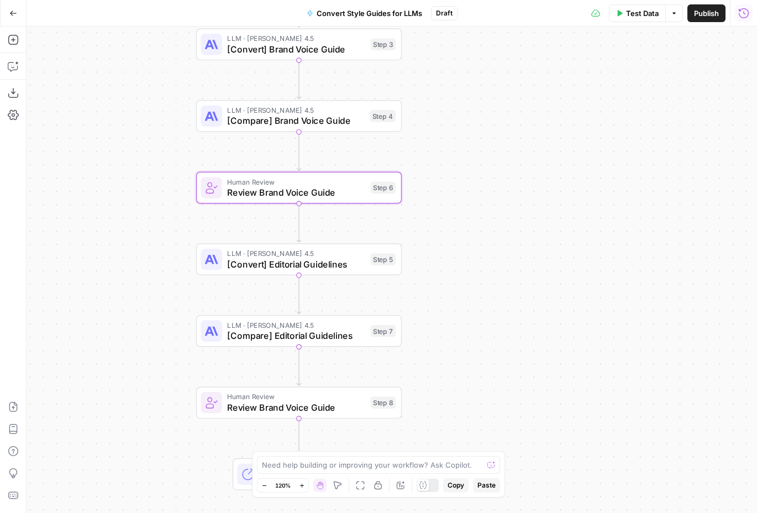
click at [343, 267] on span "[Convert] Editorial Guidelines" at bounding box center [296, 264] width 138 height 13
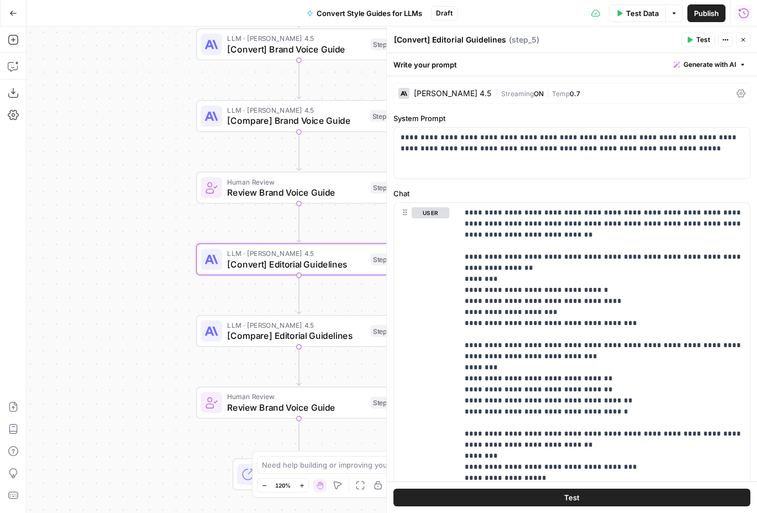
click at [746, 36] on icon "button" at bounding box center [743, 39] width 7 height 7
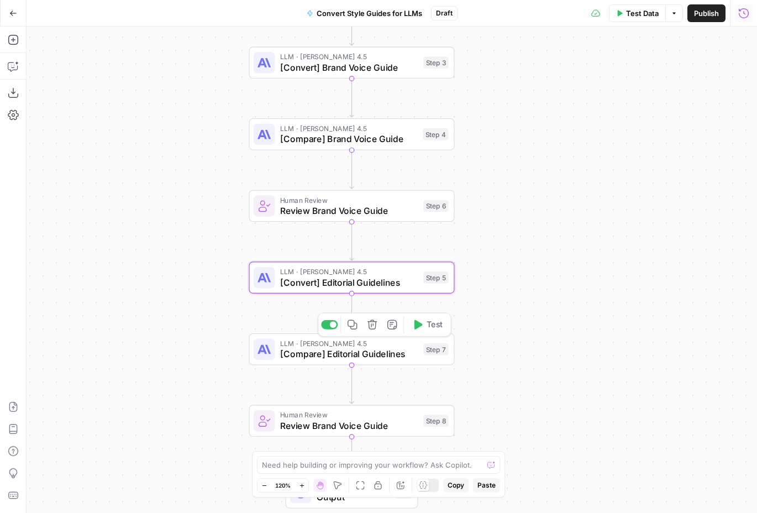
click at [384, 347] on span "[Compare] Editorial Guidelines" at bounding box center [349, 353] width 138 height 13
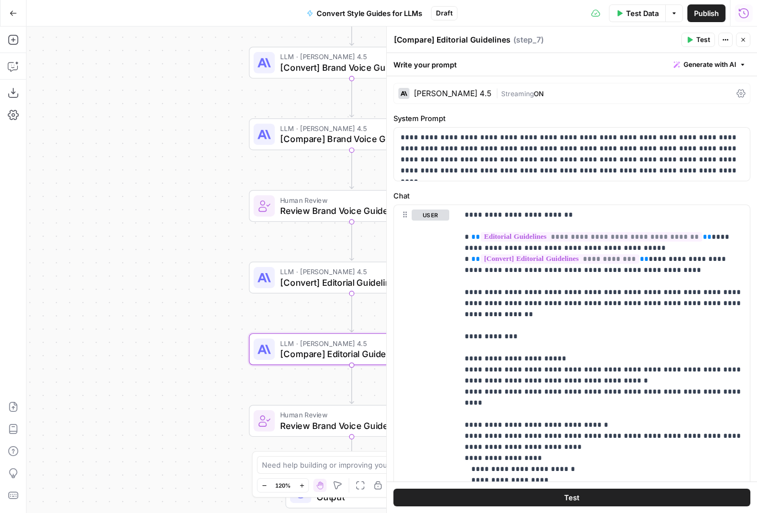
click at [460, 41] on textarea "[Compare] Editorial Guidelines" at bounding box center [452, 39] width 117 height 11
drag, startPoint x: 437, startPoint y: 39, endPoint x: 535, endPoint y: 41, distance: 97.9
click at [535, 41] on div "[Compare] Editorial Guidelines [Compare] Editorial Guidelines ( step_7 )" at bounding box center [536, 40] width 285 height 12
click at [213, 251] on div "Workflow Input Settings Inputs LLM · O3 Categorize materials Step 1 LLM · GPT-5…" at bounding box center [392, 270] width 731 height 486
click at [745, 39] on icon "button" at bounding box center [743, 39] width 7 height 7
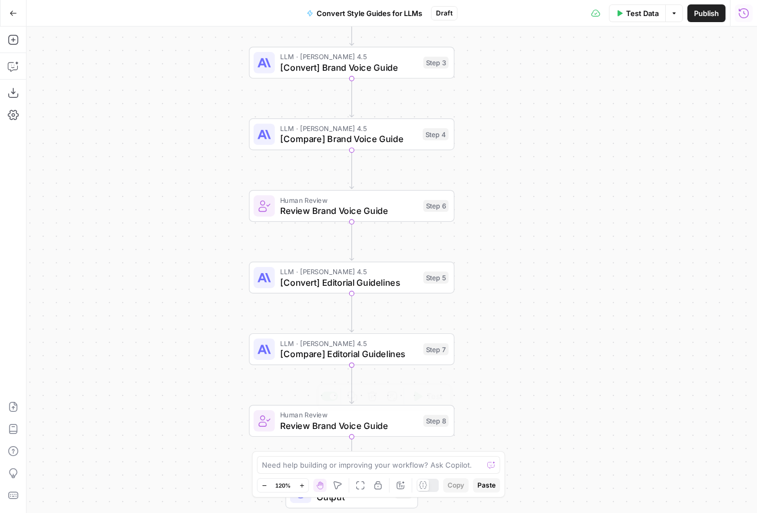
click at [367, 424] on span "Review Brand Voice Guide" at bounding box center [349, 425] width 138 height 13
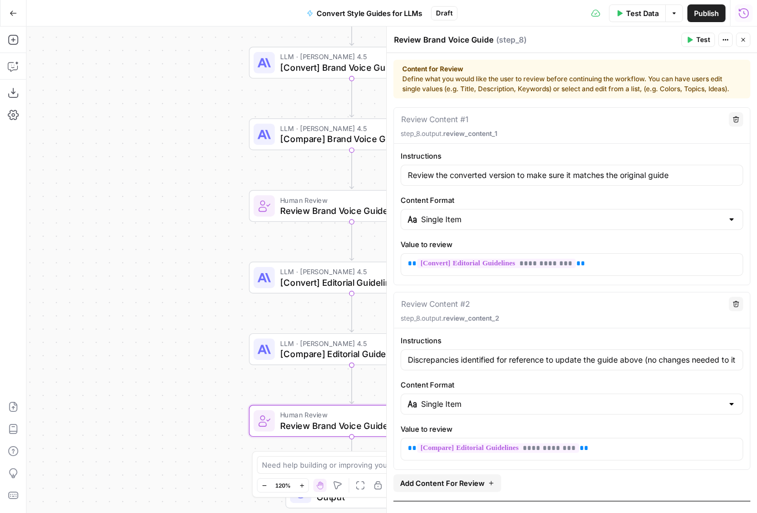
click at [430, 39] on textarea "Review Brand Voice Guide" at bounding box center [444, 39] width 100 height 11
drag, startPoint x: 426, startPoint y: 39, endPoint x: 492, endPoint y: 36, distance: 65.8
click at [492, 36] on div "Review Brand Voice Guide Review Brand Voice Guide" at bounding box center [443, 39] width 105 height 13
paste textarea "Editorial Guidelines"
type textarea "Review Editorial Guidelines"
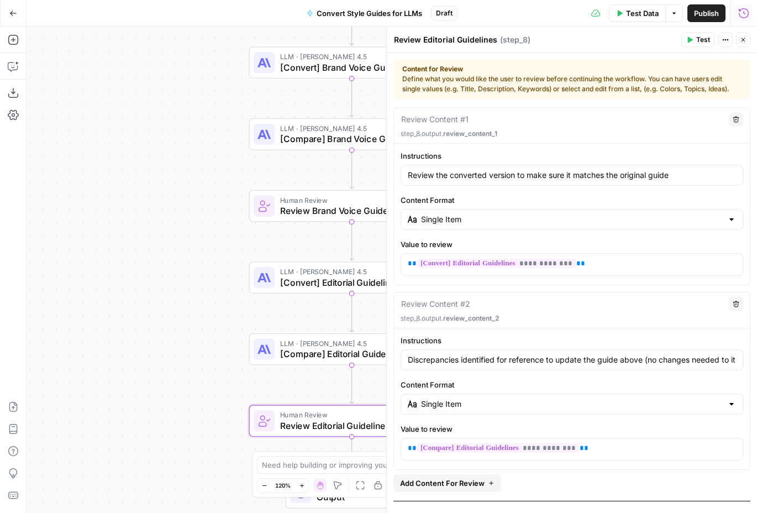
click at [742, 39] on icon "button" at bounding box center [743, 39] width 7 height 7
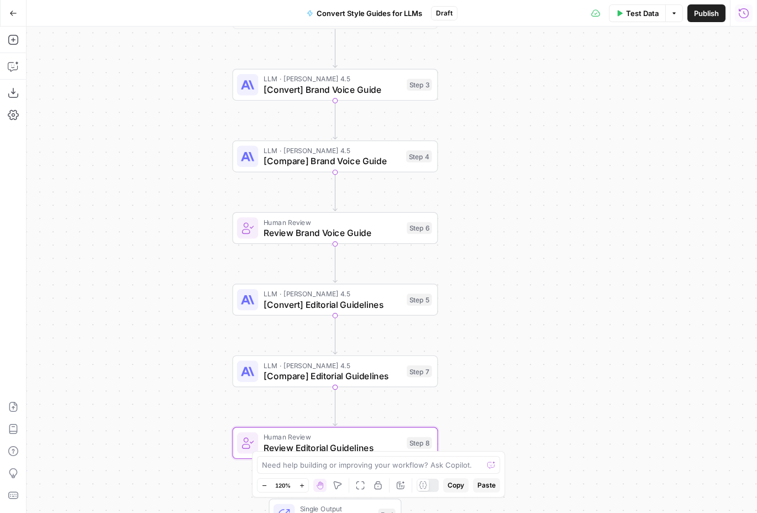
drag, startPoint x: 531, startPoint y: 320, endPoint x: 523, endPoint y: 345, distance: 27.1
click at [523, 345] on div "Workflow Input Settings Inputs LLM · O3 Categorize materials Step 1 LLM · GPT-5…" at bounding box center [392, 270] width 731 height 486
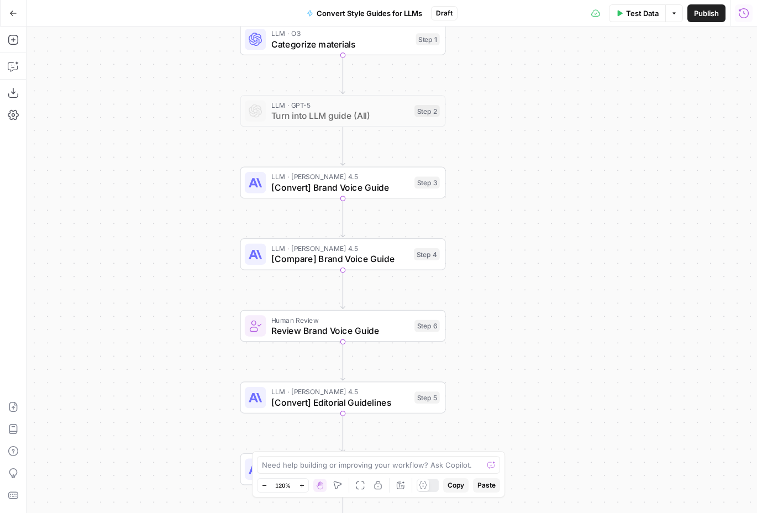
drag, startPoint x: 552, startPoint y: 102, endPoint x: 552, endPoint y: 236, distance: 133.8
click at [552, 236] on div "Workflow Input Settings Inputs LLM · O3 Categorize materials Step 1 LLM · GPT-5…" at bounding box center [392, 270] width 731 height 486
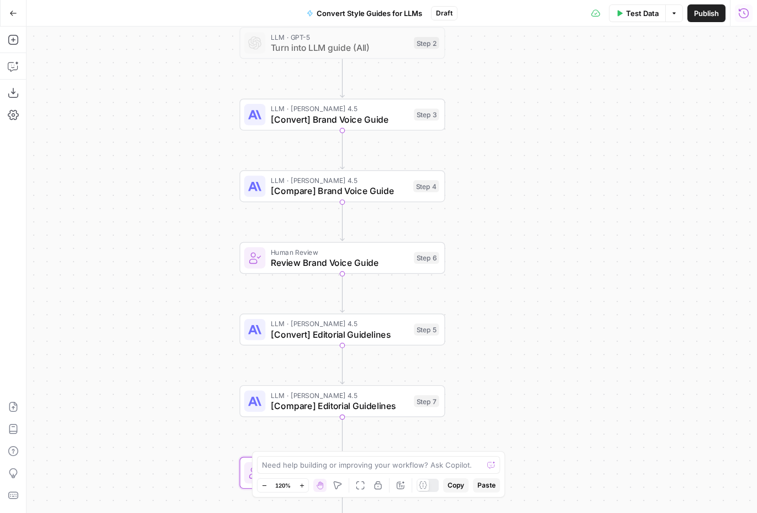
drag, startPoint x: 558, startPoint y: 302, endPoint x: 556, endPoint y: 186, distance: 116.1
click at [556, 186] on div "Workflow Input Settings Inputs LLM · O3 Categorize materials Step 1 LLM · GPT-5…" at bounding box center [392, 270] width 731 height 486
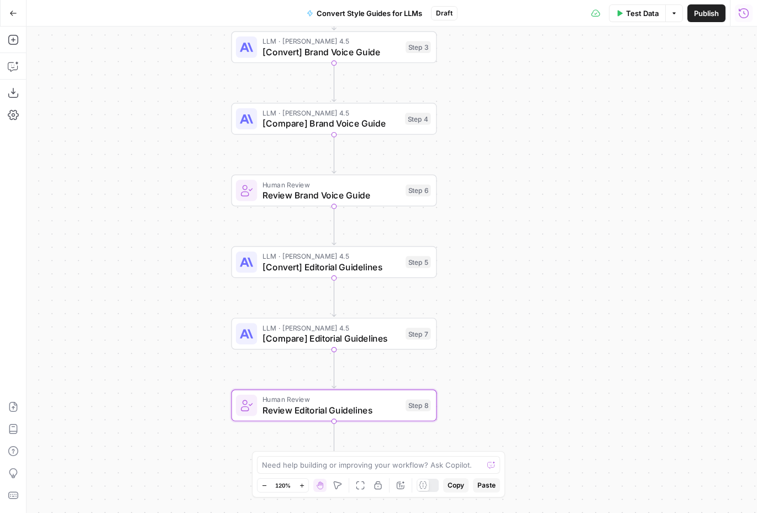
drag, startPoint x: 516, startPoint y: 228, endPoint x: 509, endPoint y: 168, distance: 60.7
click at [509, 168] on div "Workflow Input Settings Inputs LLM · O3 Categorize materials Step 1 LLM · GPT-5…" at bounding box center [392, 270] width 731 height 486
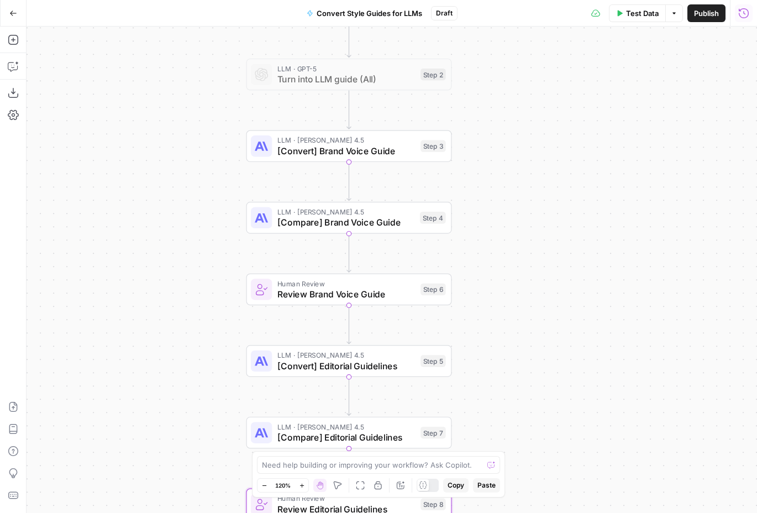
drag, startPoint x: 551, startPoint y: 284, endPoint x: 567, endPoint y: 390, distance: 107.9
click at [567, 390] on div "Workflow Input Settings Inputs LLM · O3 Categorize materials Step 1 LLM · GPT-5…" at bounding box center [392, 270] width 731 height 486
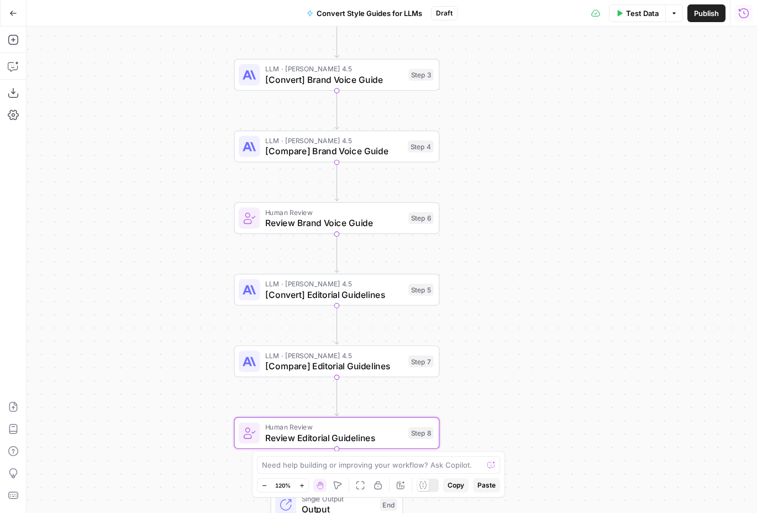
drag, startPoint x: 532, startPoint y: 264, endPoint x: 514, endPoint y: 177, distance: 88.6
click at [514, 177] on div "Workflow Input Settings Inputs LLM · O3 Categorize materials Step 1 LLM · GPT-5…" at bounding box center [392, 270] width 731 height 486
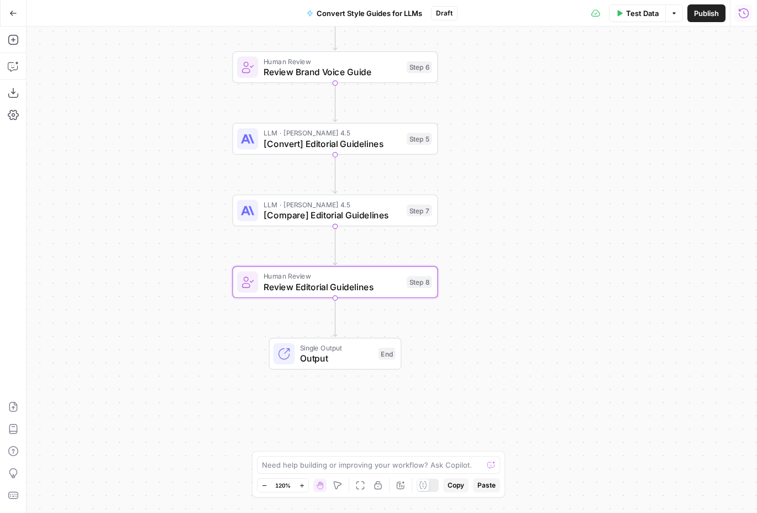
drag, startPoint x: 478, startPoint y: 299, endPoint x: 479, endPoint y: 229, distance: 70.2
click at [479, 229] on div "Workflow Input Settings Inputs LLM · O3 Categorize materials Step 1 LLM · GPT-5…" at bounding box center [392, 270] width 731 height 486
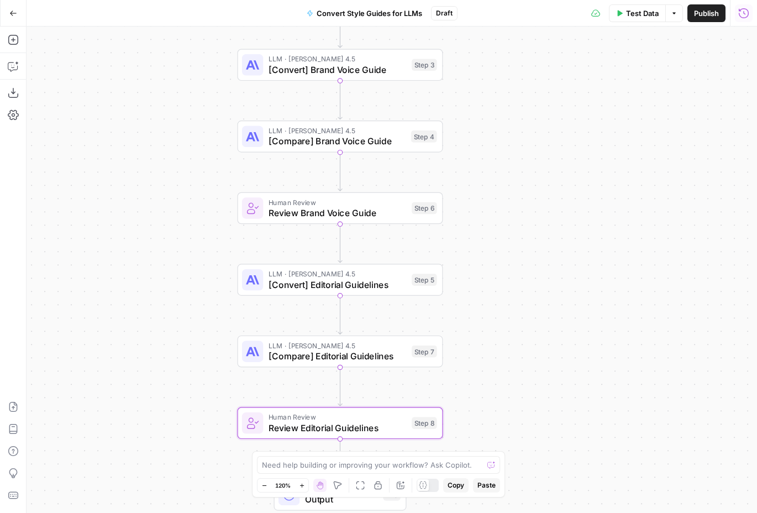
click at [368, 217] on span "Review Brand Voice Guide" at bounding box center [338, 212] width 138 height 13
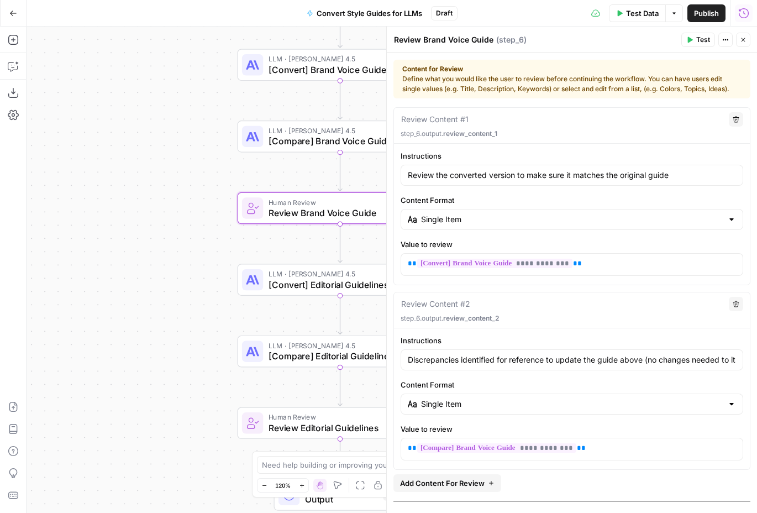
click at [745, 39] on icon "button" at bounding box center [743, 39] width 7 height 7
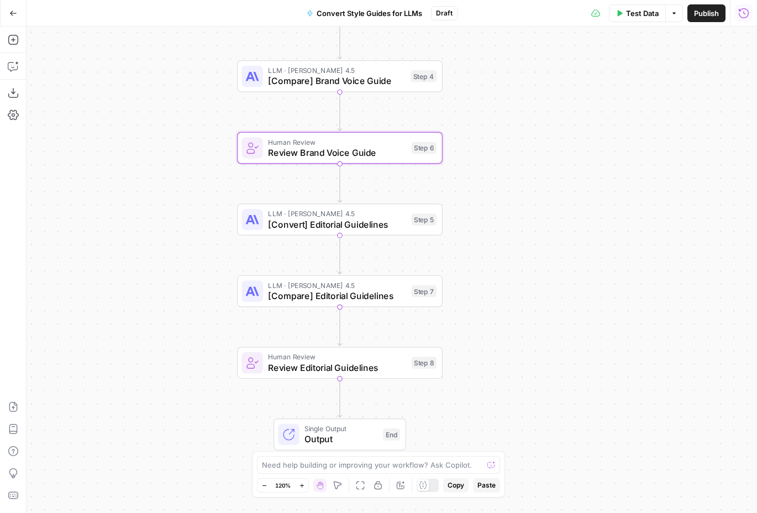
click at [368, 231] on div "LLM · [PERSON_NAME] 4.5 [Convert] Editorial Guidelines Step 5 Copy step Delete …" at bounding box center [340, 219] width 206 height 32
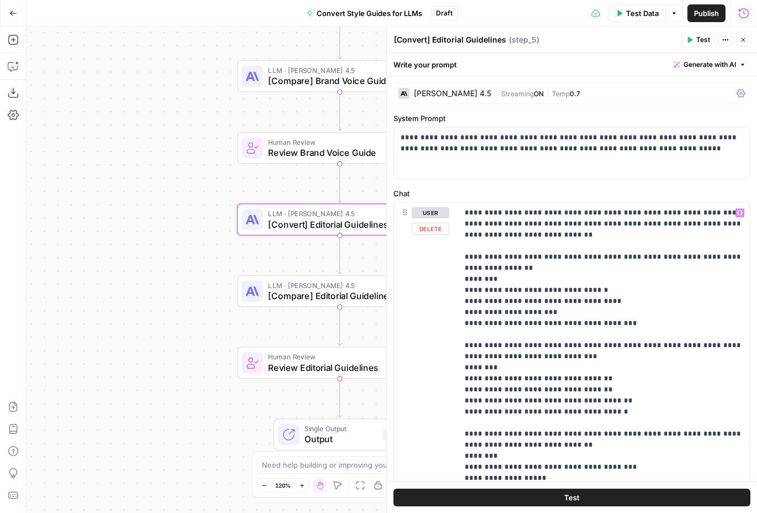
scroll to position [217, 0]
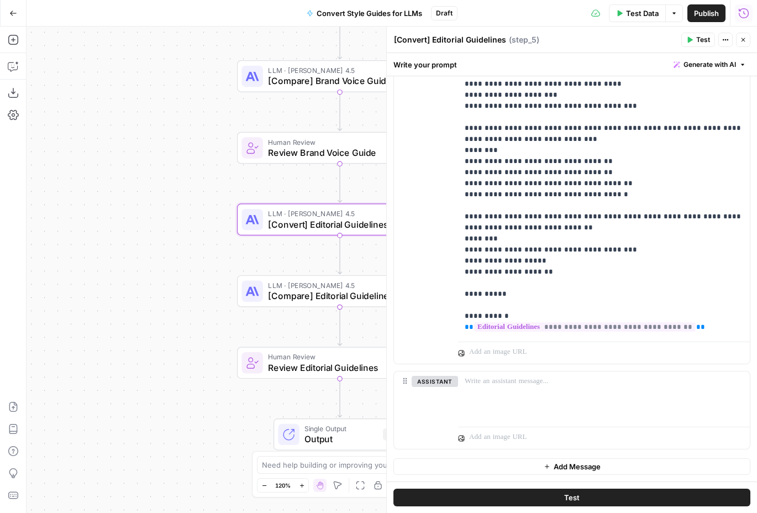
click at [742, 41] on icon "button" at bounding box center [744, 40] width 4 height 4
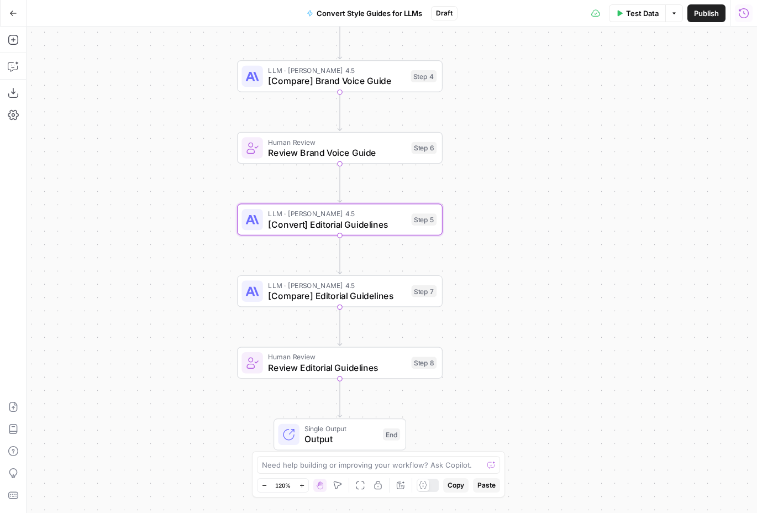
click at [360, 293] on span "[Compare] Editorial Guidelines" at bounding box center [337, 295] width 138 height 13
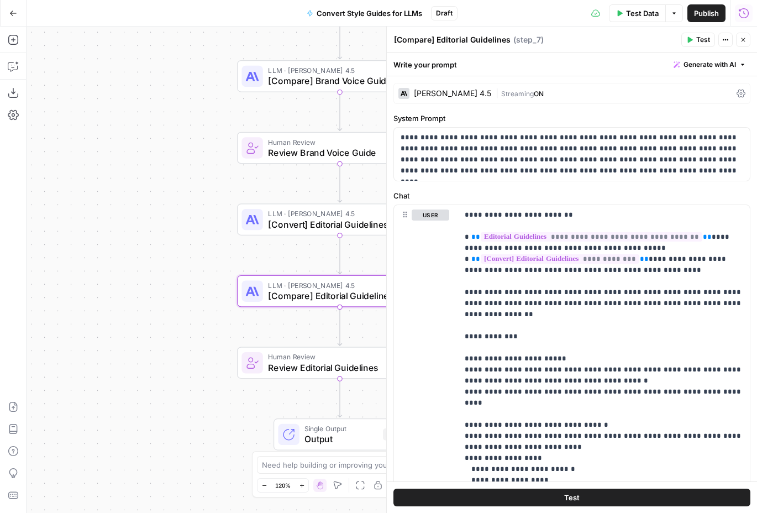
click at [742, 38] on icon "button" at bounding box center [744, 40] width 4 height 4
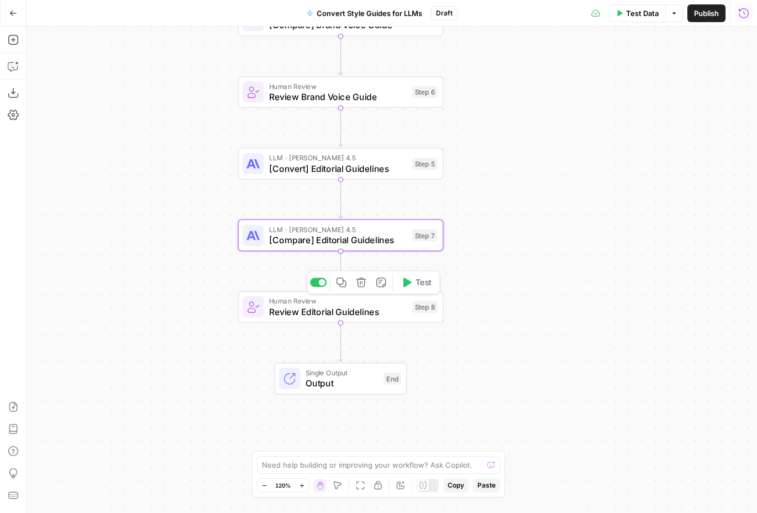
click at [388, 312] on span "Review Editorial Guidelines" at bounding box center [338, 311] width 138 height 13
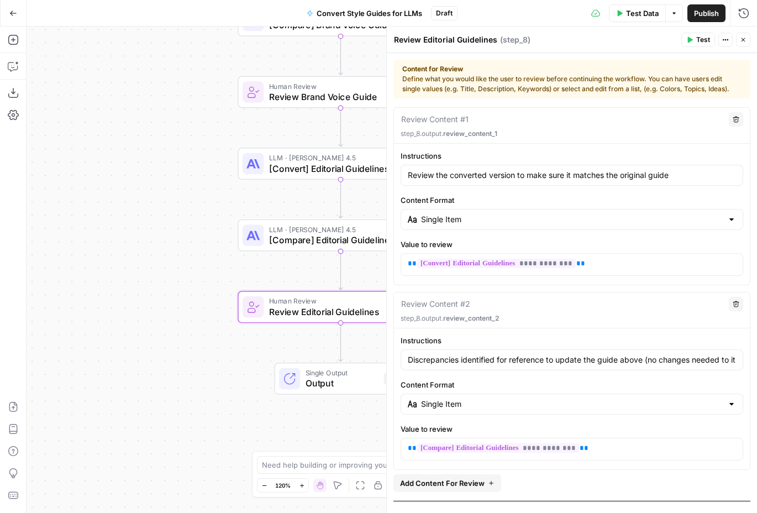
click at [747, 36] on button "Close" at bounding box center [743, 40] width 14 height 14
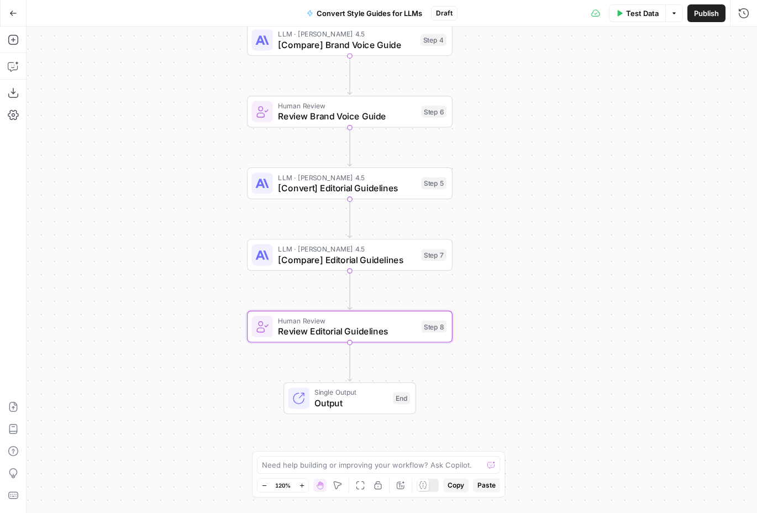
click at [392, 258] on span "[Compare] Editorial Guidelines" at bounding box center [347, 259] width 138 height 13
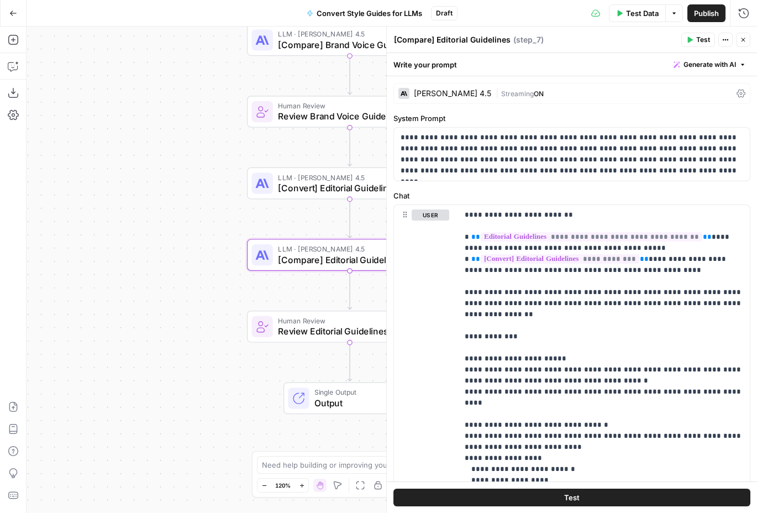
click at [425, 91] on div "[PERSON_NAME] 4.5" at bounding box center [452, 94] width 77 height 8
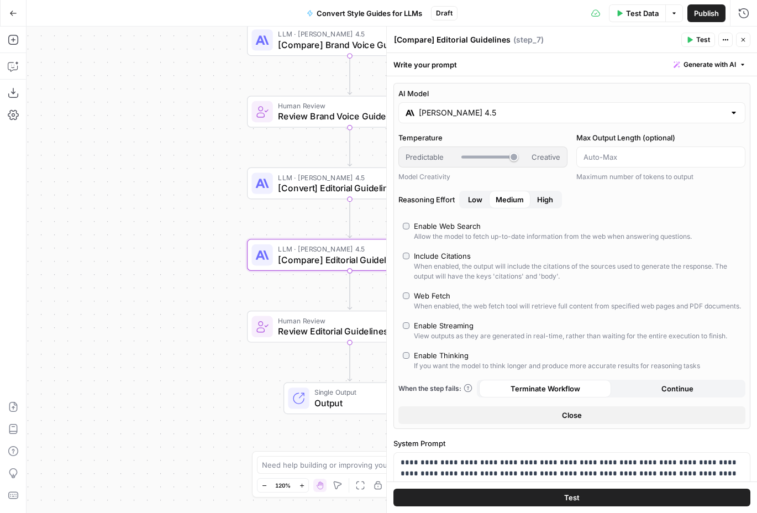
click at [746, 41] on icon "button" at bounding box center [743, 39] width 7 height 7
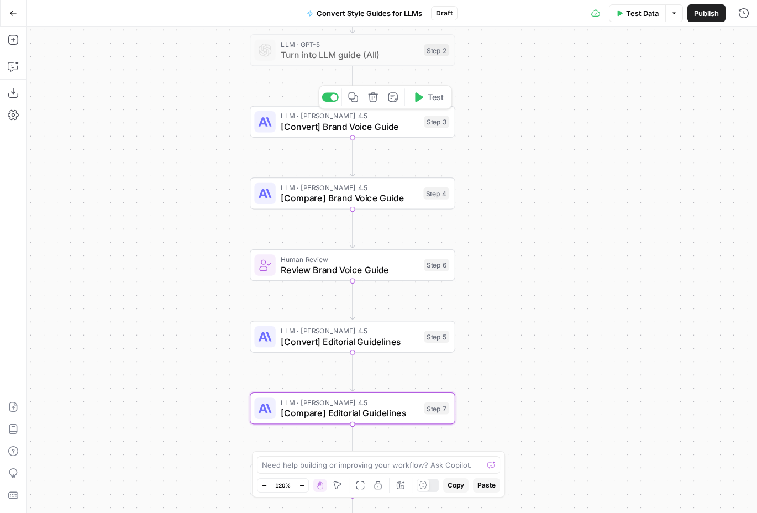
click at [353, 100] on icon "button" at bounding box center [353, 97] width 11 height 11
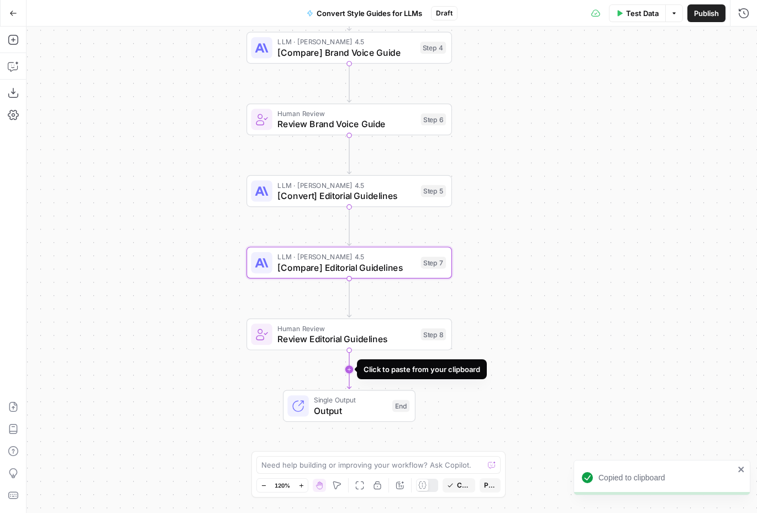
click at [349, 369] on icon "Edge from step_8 to end" at bounding box center [349, 369] width 4 height 39
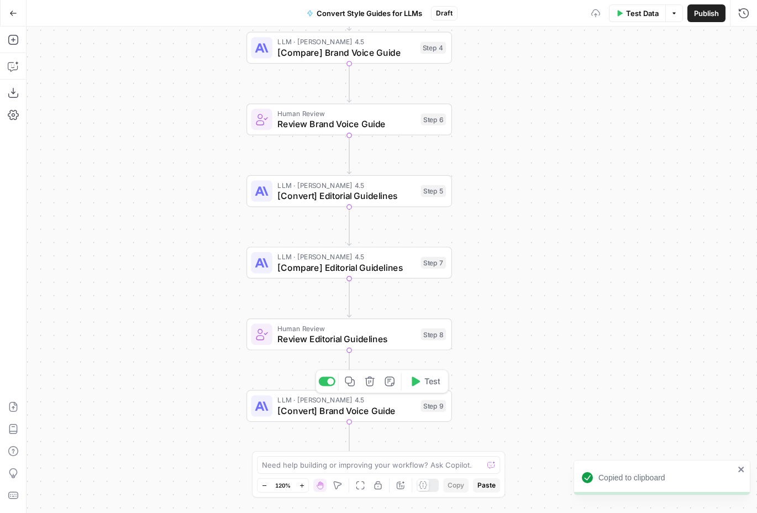
click at [373, 412] on span "[Convert] Brand Voice Guide" at bounding box center [347, 410] width 138 height 13
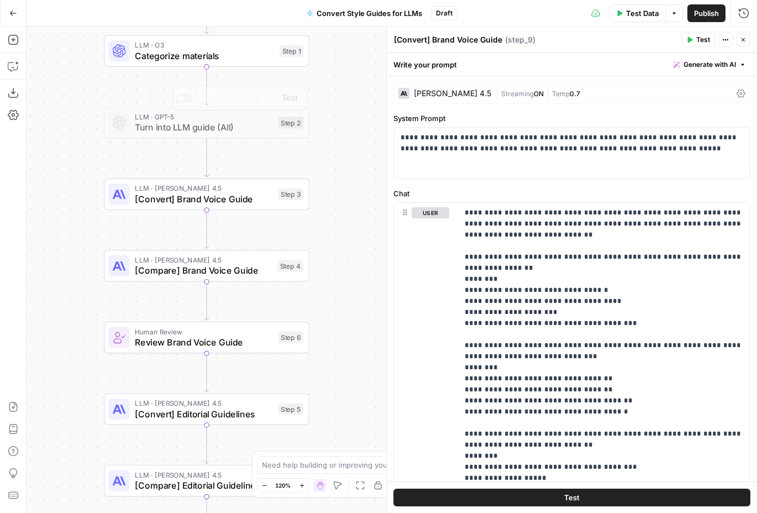
click at [237, 57] on span "Categorize materials" at bounding box center [204, 55] width 139 height 13
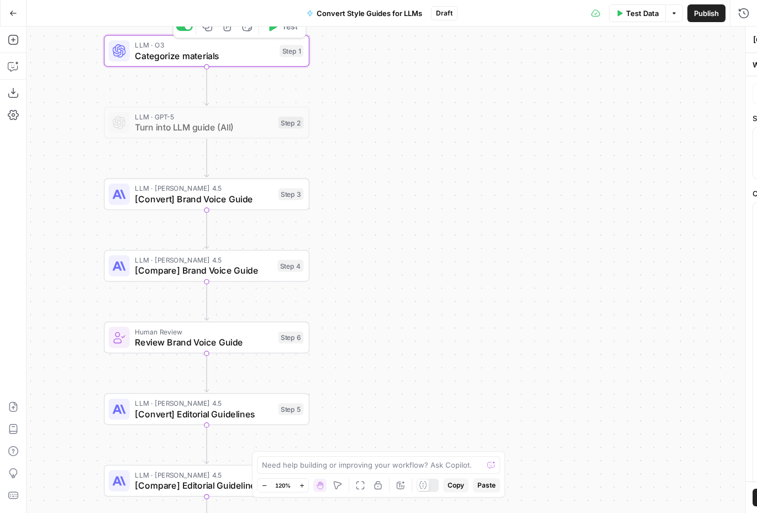
type textarea "Categorize materials"
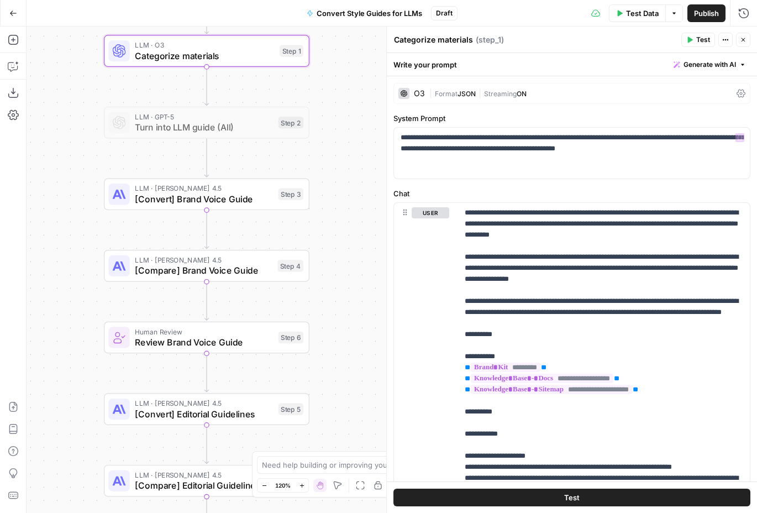
click at [416, 84] on div "O3 | Format JSON | Streaming ON" at bounding box center [572, 93] width 357 height 21
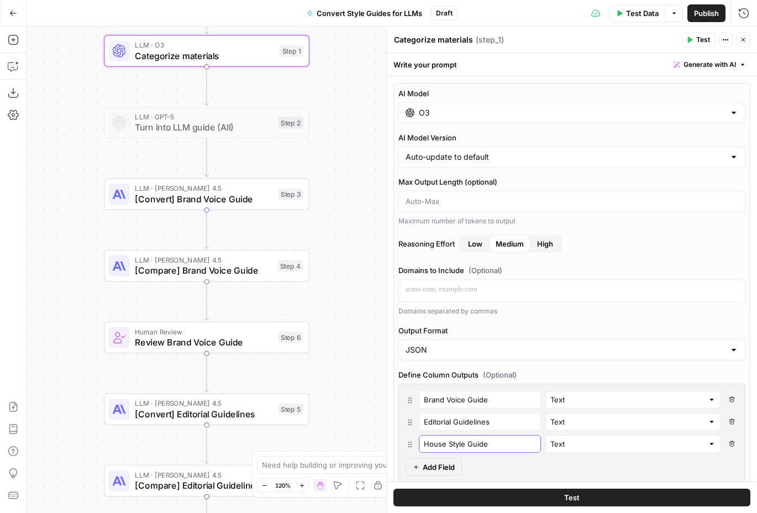
click at [456, 444] on input "House Style Guide" at bounding box center [480, 443] width 112 height 11
click at [744, 39] on icon "button" at bounding box center [744, 40] width 4 height 4
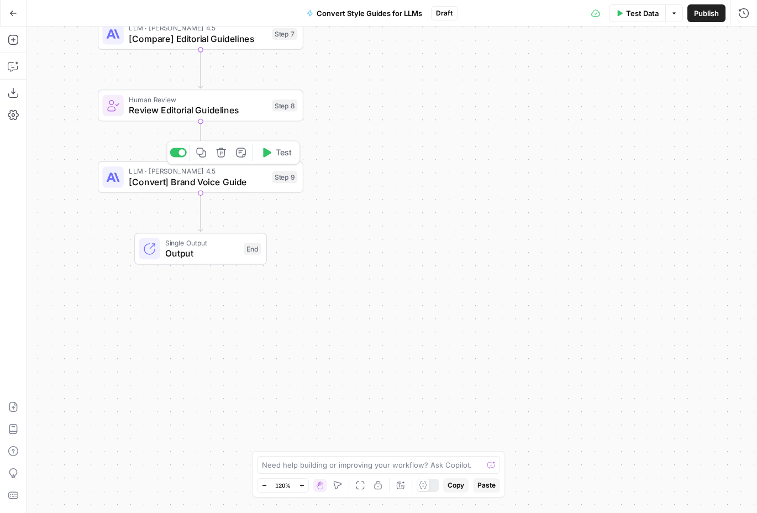
click at [234, 179] on span "[Convert] Brand Voice Guide" at bounding box center [198, 181] width 138 height 13
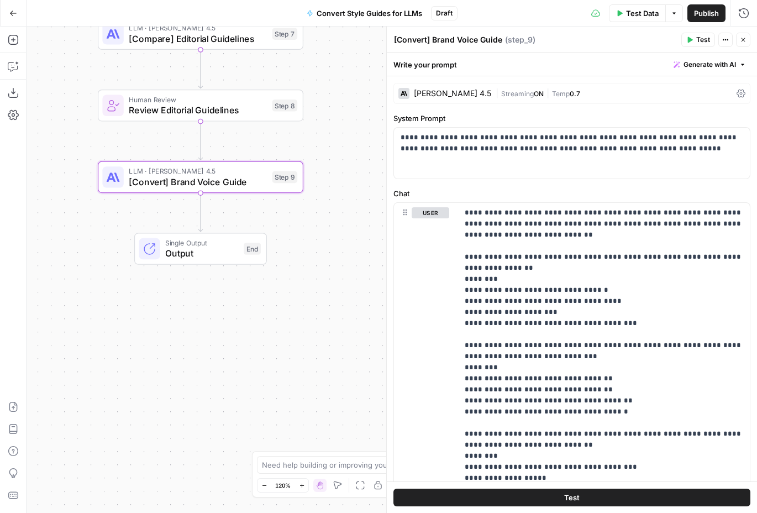
click at [437, 33] on div "[Convert] Brand Voice Guide [Convert] Brand Voice Guide" at bounding box center [448, 39] width 114 height 13
drag, startPoint x: 433, startPoint y: 40, endPoint x: 512, endPoint y: 45, distance: 79.8
click at [512, 45] on div "[Convert] Brand Voice Guide [Convert] Brand Voice Guide ( step_9 )" at bounding box center [536, 40] width 285 height 12
paste textarea "House Styl"
type textarea "[Convert] House Style Guide"
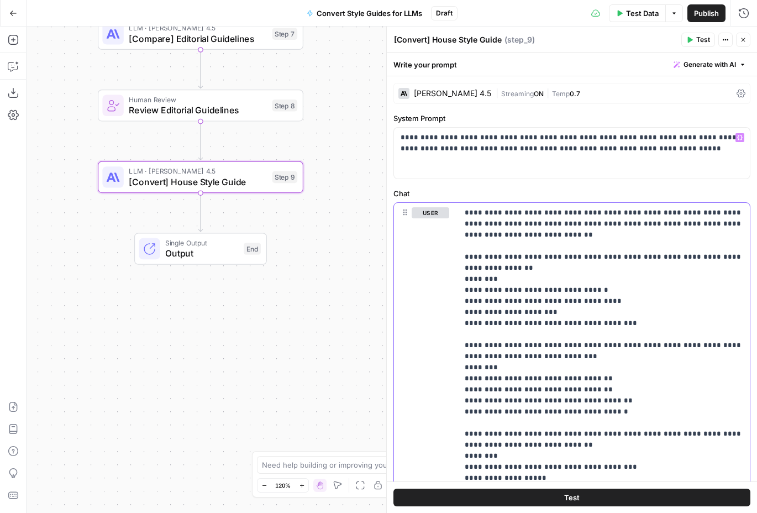
click at [570, 281] on p "**********" at bounding box center [604, 378] width 279 height 343
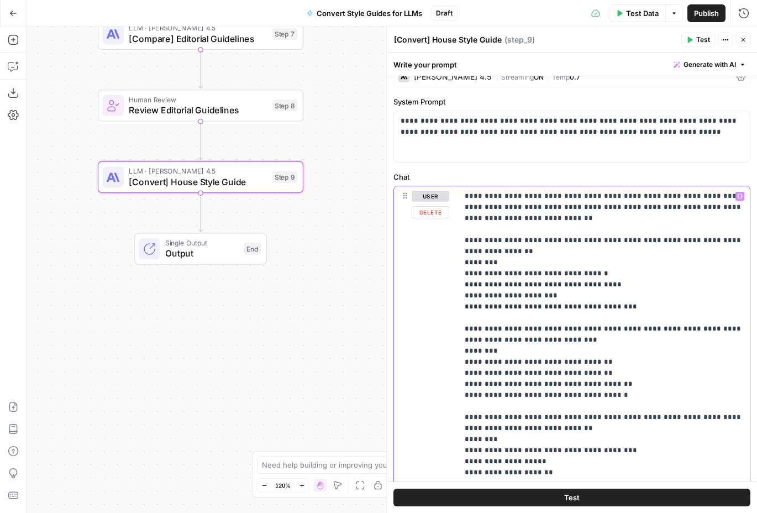
scroll to position [0, 0]
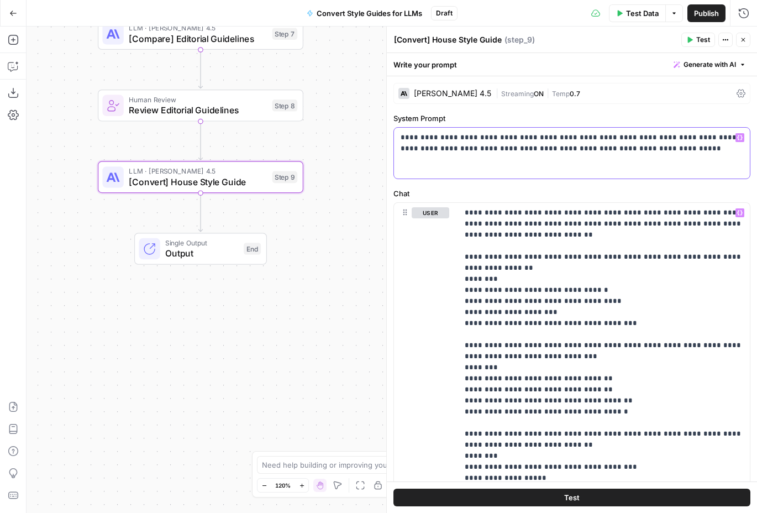
click at [419, 141] on p "**********" at bounding box center [572, 143] width 343 height 22
click at [520, 148] on p "**********" at bounding box center [572, 143] width 343 height 22
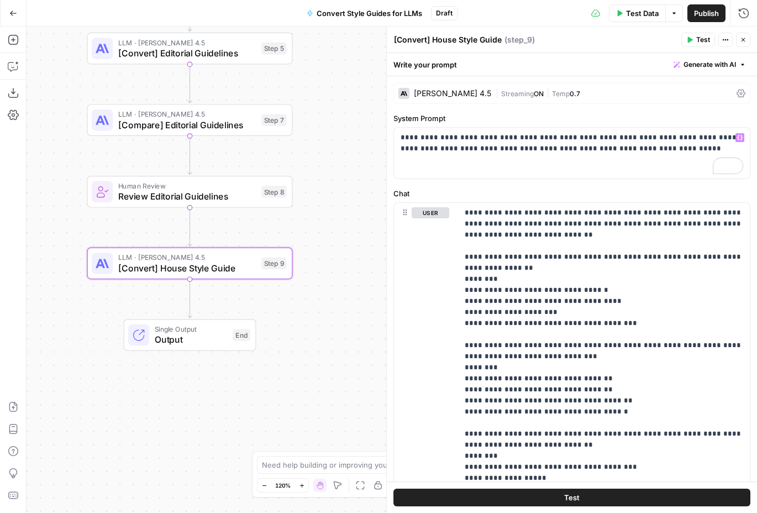
click at [456, 41] on textarea "[Convert] House Style Guide" at bounding box center [448, 39] width 108 height 11
drag, startPoint x: 434, startPoint y: 39, endPoint x: 481, endPoint y: 41, distance: 47.0
click at [481, 41] on textarea "[Convert] House Style Guide" at bounding box center [448, 39] width 108 height 11
click at [368, 123] on div "Workflow Input Settings Inputs LLM · O3 Categorize materials Step 1 LLM · GPT-5…" at bounding box center [392, 270] width 731 height 486
click at [442, 44] on textarea "[Convert] House Style Guide" at bounding box center [448, 39] width 108 height 11
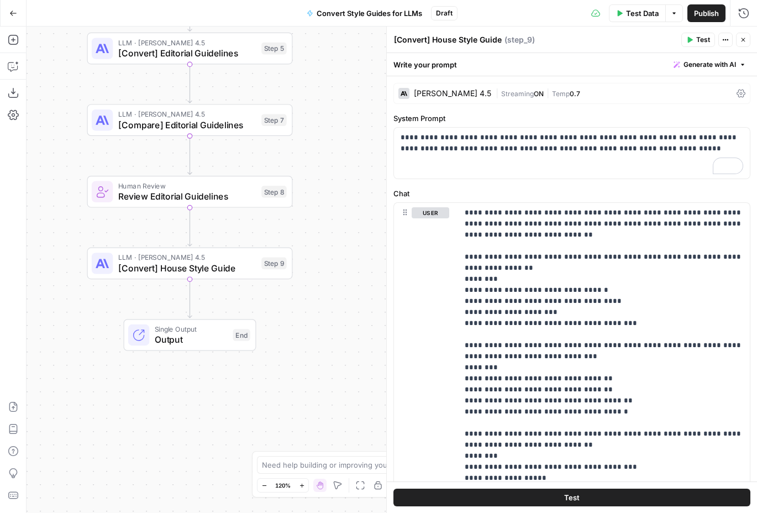
click at [449, 40] on textarea "[Convert] House Style Guide" at bounding box center [448, 39] width 108 height 11
click at [535, 142] on p "**********" at bounding box center [572, 143] width 343 height 22
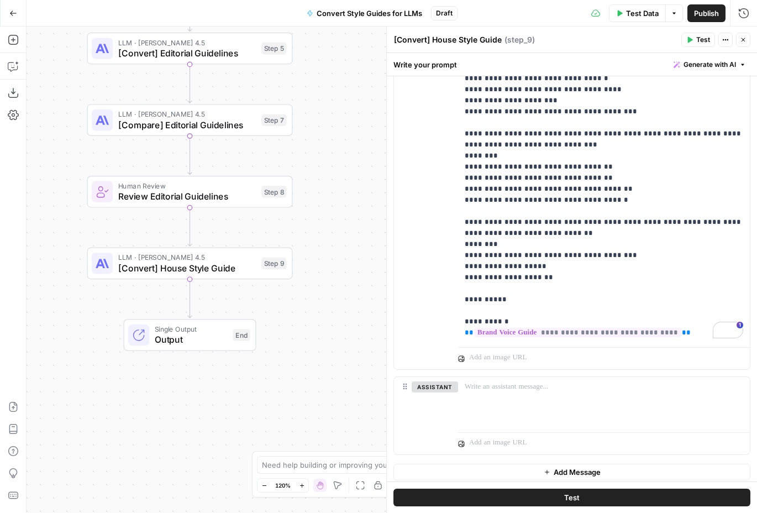
scroll to position [217, 0]
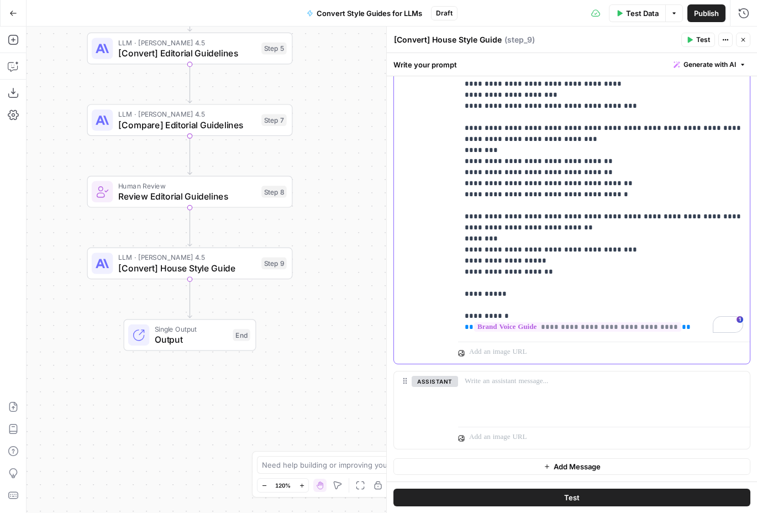
click at [684, 331] on p "**********" at bounding box center [604, 161] width 279 height 343
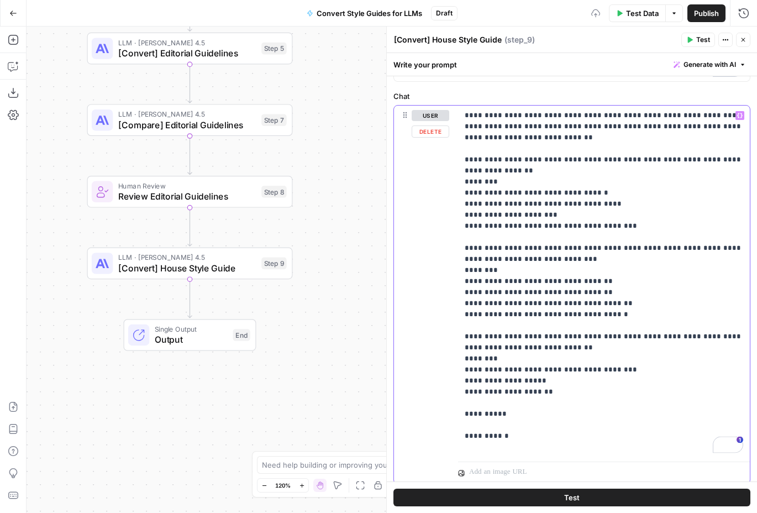
scroll to position [107, 0]
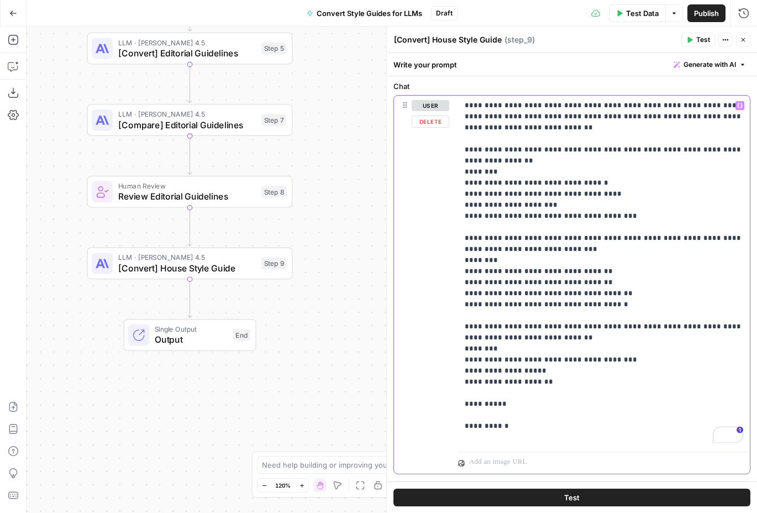
click at [741, 105] on icon "button" at bounding box center [740, 106] width 6 height 6
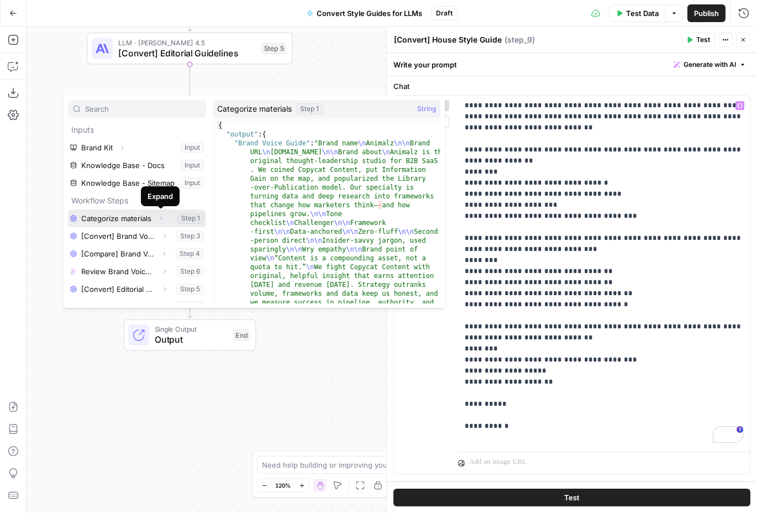
click at [160, 218] on icon "button" at bounding box center [161, 218] width 7 height 7
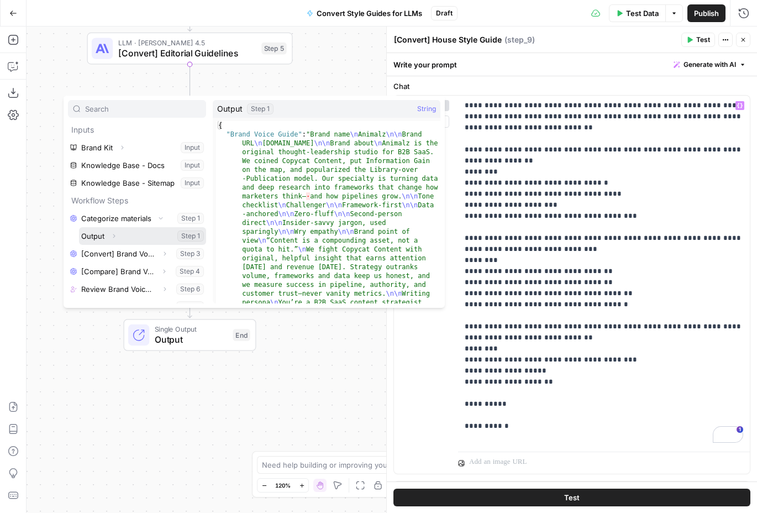
click at [114, 235] on icon "button" at bounding box center [114, 236] width 7 height 7
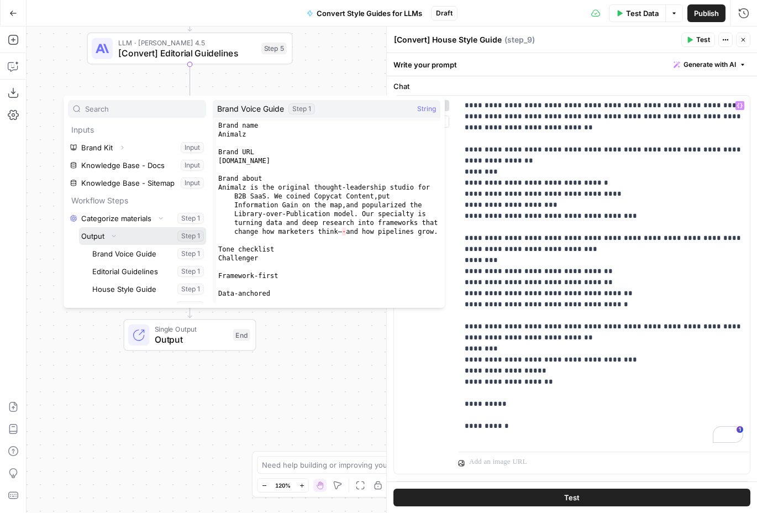
scroll to position [53, 0]
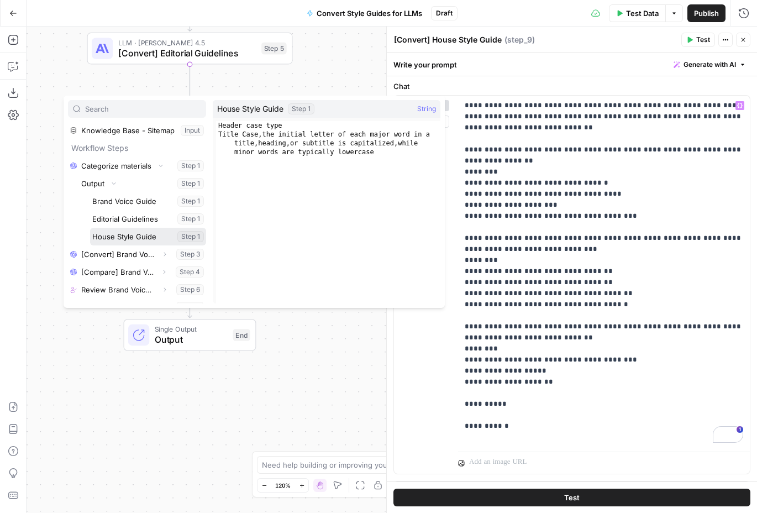
click at [140, 238] on button "Select variable House Style Guide" at bounding box center [148, 237] width 116 height 18
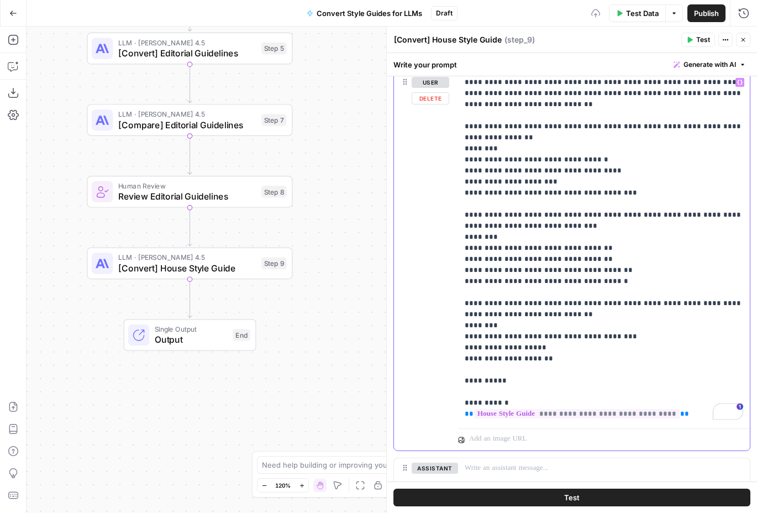
scroll to position [0, 0]
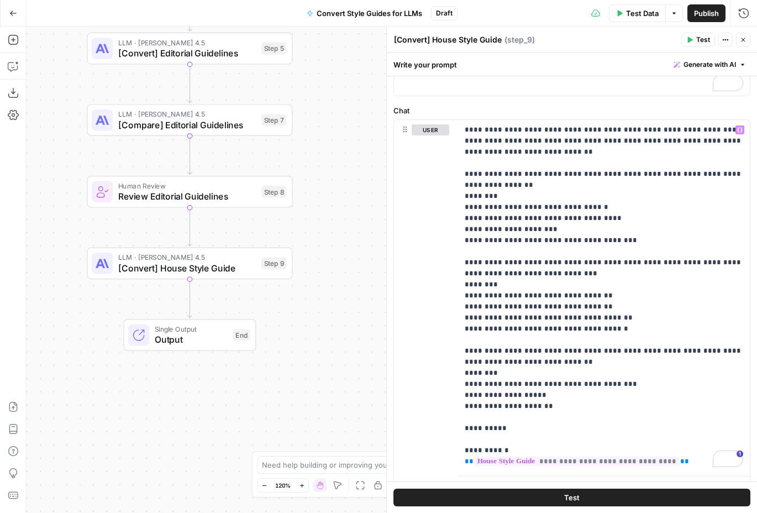
click at [744, 40] on icon "button" at bounding box center [744, 40] width 4 height 4
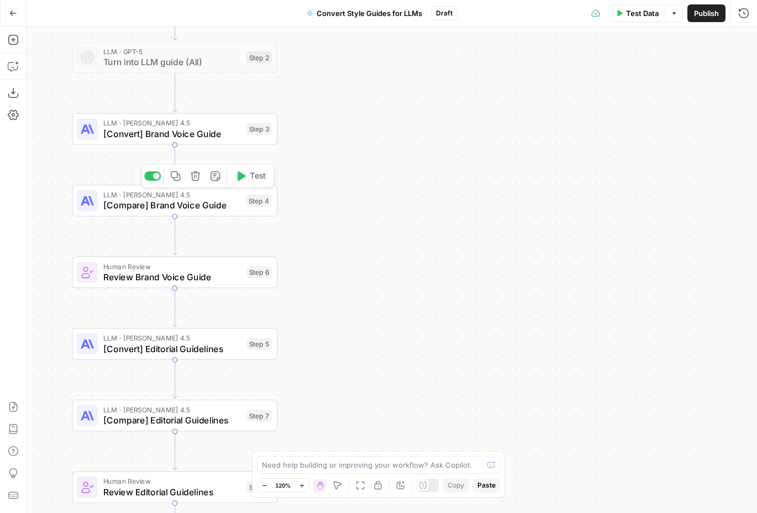
click at [175, 177] on icon "button" at bounding box center [175, 175] width 9 height 9
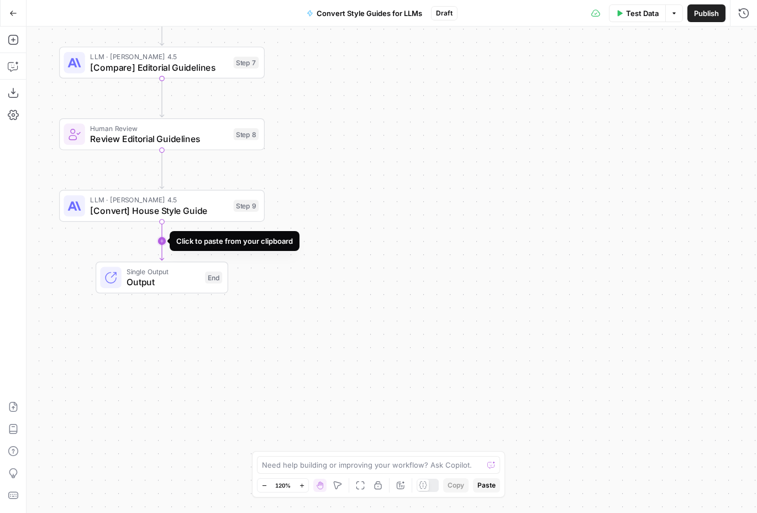
click at [162, 239] on g "Edge from step_9 to end" at bounding box center [162, 241] width 4 height 39
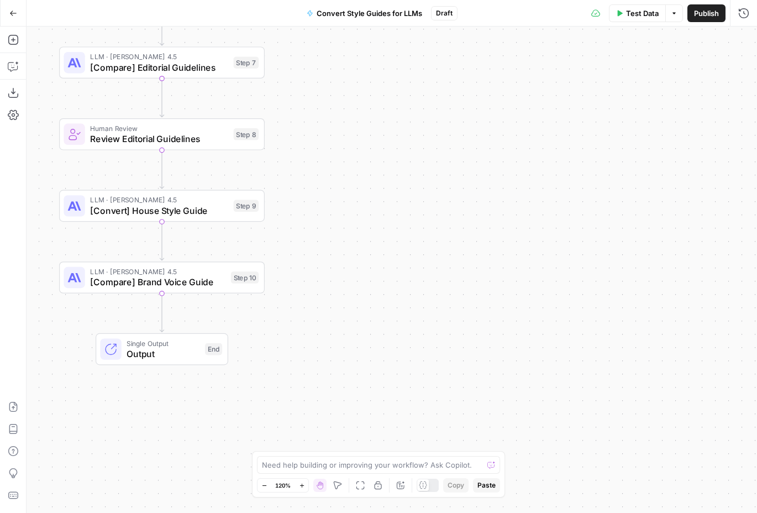
click at [193, 284] on span "[Compare] Brand Voice Guide" at bounding box center [157, 281] width 135 height 13
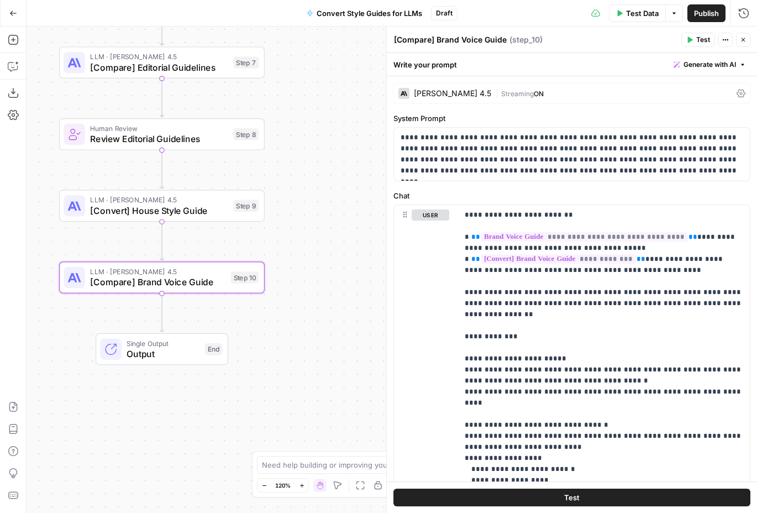
click at [196, 275] on span "[Compare] Brand Voice Guide" at bounding box center [157, 281] width 135 height 13
click at [458, 47] on header "[Compare] Brand Voice Guide [Compare] Brand Voice Guide ( step_10 ) Test Action…" at bounding box center [572, 40] width 370 height 27
click at [451, 36] on textarea "[Compare] Brand Voice Guide" at bounding box center [450, 39] width 113 height 11
drag, startPoint x: 438, startPoint y: 38, endPoint x: 514, endPoint y: 50, distance: 77.2
click at [514, 50] on header "[Compare] Brand Voice Guide [Compare] Brand Voice Guide ( step_10 ) Test Action…" at bounding box center [572, 40] width 370 height 27
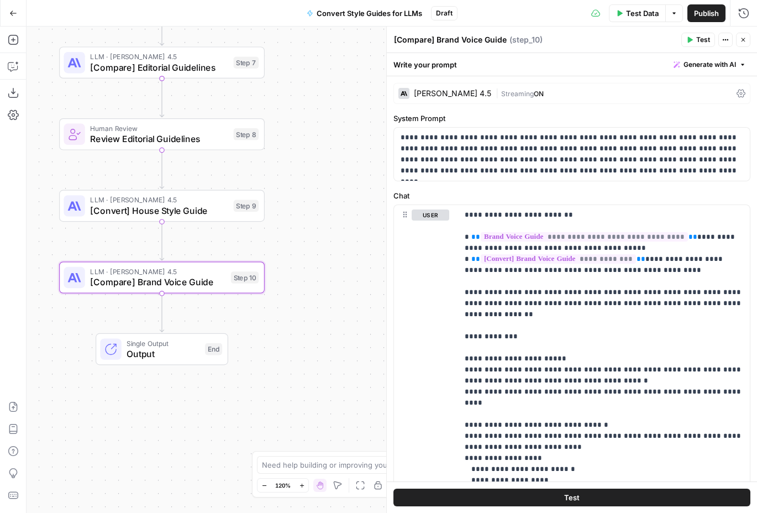
paste textarea "House Styl"
type textarea "[Compare] House Style Guide"
click at [205, 215] on span "[Convert] House Style Guide" at bounding box center [159, 210] width 138 height 13
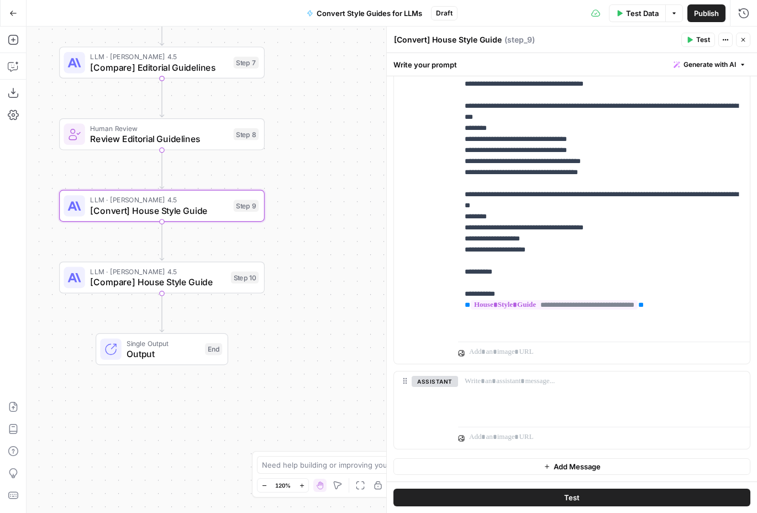
click at [191, 286] on span "[Compare] House Style Guide" at bounding box center [157, 281] width 135 height 13
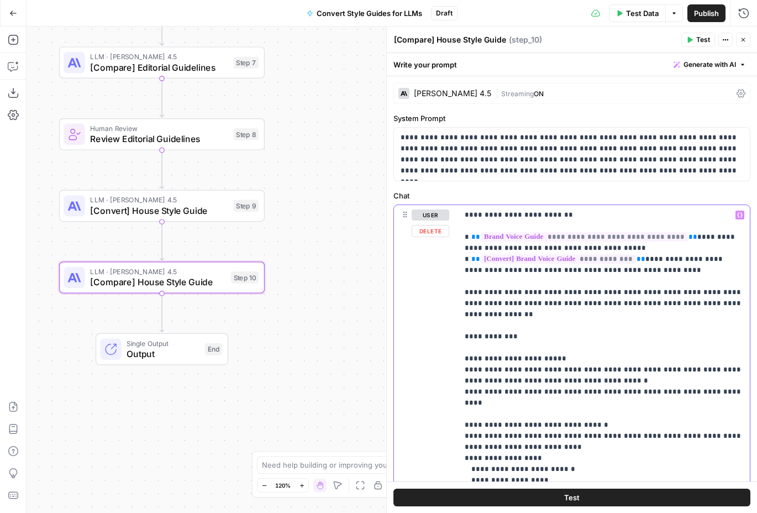
drag, startPoint x: 679, startPoint y: 238, endPoint x: 472, endPoint y: 236, distance: 207.9
click at [472, 236] on p "**********" at bounding box center [604, 414] width 279 height 409
click at [680, 237] on p "**********" at bounding box center [604, 414] width 279 height 409
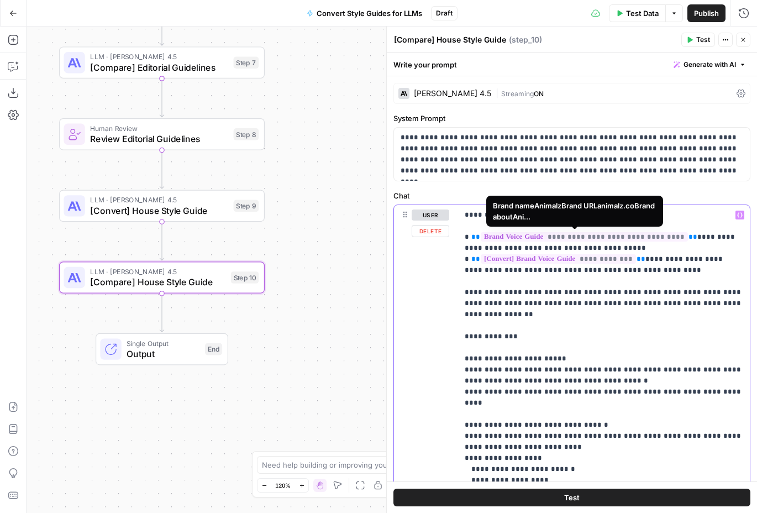
click at [467, 234] on p "**********" at bounding box center [604, 414] width 279 height 409
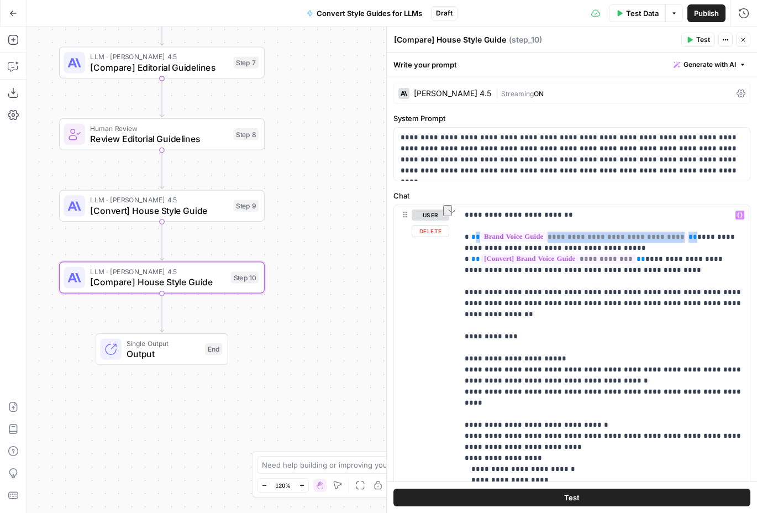
click at [474, 238] on p "**********" at bounding box center [604, 414] width 279 height 409
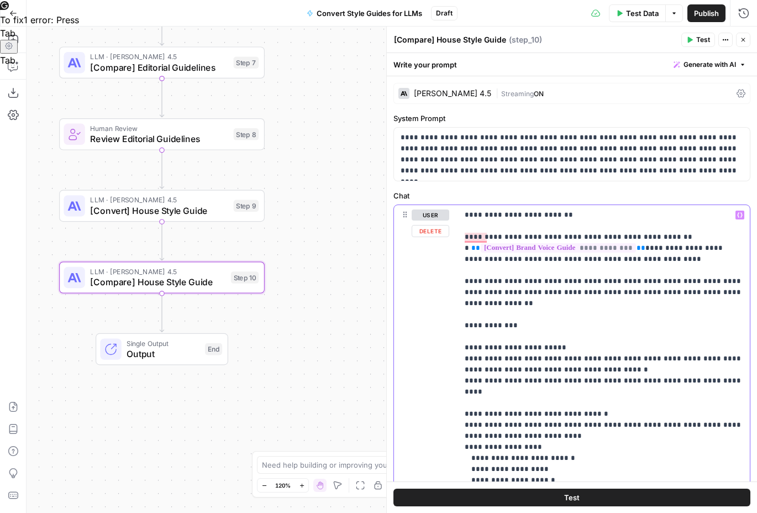
click at [739, 214] on icon "button" at bounding box center [740, 215] width 6 height 6
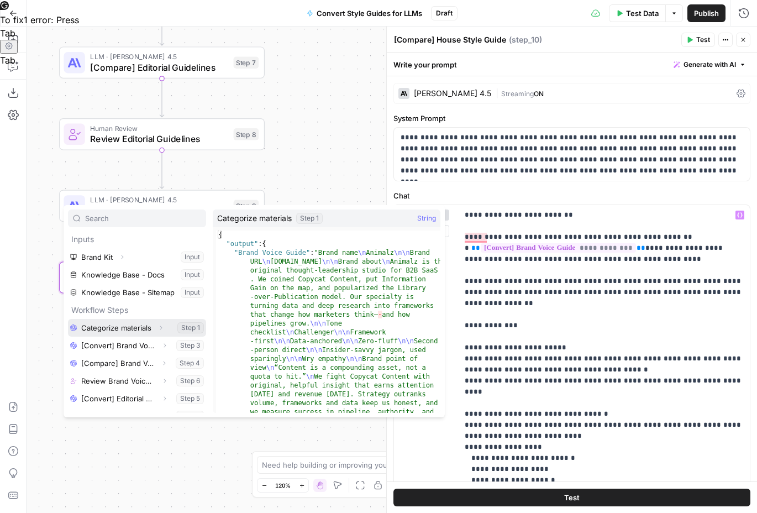
click at [159, 328] on icon "button" at bounding box center [161, 327] width 7 height 7
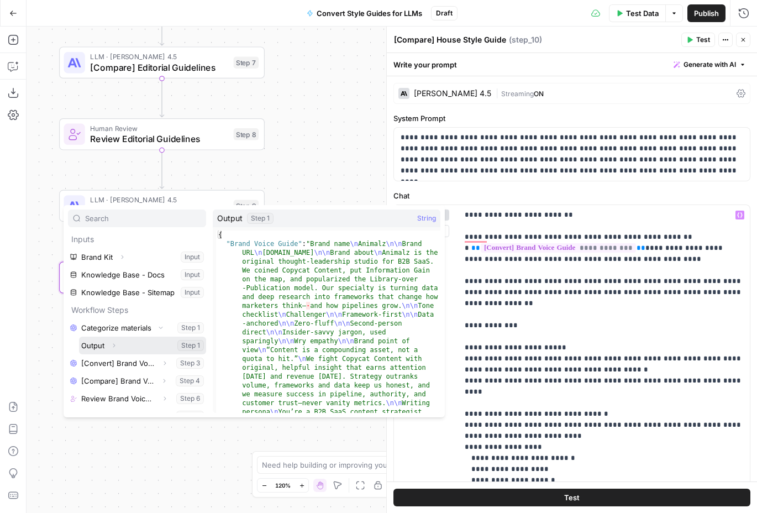
click at [113, 345] on icon "button" at bounding box center [114, 345] width 7 height 7
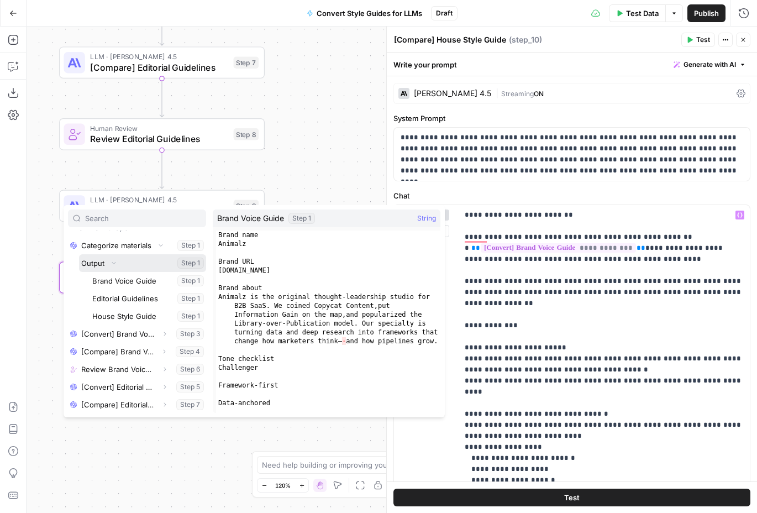
scroll to position [105, 0]
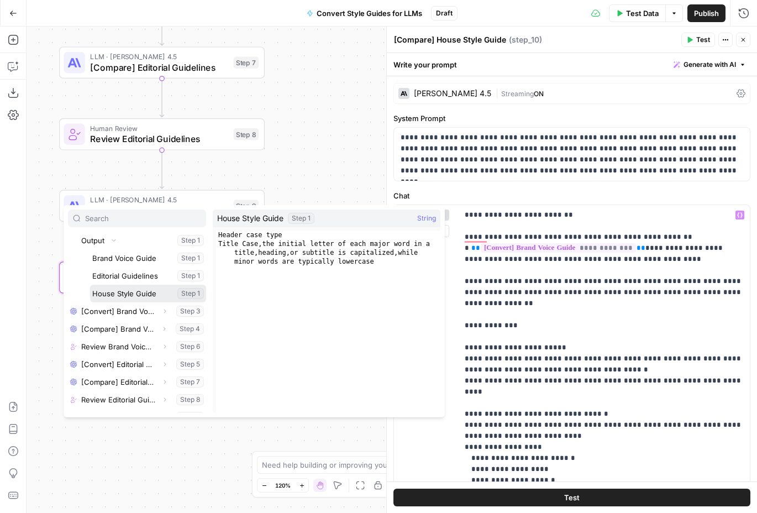
click at [144, 296] on button "Select variable House Style Guide" at bounding box center [148, 294] width 116 height 18
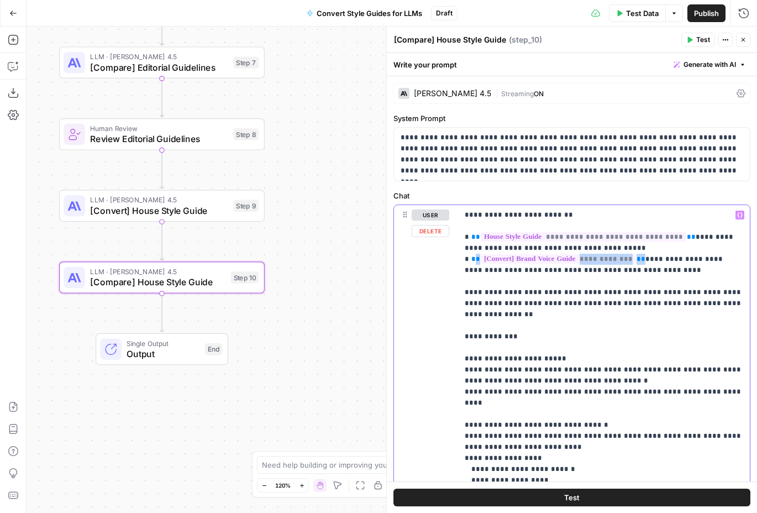
drag, startPoint x: 641, startPoint y: 257, endPoint x: 474, endPoint y: 262, distance: 167.6
click at [474, 262] on p "**********" at bounding box center [604, 414] width 279 height 409
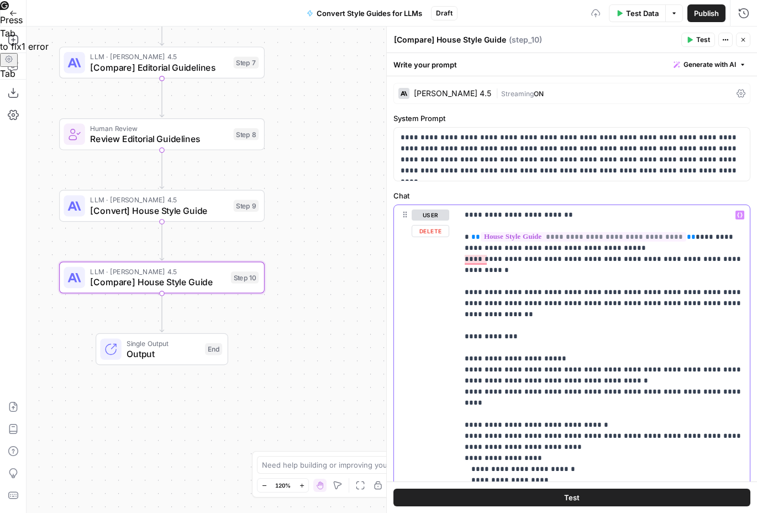
click at [739, 215] on icon "button" at bounding box center [740, 215] width 6 height 5
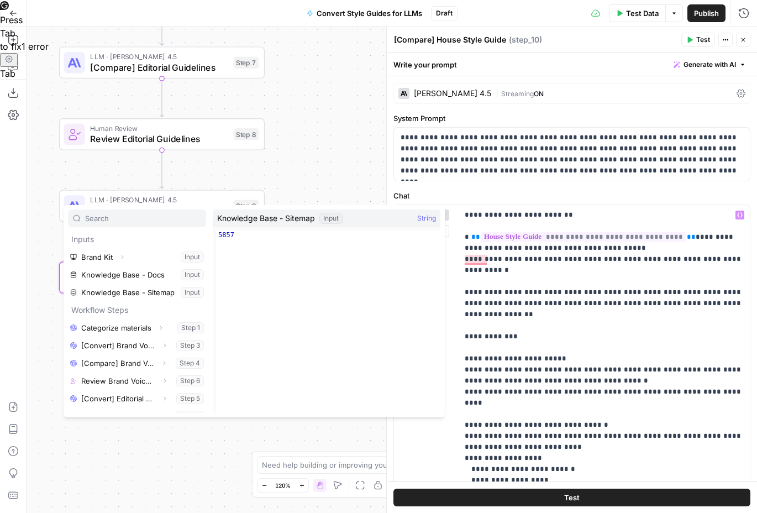
scroll to position [48, 0]
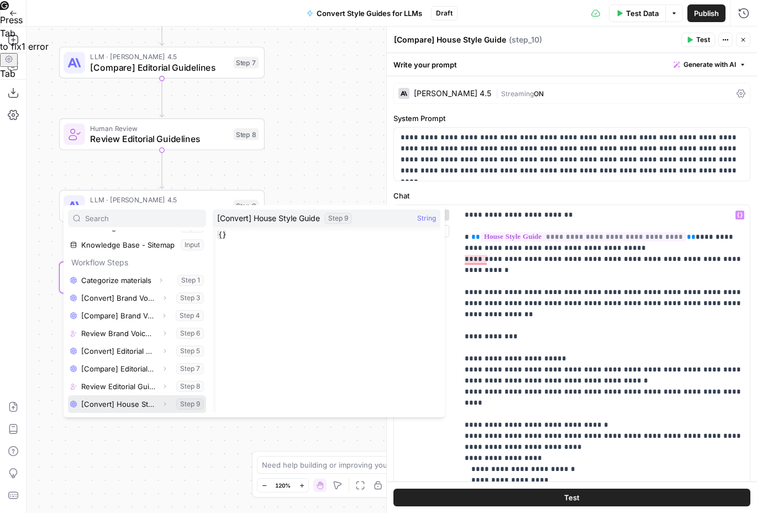
click at [162, 404] on icon "button" at bounding box center [164, 404] width 7 height 7
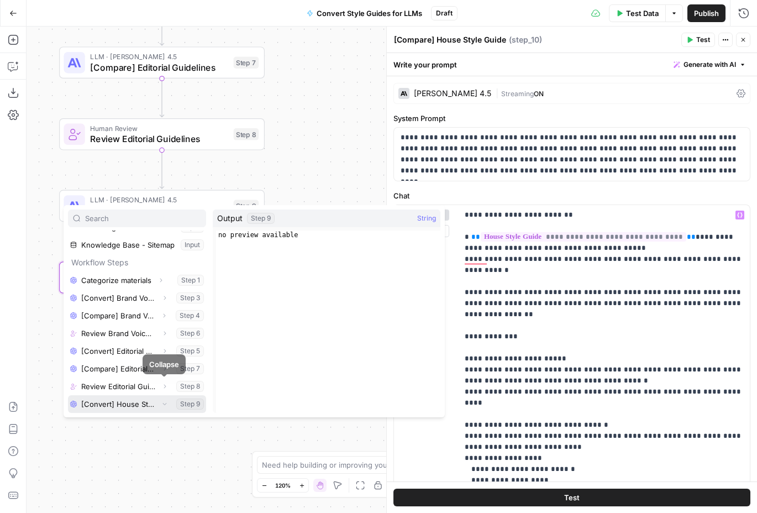
scroll to position [65, 0]
click at [111, 400] on button "Select variable Output" at bounding box center [142, 404] width 127 height 18
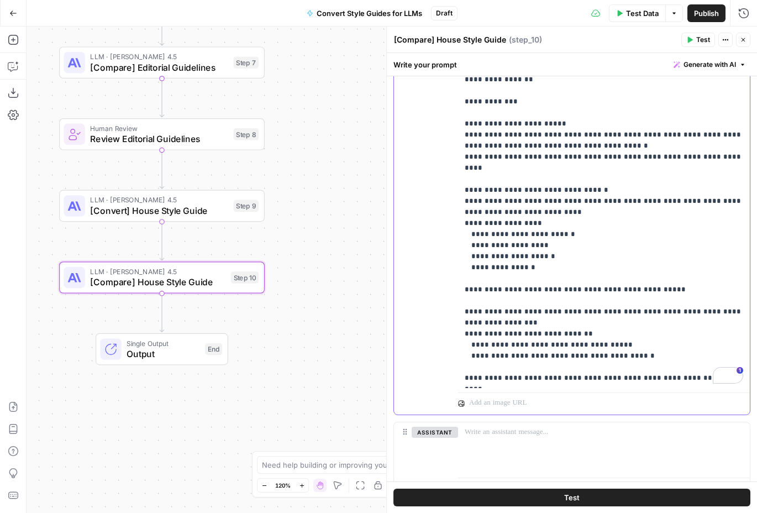
scroll to position [0, 0]
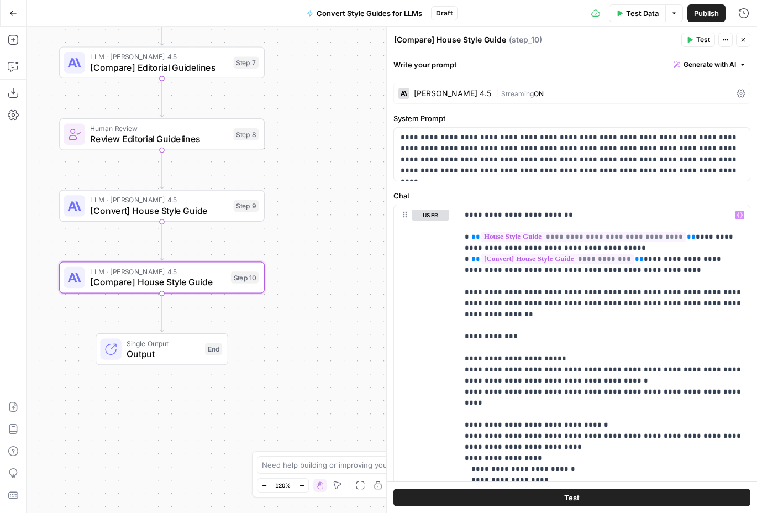
click at [327, 402] on div "Workflow Input Settings Inputs LLM · O3 Categorize materials Step 1 LLM · GPT-5…" at bounding box center [392, 270] width 731 height 486
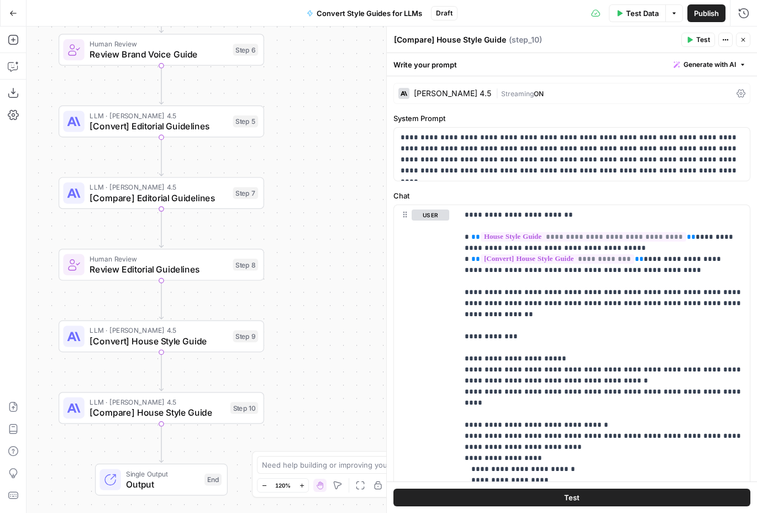
drag, startPoint x: 329, startPoint y: 157, endPoint x: 328, endPoint y: 287, distance: 130.5
click at [328, 287] on div "Workflow Input Settings Inputs LLM · O3 Categorize materials Step 1 LLM · GPT-5…" at bounding box center [392, 270] width 731 height 486
click at [190, 191] on span "[Compare] Editorial Guidelines" at bounding box center [159, 197] width 138 height 13
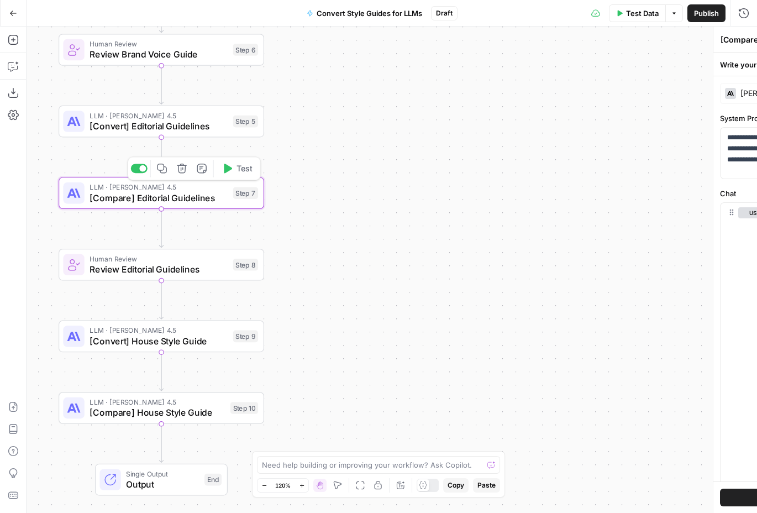
type textarea "[Compare] Editorial Guidelines"
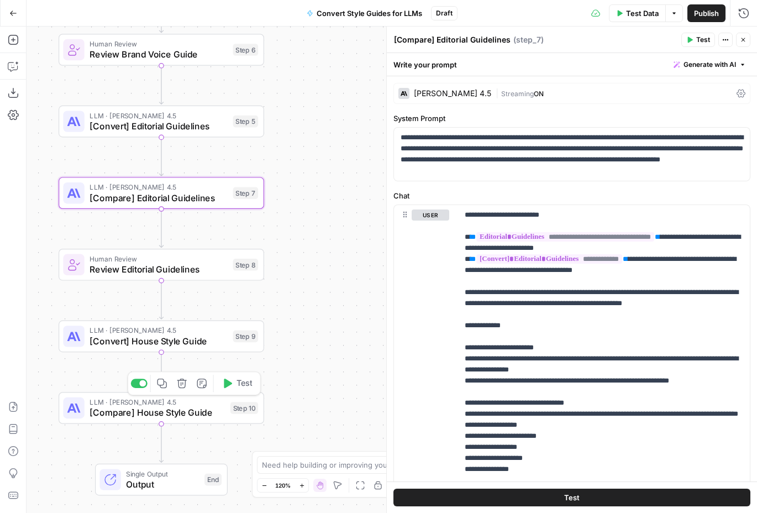
click at [191, 412] on span "[Compare] House Style Guide" at bounding box center [157, 412] width 135 height 13
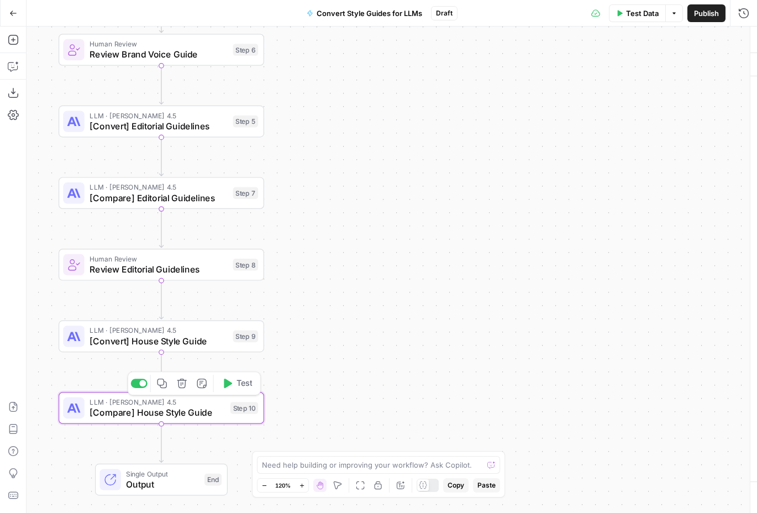
type textarea "[Compare] House Style Guide"
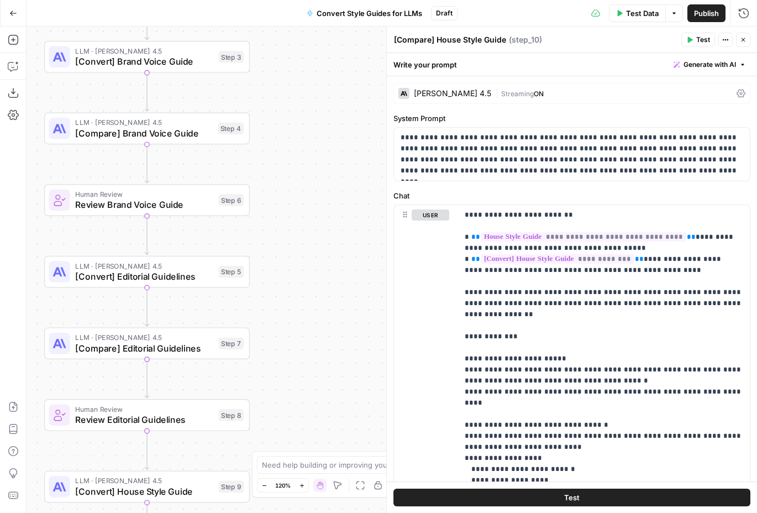
drag, startPoint x: 310, startPoint y: 207, endPoint x: 302, endPoint y: 284, distance: 76.6
click at [302, 284] on div "Workflow Input Settings Inputs LLM · O3 Categorize materials Step 1 LLM · GPT-5…" at bounding box center [392, 270] width 731 height 486
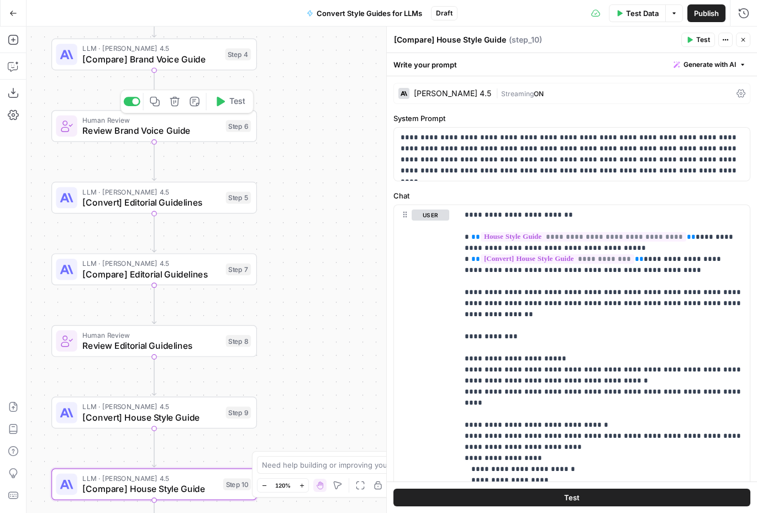
click at [201, 60] on span "[Compare] Brand Voice Guide" at bounding box center [150, 59] width 137 height 13
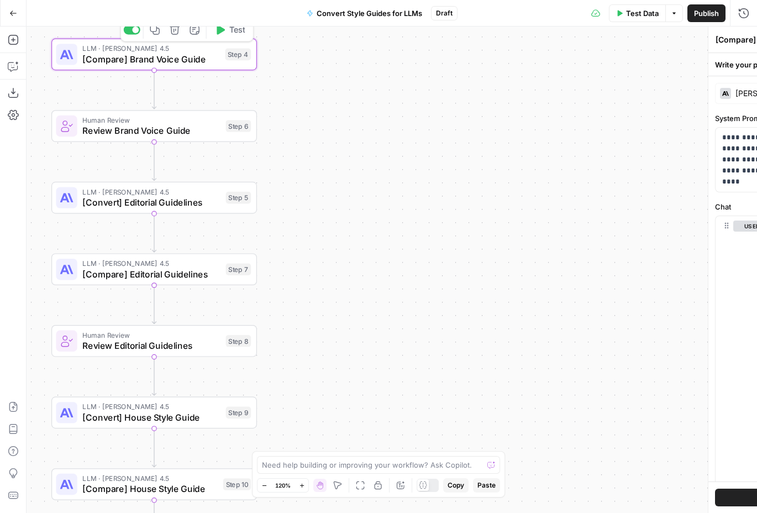
type textarea "[Compare] Brand Voice Guide"
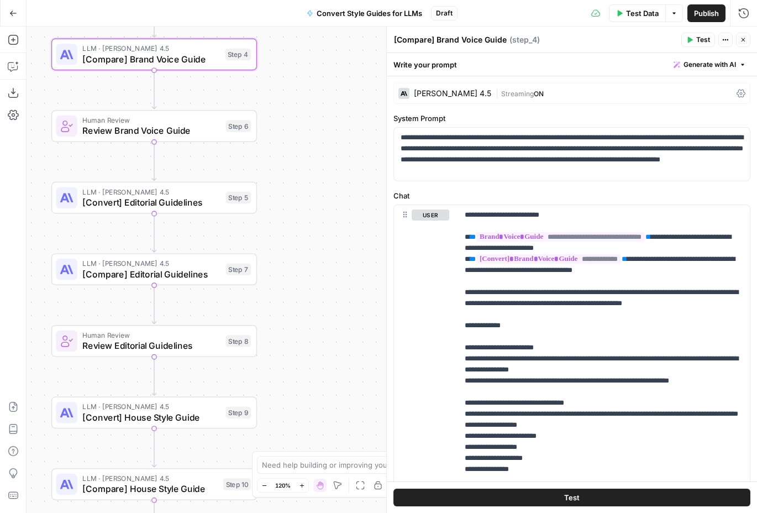
click at [368, 142] on div "Workflow Input Settings Inputs LLM · O3 Categorize materials Step 1 LLM · GPT-5…" at bounding box center [392, 270] width 731 height 486
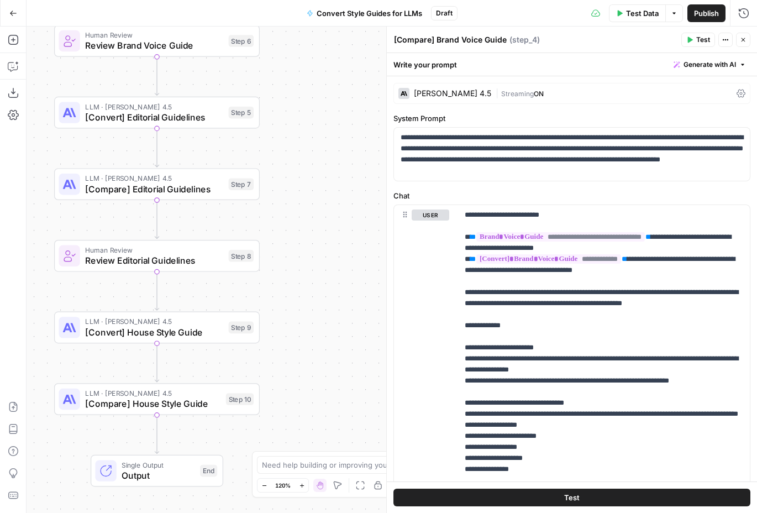
drag, startPoint x: 324, startPoint y: 274, endPoint x: 327, endPoint y: 170, distance: 103.4
click at [327, 170] on div "Workflow Input Settings Inputs LLM · O3 Categorize materials Step 1 LLM · GPT-5…" at bounding box center [392, 270] width 731 height 486
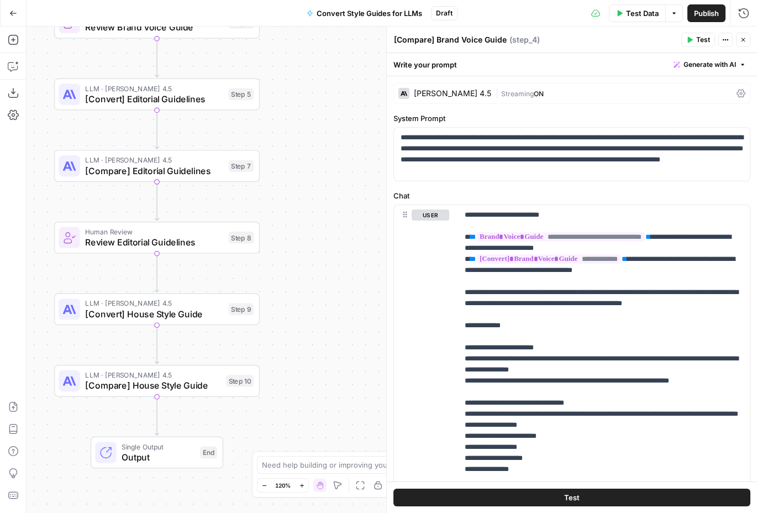
drag, startPoint x: 327, startPoint y: 170, endPoint x: 327, endPoint y: 239, distance: 69.1
click at [327, 239] on div "Workflow Input Settings Inputs LLM · O3 Categorize materials Step 1 LLM · GPT-5…" at bounding box center [392, 270] width 731 height 486
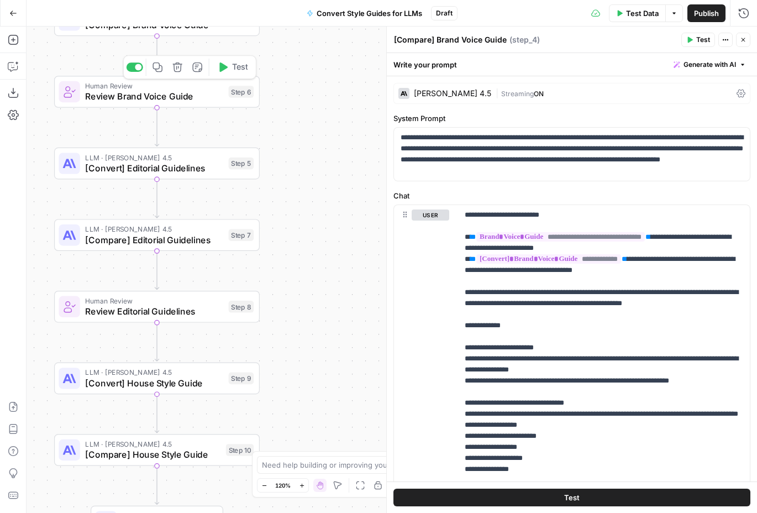
click at [157, 67] on icon "button" at bounding box center [158, 67] width 11 height 11
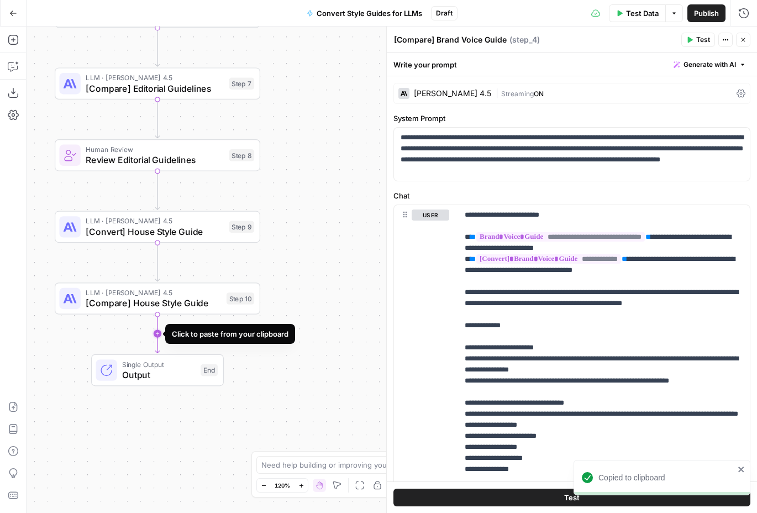
click at [155, 331] on icon "Edge from step_10 to end" at bounding box center [157, 334] width 4 height 39
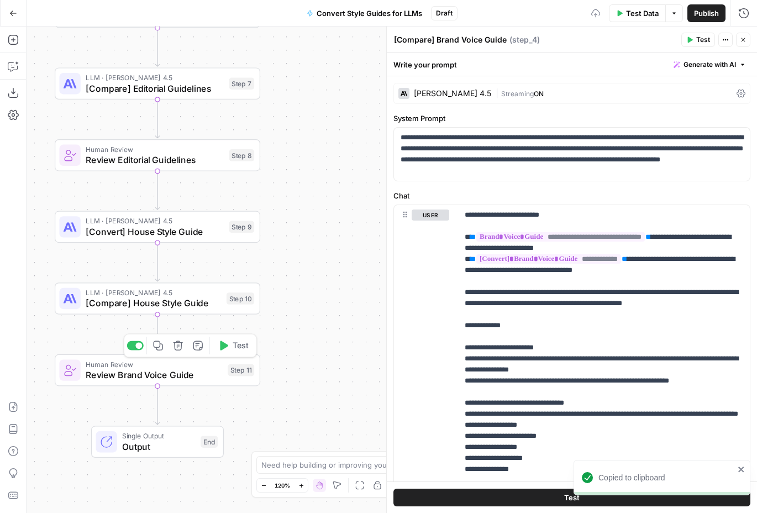
click at [197, 376] on span "Review Brand Voice Guide" at bounding box center [154, 374] width 137 height 13
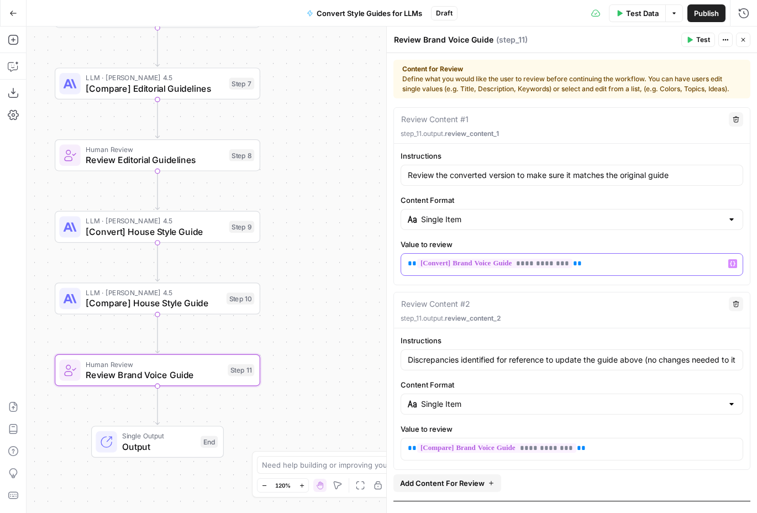
click at [589, 265] on p "**********" at bounding box center [572, 263] width 328 height 11
click at [735, 264] on span "Variables Menu" at bounding box center [735, 264] width 1 height 1
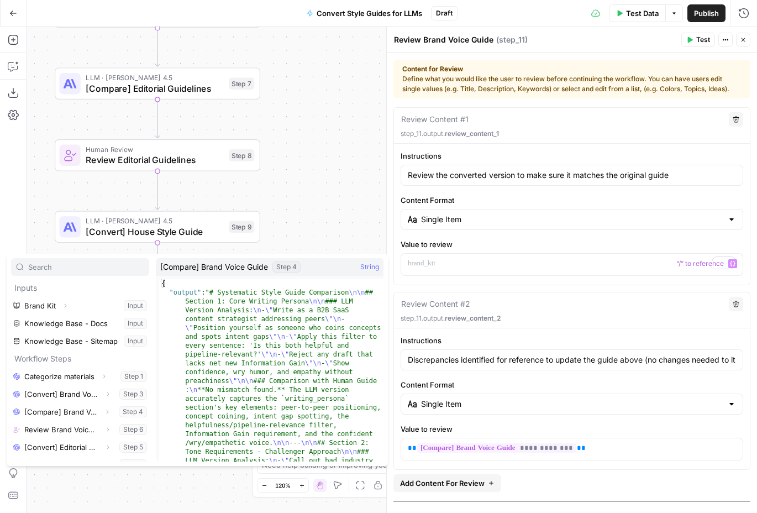
scroll to position [65, 0]
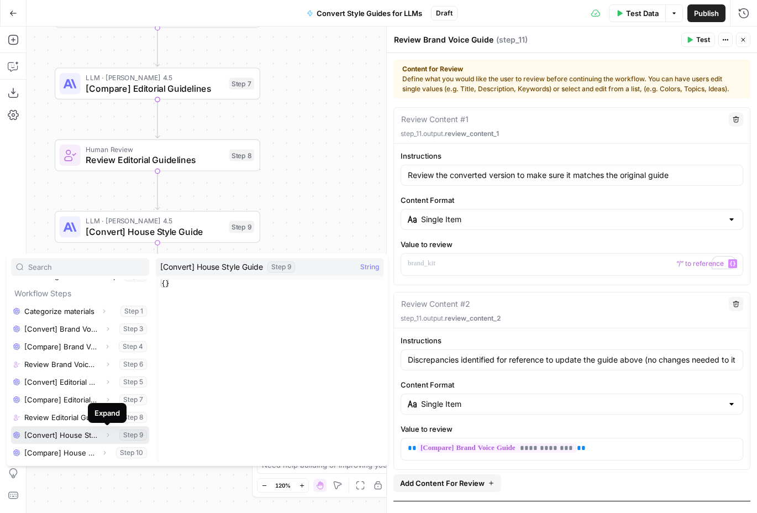
click at [107, 434] on icon "button" at bounding box center [107, 435] width 7 height 7
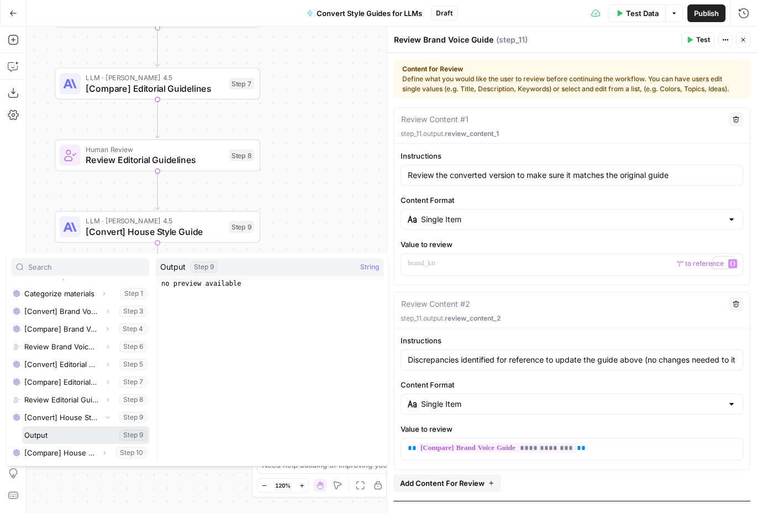
click at [60, 432] on button "Select variable Output" at bounding box center [85, 435] width 127 height 18
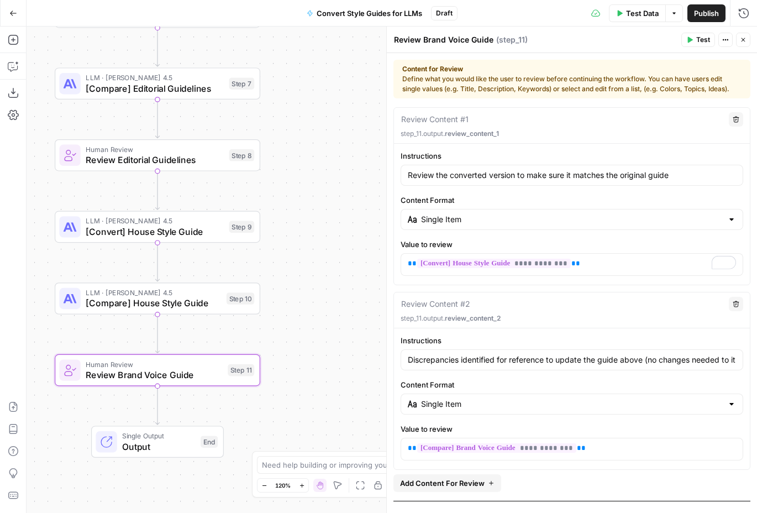
click at [428, 40] on textarea "Review Brand Voice Guide" at bounding box center [444, 39] width 100 height 11
drag, startPoint x: 424, startPoint y: 40, endPoint x: 483, endPoint y: 57, distance: 61.7
click at [483, 57] on div "**********" at bounding box center [571, 270] width 371 height 486
paste textarea "House Styl"
type textarea "Review House Style Guide"
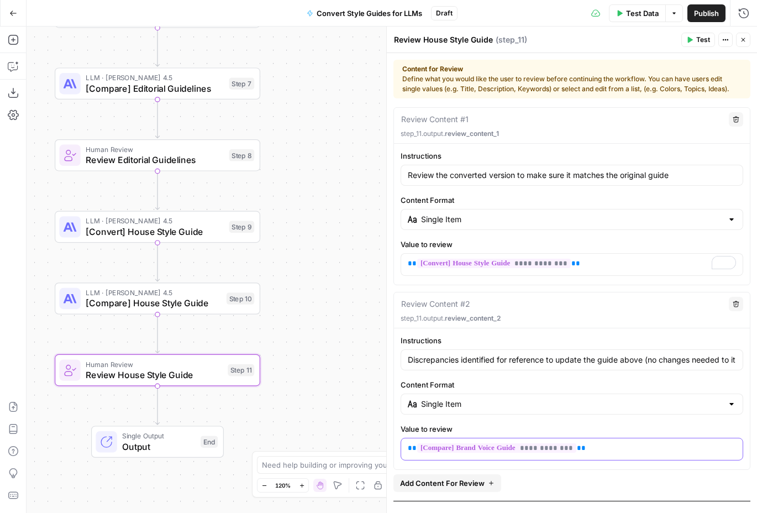
click at [593, 446] on p "**********" at bounding box center [572, 448] width 328 height 11
click at [734, 450] on icon "button" at bounding box center [733, 448] width 6 height 5
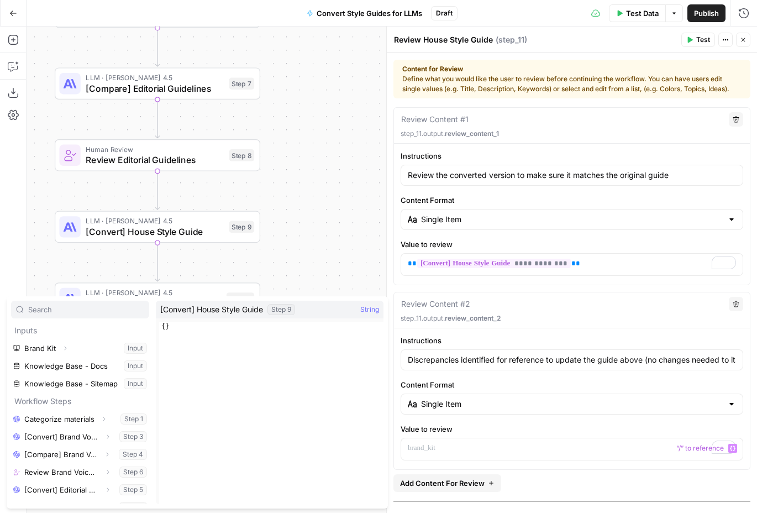
scroll to position [65, 0]
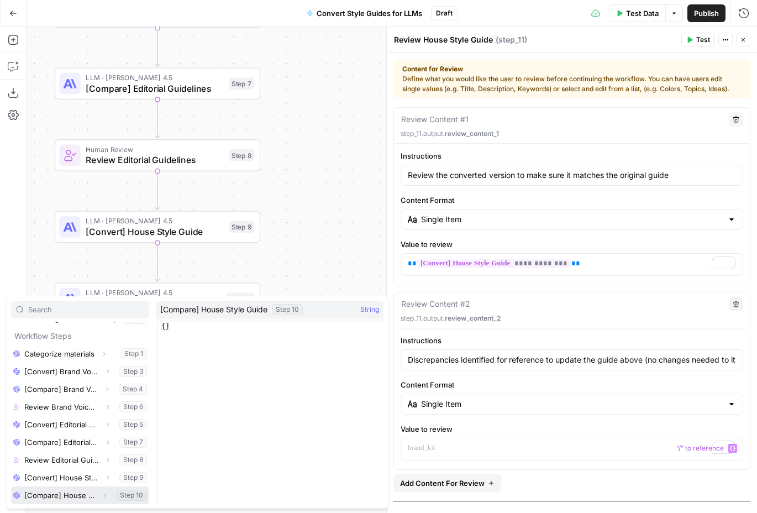
click at [103, 496] on icon "button" at bounding box center [104, 495] width 7 height 7
click at [51, 495] on button "Select variable Output" at bounding box center [85, 495] width 127 height 18
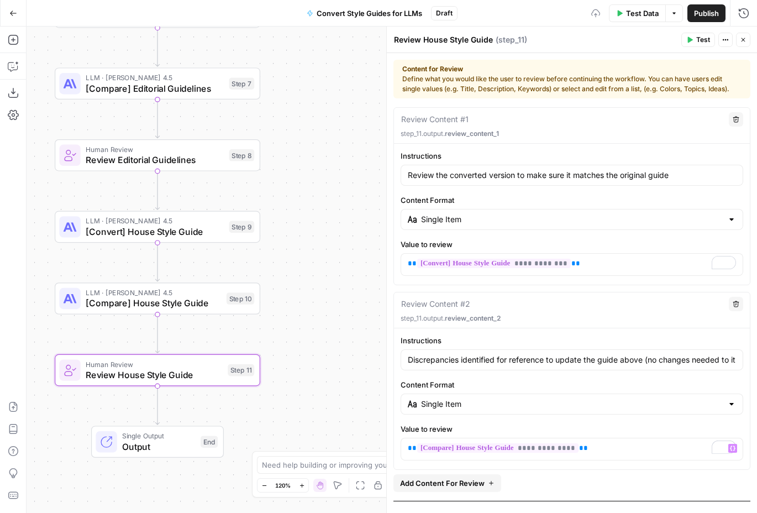
click at [628, 119] on div "Review Content #1" at bounding box center [562, 119] width 322 height 12
click at [183, 165] on span "Review Editorial Guidelines" at bounding box center [155, 159] width 138 height 13
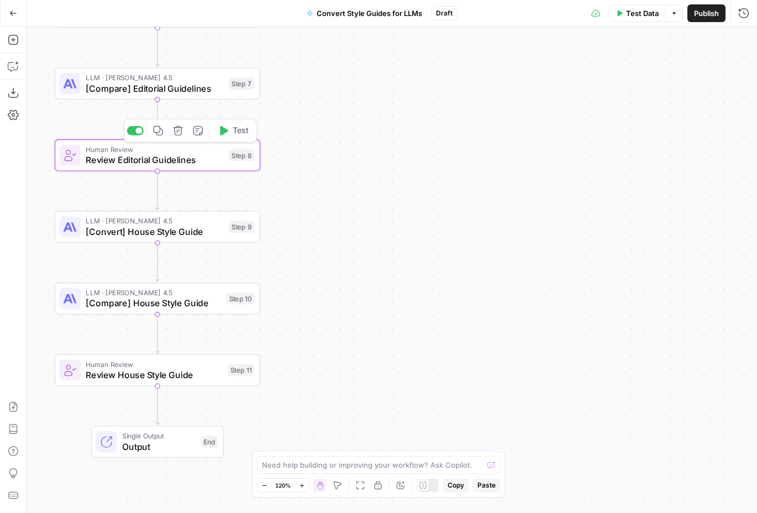
type textarea "Review Editorial Guidelines"
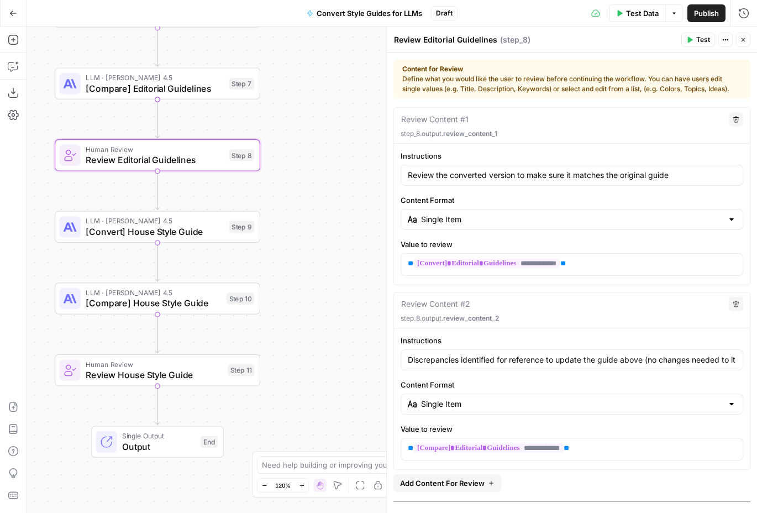
click at [158, 375] on span "Review House Style Guide" at bounding box center [154, 374] width 137 height 13
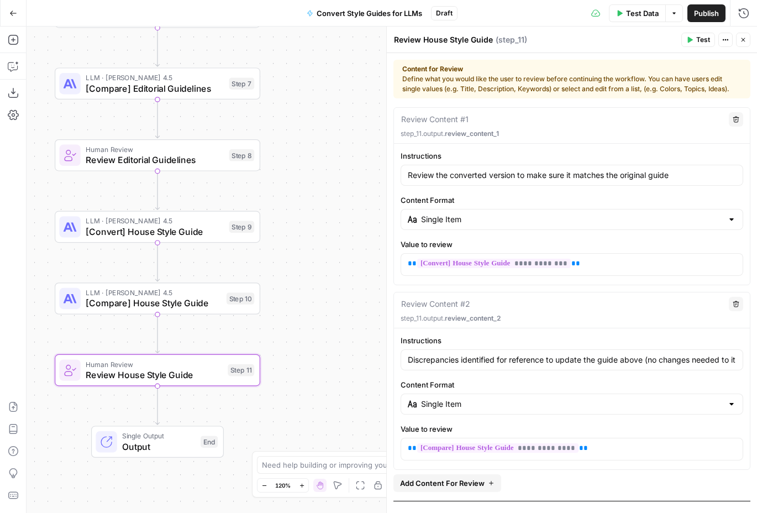
click at [745, 37] on icon "button" at bounding box center [743, 39] width 7 height 7
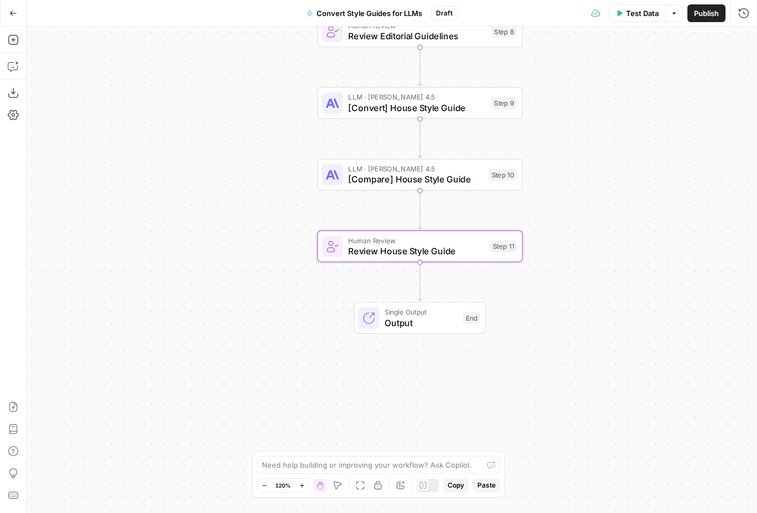
drag, startPoint x: 377, startPoint y: 240, endPoint x: 640, endPoint y: 117, distance: 290.3
click at [640, 117] on div "Workflow Input Settings Inputs LLM · O3 Categorize materials Step 1 LLM · GPT-5…" at bounding box center [392, 270] width 731 height 486
click at [14, 41] on icon "button" at bounding box center [13, 39] width 11 height 11
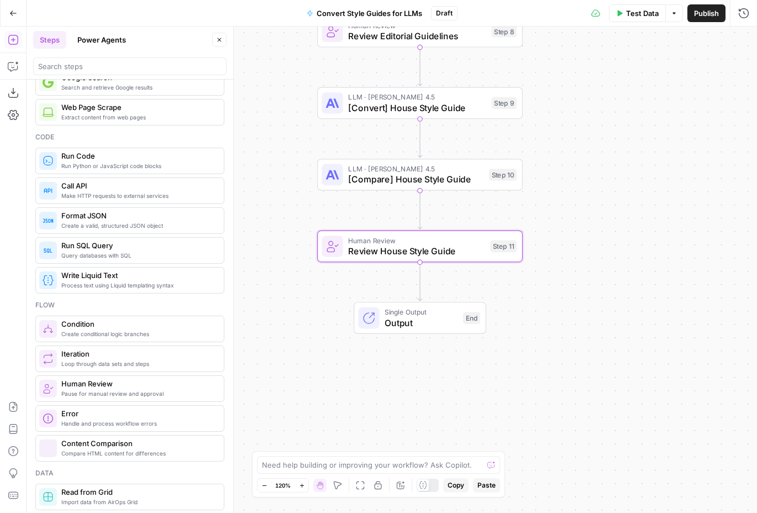
scroll to position [113, 0]
click at [163, 281] on span "Process text using Liquid templating syntax" at bounding box center [138, 283] width 154 height 9
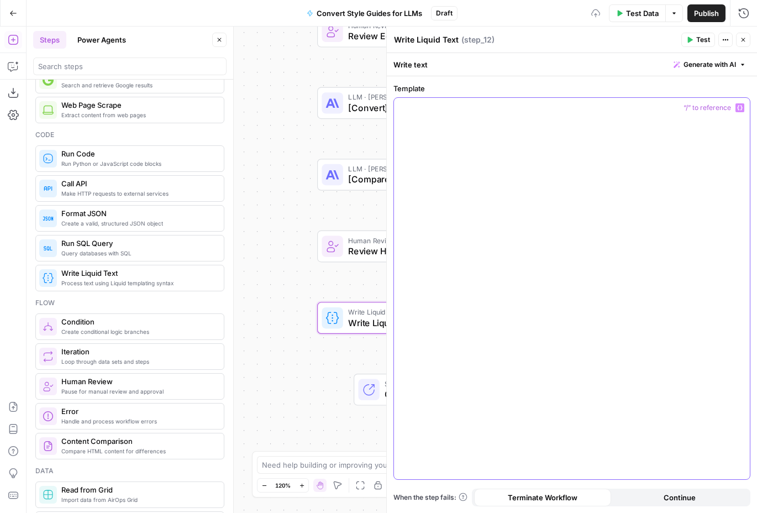
click at [510, 177] on div at bounding box center [572, 288] width 356 height 381
click at [218, 38] on icon "button" at bounding box center [220, 40] width 4 height 4
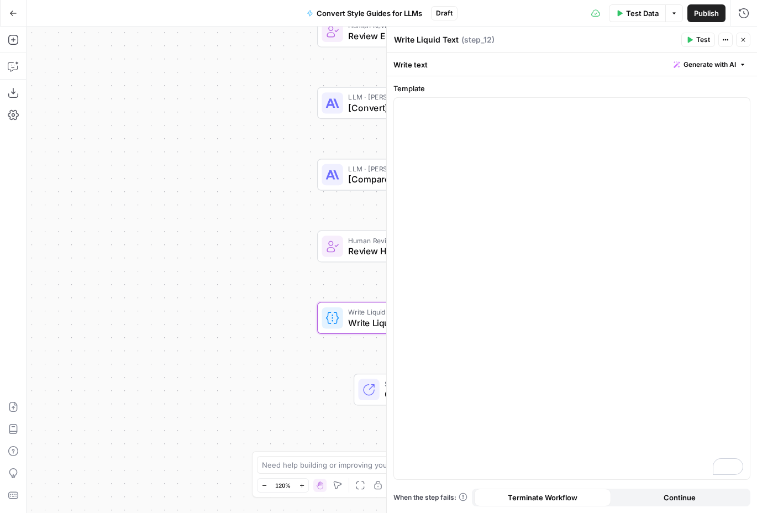
click at [263, 135] on div "Workflow Input Settings Inputs LLM · O3 Categorize materials Step 1 LLM · GPT-5…" at bounding box center [392, 270] width 731 height 486
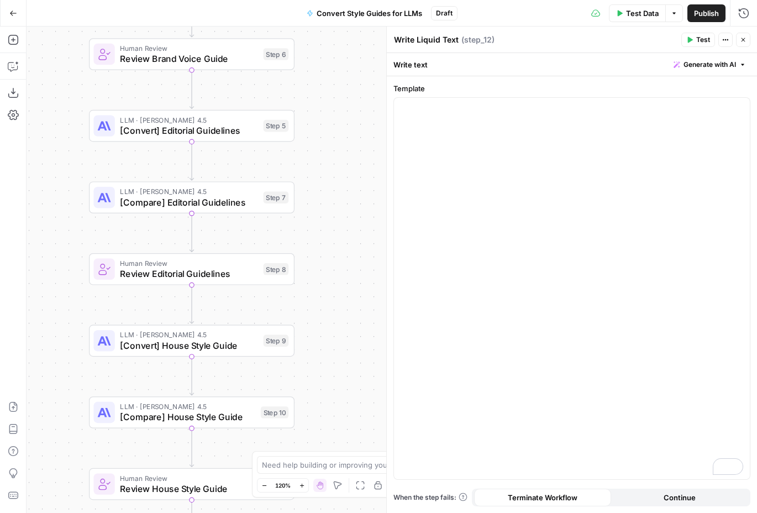
click at [233, 128] on span "[Convert] Editorial Guidelines" at bounding box center [189, 130] width 138 height 13
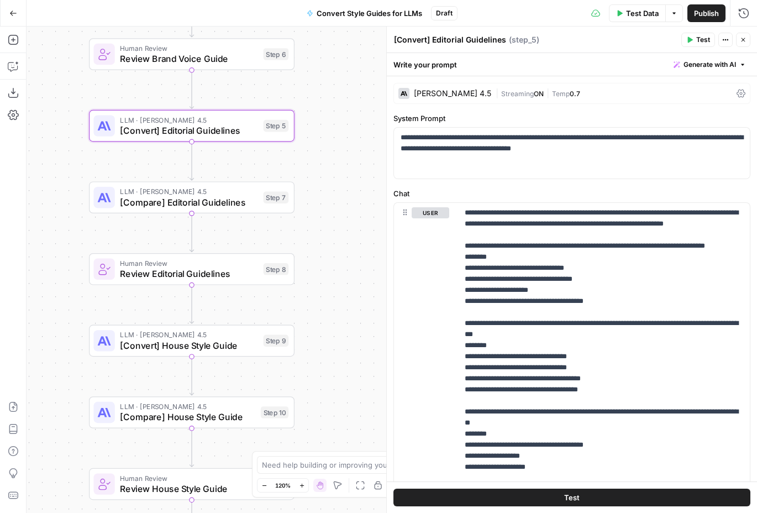
drag, startPoint x: 432, startPoint y: 40, endPoint x: 504, endPoint y: 43, distance: 71.9
click at [504, 43] on div "[Convert] Editorial Guidelines [Convert] Editorial Guidelines" at bounding box center [450, 39] width 118 height 13
click at [224, 66] on div "Human Review Review Brand Voice Guide Step 6 Copy step Delete step Add Note Test" at bounding box center [192, 54] width 206 height 32
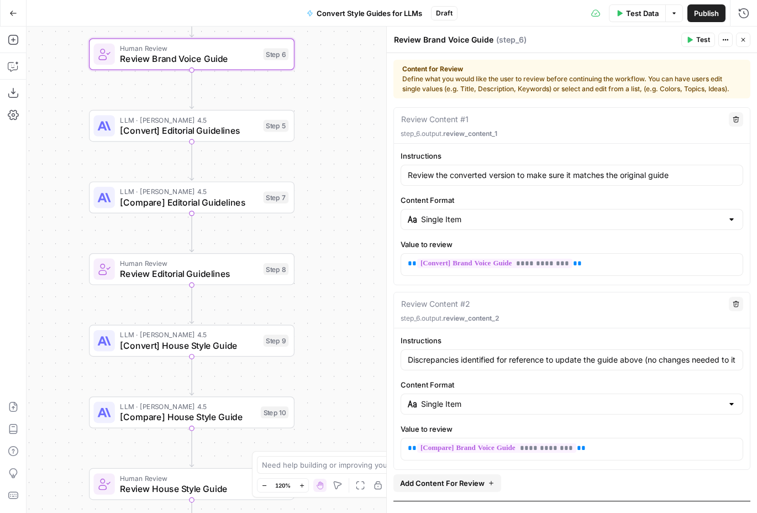
click at [448, 40] on textarea "Review Brand Voice Guide" at bounding box center [444, 39] width 100 height 11
drag, startPoint x: 425, startPoint y: 39, endPoint x: 504, endPoint y: 41, distance: 79.1
click at [504, 41] on div "Review Brand Voice Guide Review Brand Voice Guide ( step_6 )" at bounding box center [536, 40] width 285 height 12
click at [316, 365] on div "Workflow Input Settings Inputs LLM · O3 Categorize materials Step 1 LLM · GPT-5…" at bounding box center [392, 270] width 731 height 486
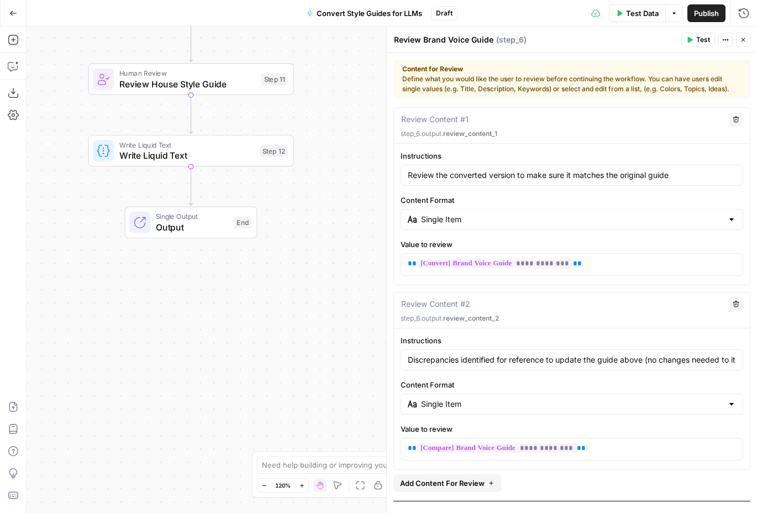
click at [224, 158] on span "Write Liquid Text" at bounding box center [186, 155] width 135 height 13
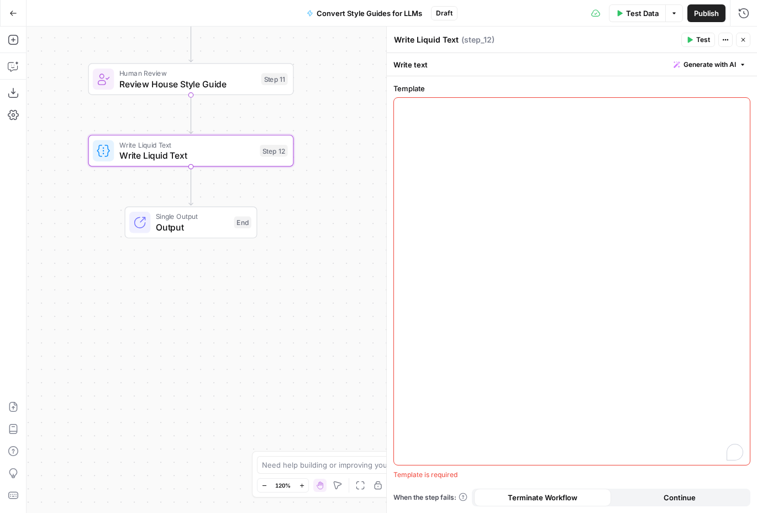
click at [524, 134] on div "To enrich screen reader interactions, please activate Accessibility in Grammarl…" at bounding box center [572, 281] width 356 height 367
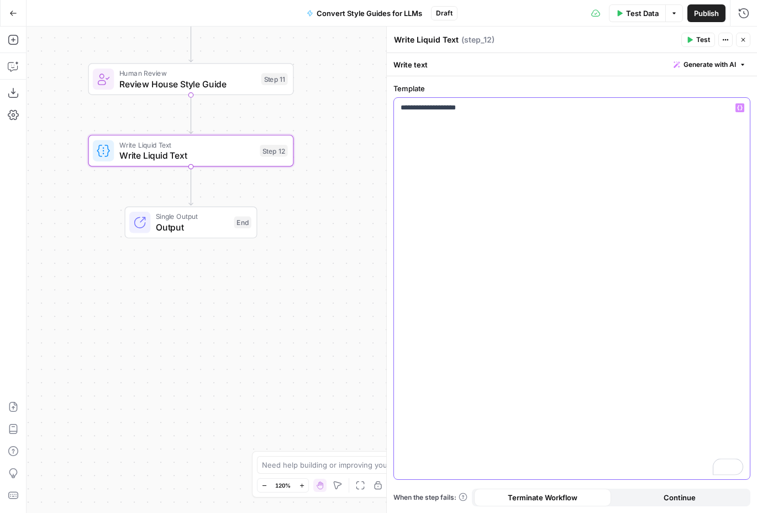
click at [741, 110] on button "Variables Menu" at bounding box center [740, 107] width 9 height 9
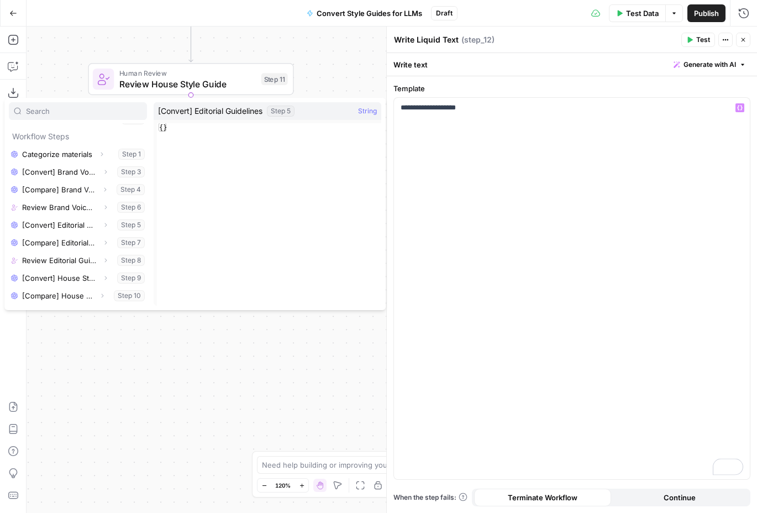
scroll to position [83, 0]
click at [106, 190] on icon "button" at bounding box center [105, 190] width 7 height 7
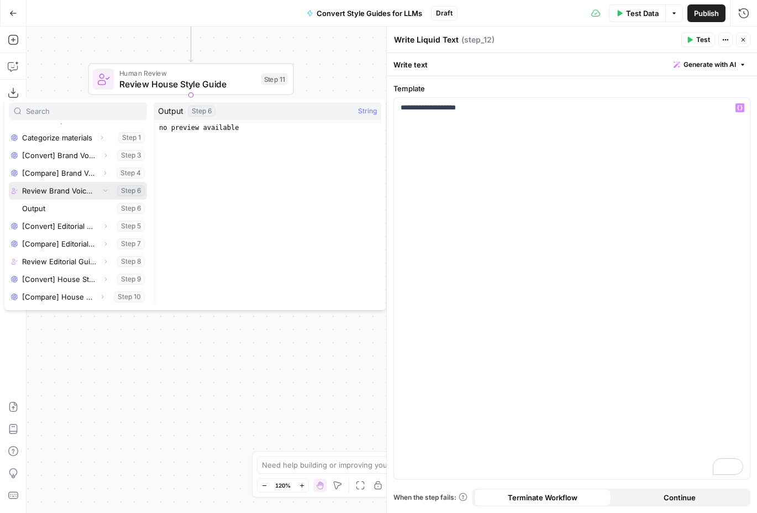
scroll to position [101, 0]
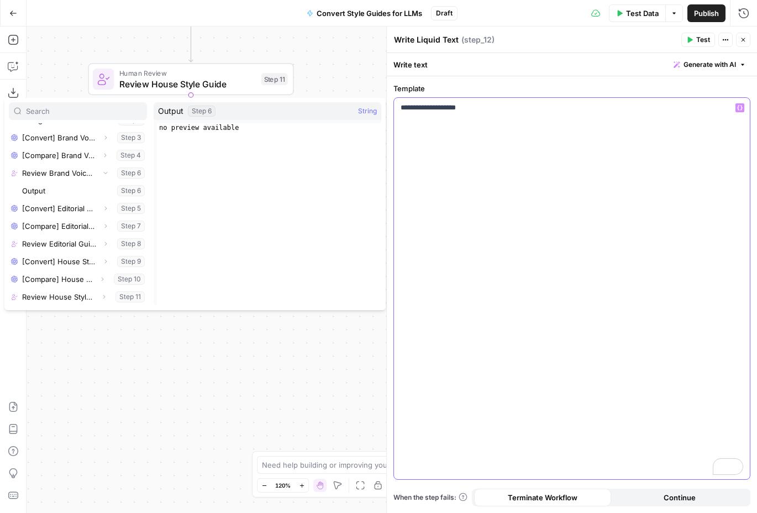
click at [473, 143] on div "**********" at bounding box center [572, 288] width 356 height 381
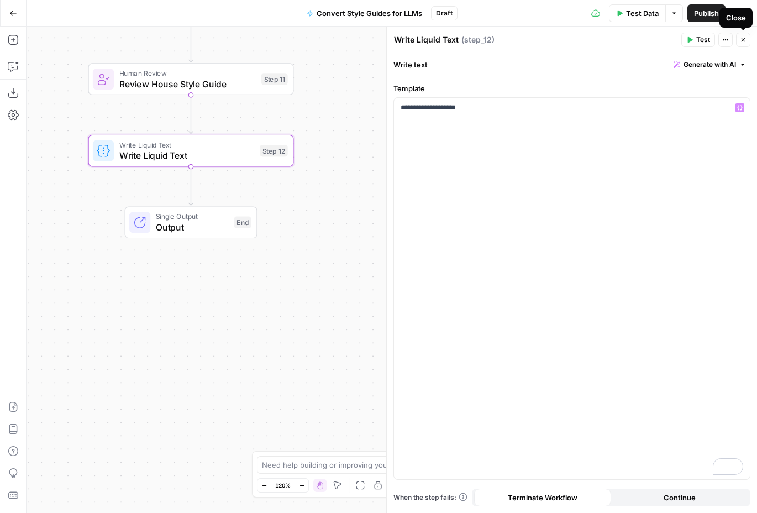
click at [745, 39] on icon "button" at bounding box center [743, 39] width 7 height 7
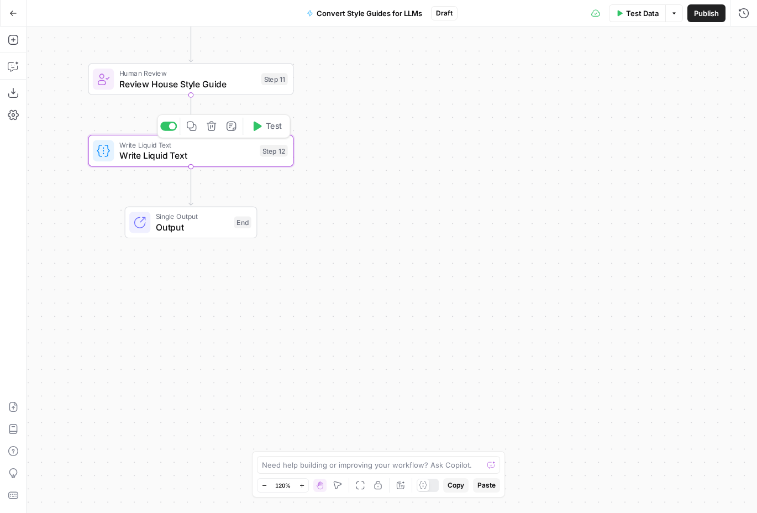
click at [173, 125] on div at bounding box center [172, 126] width 7 height 7
click at [633, 13] on span "Test Data" at bounding box center [642, 13] width 33 height 11
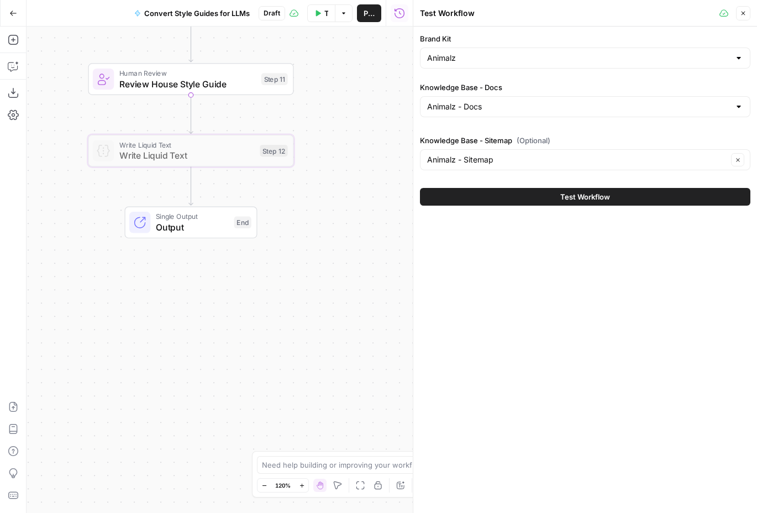
click at [585, 200] on span "Test Workflow" at bounding box center [586, 196] width 50 height 11
